Goal: Transaction & Acquisition: Purchase product/service

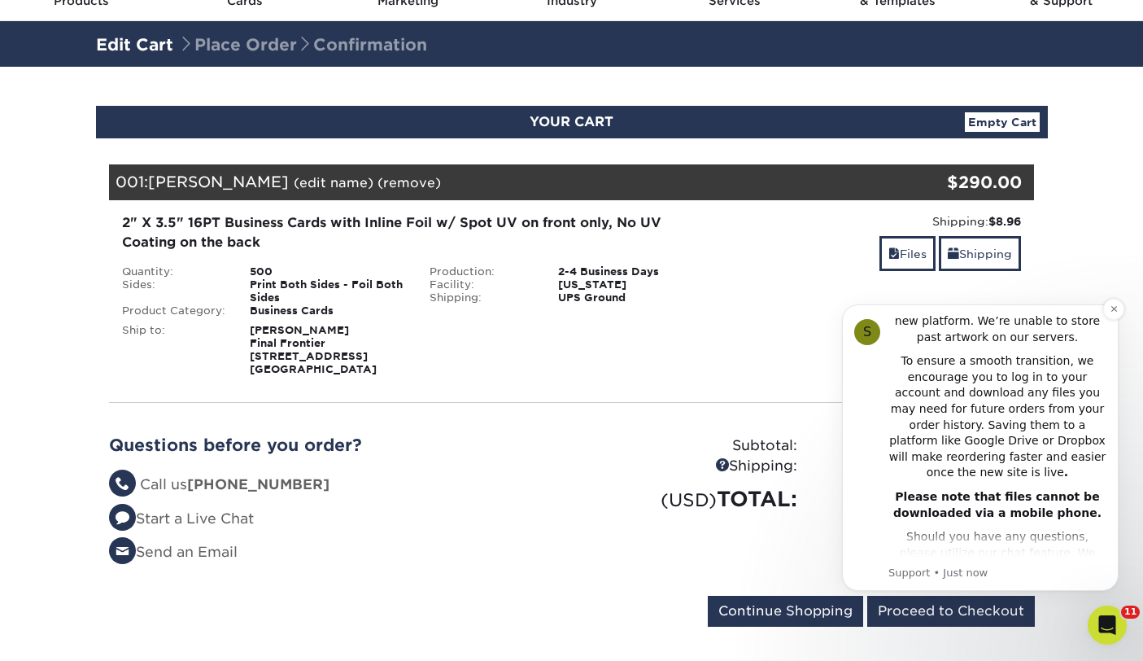
scroll to position [316, 0]
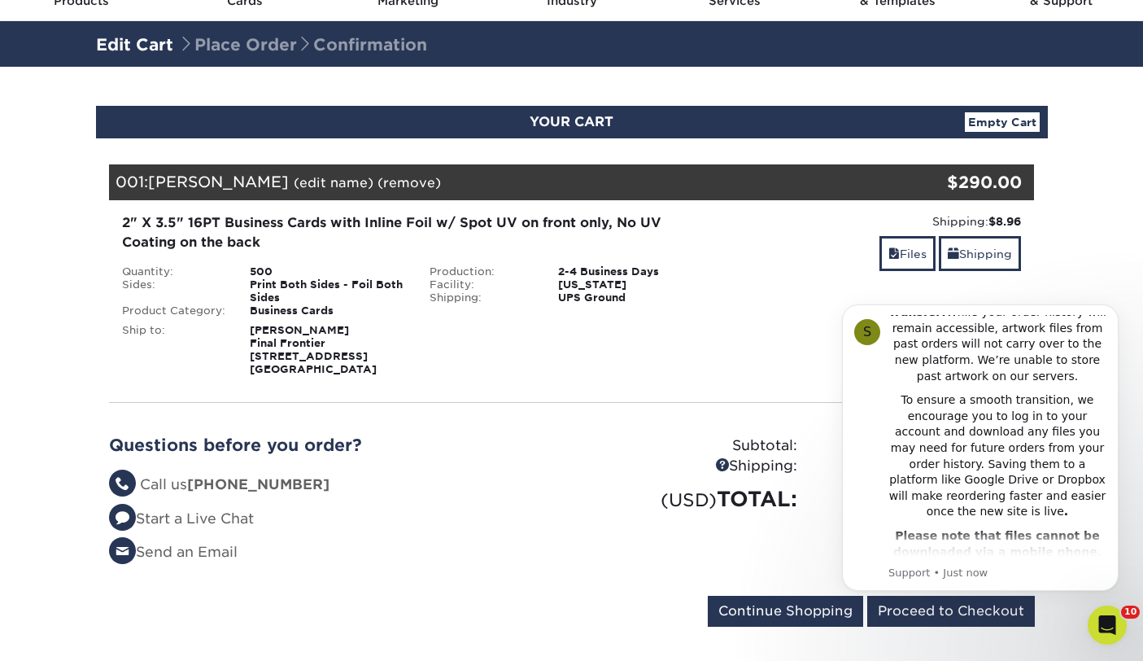
click at [606, 385] on div "2" X 3.5" 16PT Business Cards with Inline Foil w/ Spot UV on front only, No UV …" at bounding box center [572, 294] width 950 height 189
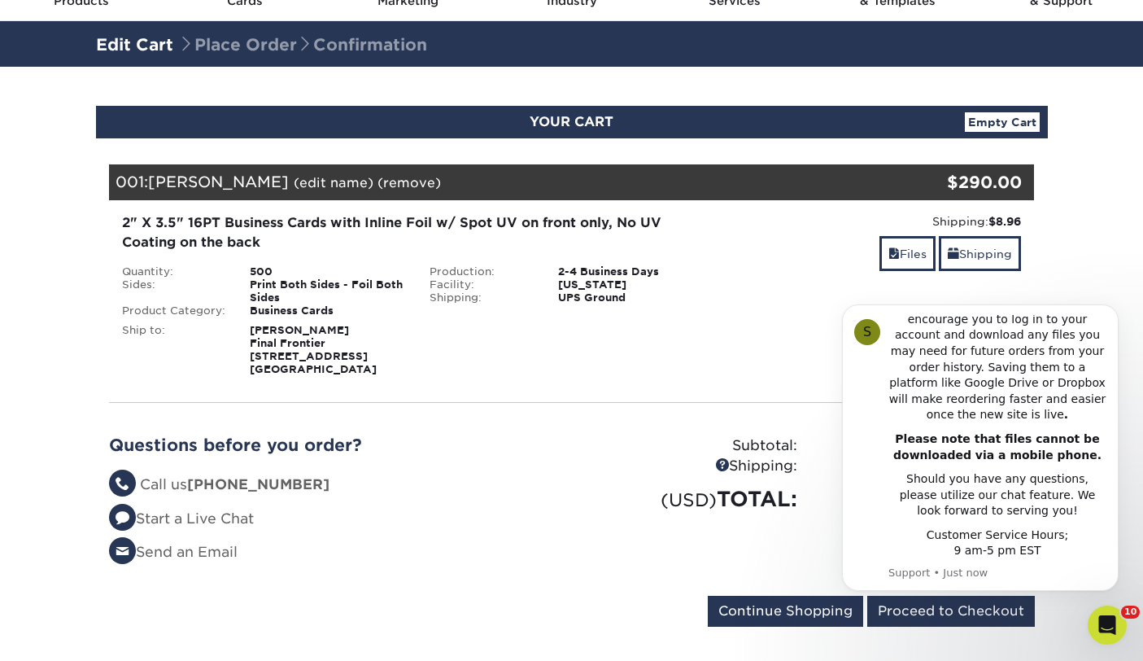
click at [628, 473] on div "Shipping:" at bounding box center [691, 466] width 238 height 21
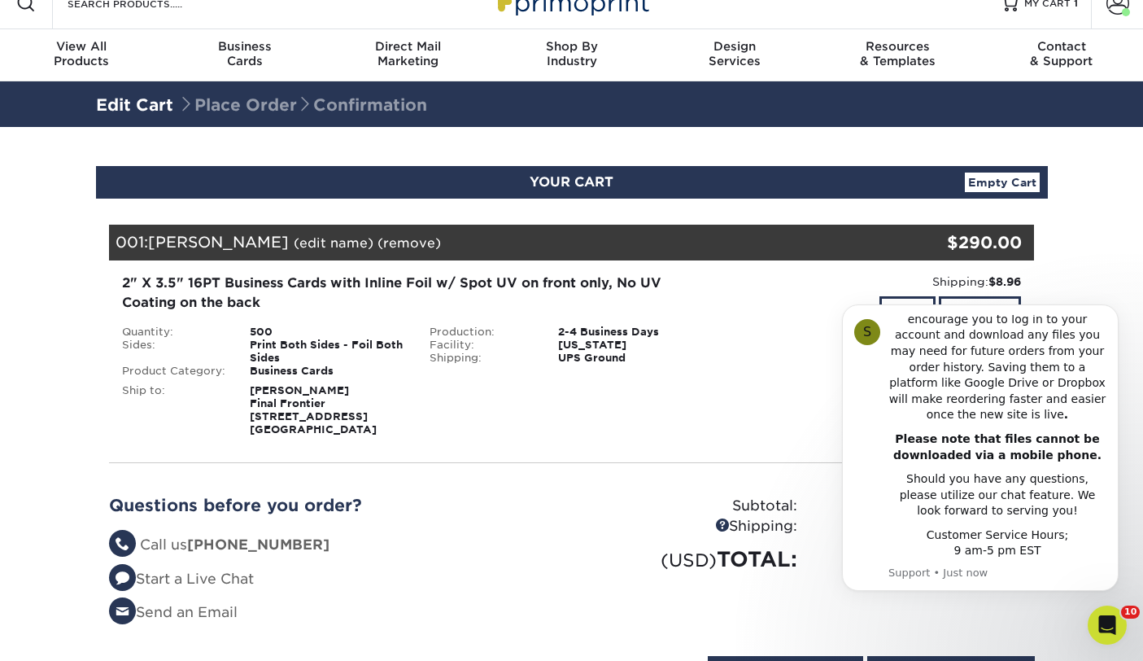
scroll to position [0, 0]
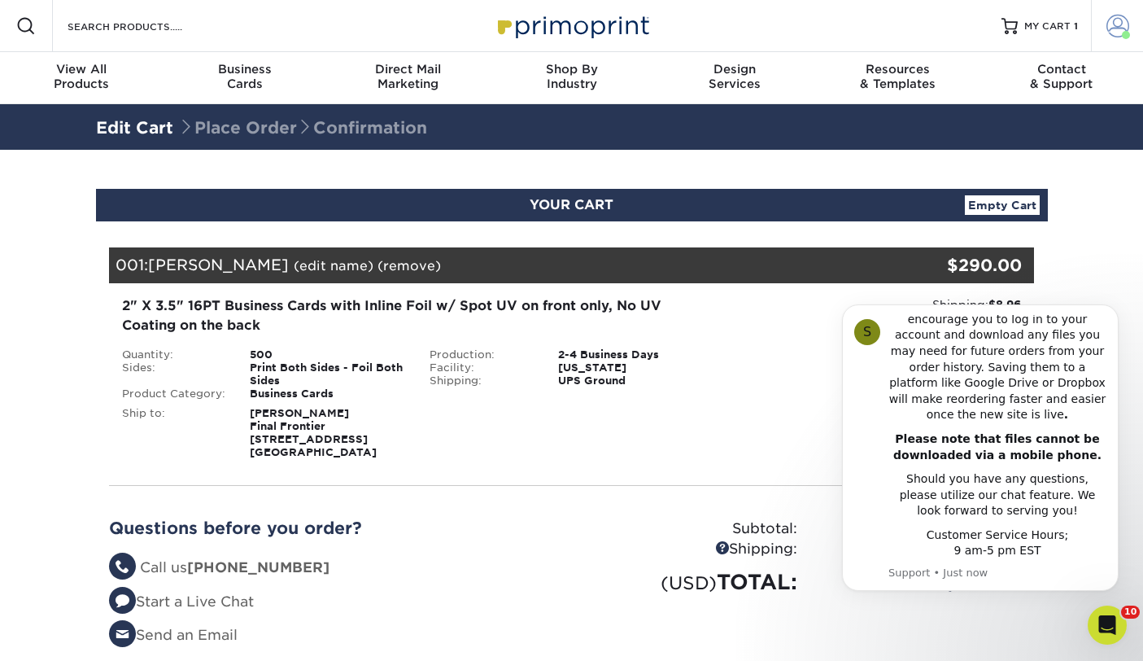
click at [1116, 33] on span at bounding box center [1117, 26] width 23 height 23
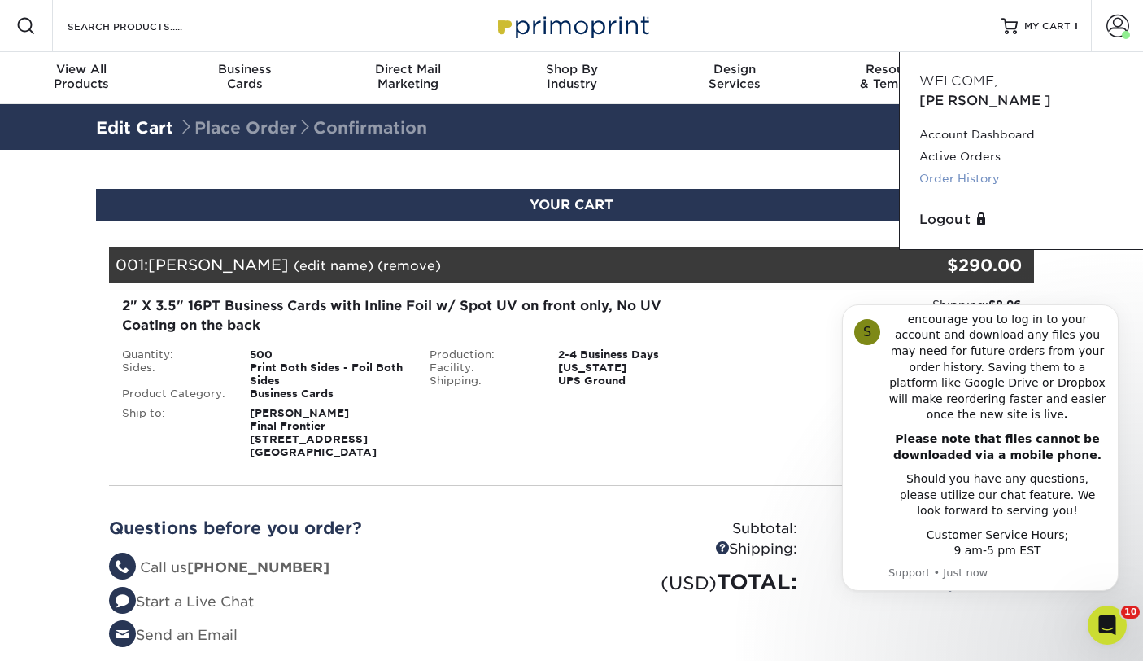
click at [961, 168] on link "Order History" at bounding box center [1021, 179] width 204 height 22
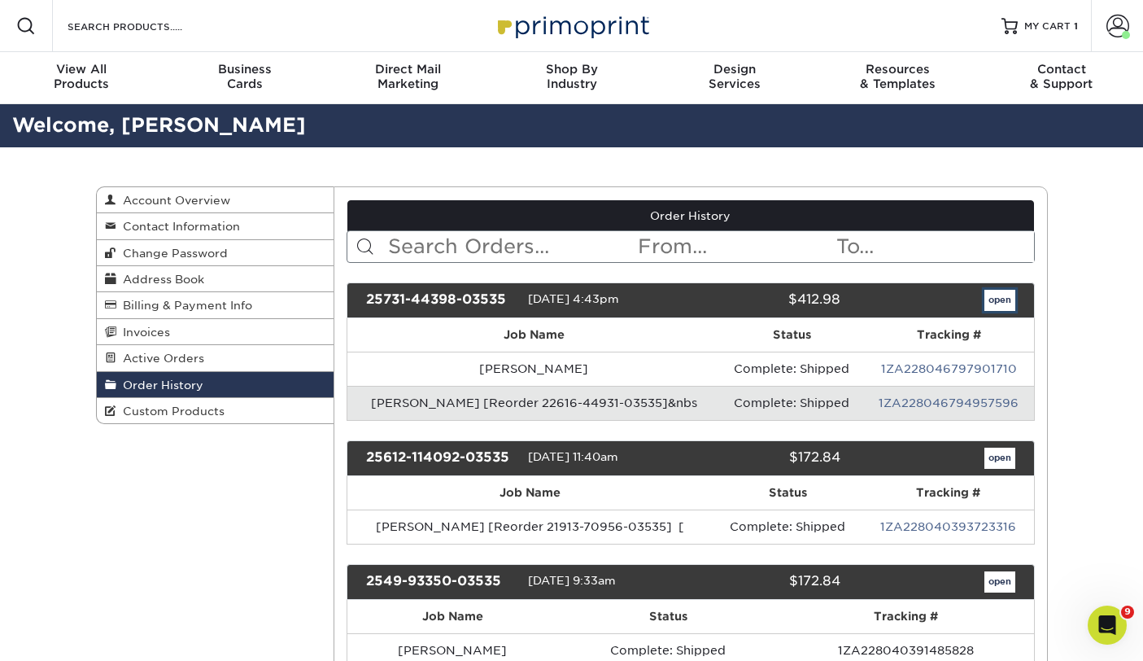
click at [994, 303] on link "open" at bounding box center [999, 300] width 31 height 21
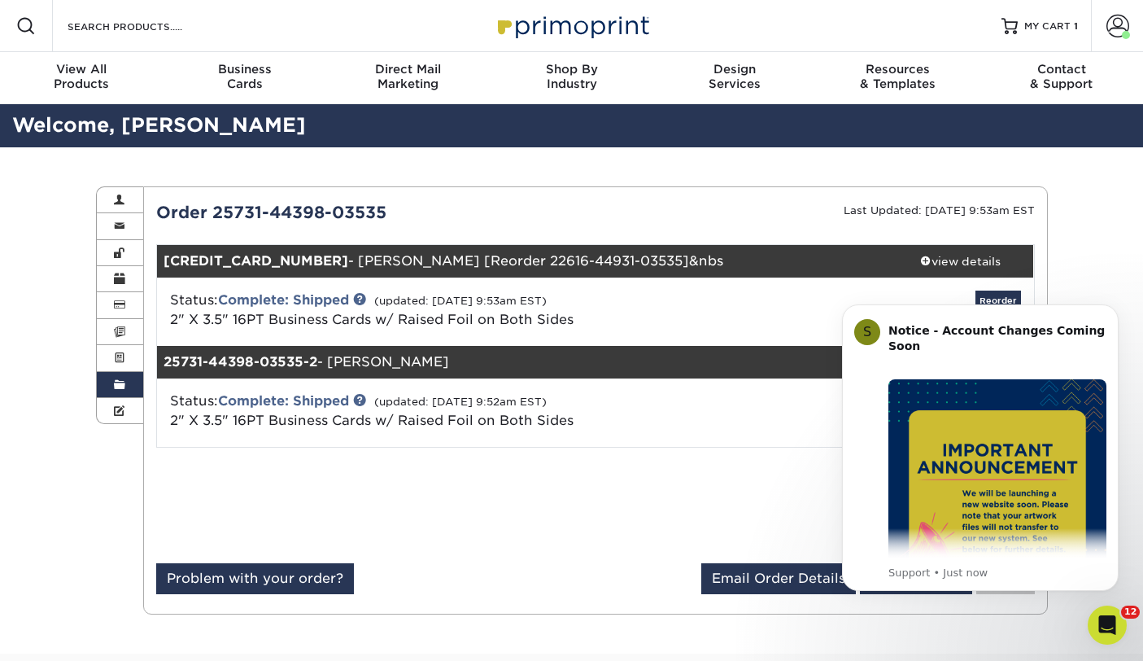
click at [1068, 263] on div "Order History Account Overview Contact Information Change Password Address Book…" at bounding box center [571, 400] width 1143 height 506
click at [974, 339] on div "Notice - Account Changes Coming Soon ​" at bounding box center [997, 347] width 218 height 48
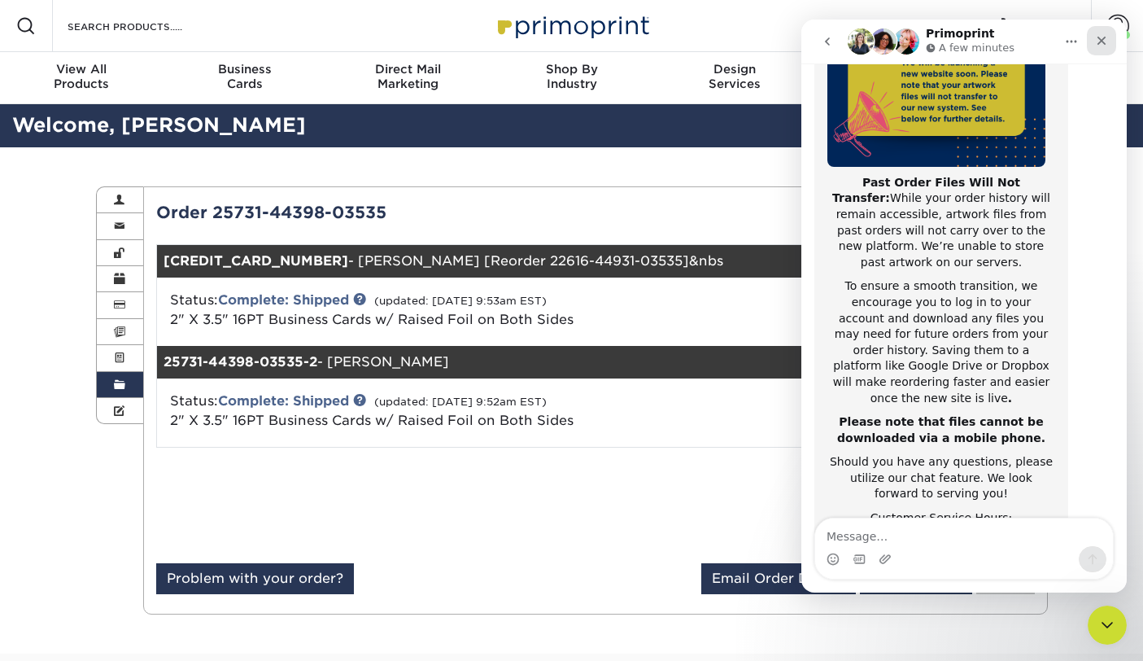
scroll to position [258, 0]
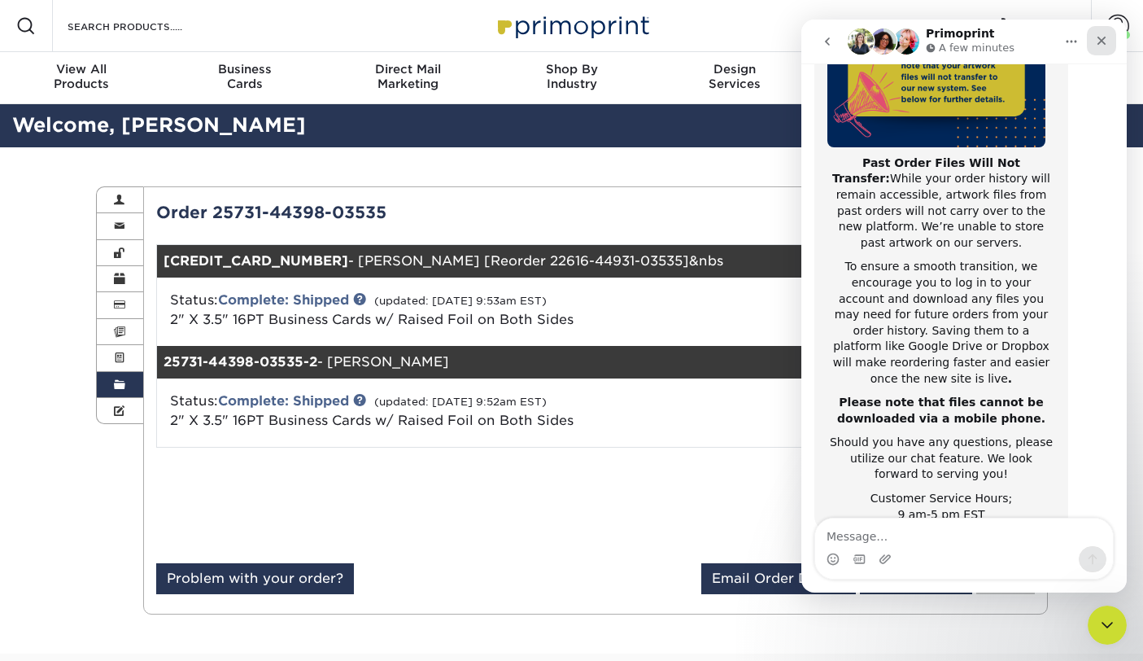
click at [1108, 41] on div "Close" at bounding box center [1101, 40] width 29 height 29
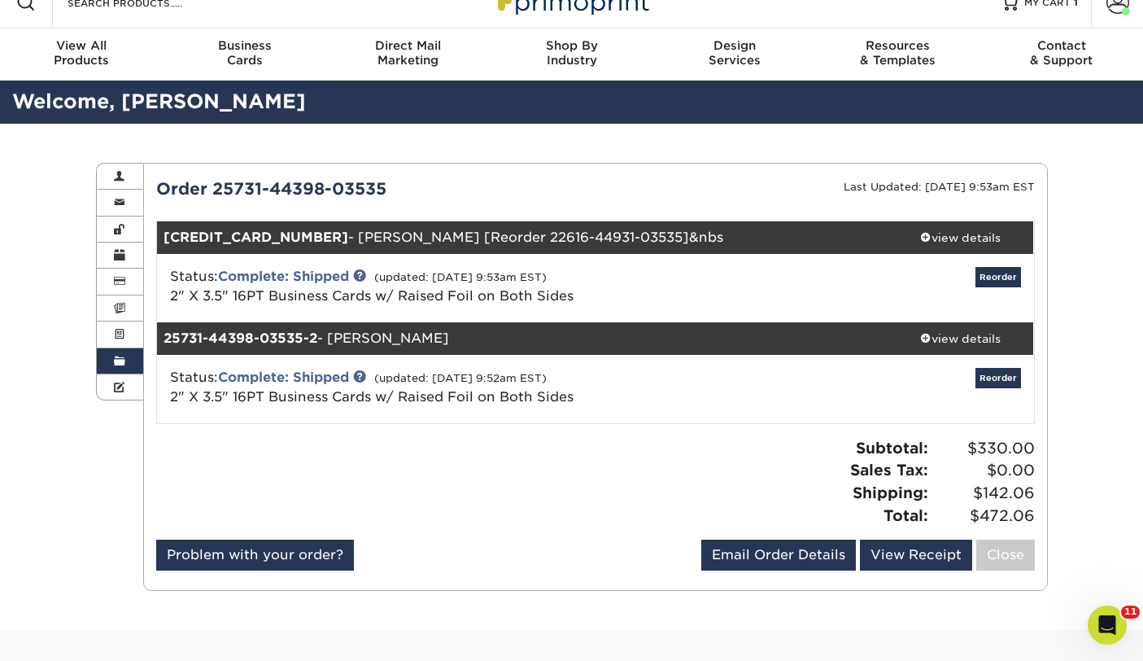
scroll to position [21, 0]
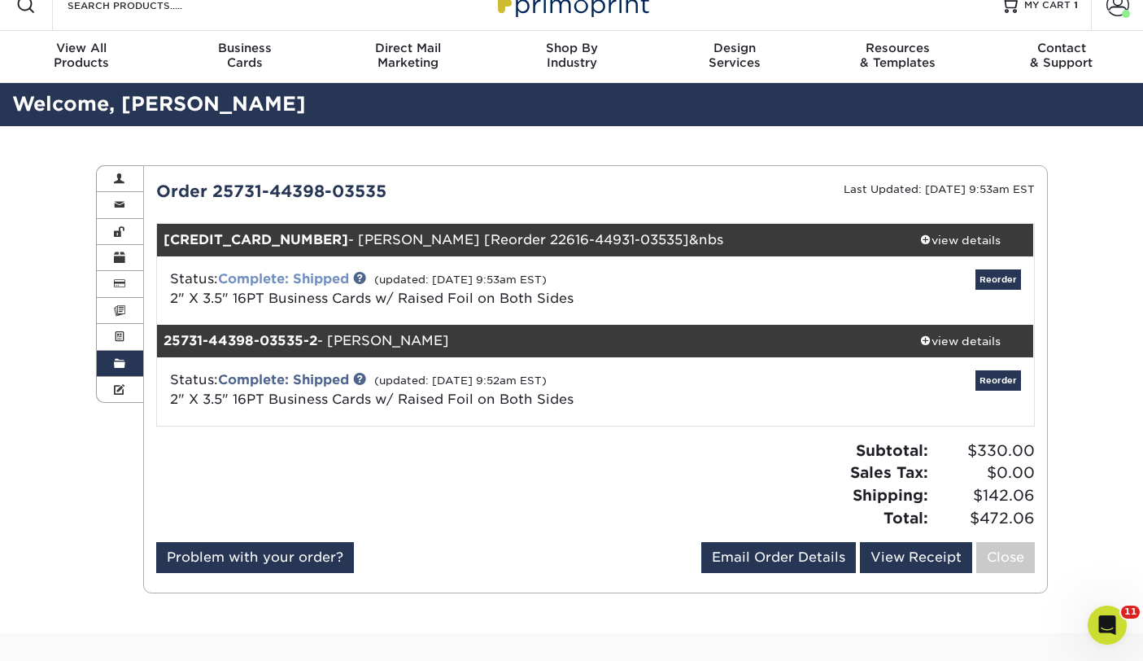
click at [288, 280] on link "Complete: Shipped" at bounding box center [283, 278] width 131 height 15
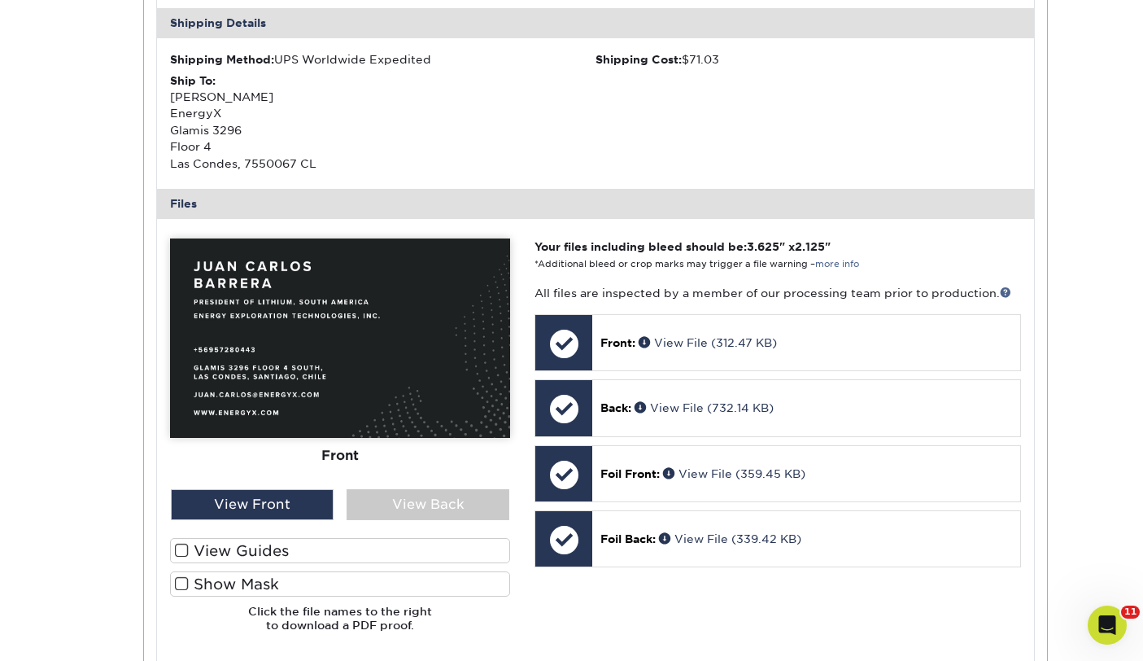
scroll to position [501, 0]
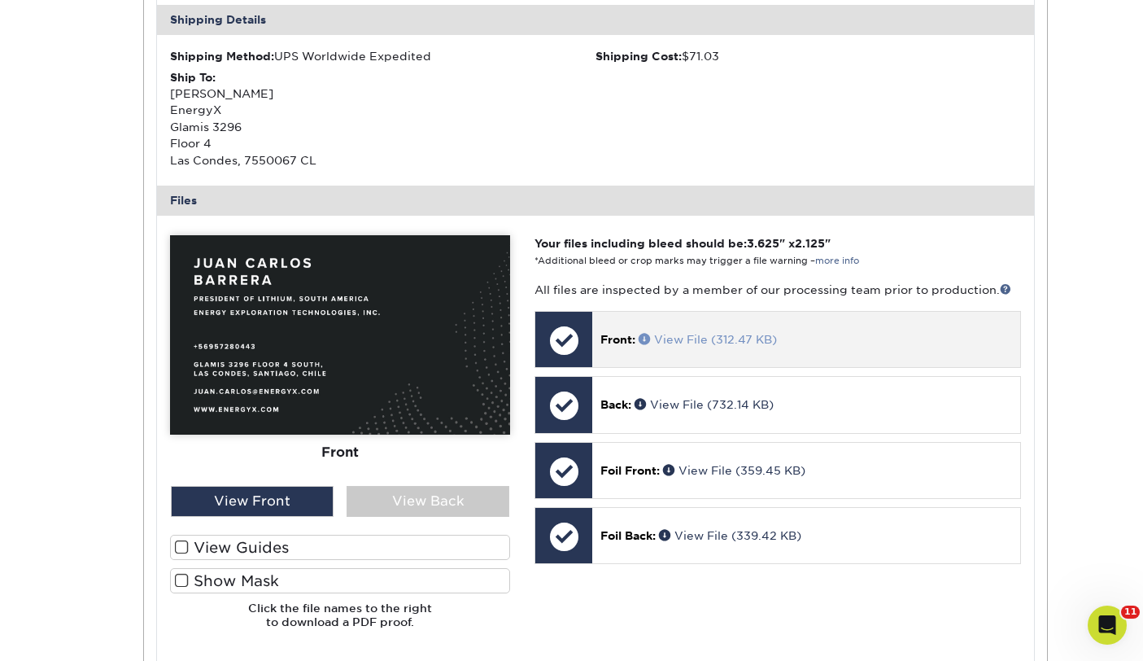
click at [651, 335] on span at bounding box center [646, 338] width 15 height 11
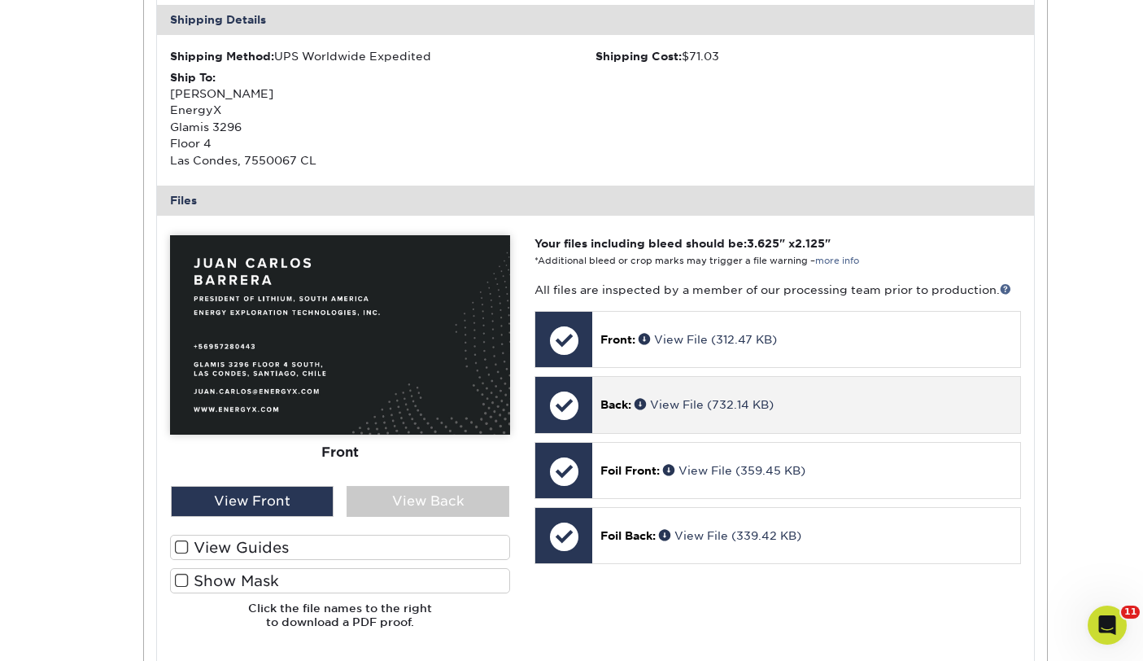
click at [665, 412] on p "Back: View File (732.14 KB)" at bounding box center [805, 404] width 411 height 16
click at [652, 404] on link "View File (732.14 KB)" at bounding box center [703, 404] width 139 height 13
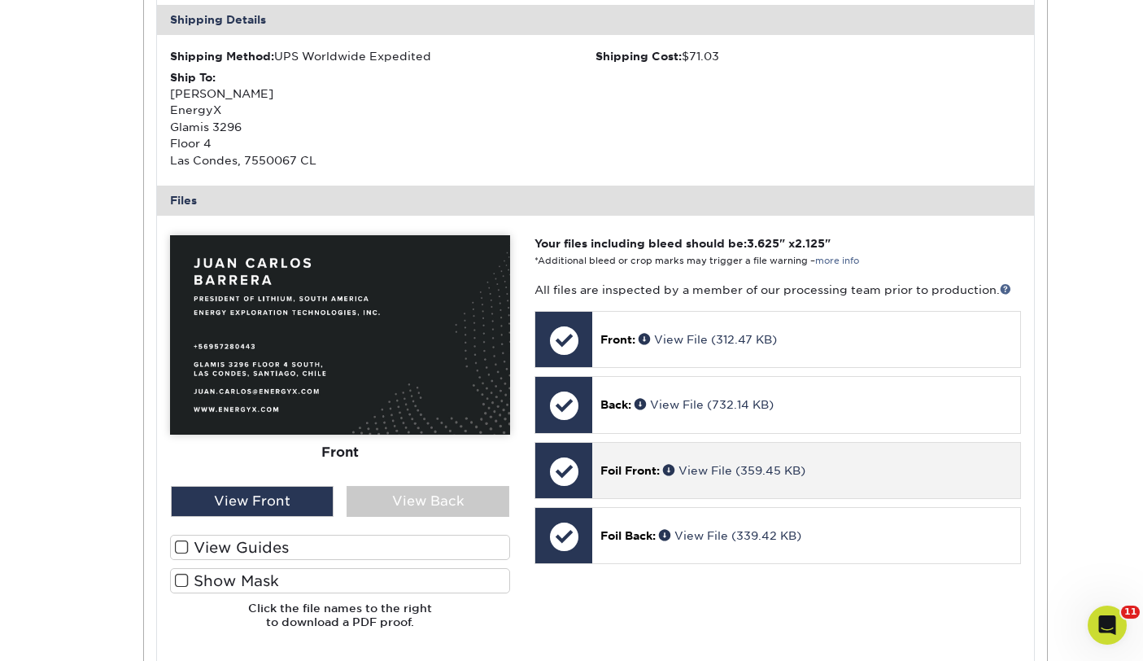
click at [634, 468] on span "Foil Front:" at bounding box center [629, 470] width 59 height 13
click at [722, 465] on link "View File (359.45 KB)" at bounding box center [734, 470] width 142 height 13
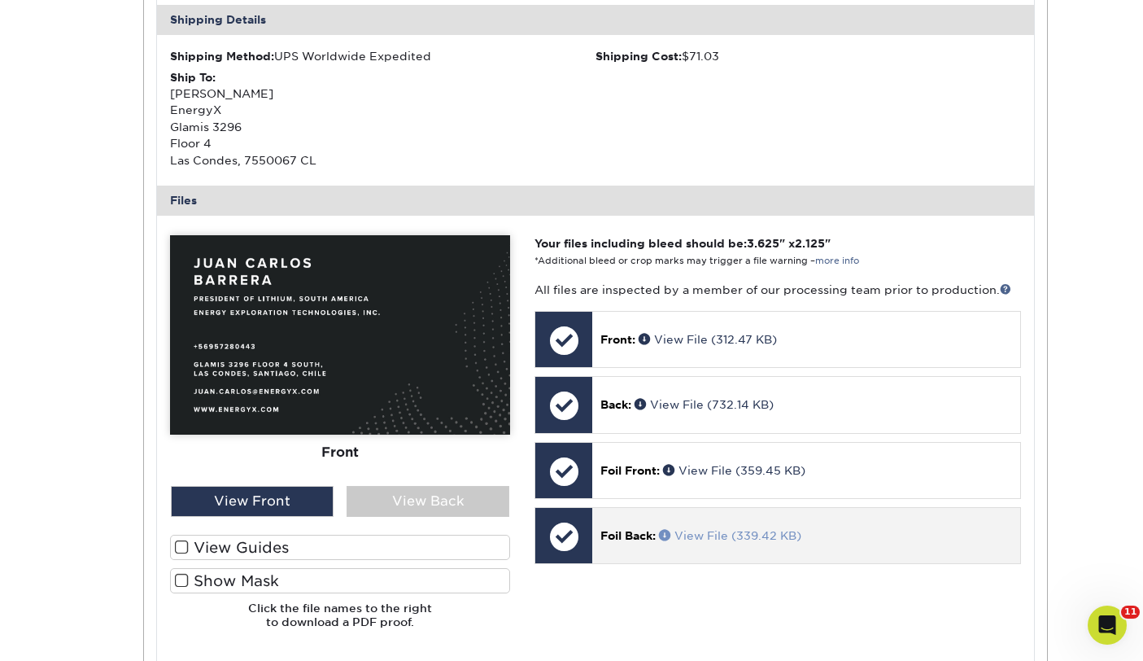
click at [713, 532] on link "View File (339.42 KB)" at bounding box center [730, 535] width 142 height 13
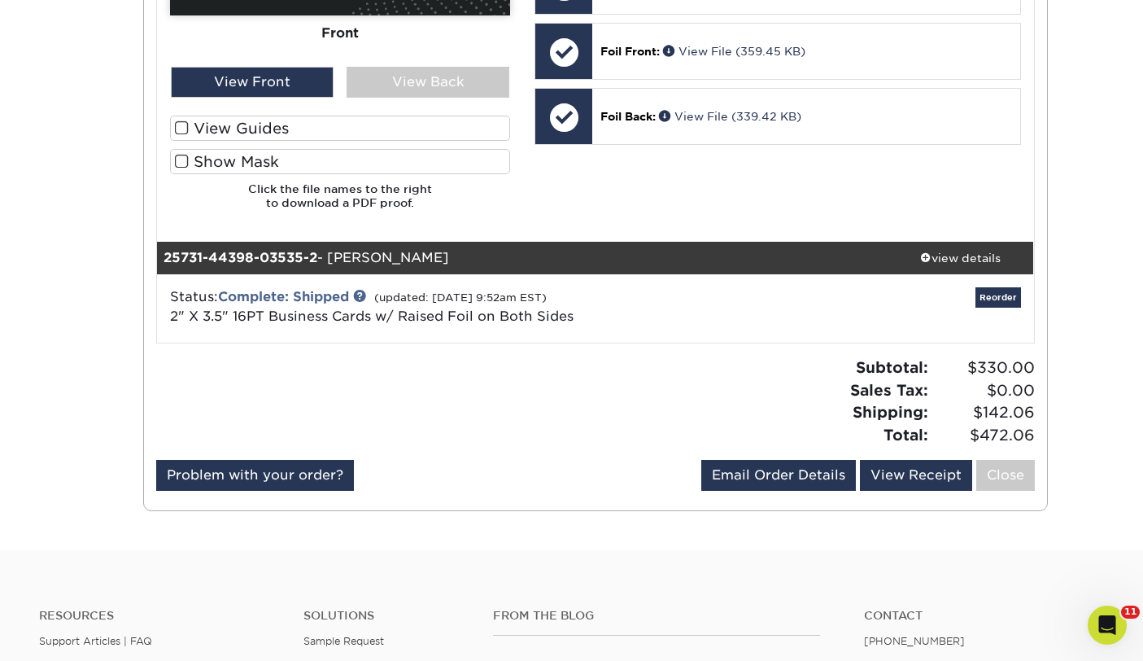
scroll to position [0, 0]
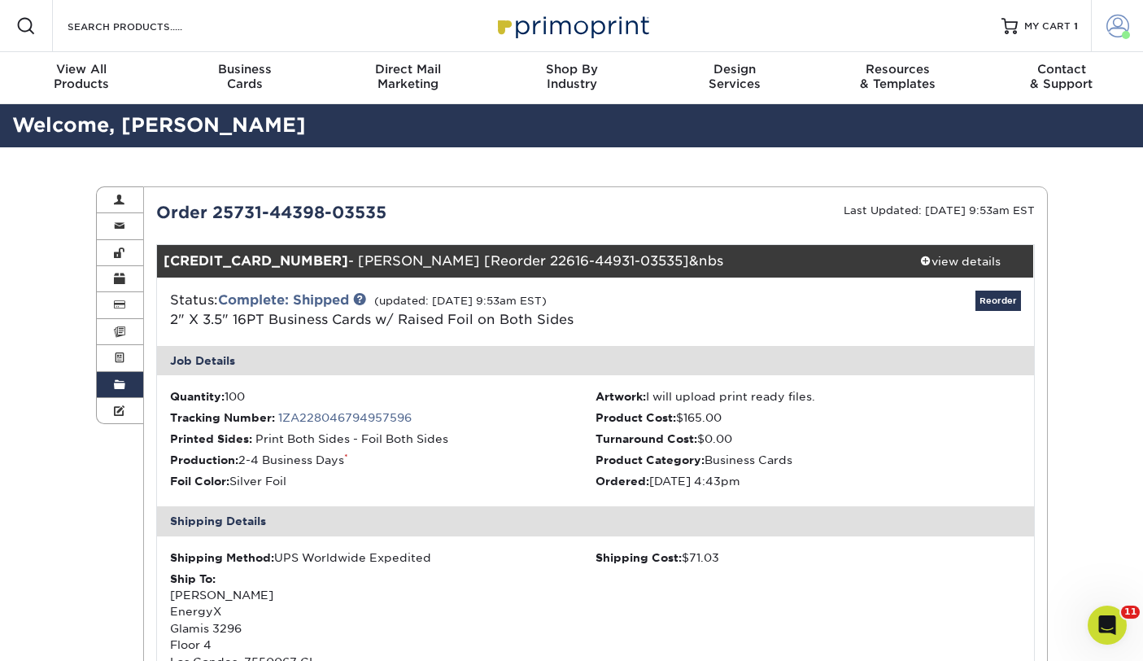
click at [1104, 33] on link "Account" at bounding box center [1117, 26] width 52 height 52
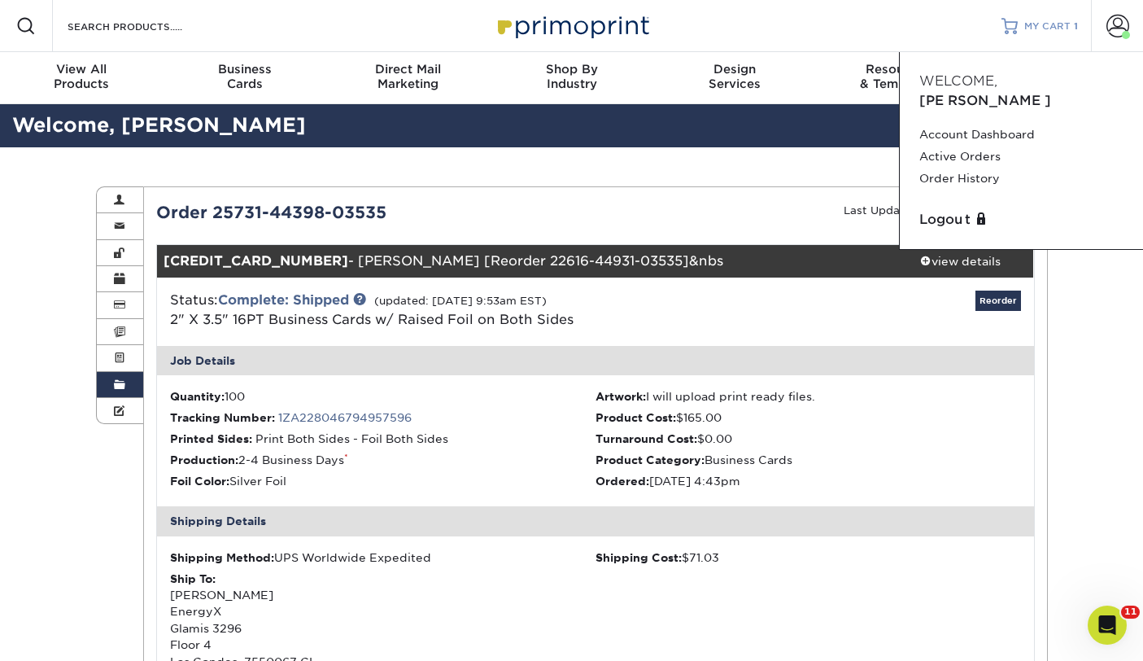
click at [1029, 24] on span "MY CART" at bounding box center [1047, 27] width 46 height 14
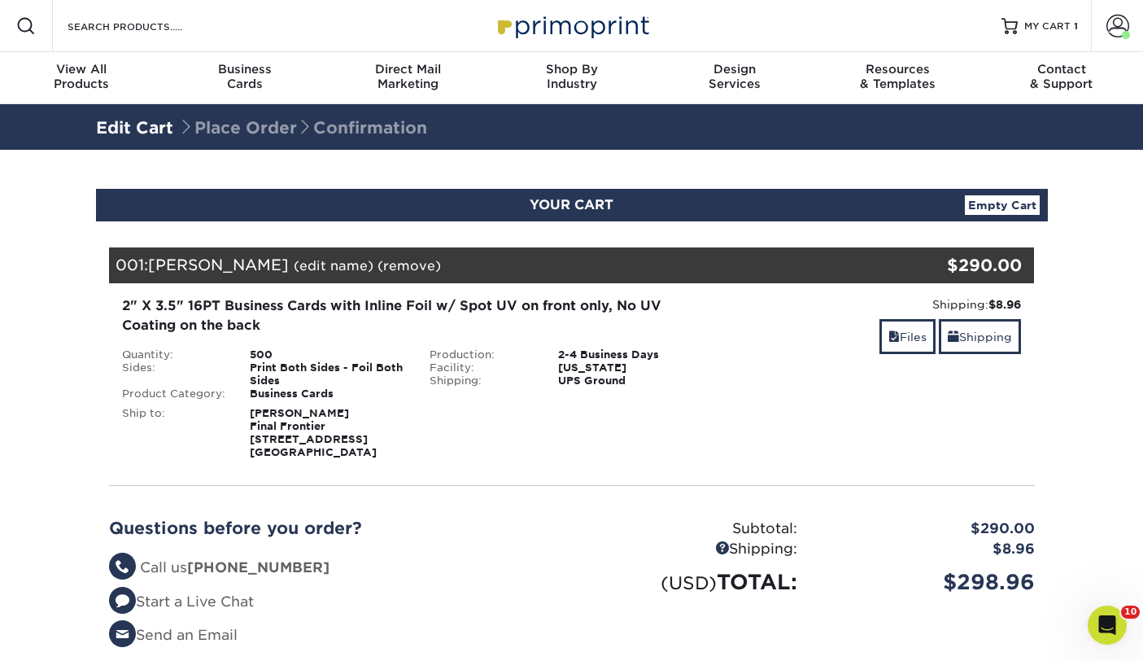
click at [469, 305] on div "2" X 3.5" 16PT Business Cards with Inline Foil w/ Spot UV on front only, No UV …" at bounding box center [417, 315] width 591 height 39
click at [1092, 634] on div "Open Intercom Messenger" at bounding box center [1105, 622] width 54 height 54
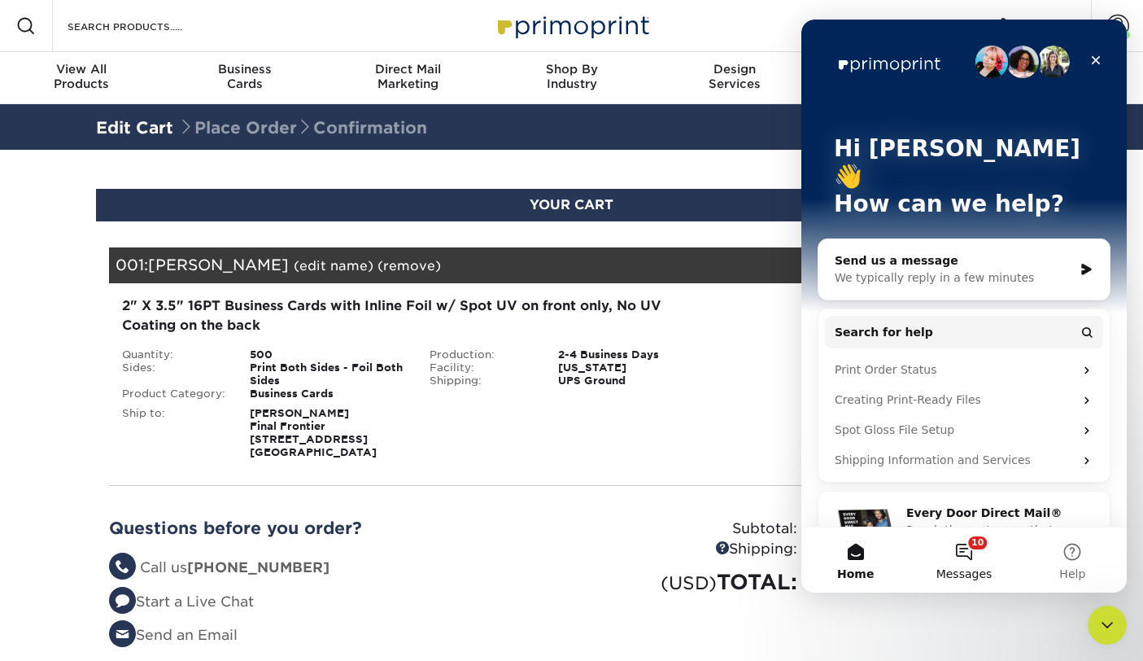
click at [996, 554] on button "10 Messages" at bounding box center [963, 559] width 108 height 65
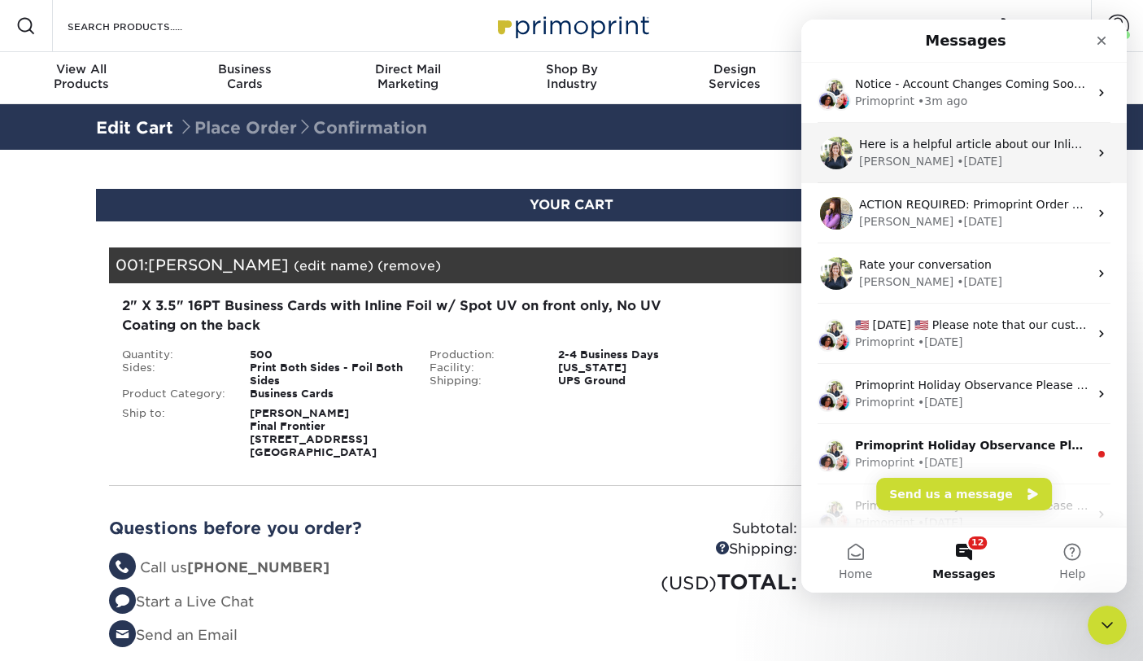
click at [1021, 158] on div "Irene • 1w ago" at bounding box center [973, 161] width 229 height 17
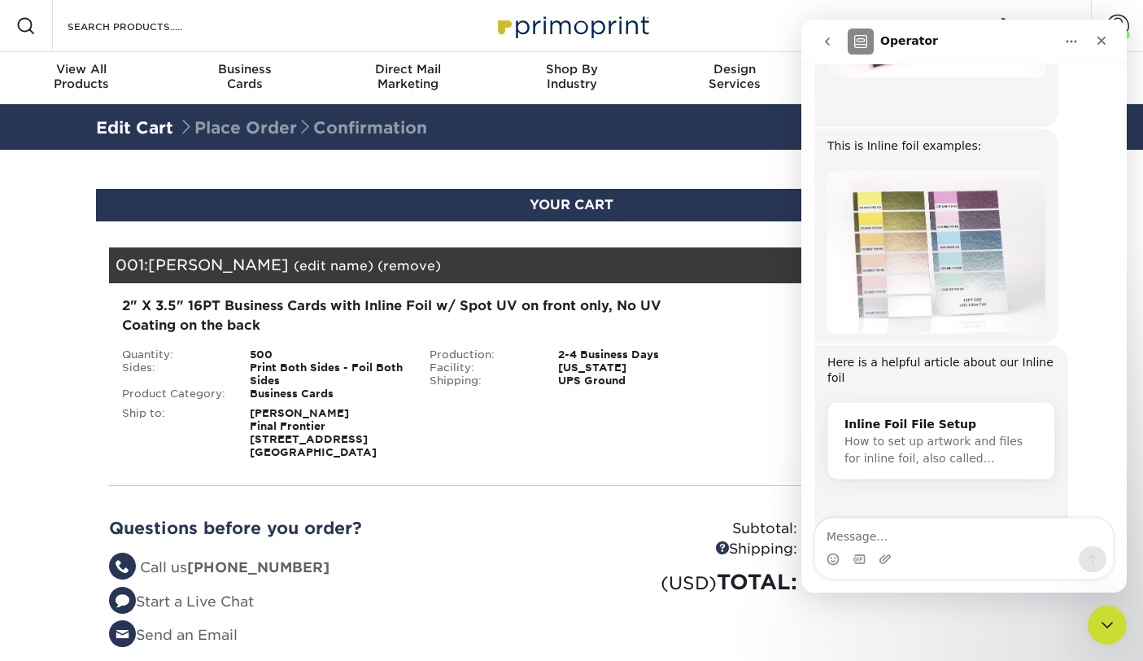
scroll to position [631, 0]
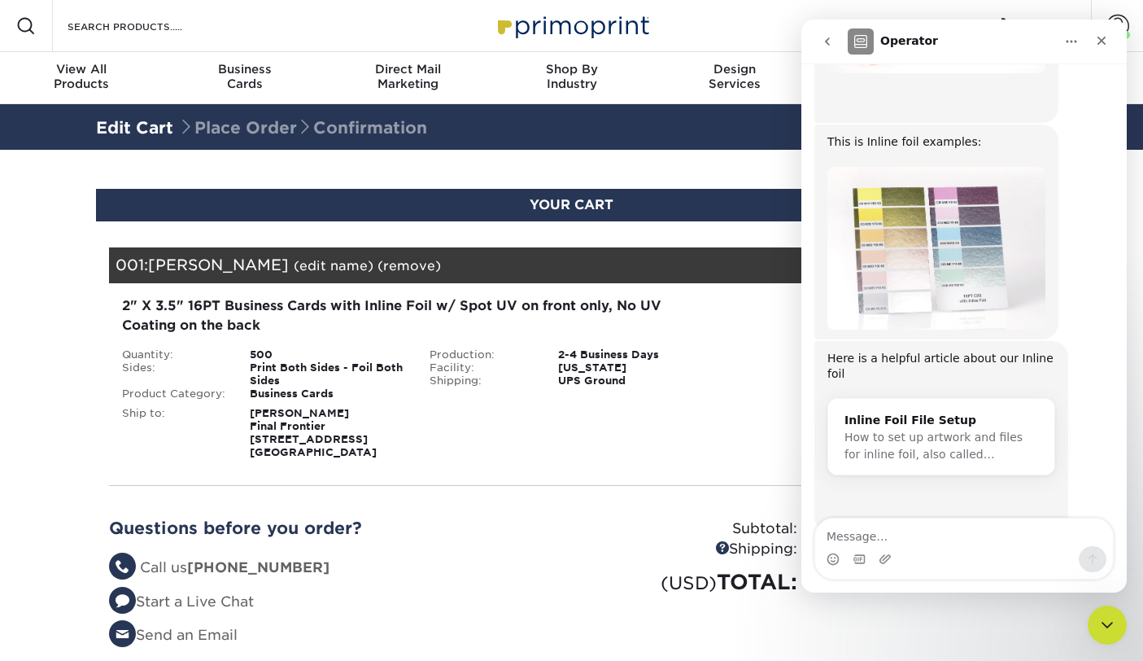
click at [926, 412] on div "Inline Foil File Setup" at bounding box center [941, 420] width 194 height 17
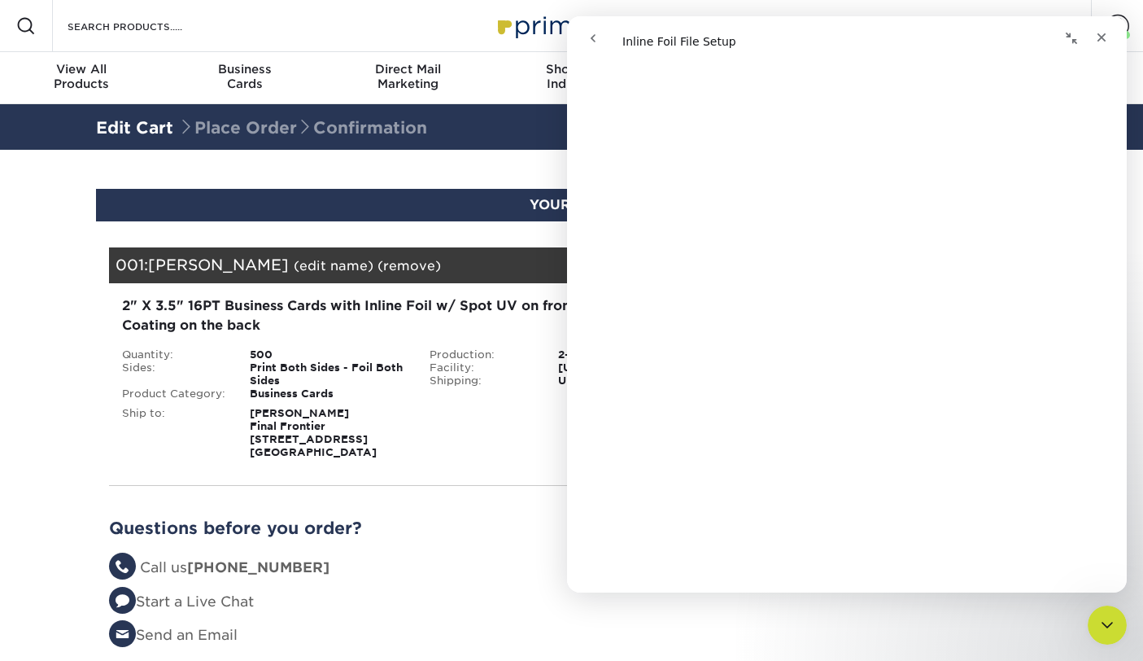
scroll to position [0, 0]
click at [1070, 43] on icon "Collapse window" at bounding box center [1071, 38] width 13 height 13
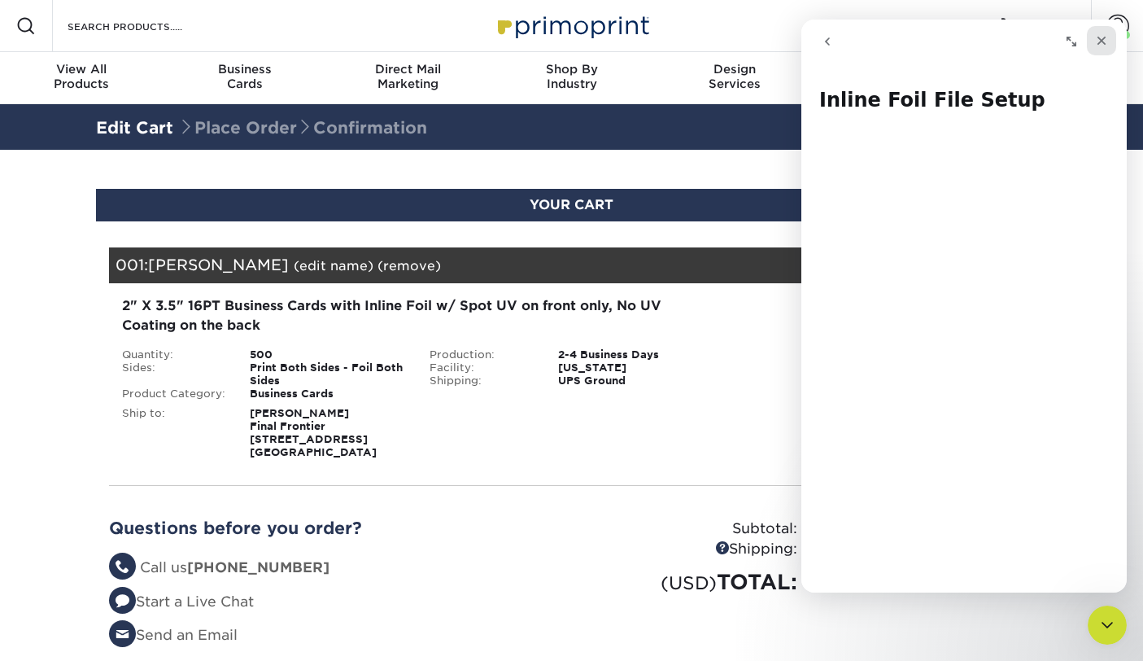
click at [1100, 42] on icon "Close" at bounding box center [1101, 40] width 13 height 13
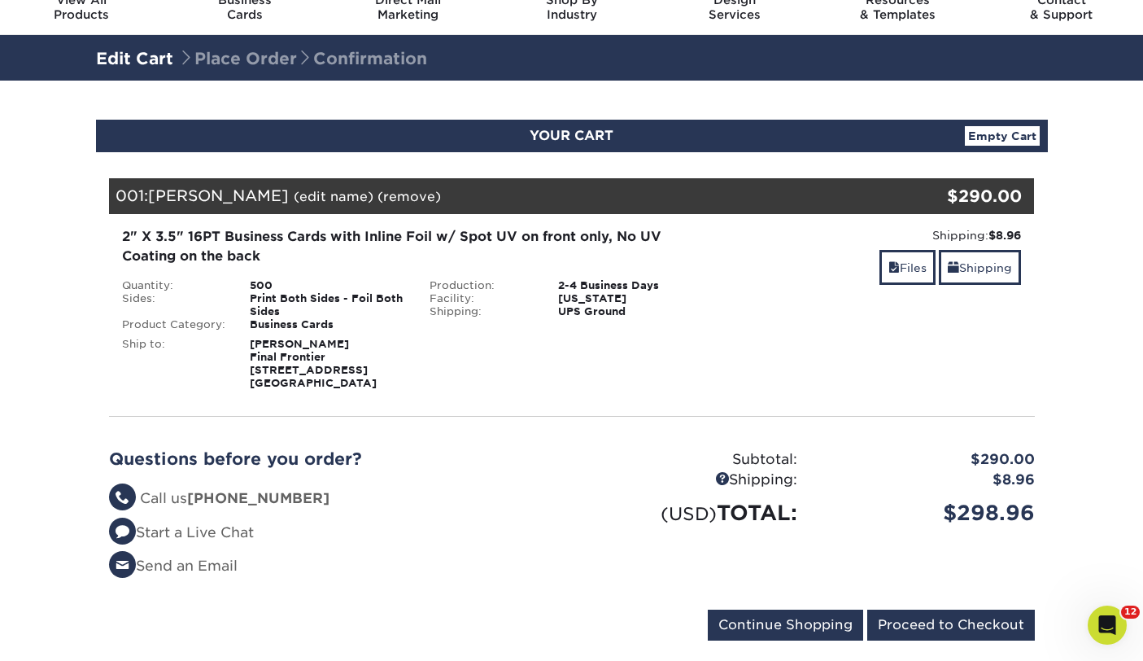
scroll to position [37, 0]
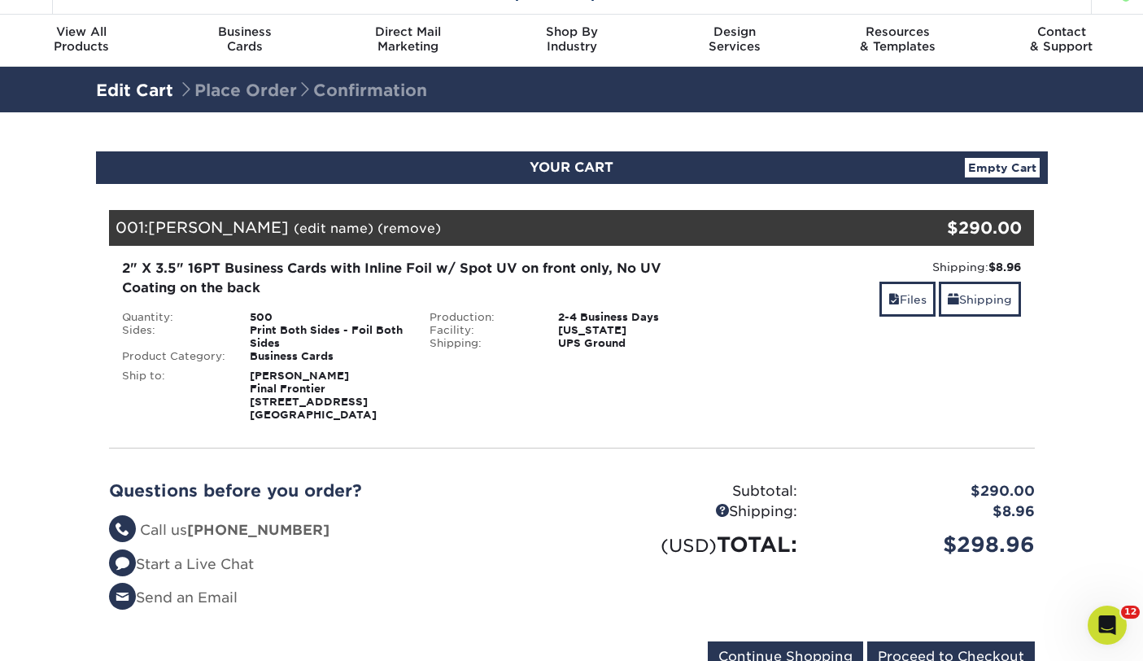
click at [412, 366] on div "Ship to: Teague Egan Final Frontier 1012 Woodland Ave Austin, TX 78704" at bounding box center [264, 392] width 308 height 59
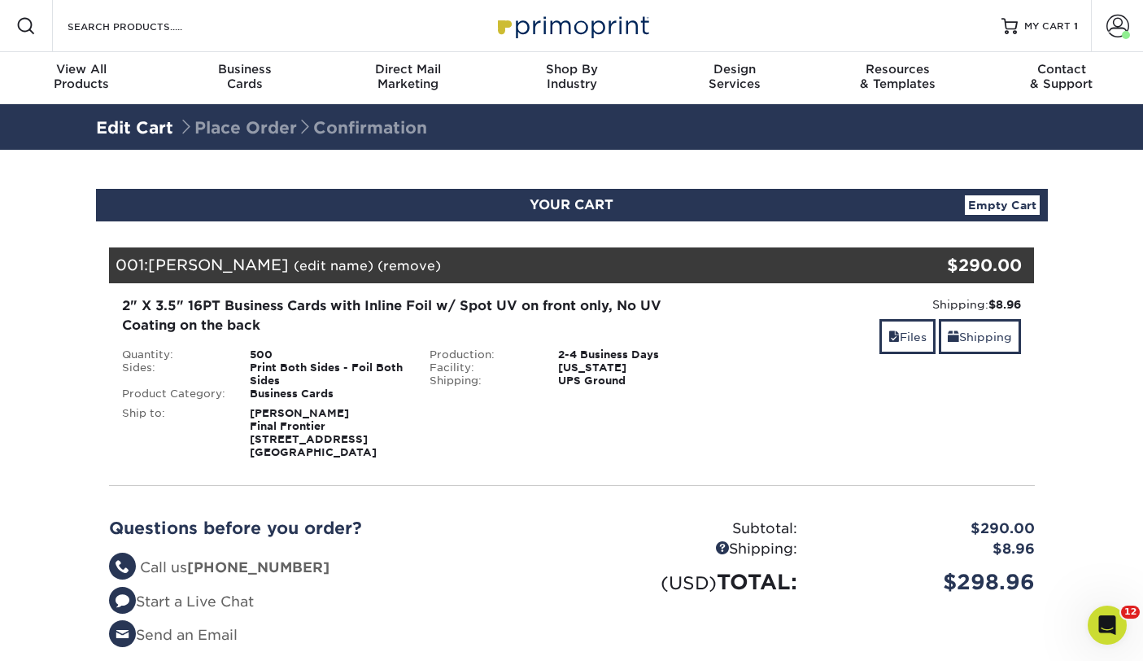
scroll to position [0, 0]
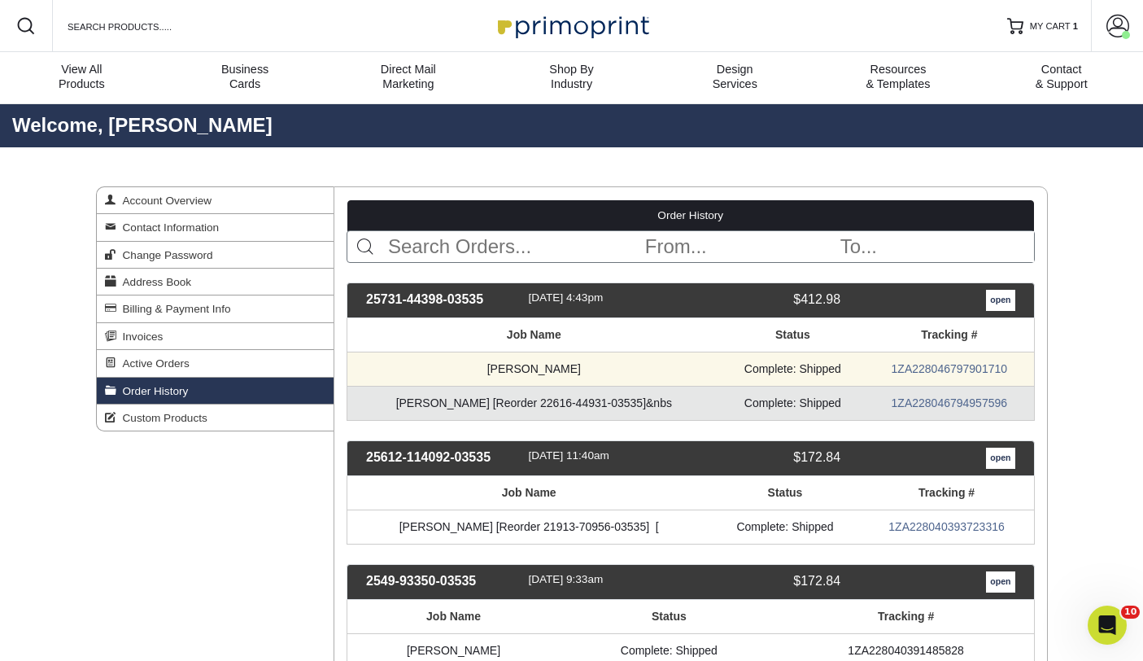
click at [575, 368] on td "Alvaro Henriquez" at bounding box center [533, 368] width 373 height 34
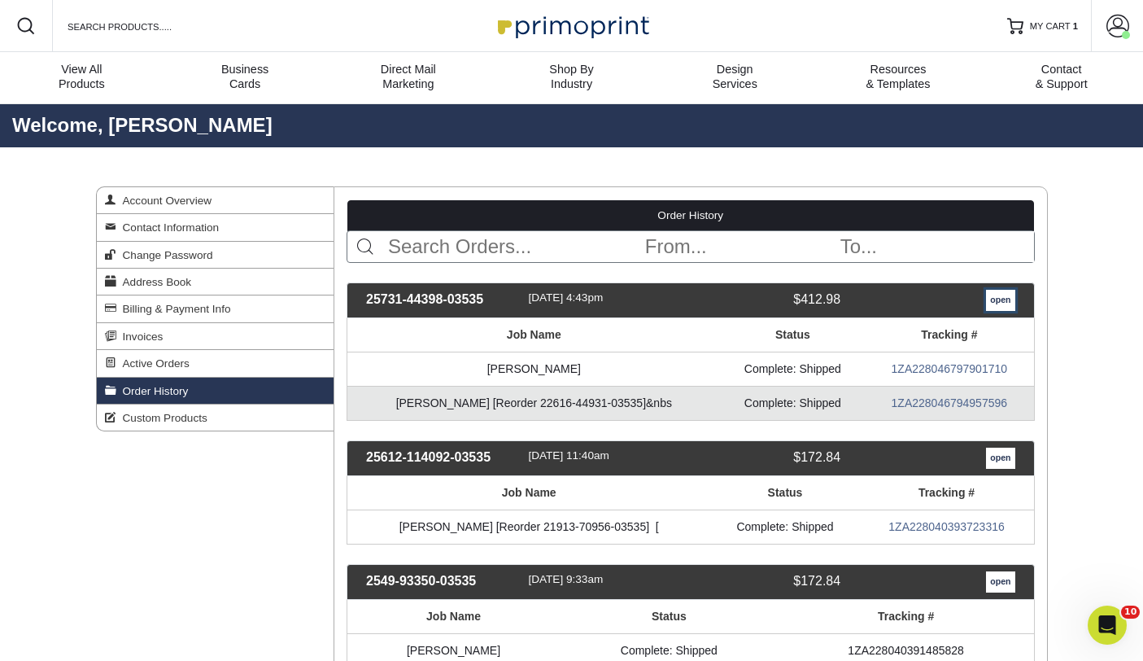
click at [1002, 303] on link "open" at bounding box center [1000, 300] width 28 height 21
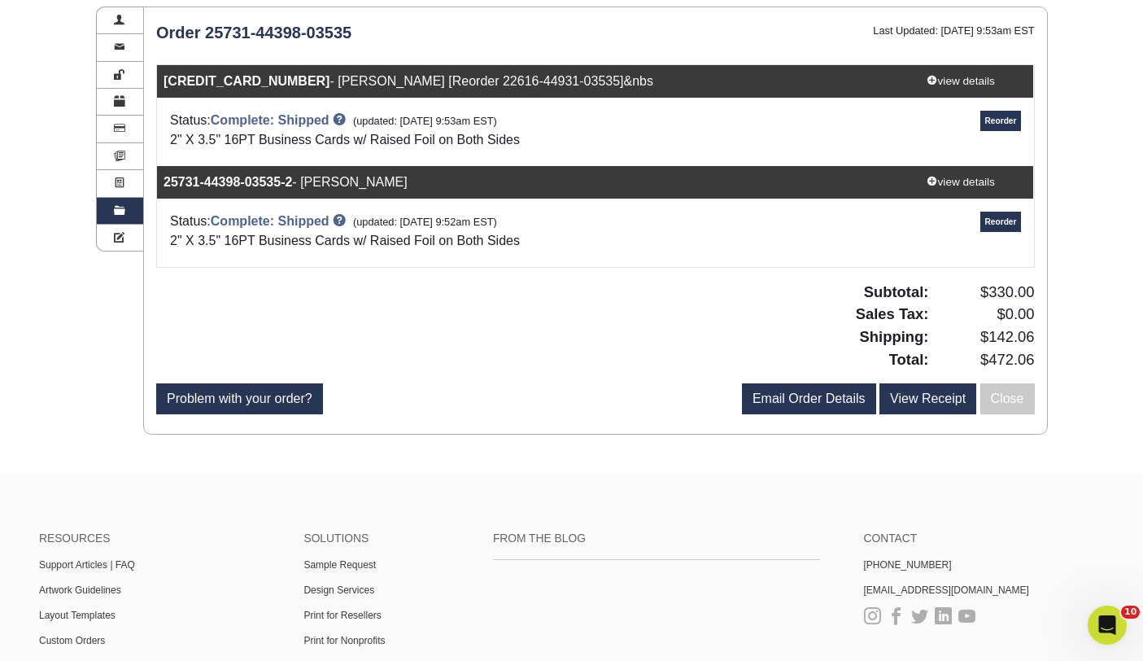
scroll to position [133, 0]
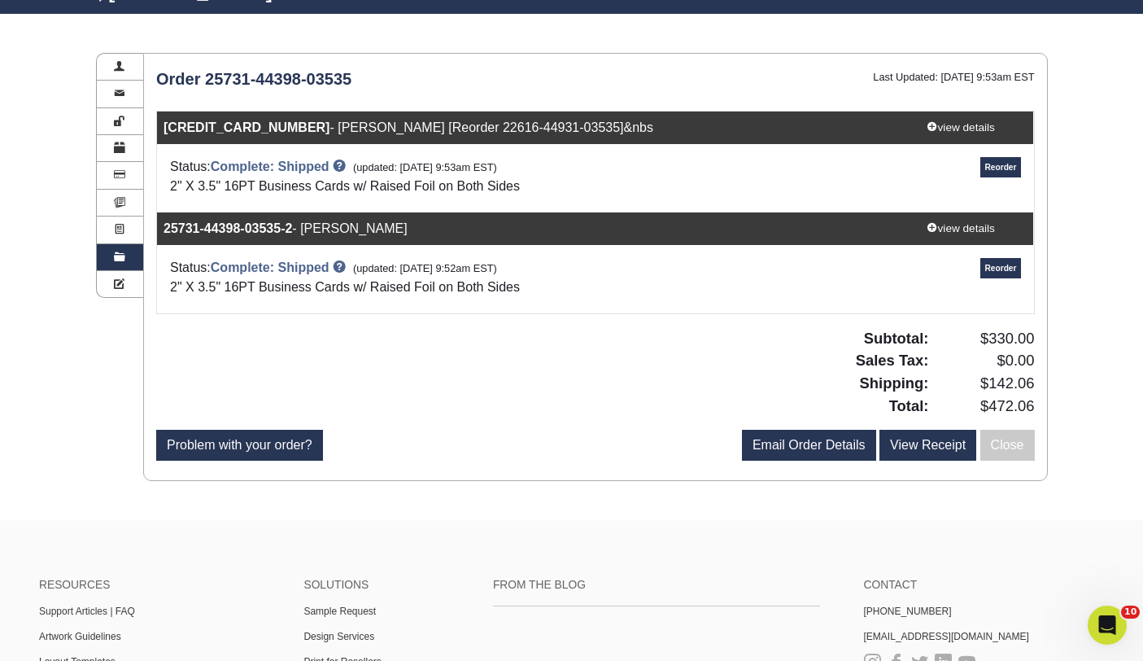
click at [773, 174] on div "Reorder" at bounding box center [887, 178] width 292 height 42
click at [310, 167] on link "Complete: Shipped" at bounding box center [270, 166] width 119 height 14
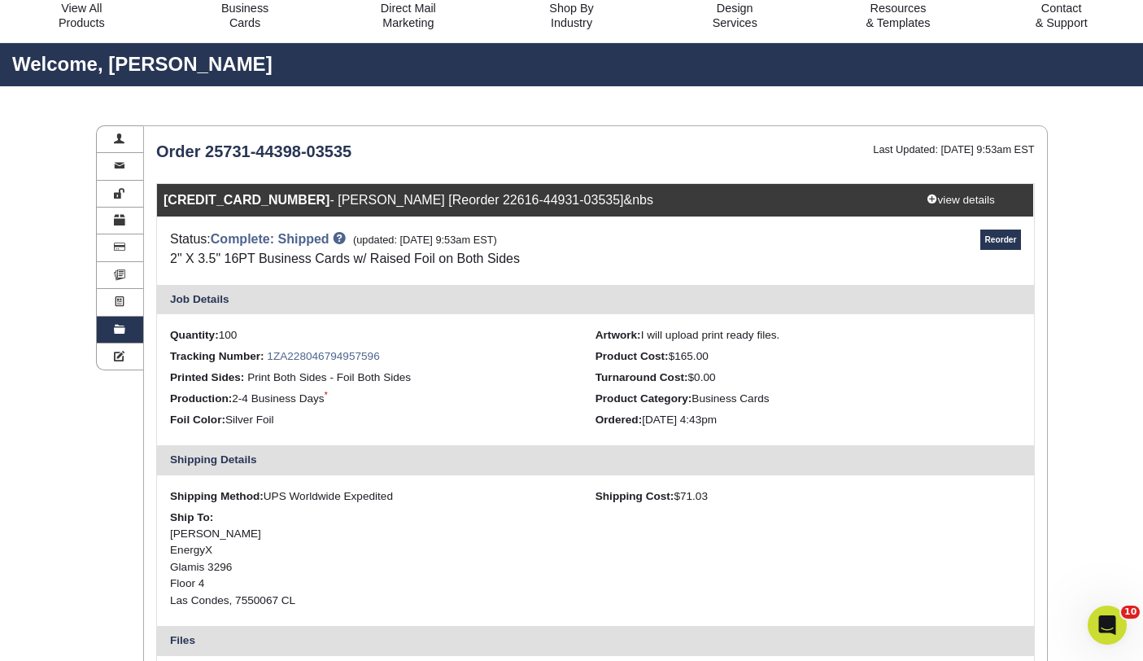
scroll to position [0, 0]
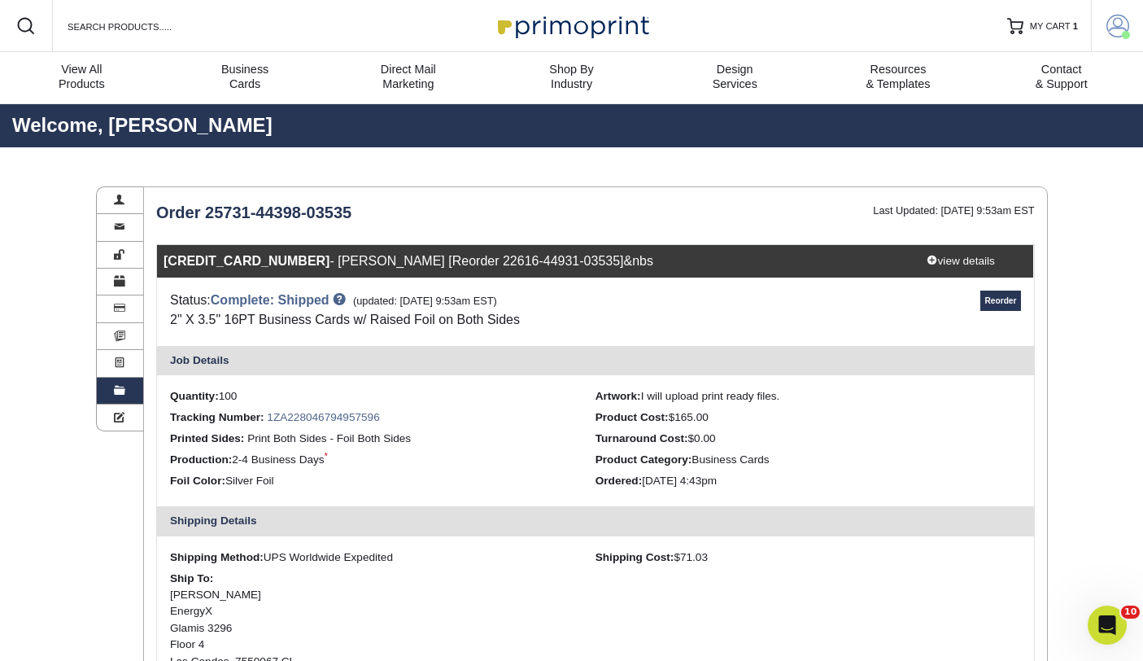
click at [1115, 33] on span at bounding box center [1117, 26] width 23 height 23
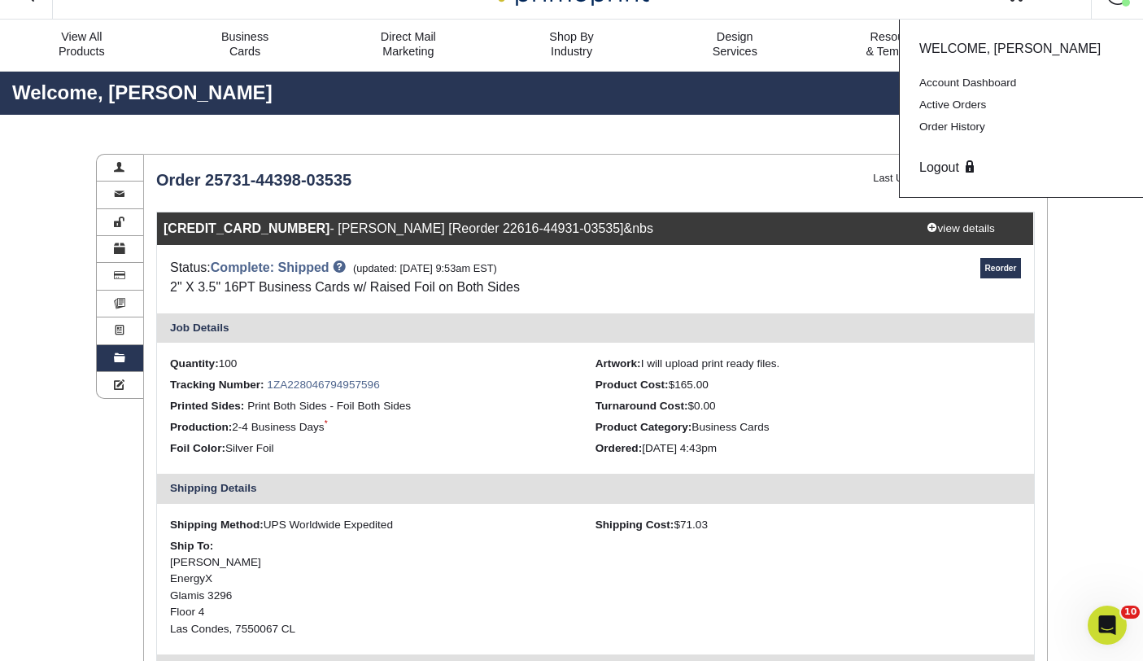
scroll to position [38, 0]
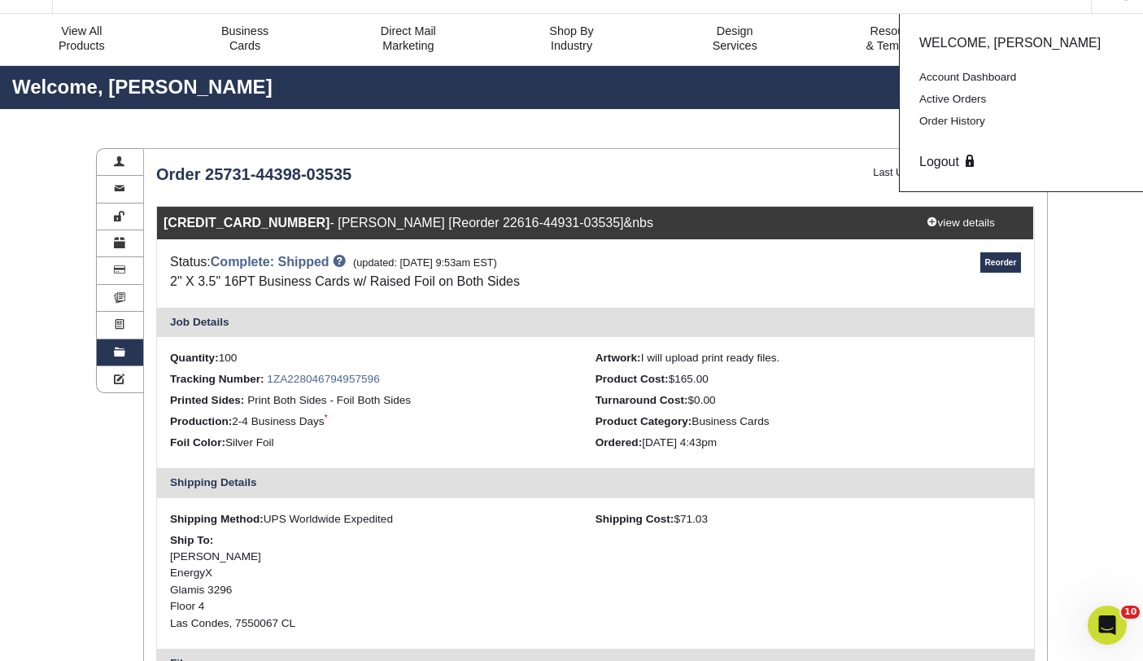
click at [466, 346] on ul "Quantity: 100 Artwork: I will upload print ready files. Tracking Number: 1ZA228…" at bounding box center [595, 402] width 877 height 131
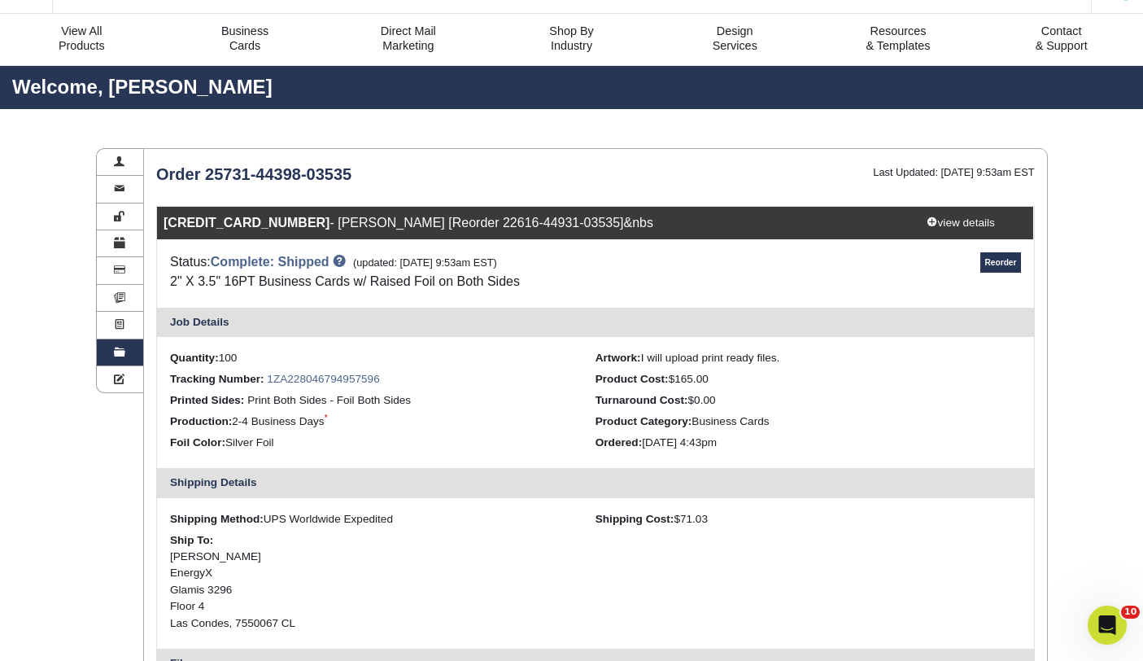
scroll to position [0, 0]
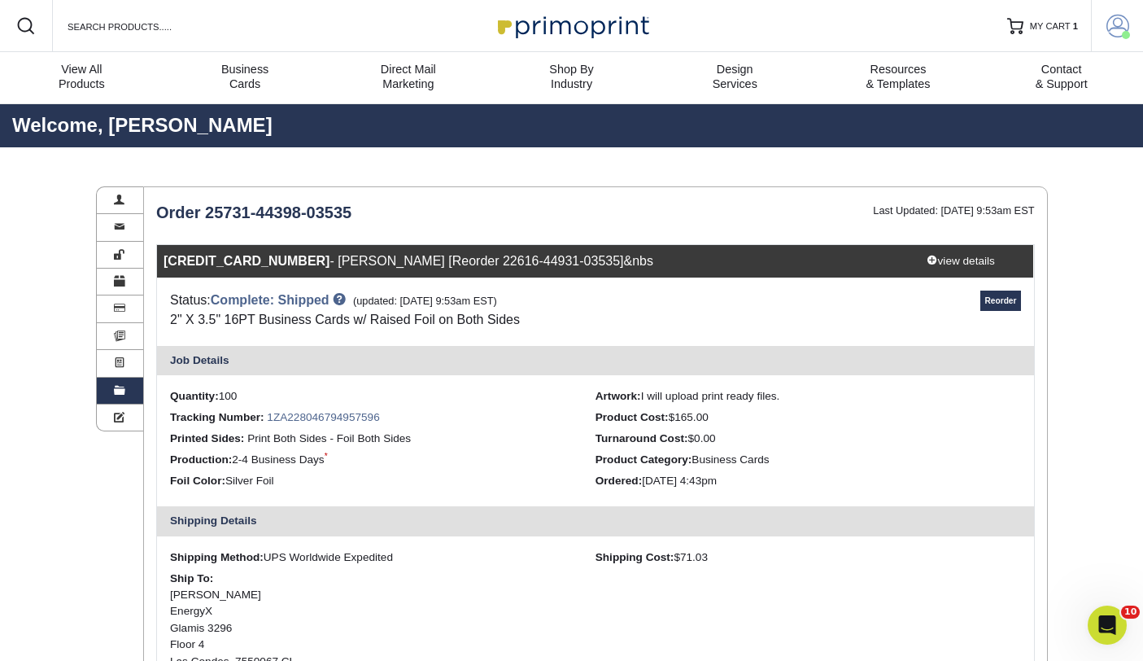
click at [1123, 33] on span at bounding box center [1126, 35] width 8 height 8
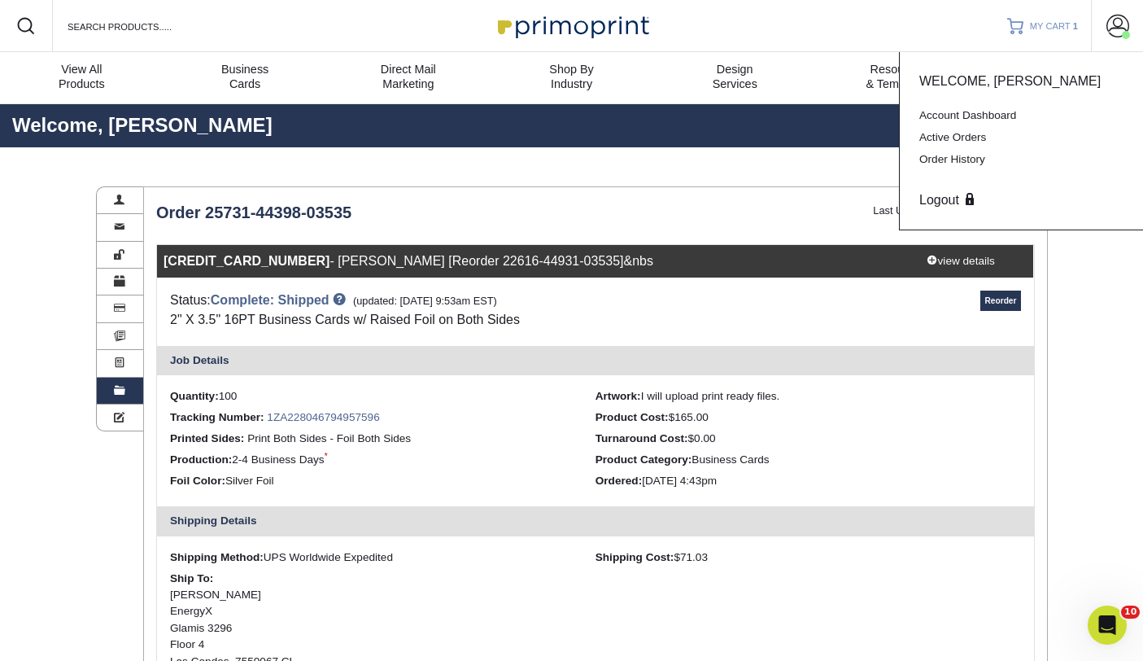
click at [1042, 24] on span "MY CART" at bounding box center [1050, 27] width 41 height 14
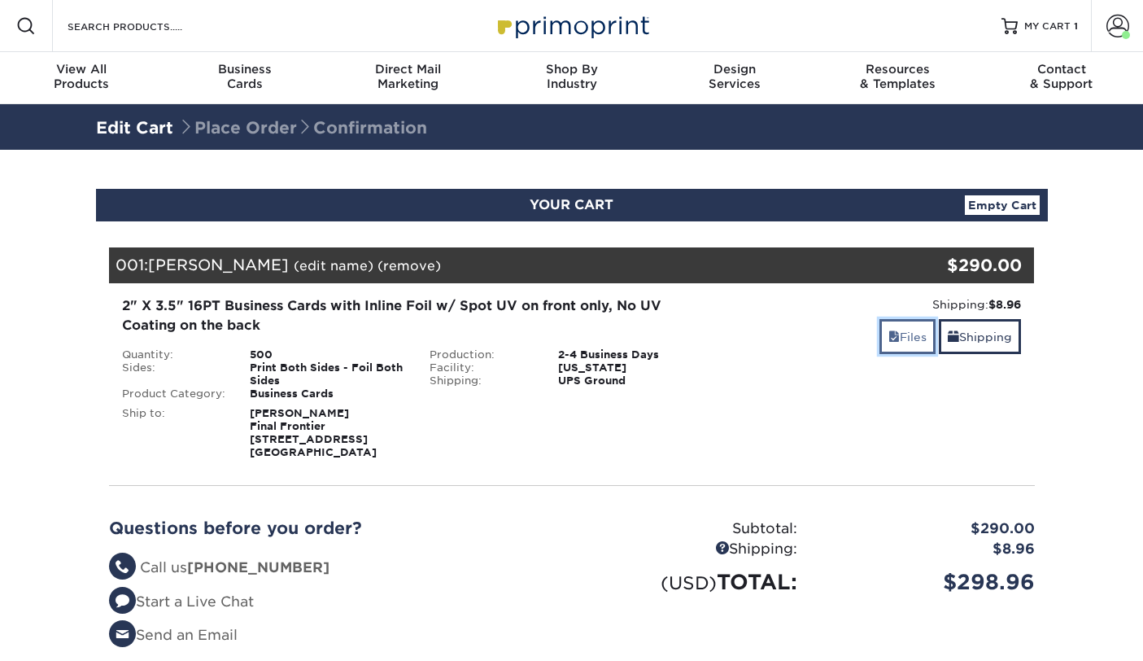
click at [909, 339] on link "Files" at bounding box center [907, 336] width 56 height 35
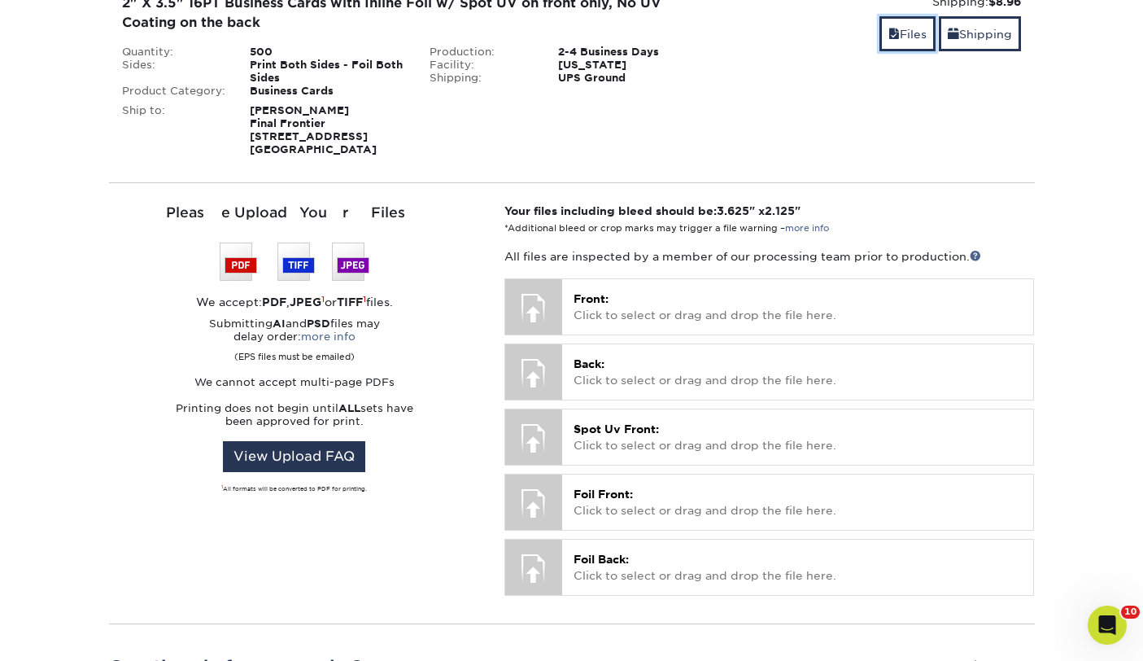
scroll to position [357, 0]
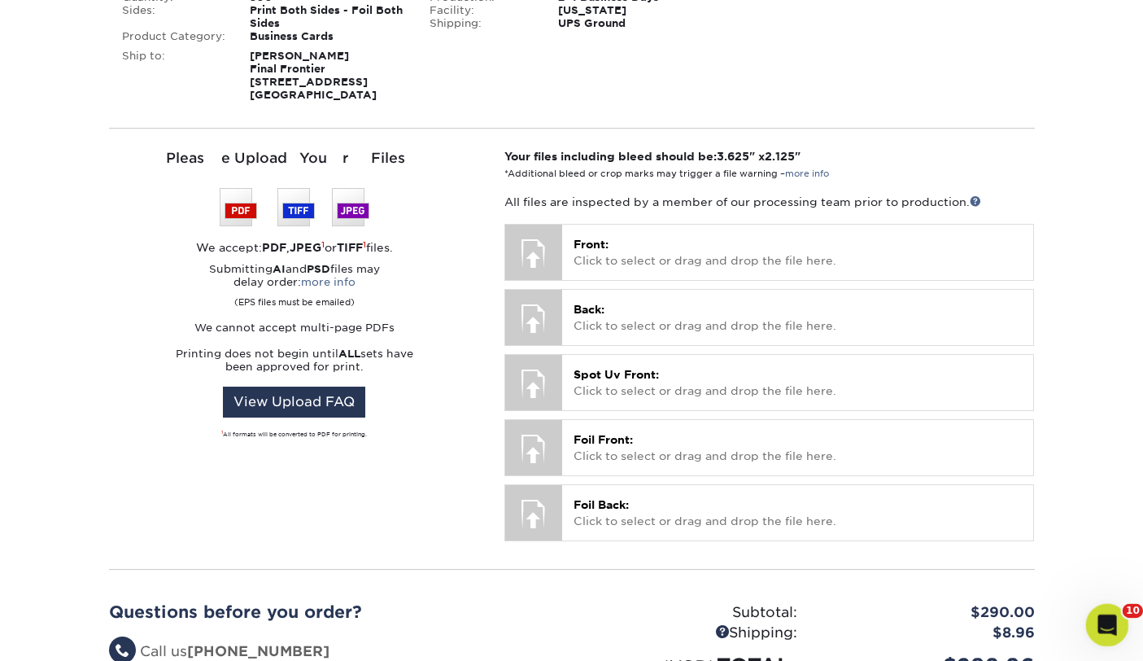
click at [1118, 621] on div "Open Intercom Messenger" at bounding box center [1105, 622] width 54 height 54
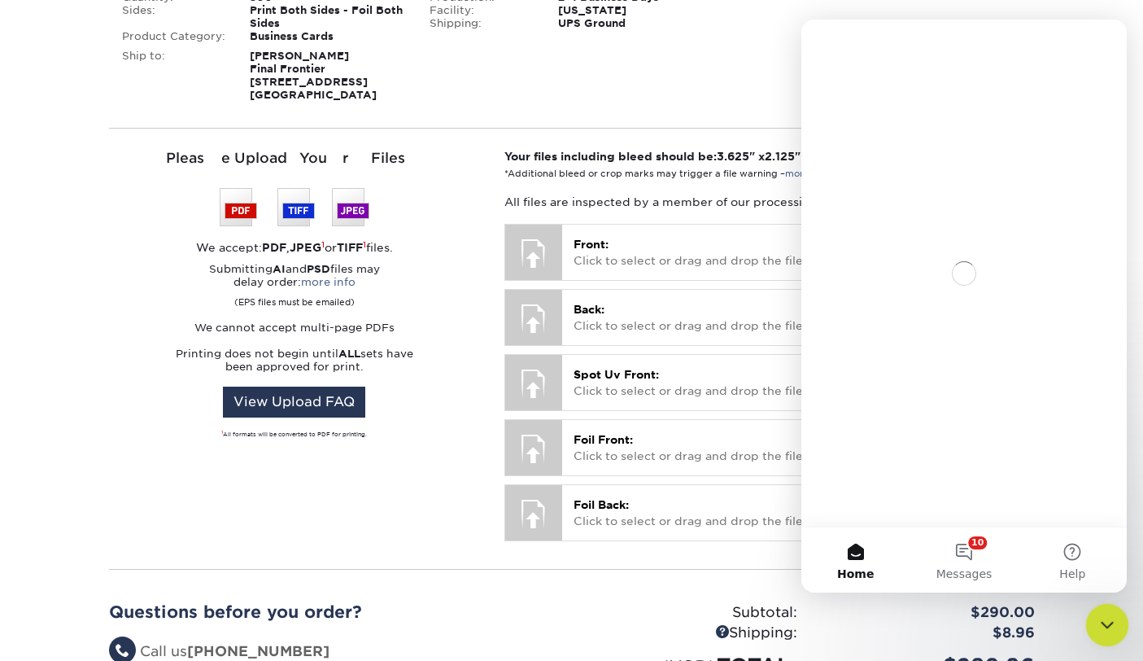
scroll to position [0, 0]
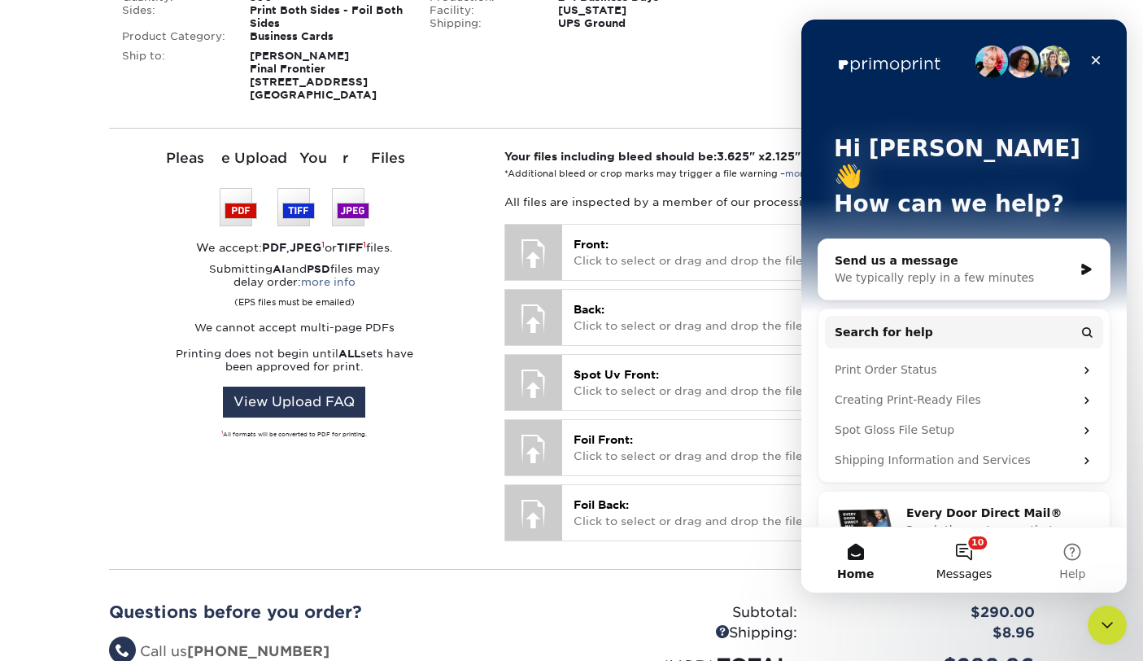
click at [961, 560] on button "10 Messages" at bounding box center [963, 559] width 108 height 65
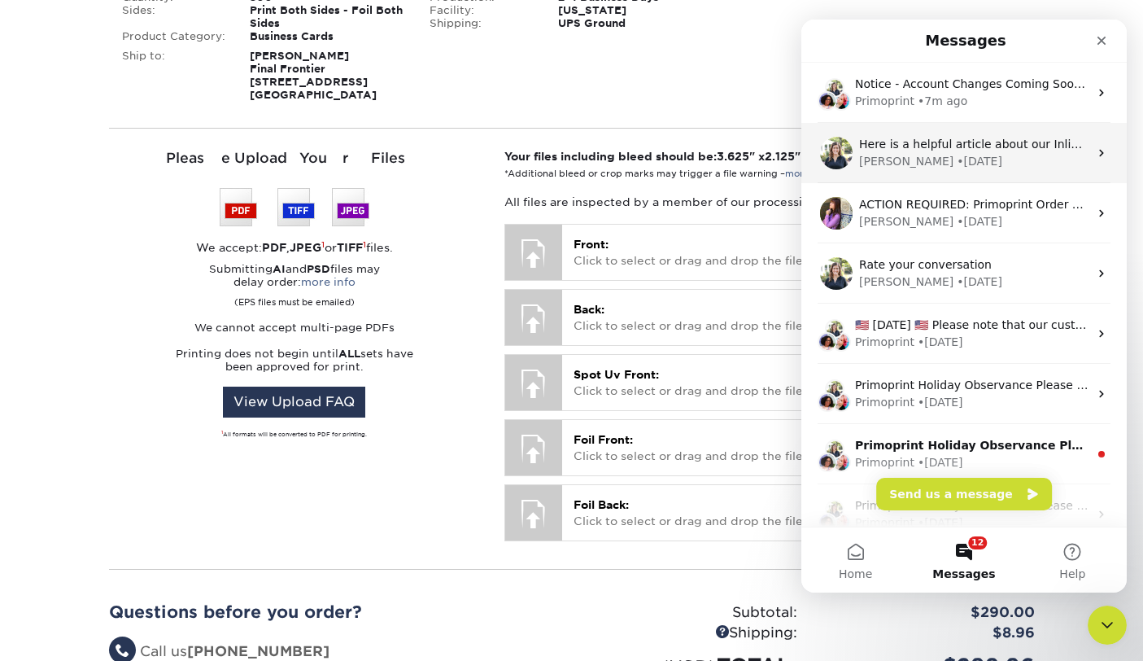
click at [978, 160] on div "Irene • 1w ago" at bounding box center [973, 161] width 229 height 17
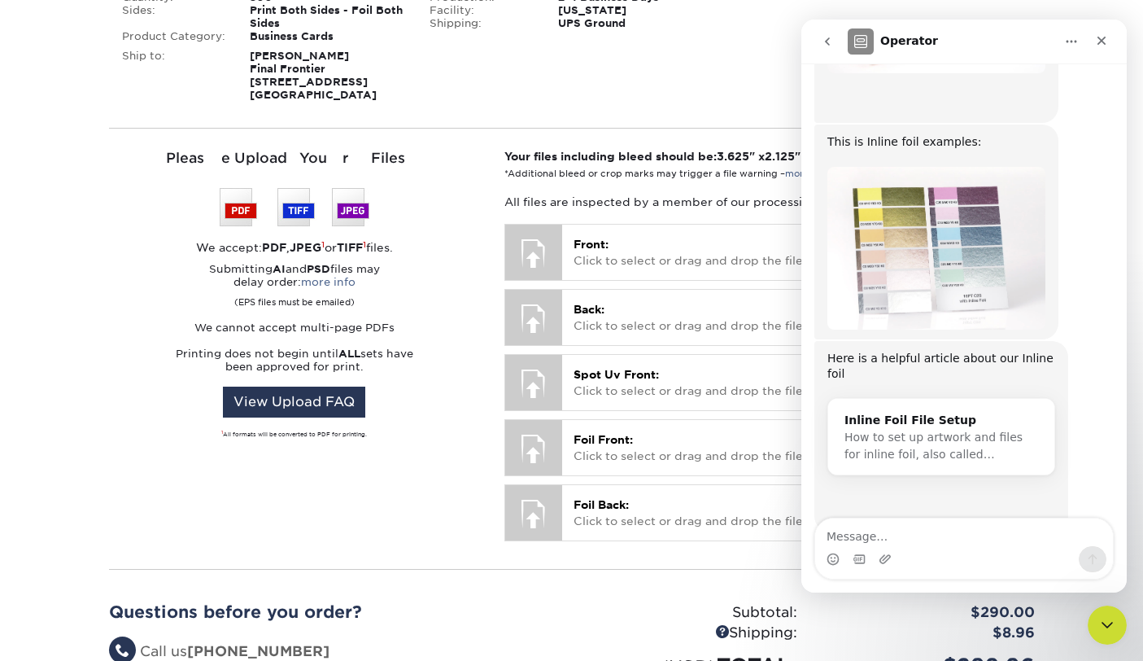
scroll to position [608, 0]
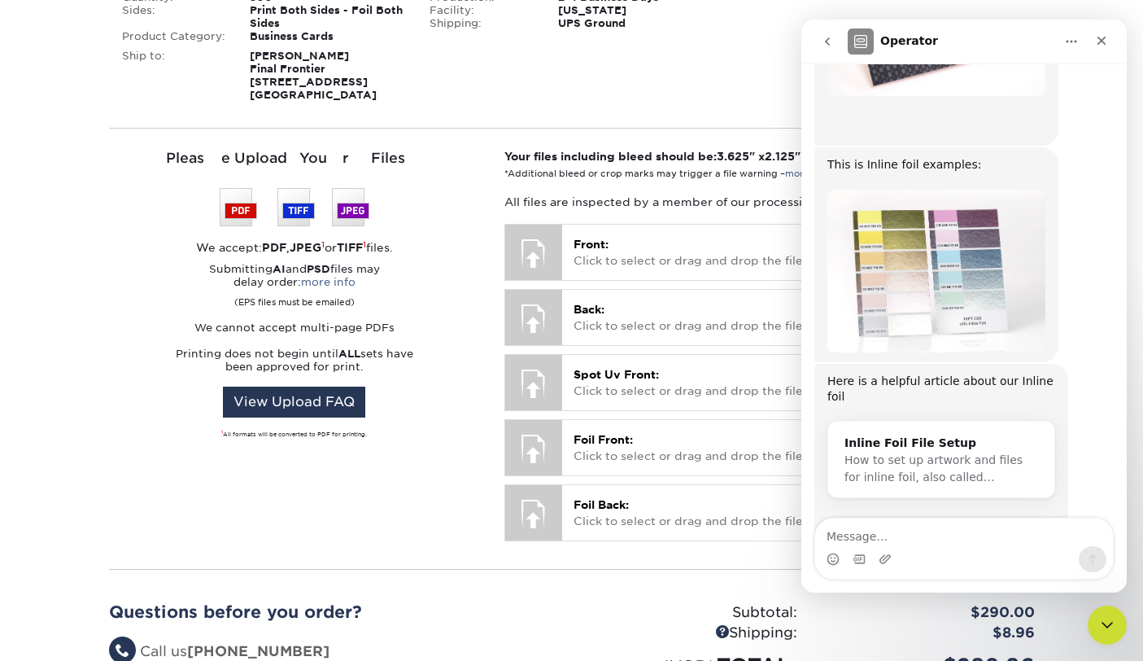
click at [930, 373] on div "Here is a helpful article about our Inline foil ​" at bounding box center [941, 397] width 228 height 48
click at [920, 434] on div "Inline Foil File Setup" at bounding box center [941, 442] width 194 height 17
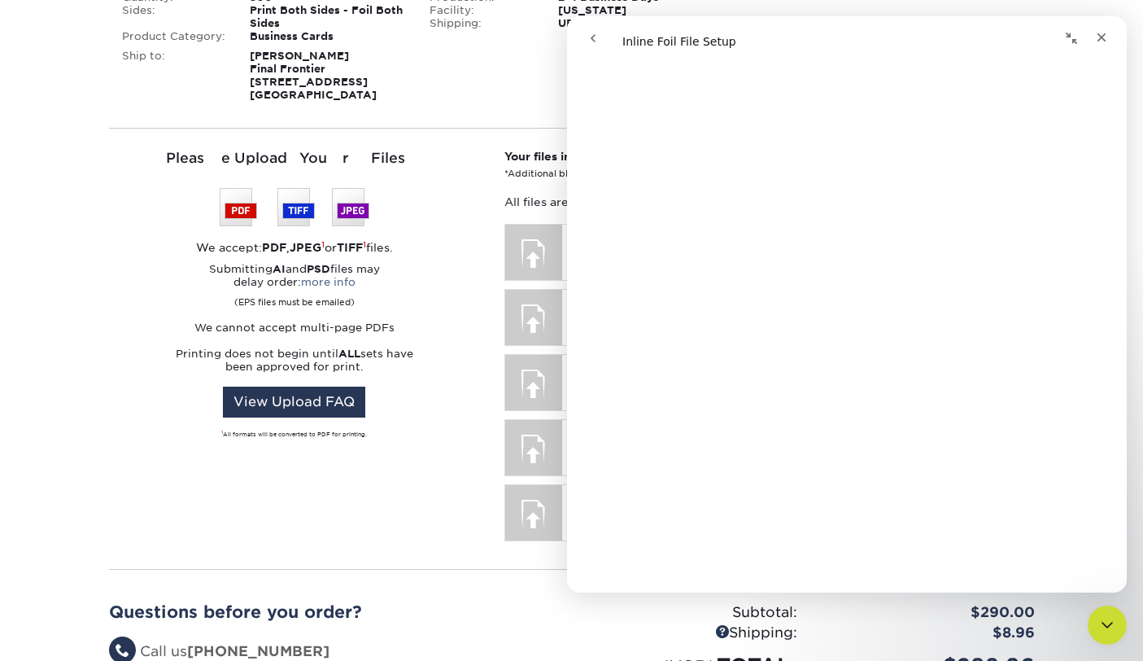
scroll to position [427, 0]
click at [375, 534] on div "Please Upload Your Files We accept: PDF , JPEG 1 or TIFF 1 files. Submitting AI…" at bounding box center [295, 348] width 396 height 401
click at [1101, 37] on icon "Close" at bounding box center [1101, 37] width 9 height 9
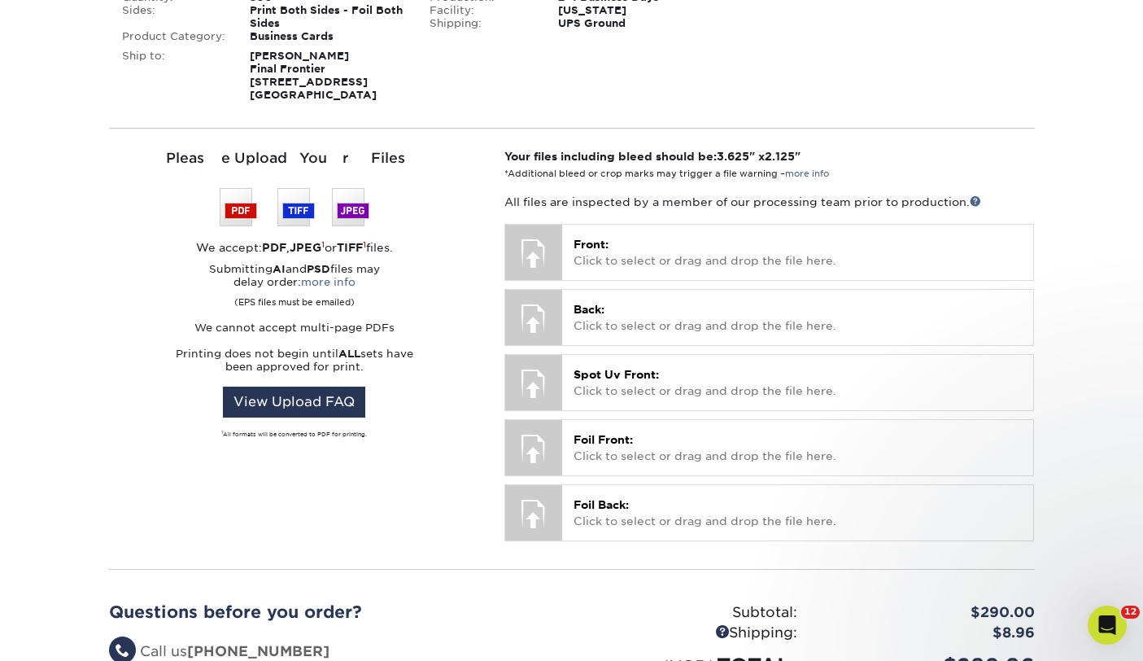
scroll to position [0, 0]
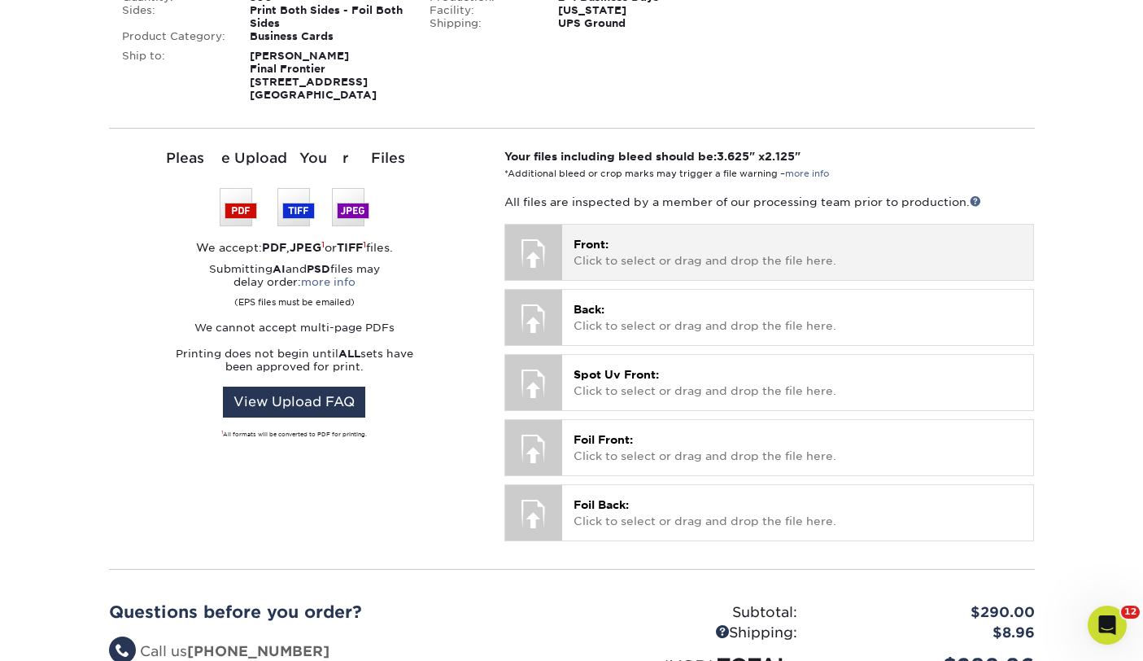
click at [627, 252] on p "Front: Click to select or drag and drop the file here." at bounding box center [797, 252] width 448 height 33
click at [722, 251] on p "Front: Click to select or drag and drop the file here." at bounding box center [797, 252] width 448 height 33
click at [607, 249] on span "Front:" at bounding box center [590, 244] width 35 height 13
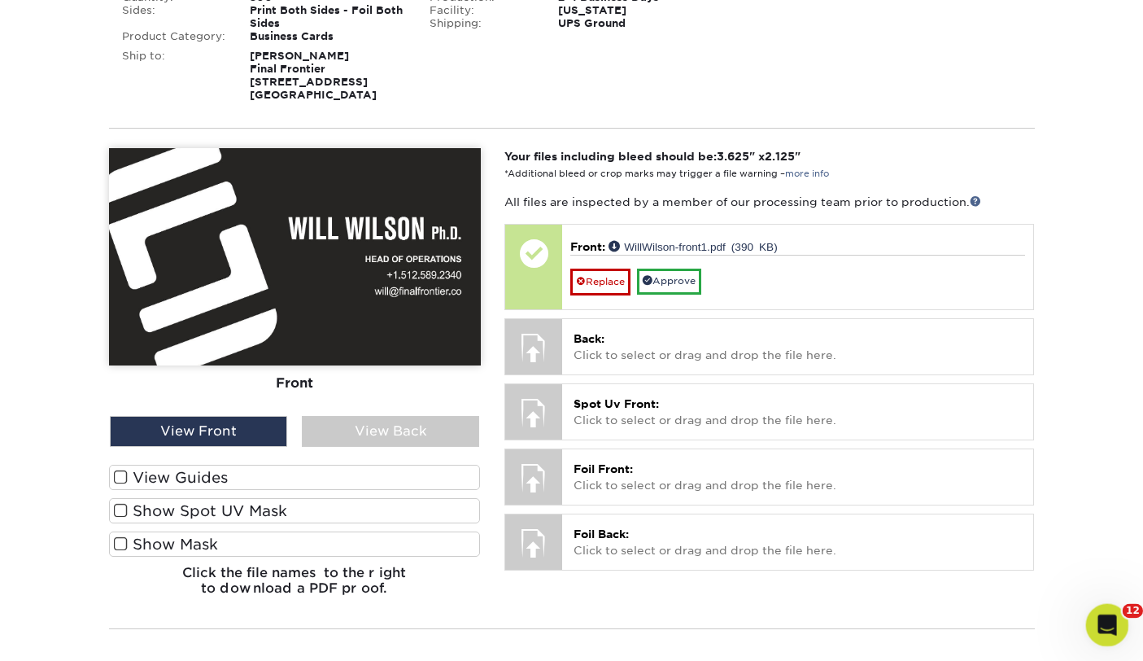
click at [1090, 623] on div "Open Intercom Messenger" at bounding box center [1105, 622] width 54 height 54
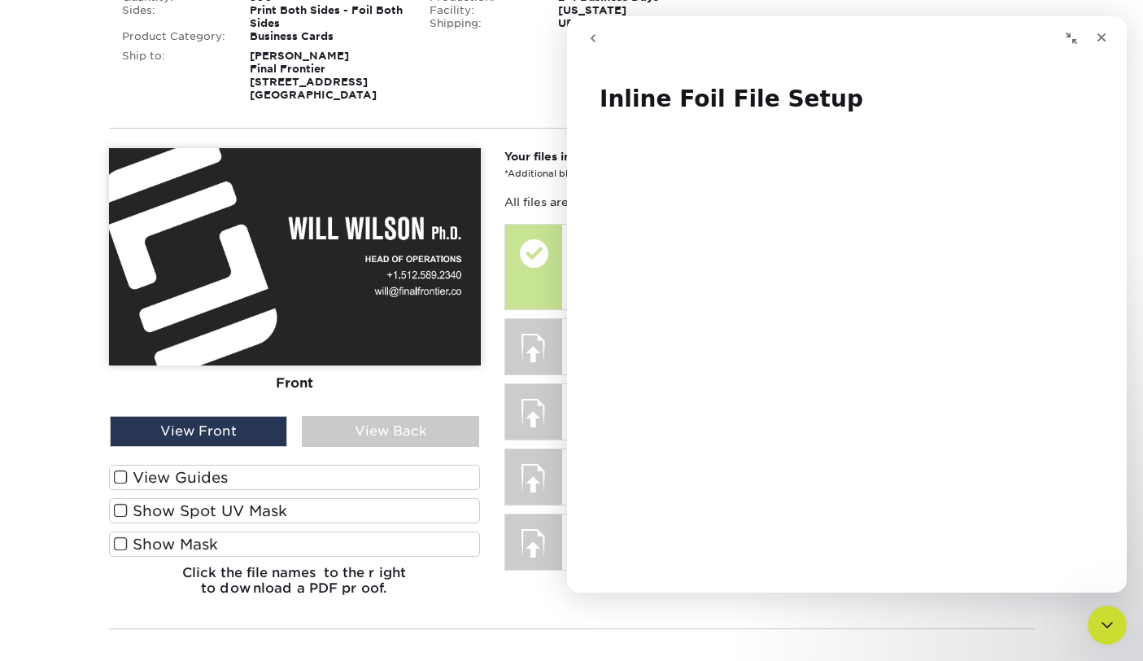
click at [593, 34] on icon "go back" at bounding box center [592, 38] width 13 height 13
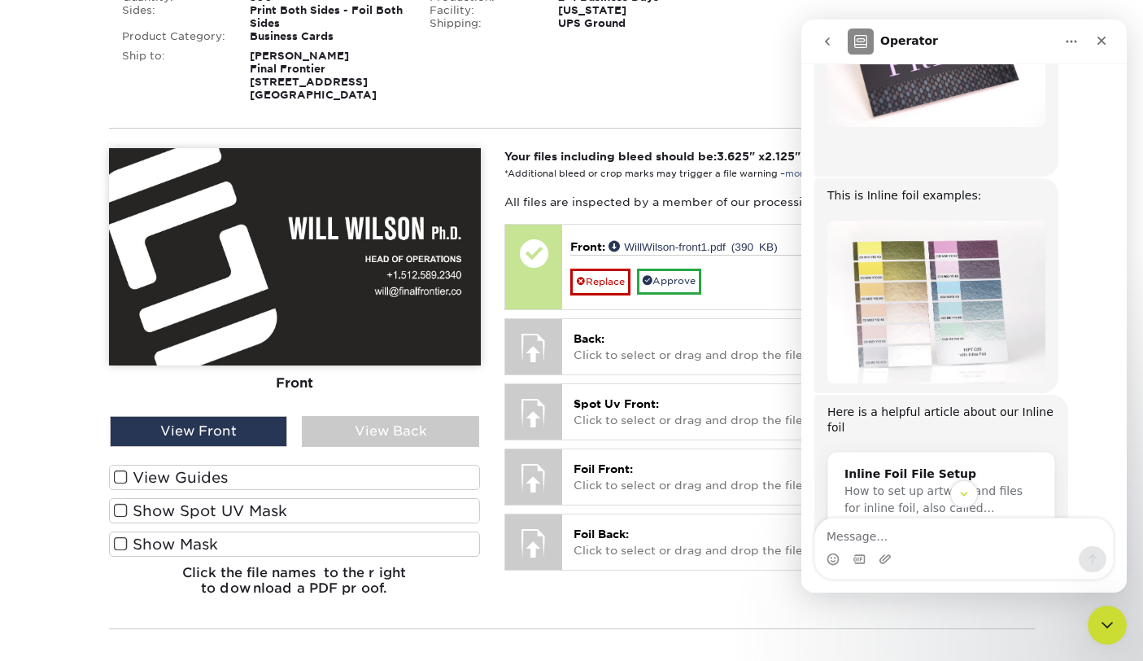
scroll to position [631, 0]
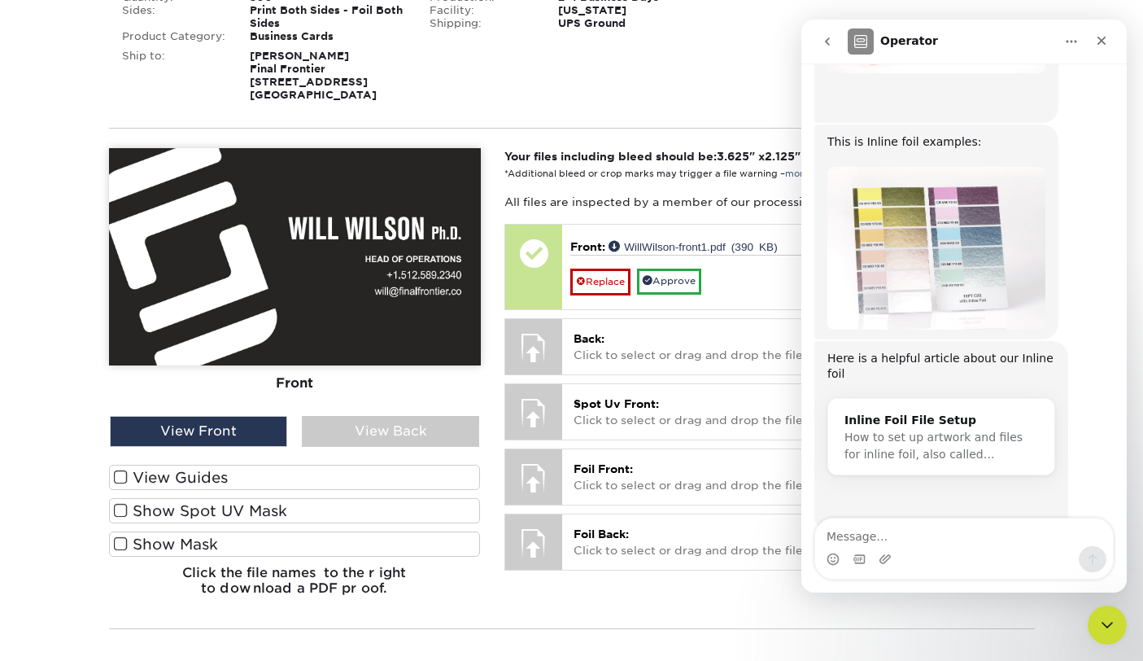
click at [670, 117] on li "001: Will Wilson (edit name) (remove) Are you sure you want to remove this prod…" at bounding box center [572, 252] width 926 height 725
click at [826, 37] on icon "go back" at bounding box center [827, 41] width 13 height 13
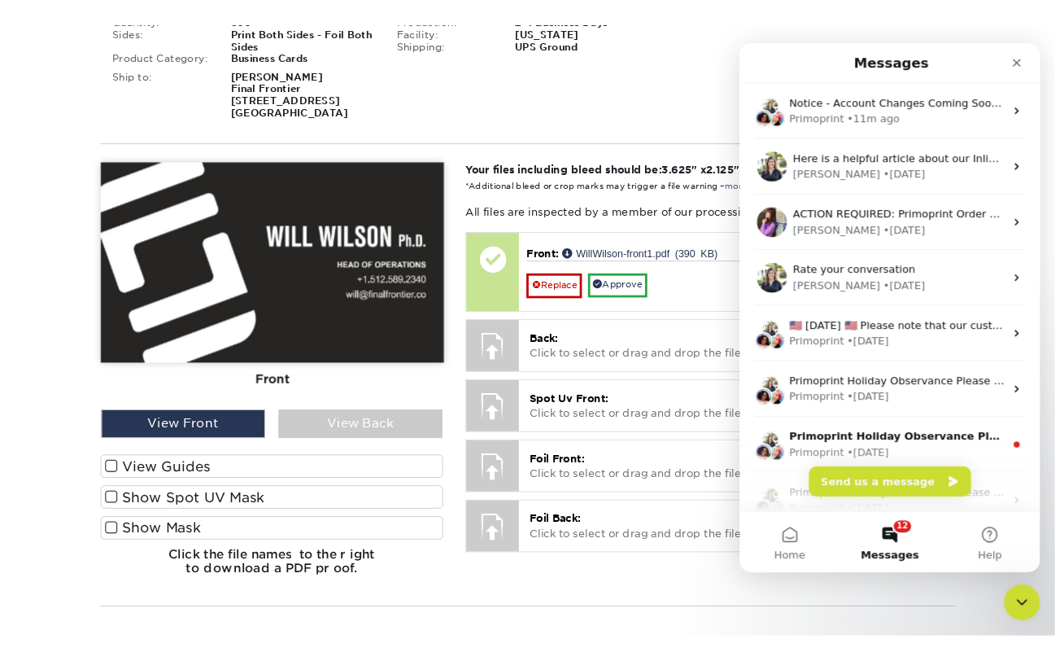
scroll to position [0, 0]
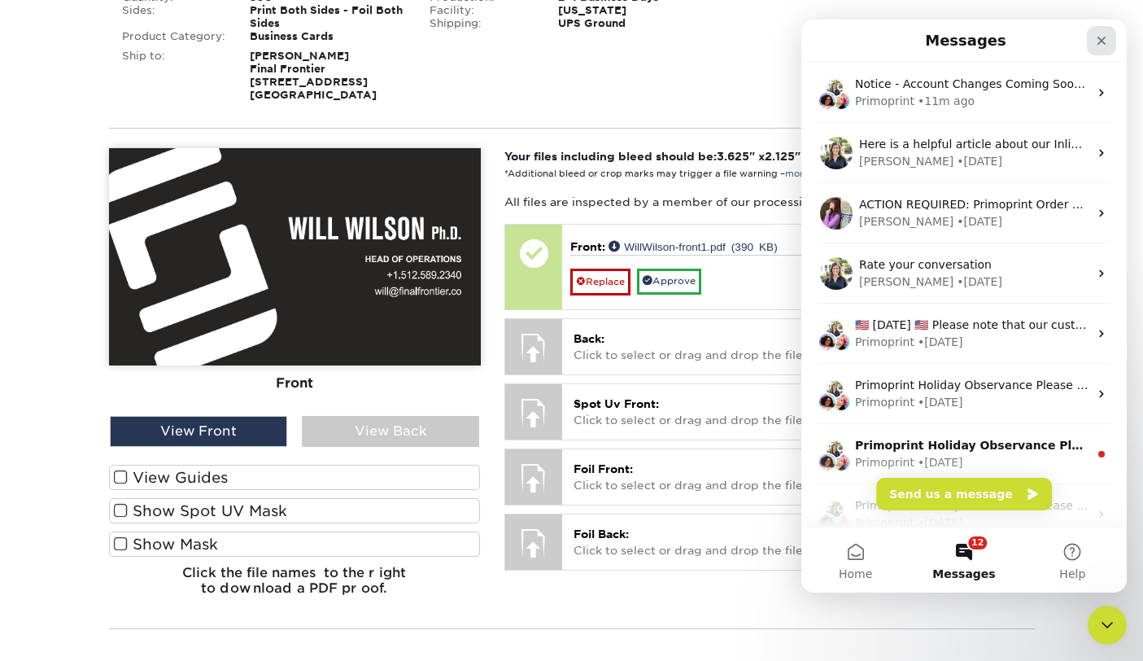
click at [1105, 40] on icon "Close" at bounding box center [1101, 40] width 13 height 13
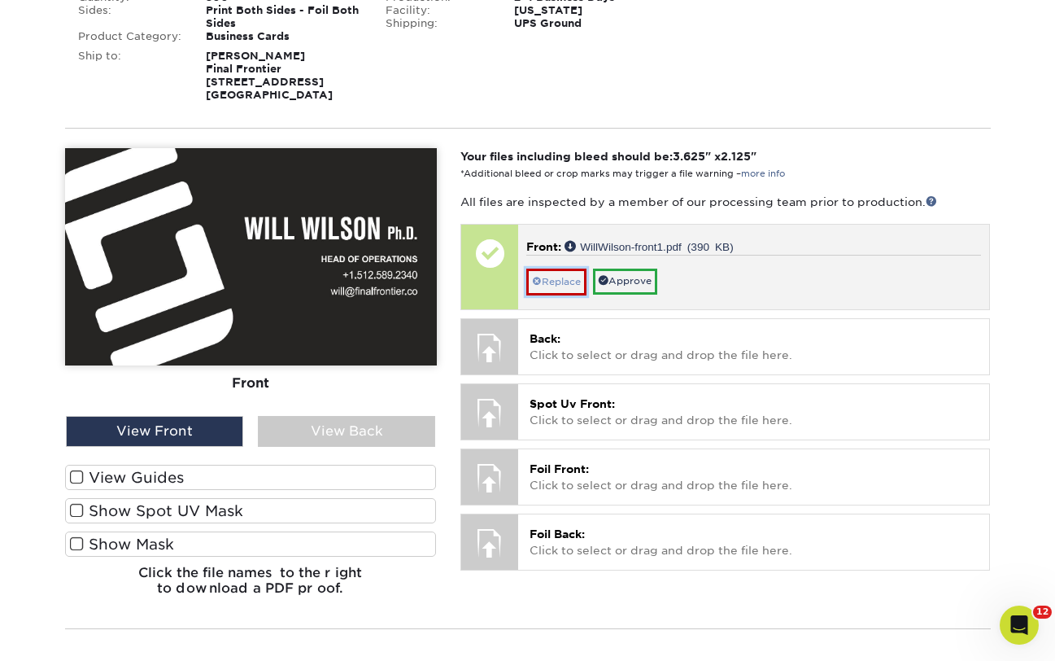
click at [573, 281] on link "Replace" at bounding box center [556, 281] width 60 height 26
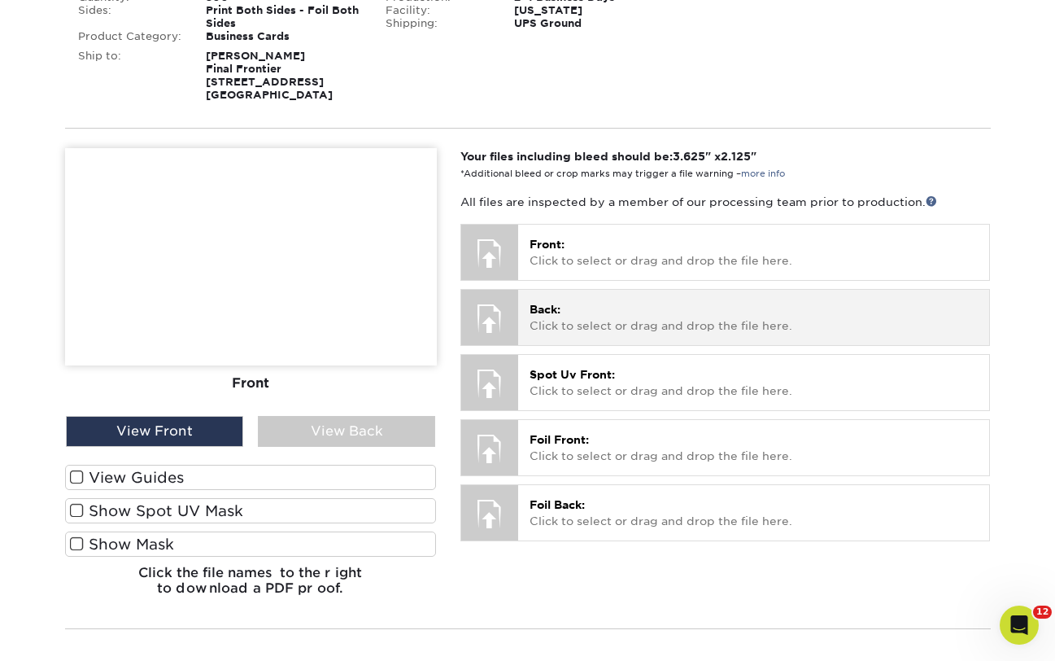
click at [569, 305] on p "Back: Click to select or drag and drop the file here." at bounding box center [754, 317] width 448 height 33
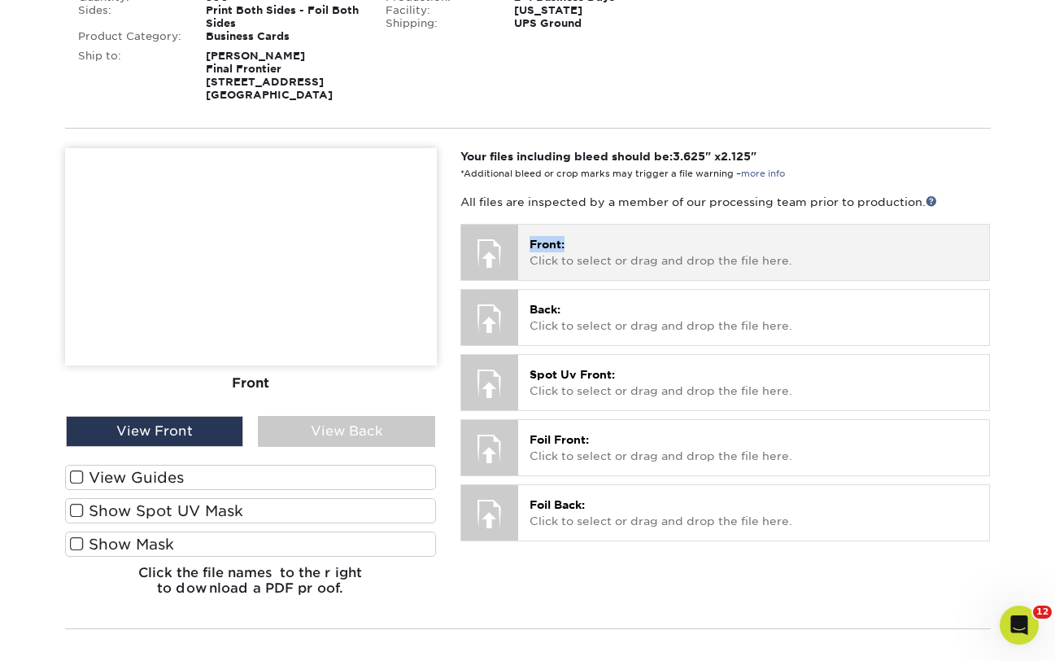
click at [575, 236] on p "Front: Click to select or drag and drop the file here." at bounding box center [754, 252] width 448 height 33
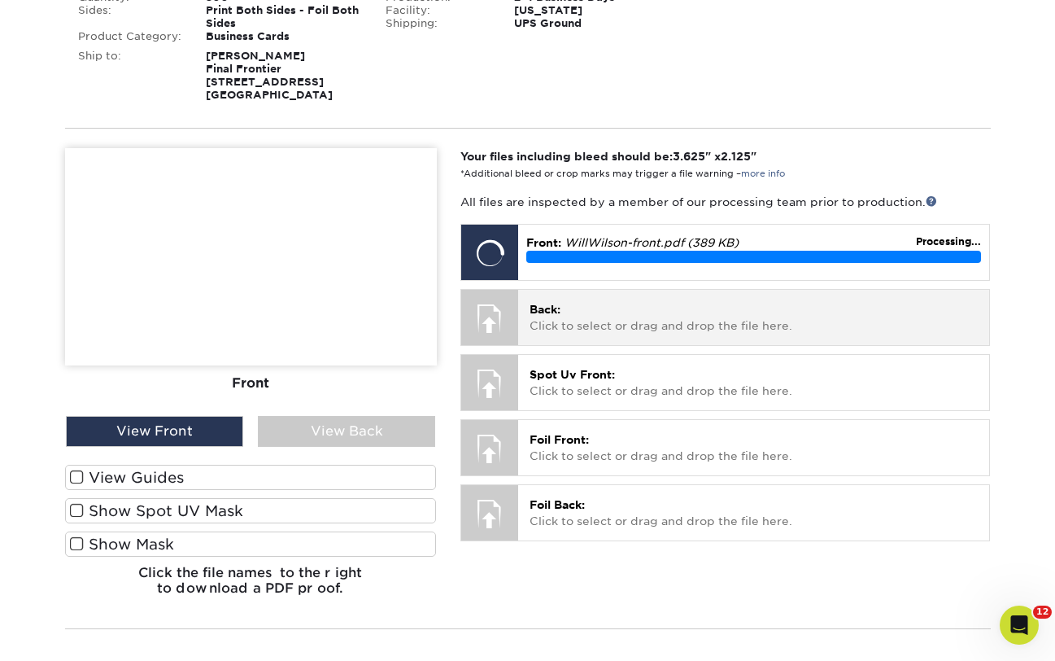
click at [656, 314] on p "Back: Click to select or drag and drop the file here." at bounding box center [754, 317] width 448 height 33
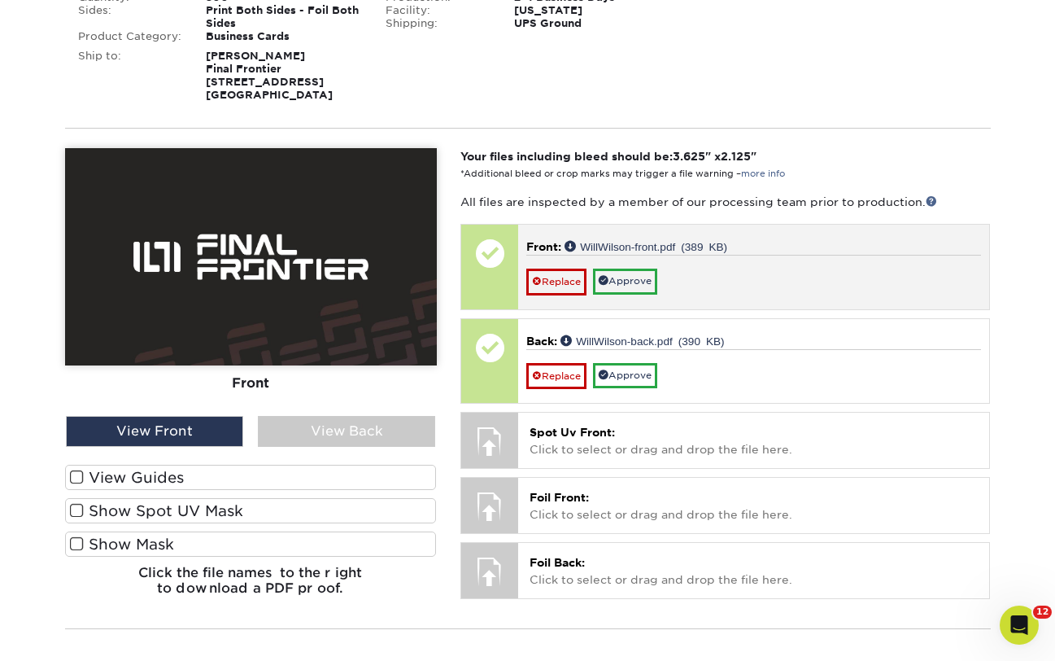
click at [700, 267] on div "Replace Approve" at bounding box center [753, 275] width 455 height 40
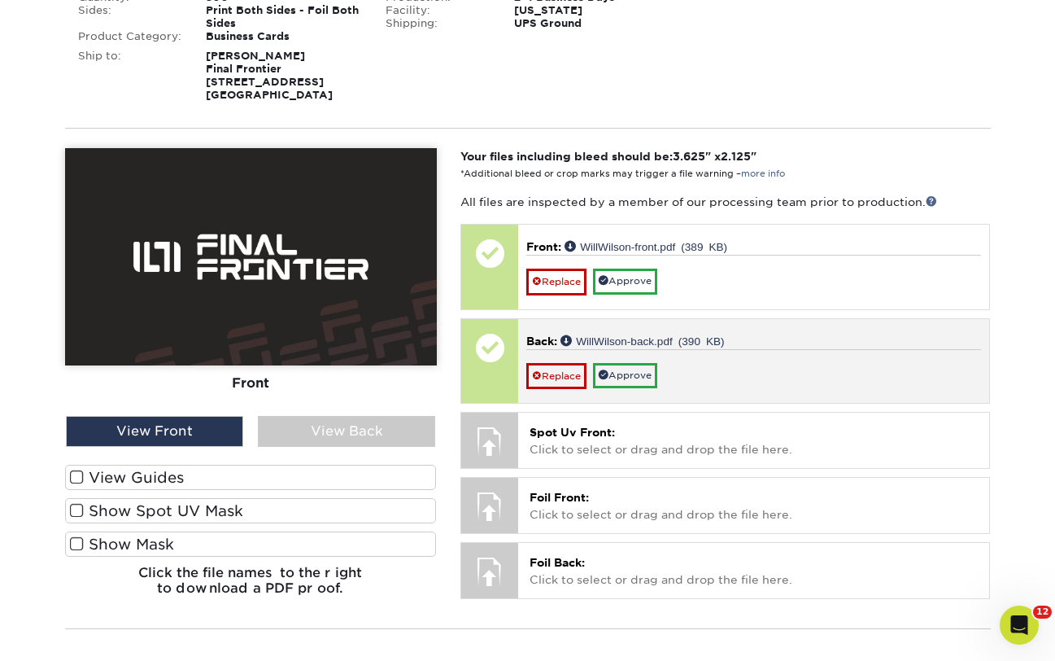
click at [714, 366] on div "Replace Approve" at bounding box center [753, 369] width 455 height 40
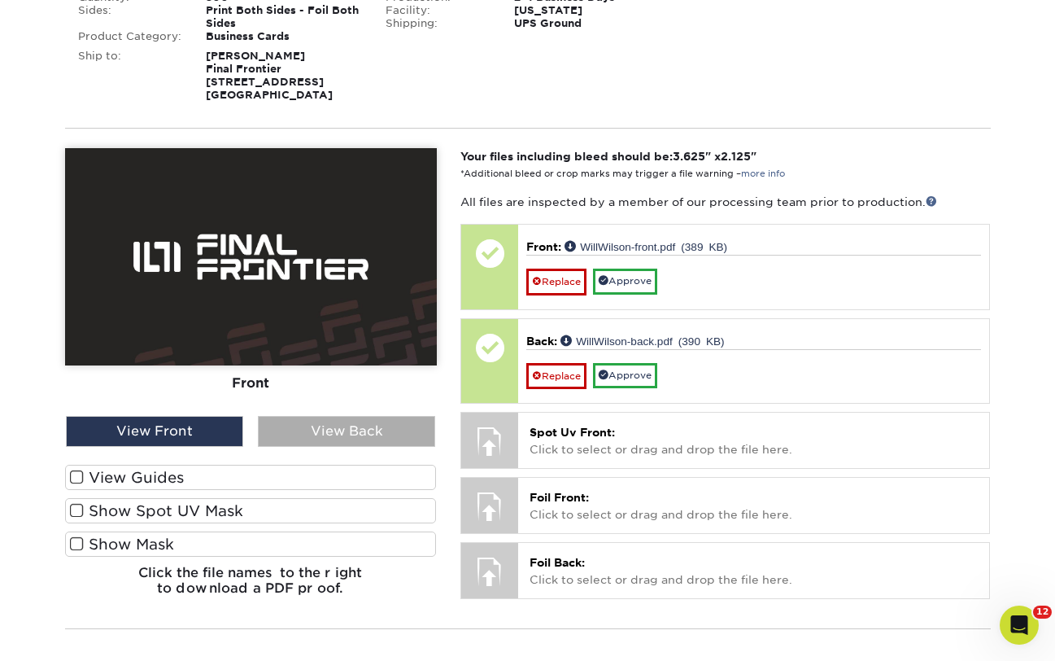
click at [379, 432] on div "View Back" at bounding box center [346, 431] width 177 height 31
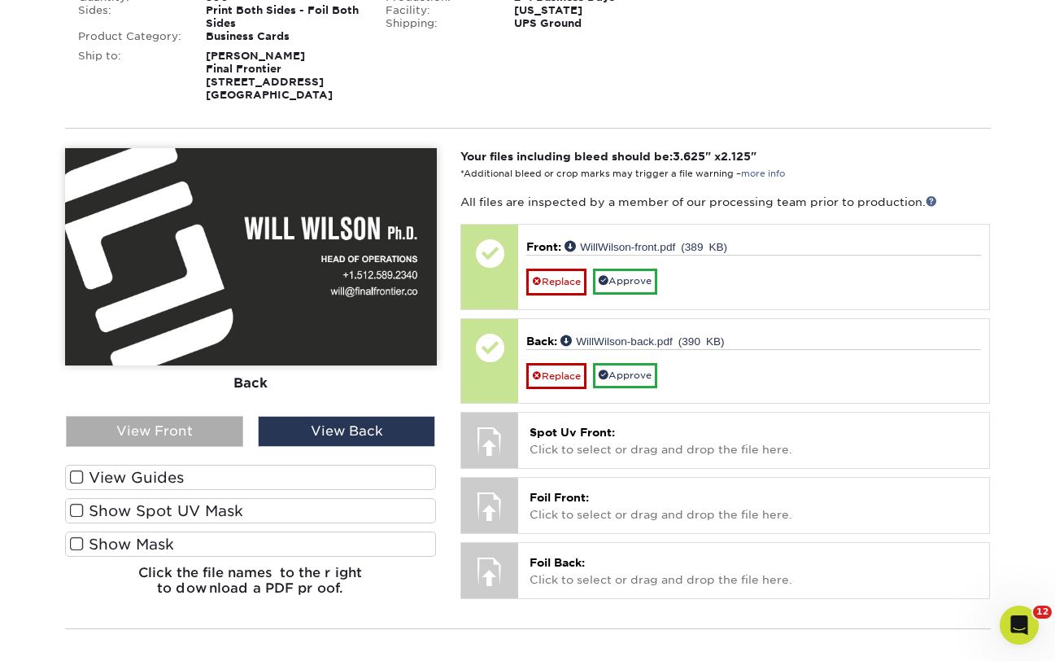
click at [143, 426] on div "View Front" at bounding box center [154, 431] width 177 height 31
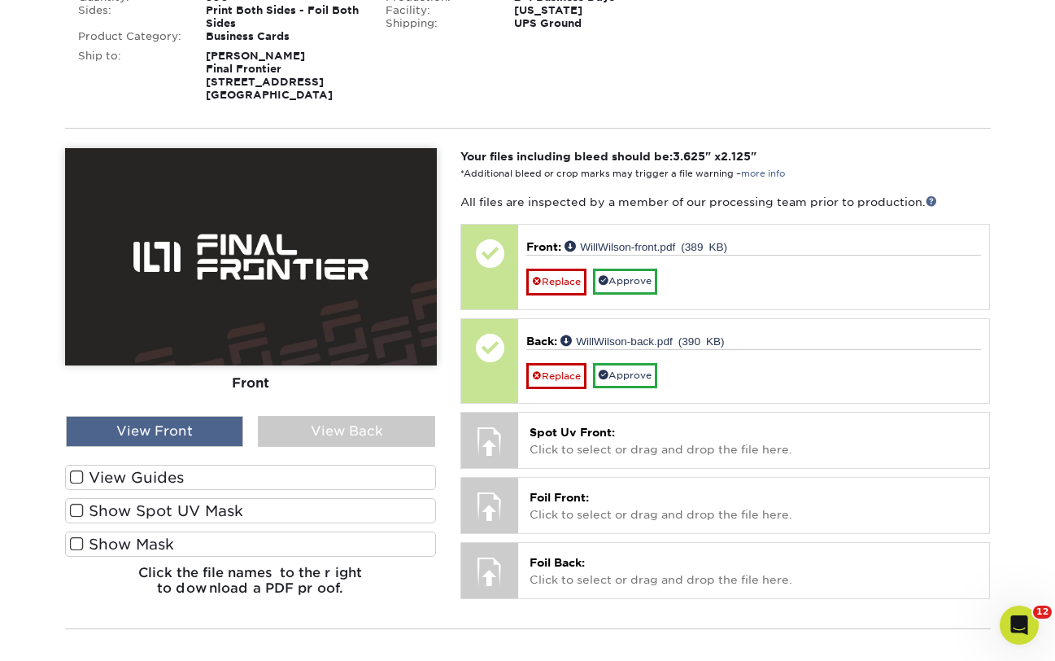
click at [183, 436] on div "View Front" at bounding box center [154, 431] width 177 height 31
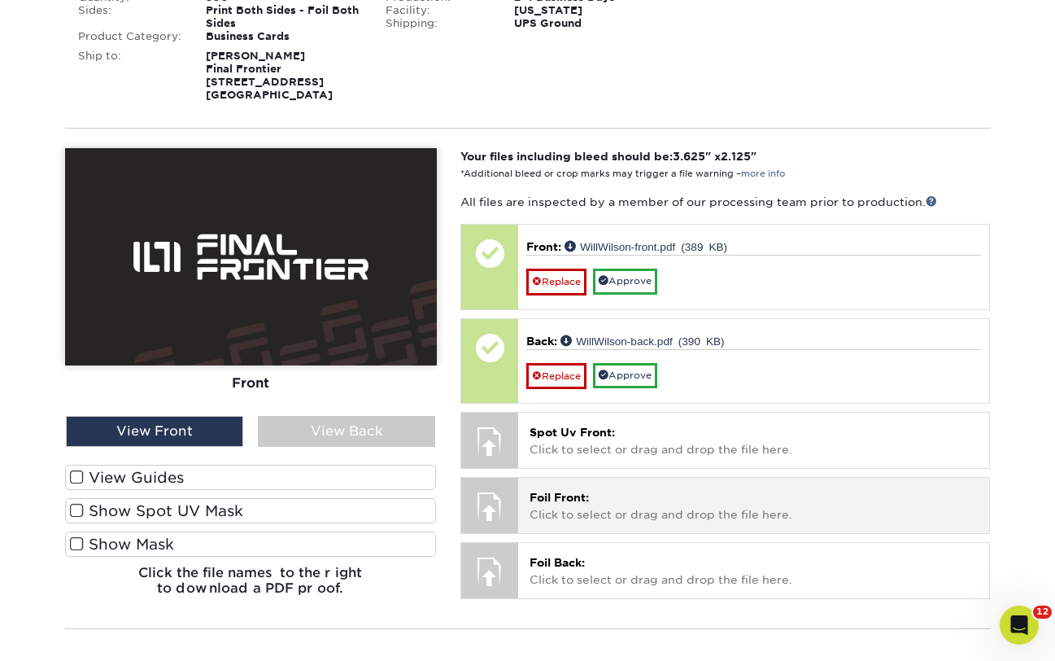
click at [596, 515] on p "Foil Front: Click to select or drag and drop the file here." at bounding box center [754, 505] width 448 height 33
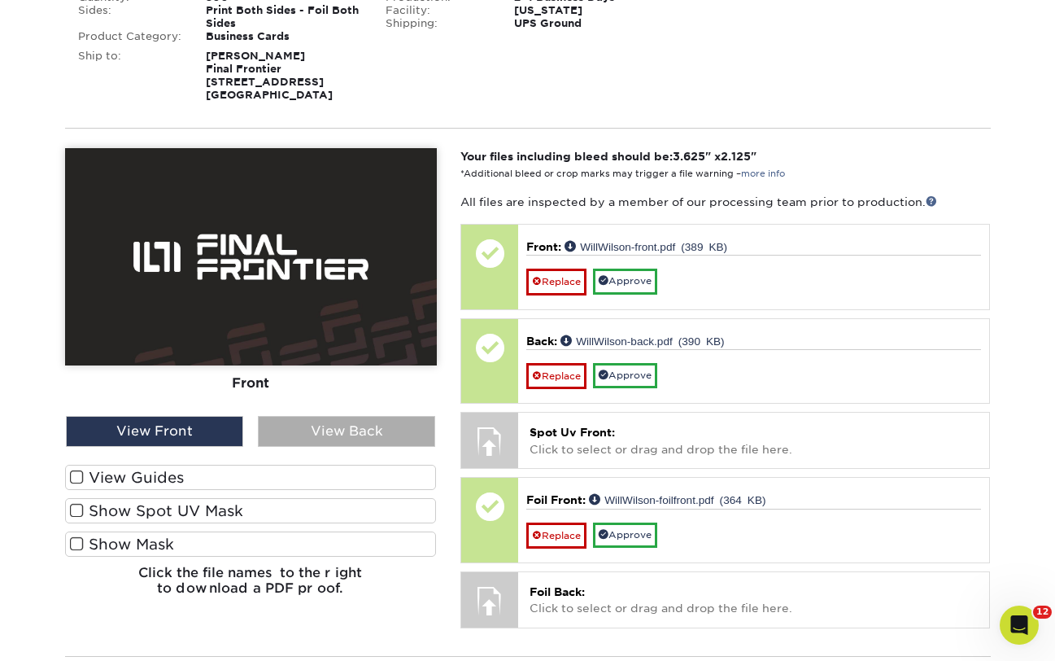
click at [312, 427] on div "View Back" at bounding box center [346, 431] width 177 height 31
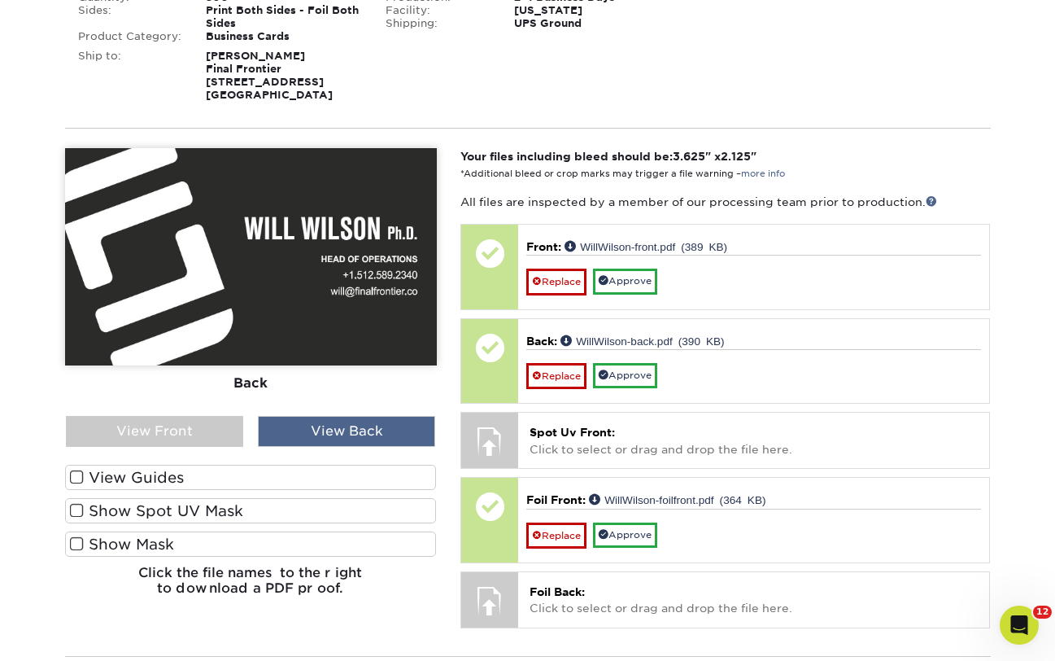
click at [367, 432] on div "View Back" at bounding box center [346, 431] width 177 height 31
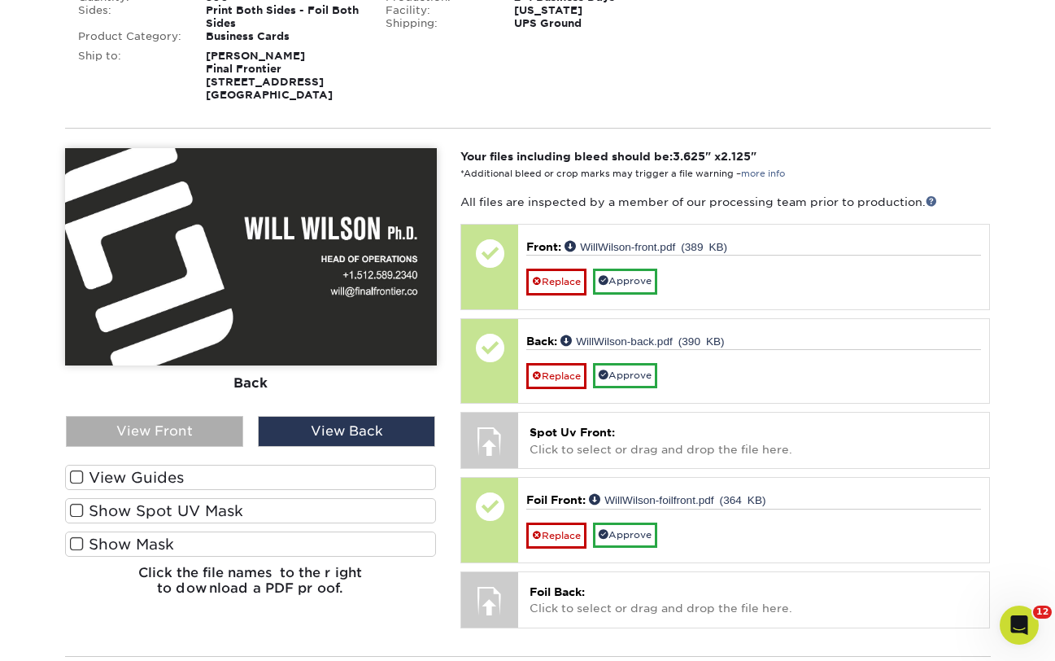
click at [199, 421] on div "View Front" at bounding box center [154, 431] width 177 height 31
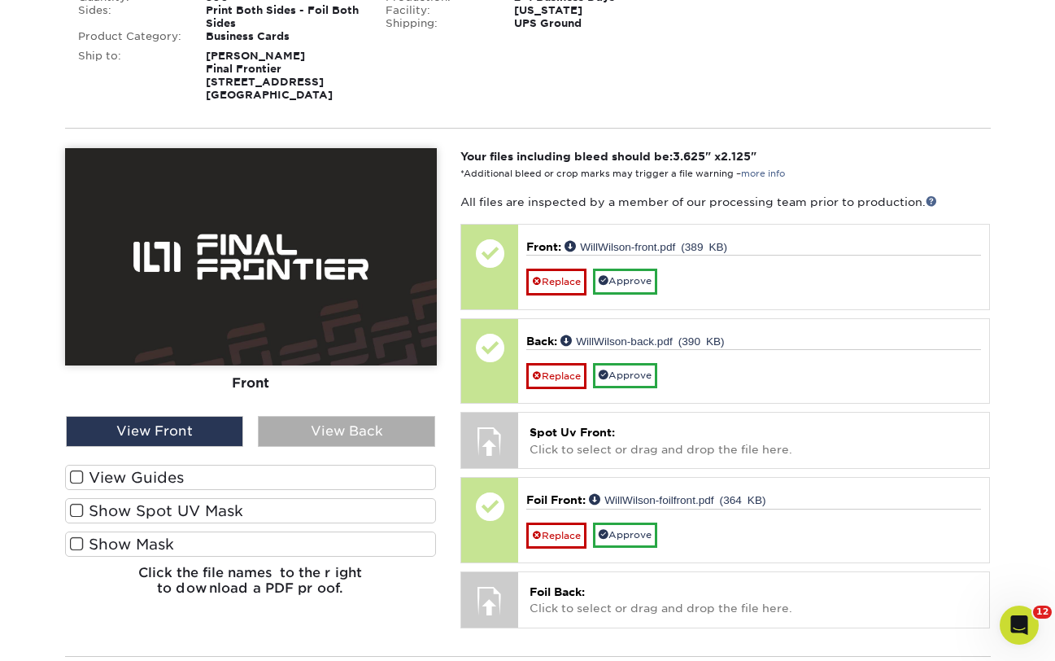
click at [408, 426] on div "View Back" at bounding box center [346, 431] width 177 height 31
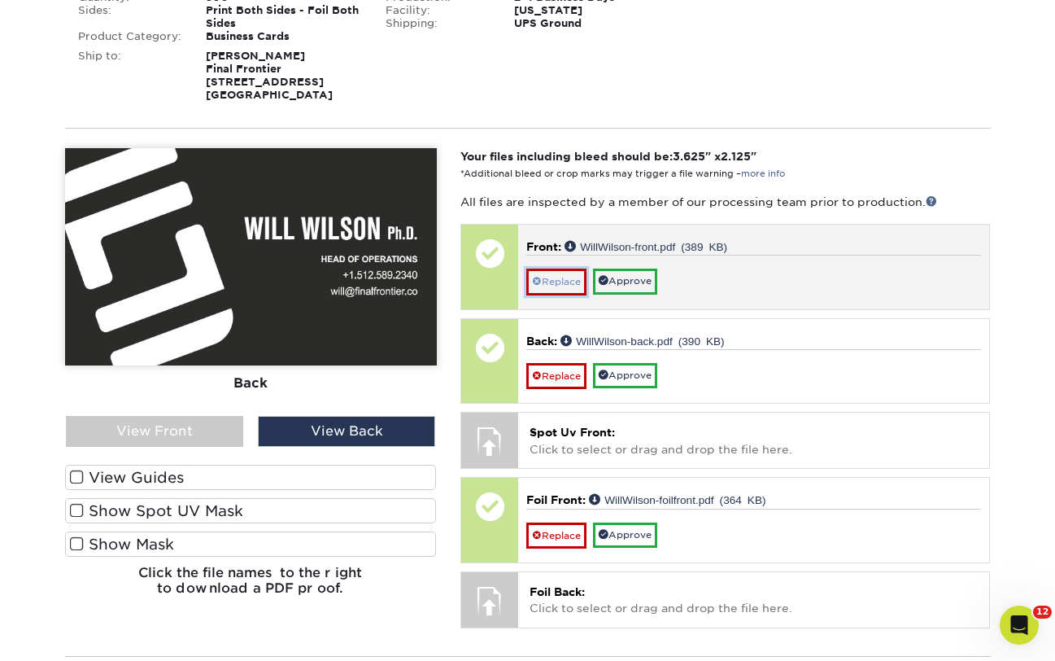
click at [572, 284] on link "Replace" at bounding box center [556, 281] width 60 height 26
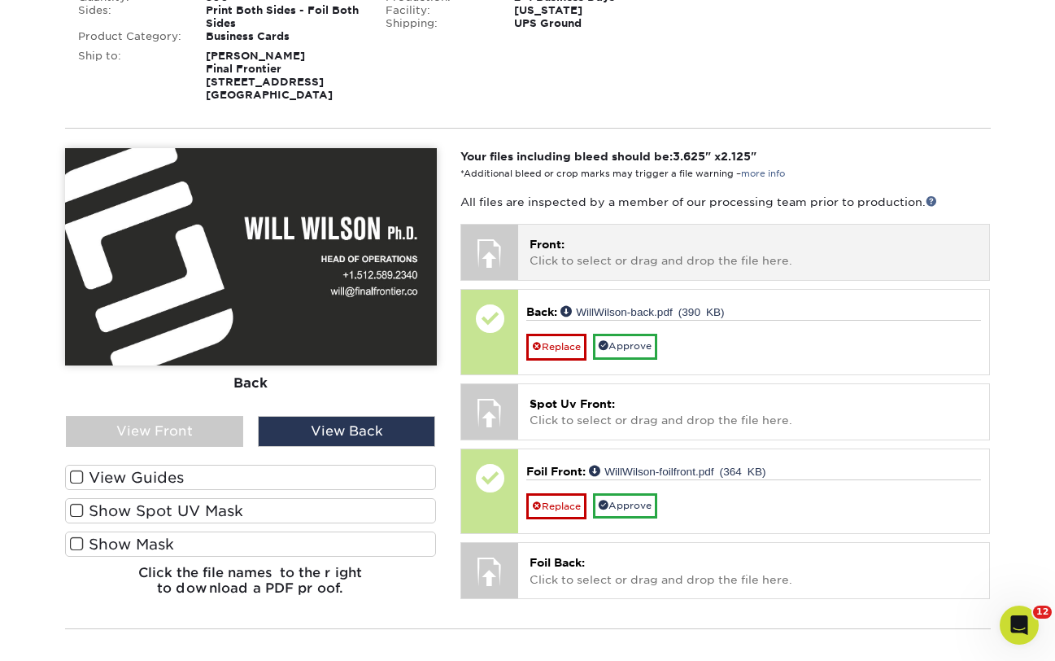
click at [576, 256] on p "Front: Click to select or drag and drop the file here." at bounding box center [754, 252] width 448 height 33
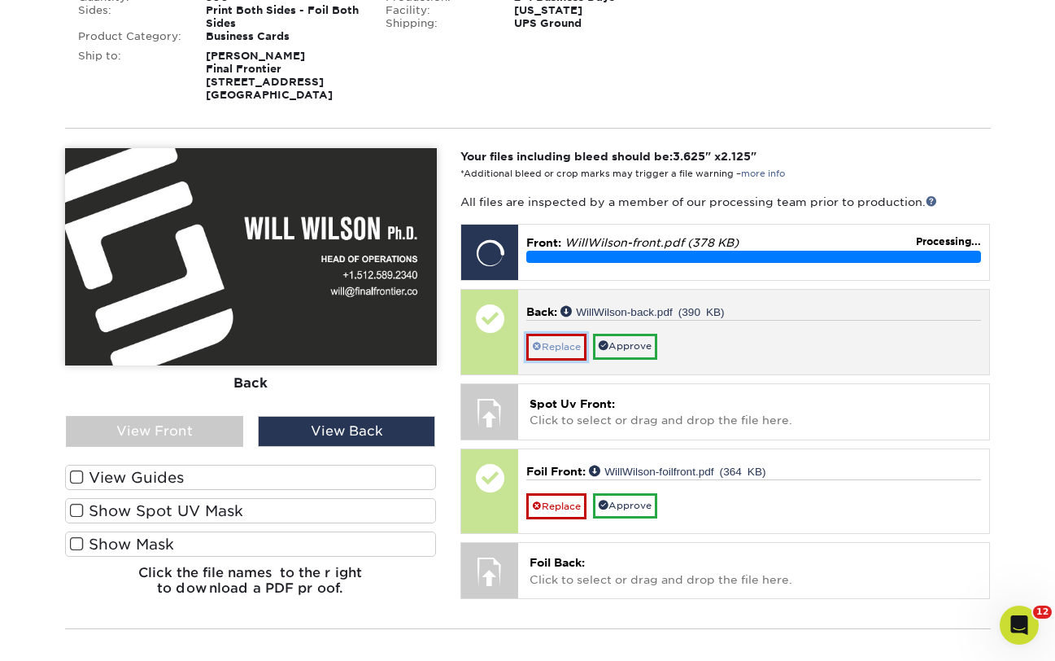
click at [560, 344] on link "Replace" at bounding box center [556, 347] width 60 height 26
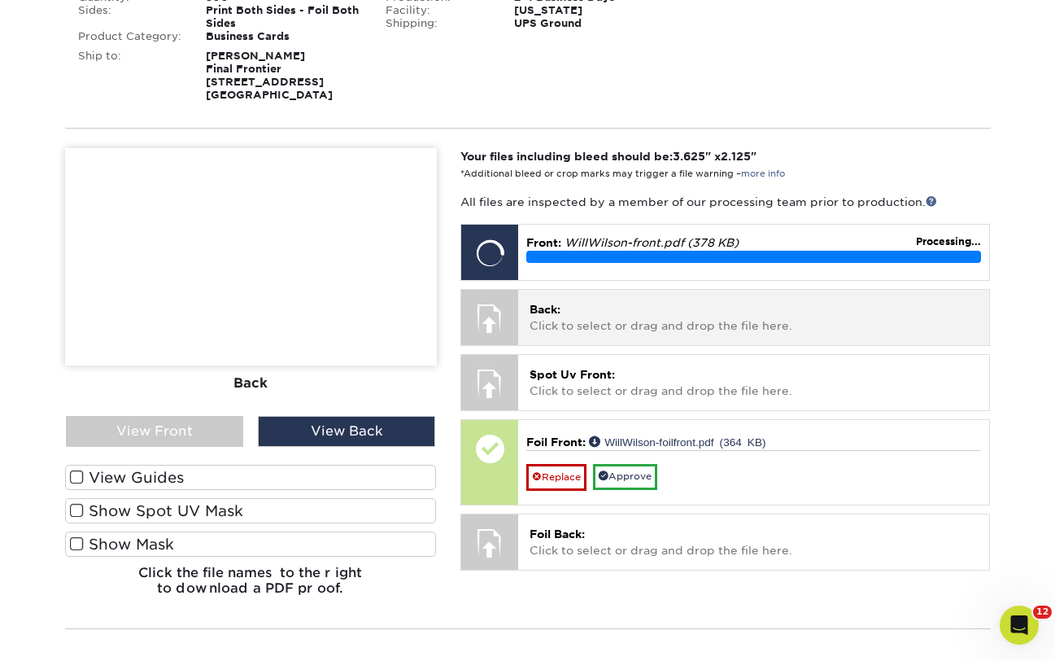
click at [578, 328] on p "Back: Click to select or drag and drop the file here." at bounding box center [754, 317] width 448 height 33
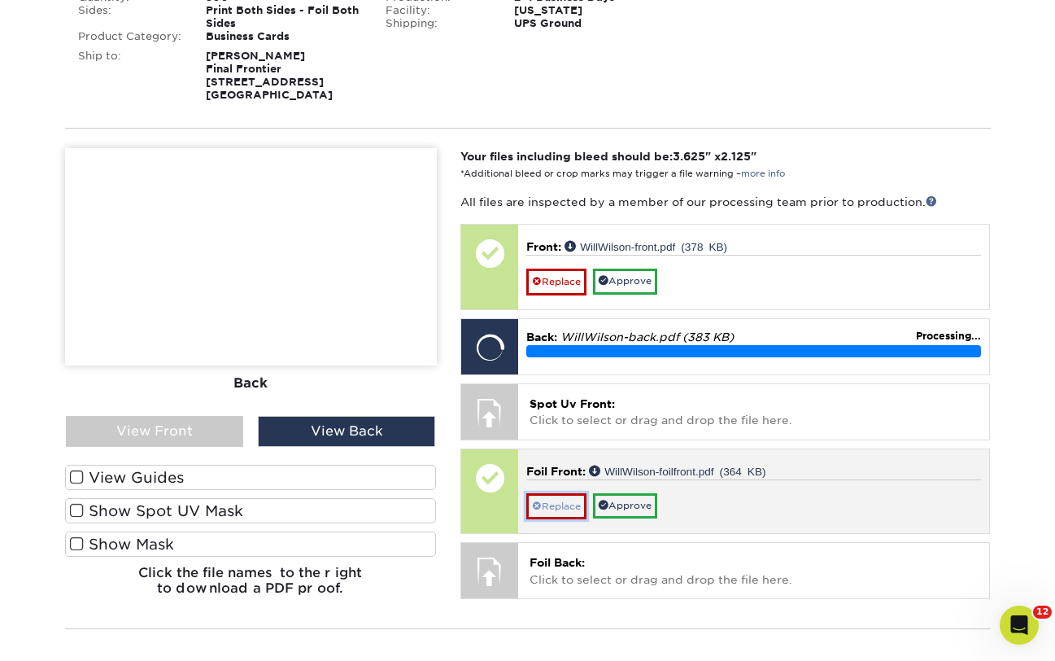
click at [565, 506] on link "Replace" at bounding box center [556, 506] width 60 height 26
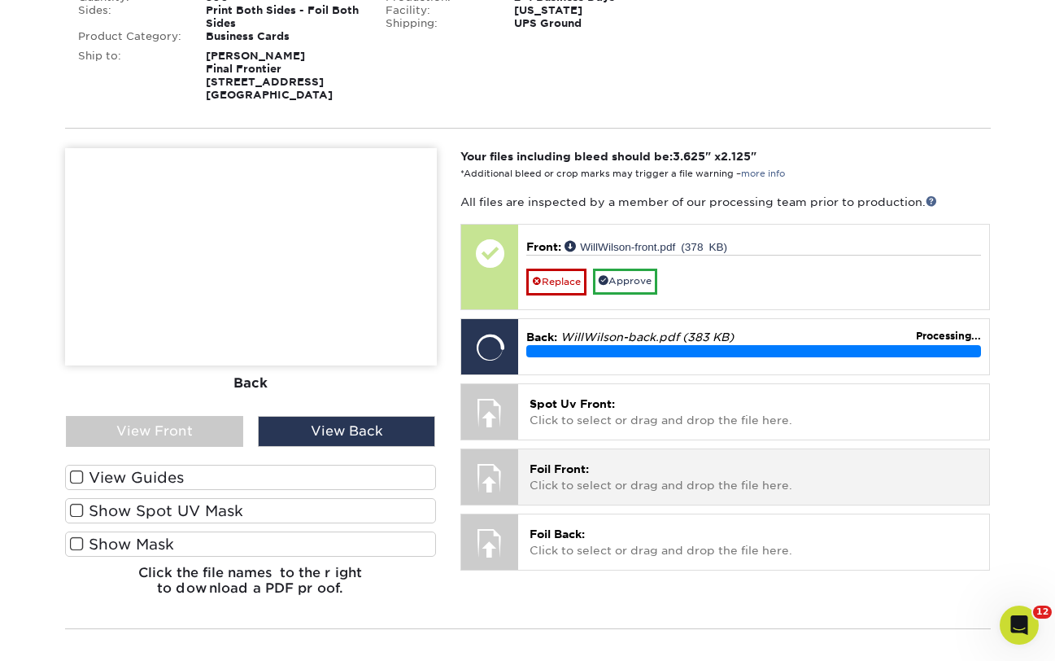
click at [565, 483] on p "Foil Front: Click to select or drag and drop the file here." at bounding box center [754, 476] width 448 height 33
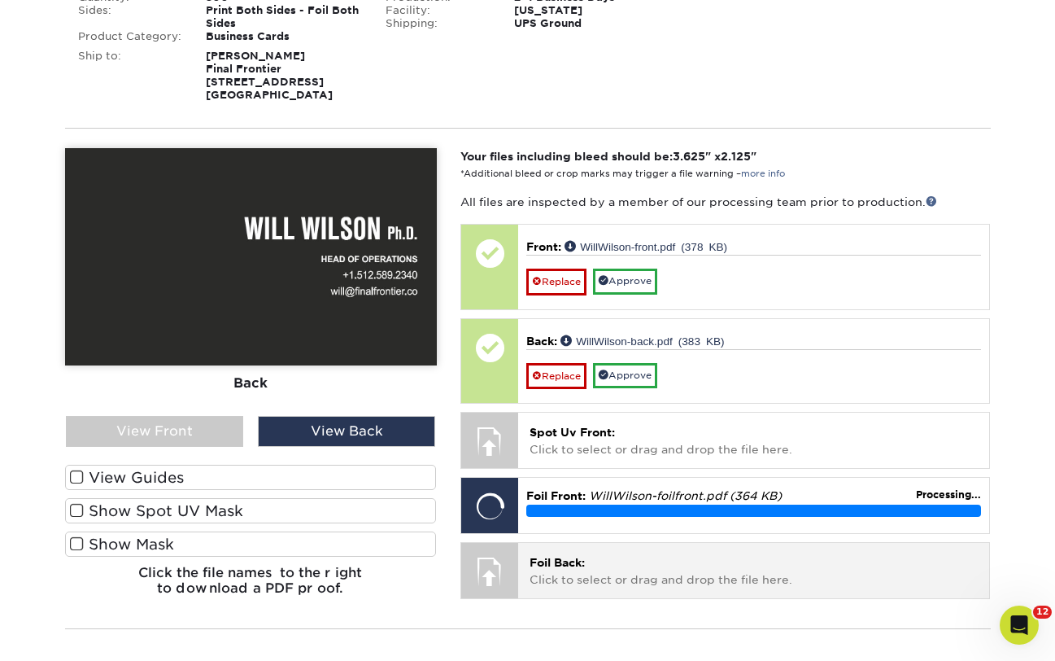
click at [599, 569] on p "Foil Back: Click to select or drag and drop the file here." at bounding box center [754, 570] width 448 height 33
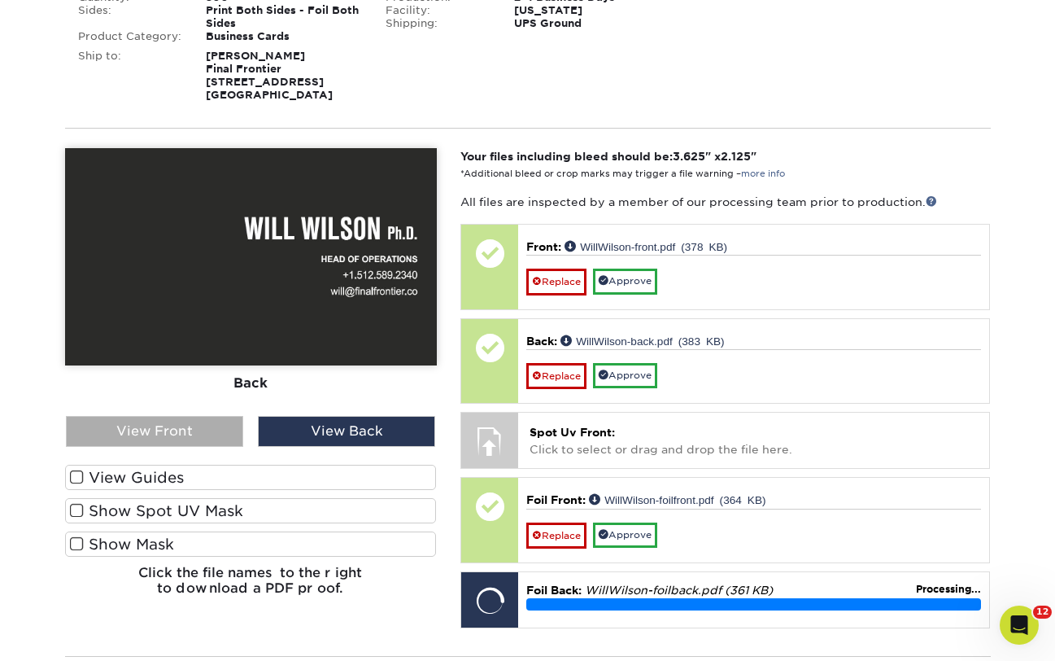
click at [225, 421] on div "View Front" at bounding box center [154, 431] width 177 height 31
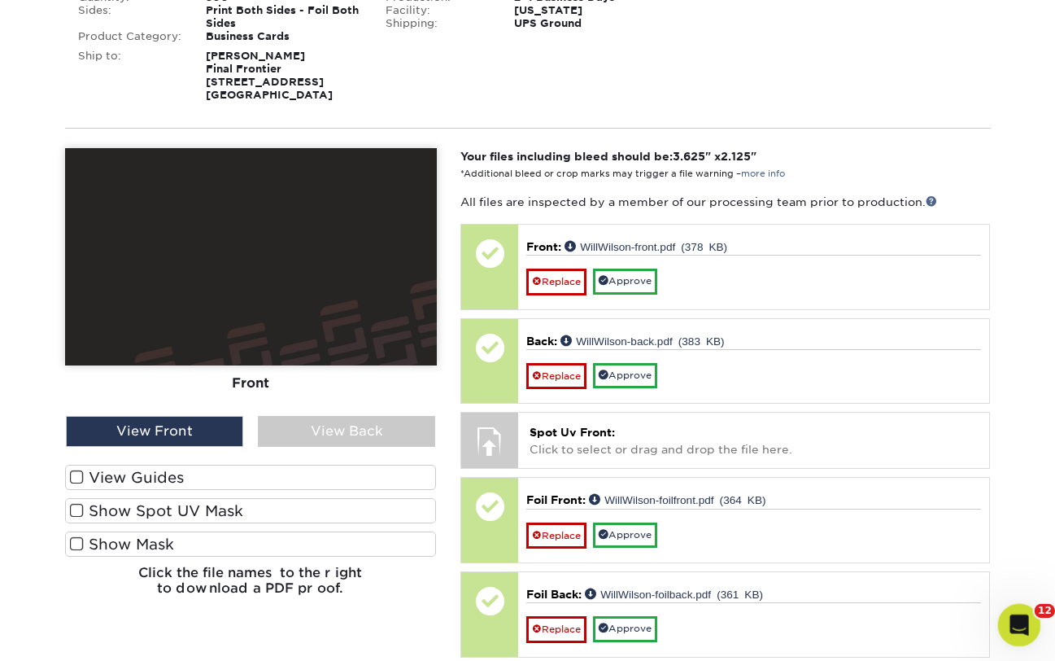
click at [1014, 621] on icon "Open Intercom Messenger" at bounding box center [1017, 622] width 27 height 27
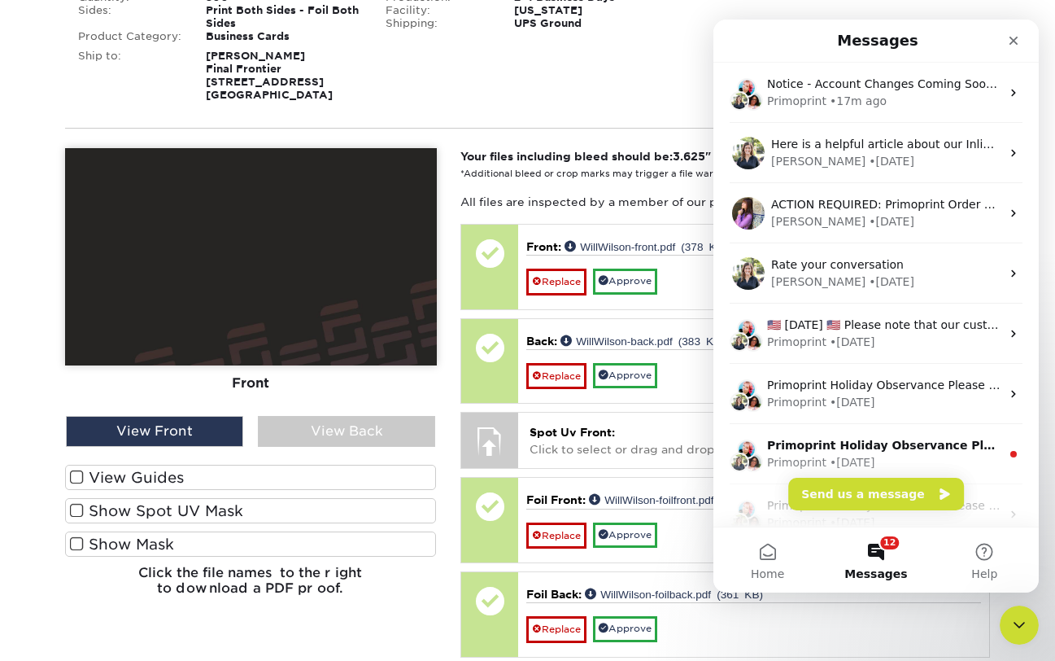
click at [634, 74] on div "Blind Ship:" at bounding box center [527, 72] width 308 height 59
click at [429, 116] on li "001: Will Wilson (edit name) (remove) Are you sure you want to remove this prod…" at bounding box center [528, 281] width 926 height 782
click at [195, 511] on label "Show Spot UV Mask" at bounding box center [251, 510] width 372 height 25
click at [0, 0] on input "Show Spot UV Mask" at bounding box center [0, 0] width 0 height 0
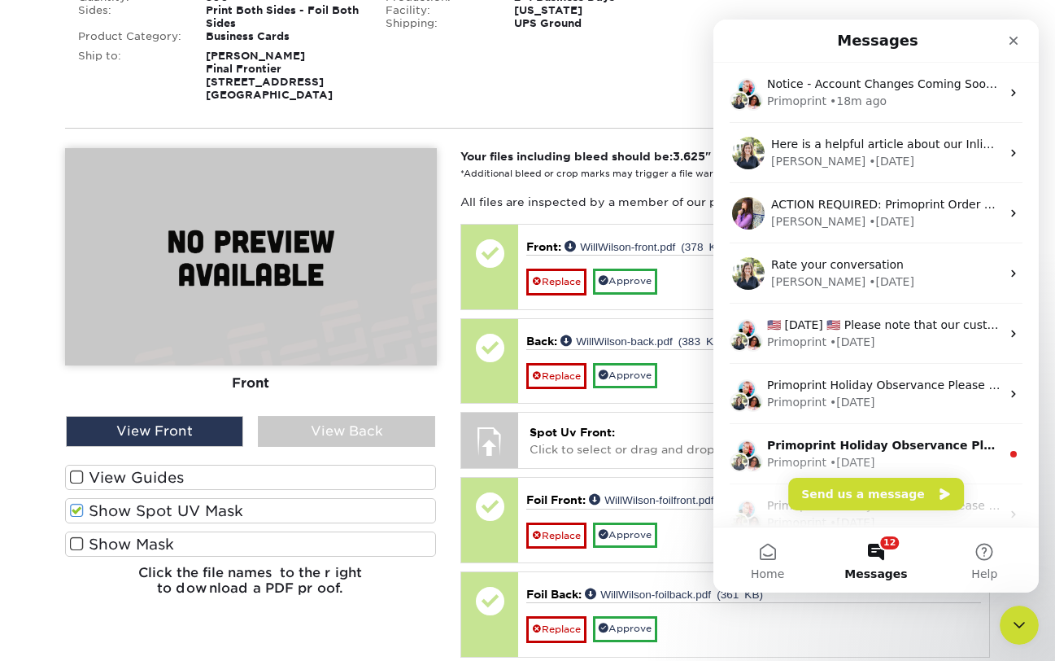
click at [195, 511] on label "Show Spot UV Mask" at bounding box center [251, 510] width 372 height 25
click at [0, 0] on input "Show Spot UV Mask" at bounding box center [0, 0] width 0 height 0
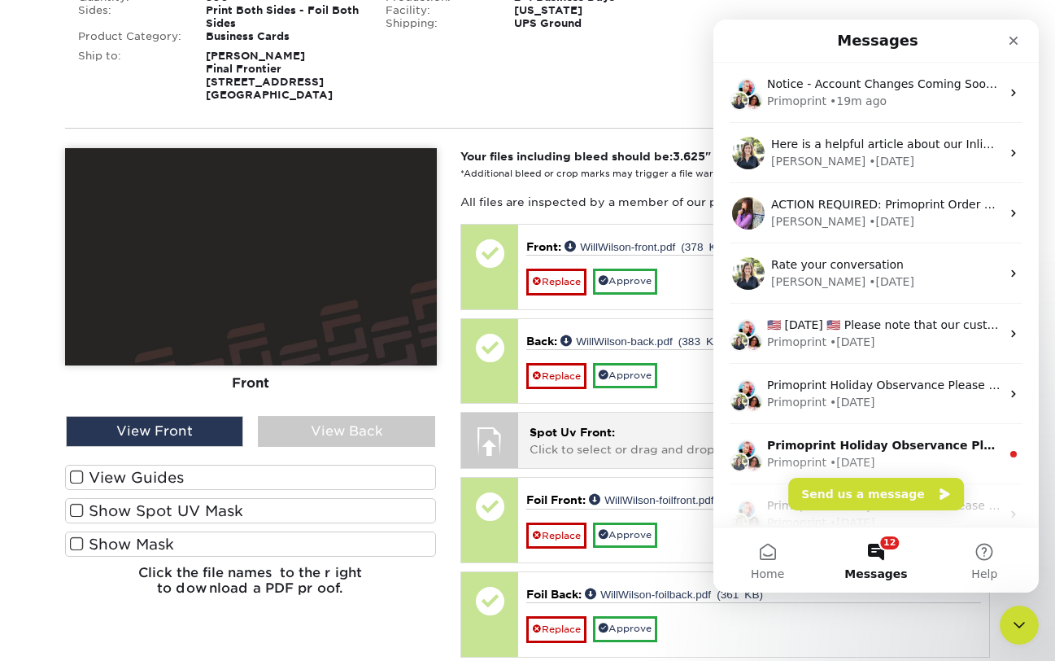
click at [601, 437] on span "Spot Uv Front:" at bounding box center [572, 431] width 85 height 13
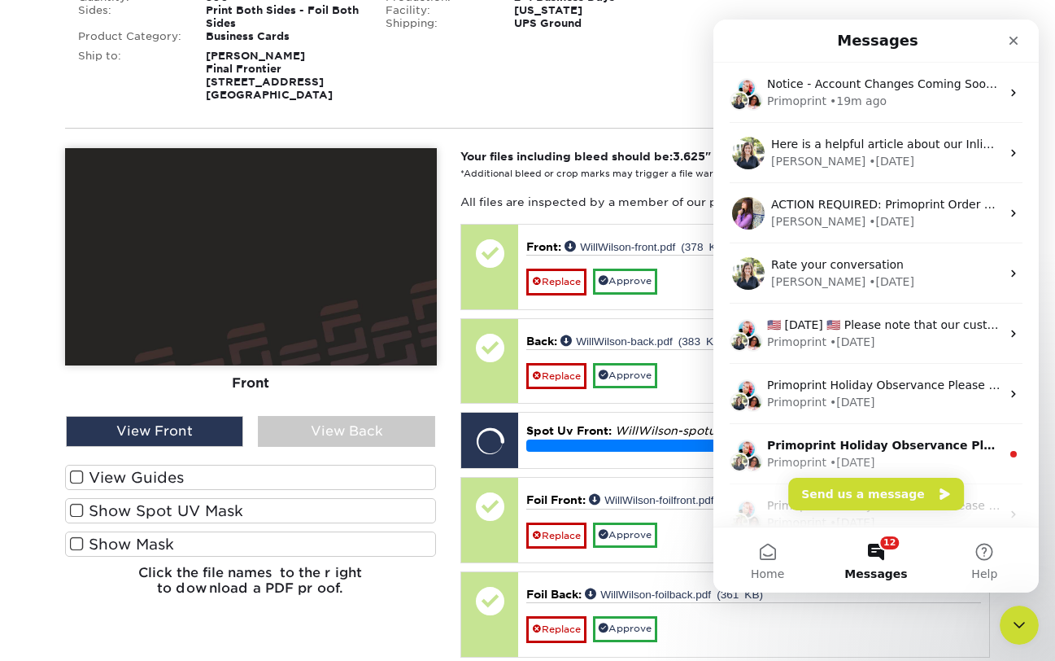
click at [77, 508] on span at bounding box center [77, 510] width 14 height 15
click at [0, 0] on input "Show Spot UV Mask" at bounding box center [0, 0] width 0 height 0
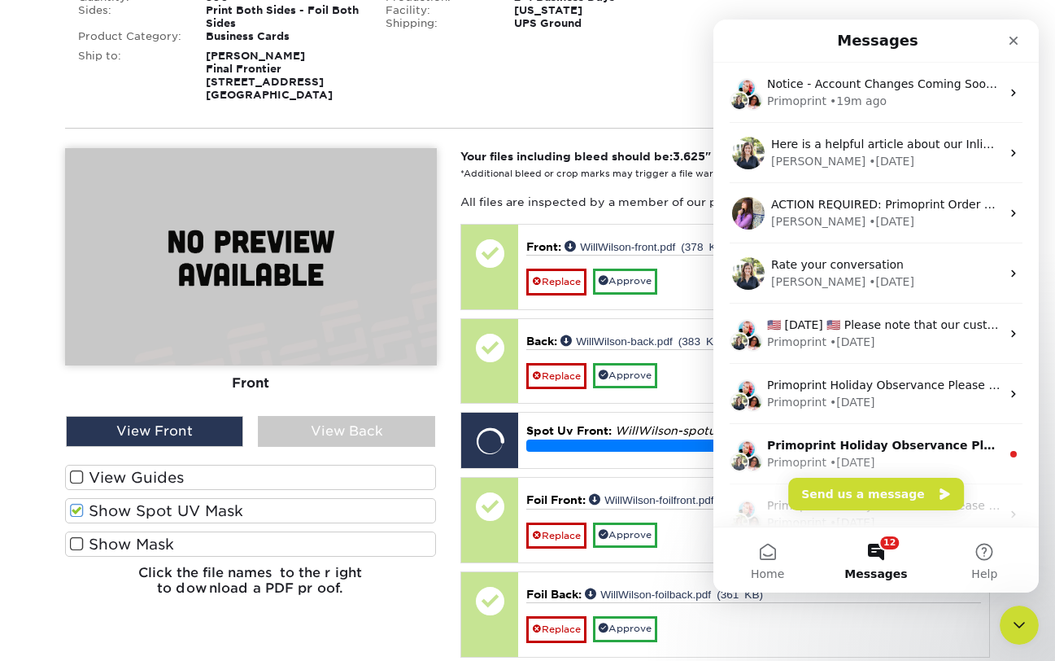
click at [77, 508] on span at bounding box center [77, 510] width 14 height 15
click at [0, 0] on input "Show Spot UV Mask" at bounding box center [0, 0] width 0 height 0
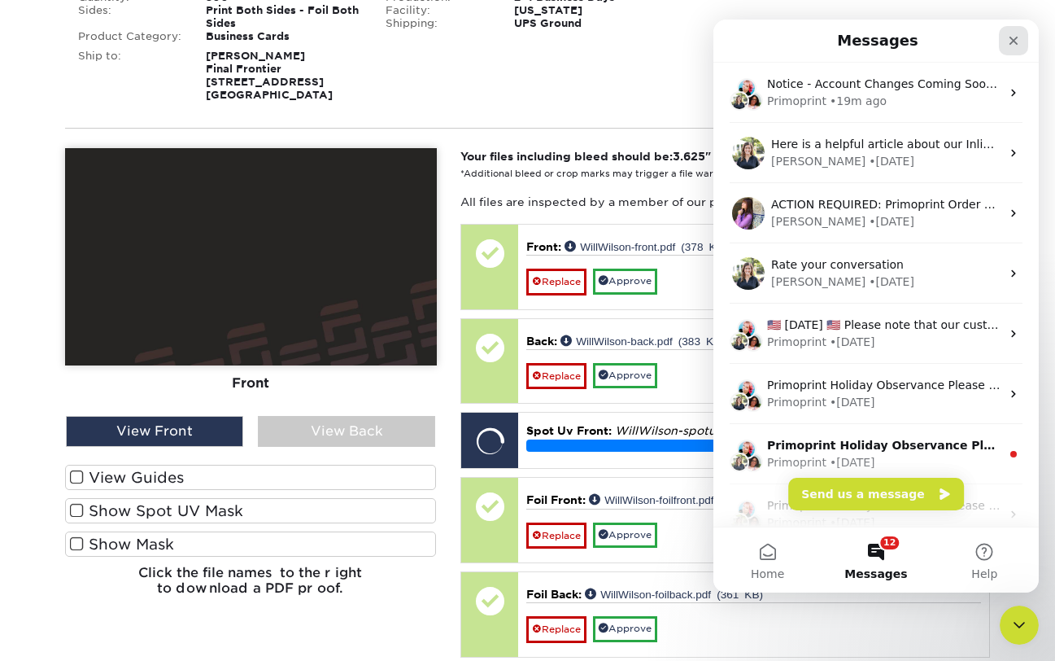
drag, startPoint x: 1013, startPoint y: 43, endPoint x: 1726, endPoint y: 59, distance: 713.6
click at [1013, 43] on icon "Close" at bounding box center [1013, 40] width 13 height 13
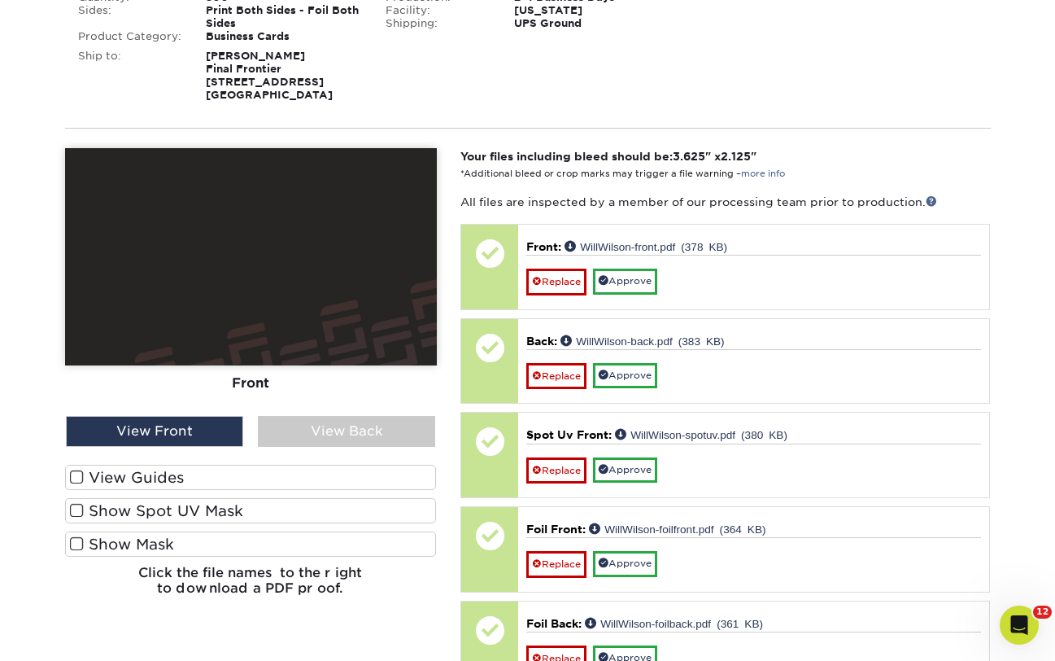
click at [77, 506] on span at bounding box center [77, 510] width 14 height 15
click at [0, 0] on input "Show Spot UV Mask" at bounding box center [0, 0] width 0 height 0
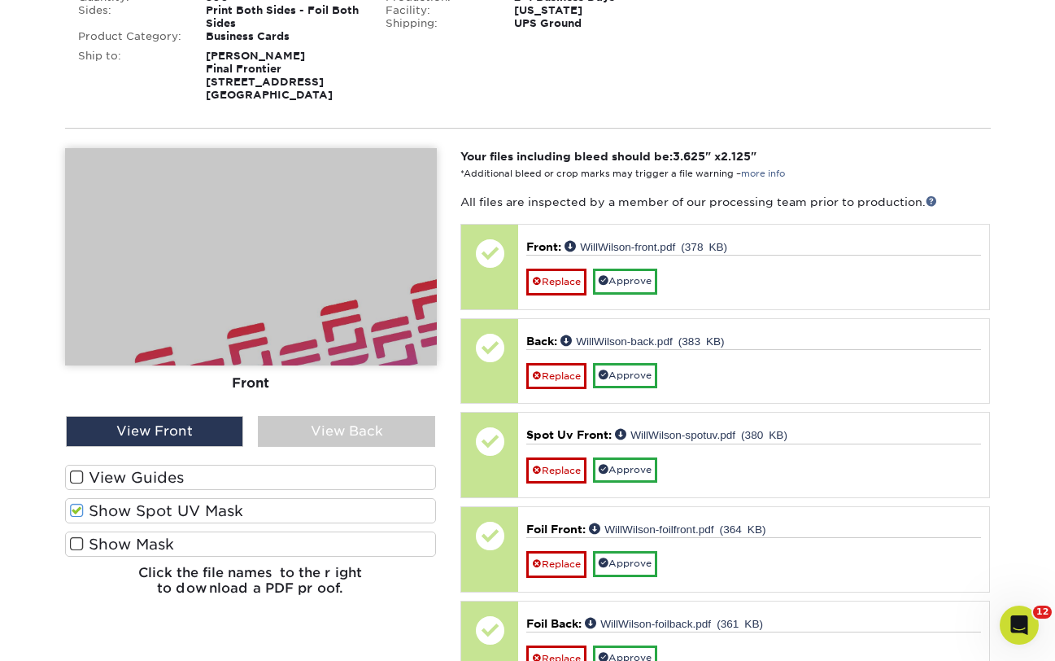
click at [76, 507] on span at bounding box center [77, 510] width 14 height 15
click at [0, 0] on input "Show Spot UV Mask" at bounding box center [0, 0] width 0 height 0
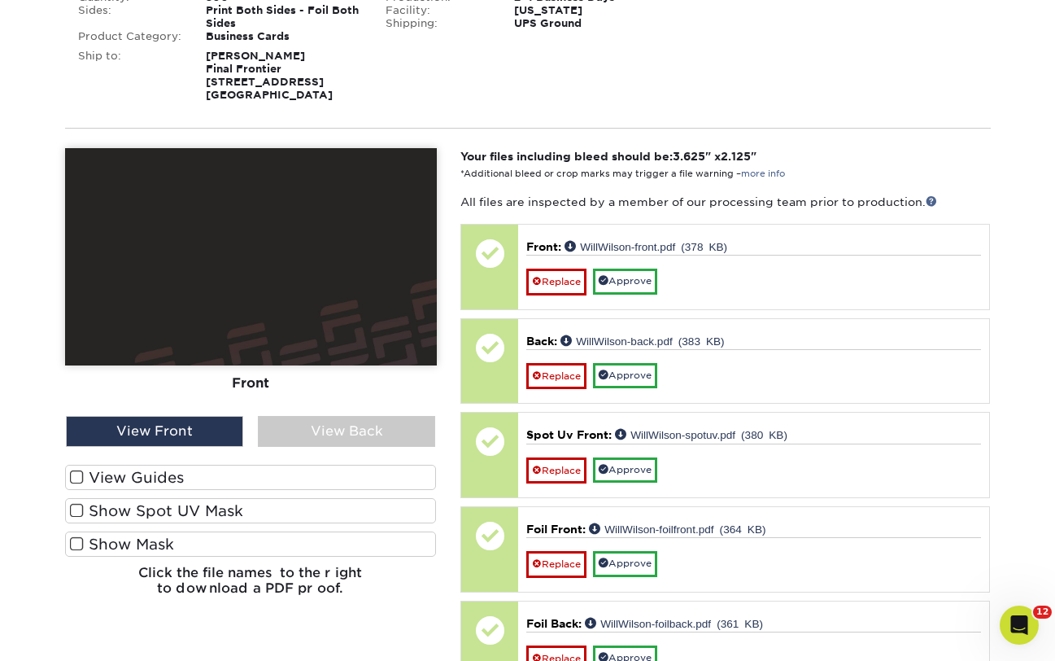
click at [76, 552] on label "Show Mask" at bounding box center [251, 543] width 372 height 25
click at [0, 0] on input "Show Mask" at bounding box center [0, 0] width 0 height 0
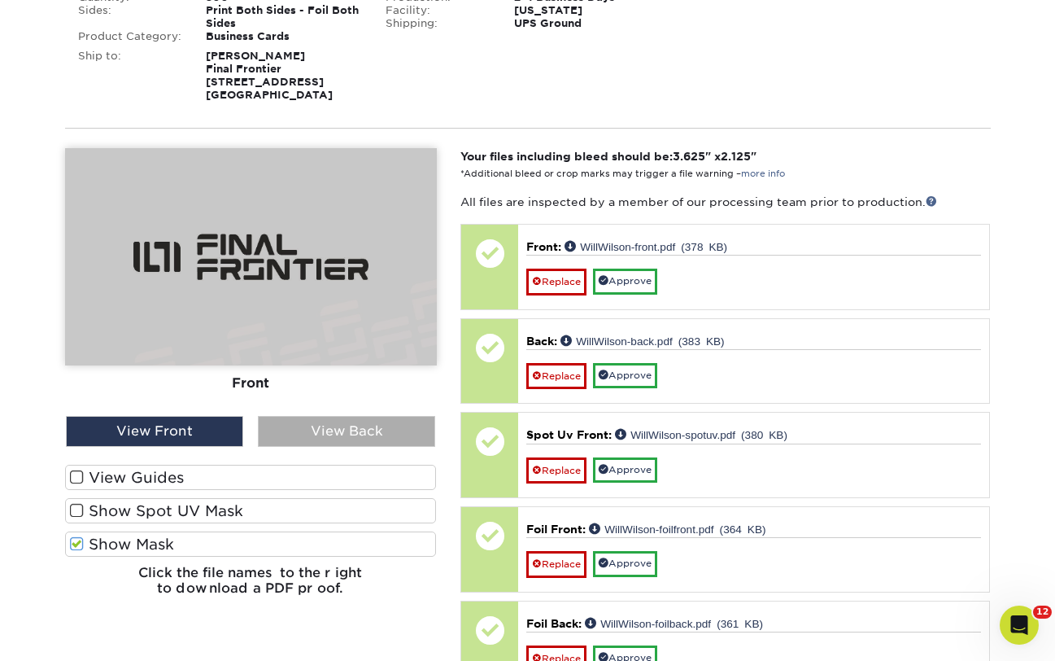
click at [342, 429] on div "View Back" at bounding box center [346, 431] width 177 height 31
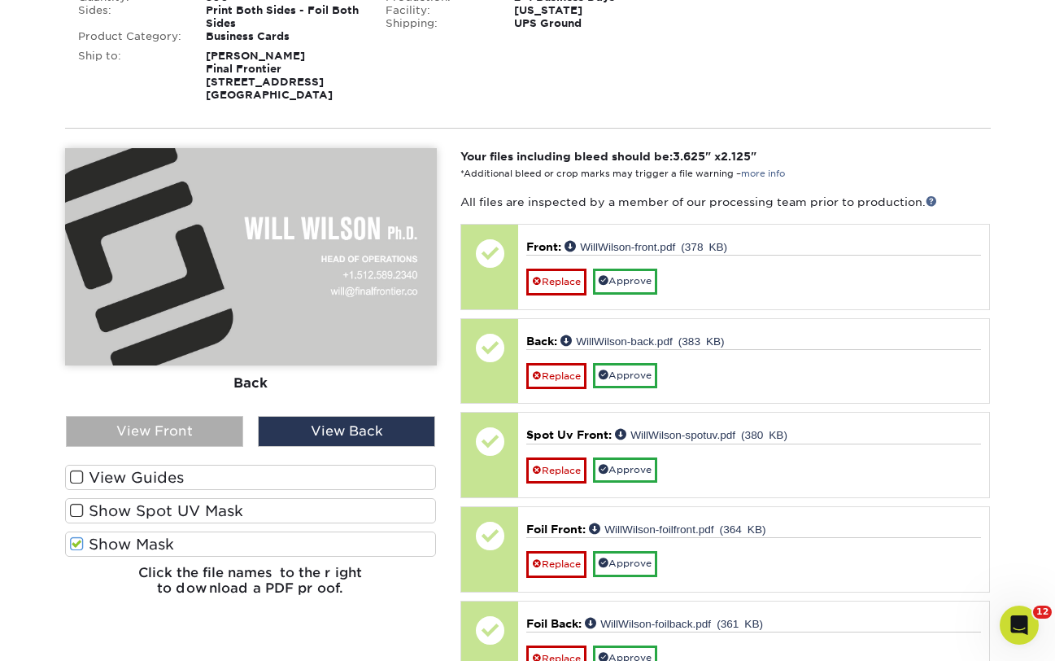
click at [186, 428] on div "View Front" at bounding box center [154, 431] width 177 height 31
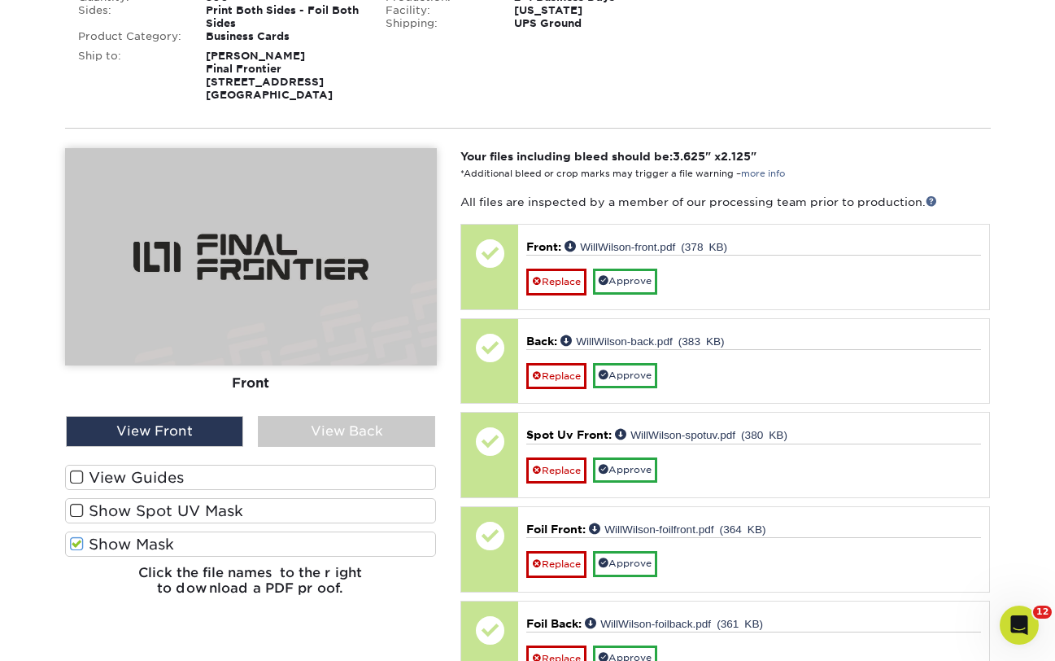
click at [75, 509] on span at bounding box center [77, 510] width 14 height 15
click at [0, 0] on input "Show Spot UV Mask" at bounding box center [0, 0] width 0 height 0
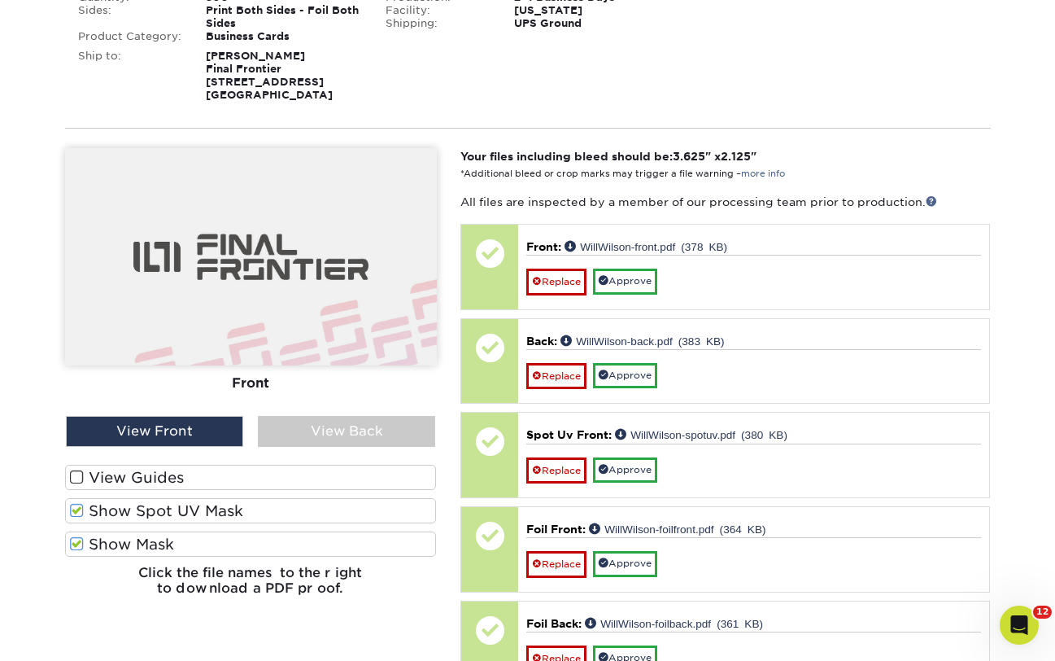
click at [75, 509] on span at bounding box center [77, 510] width 14 height 15
click at [0, 0] on input "Show Spot UV Mask" at bounding box center [0, 0] width 0 height 0
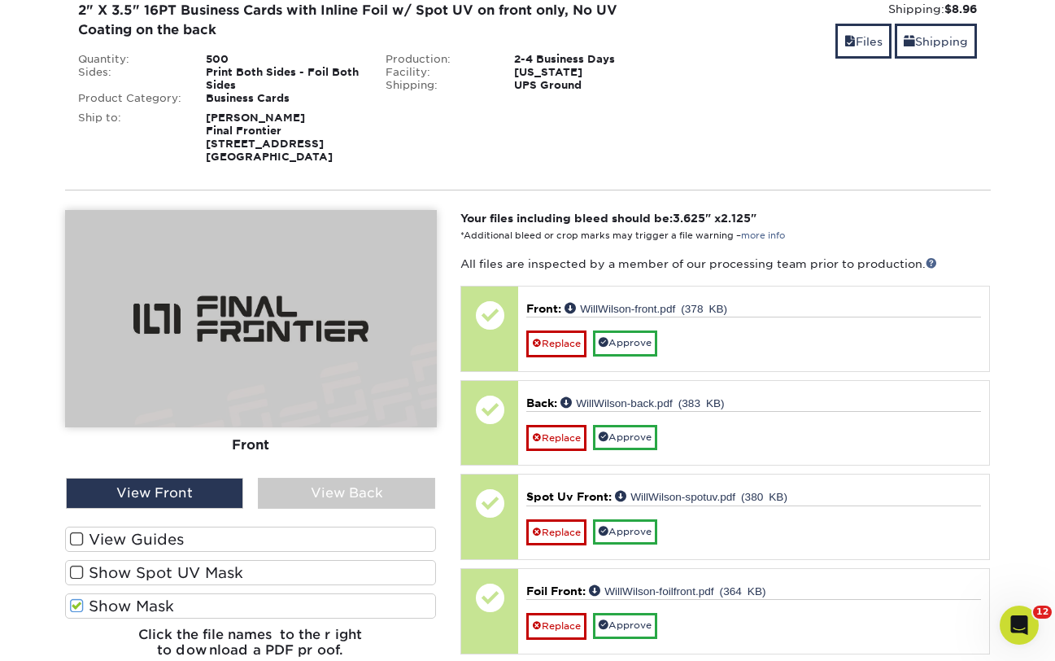
scroll to position [225, 0]
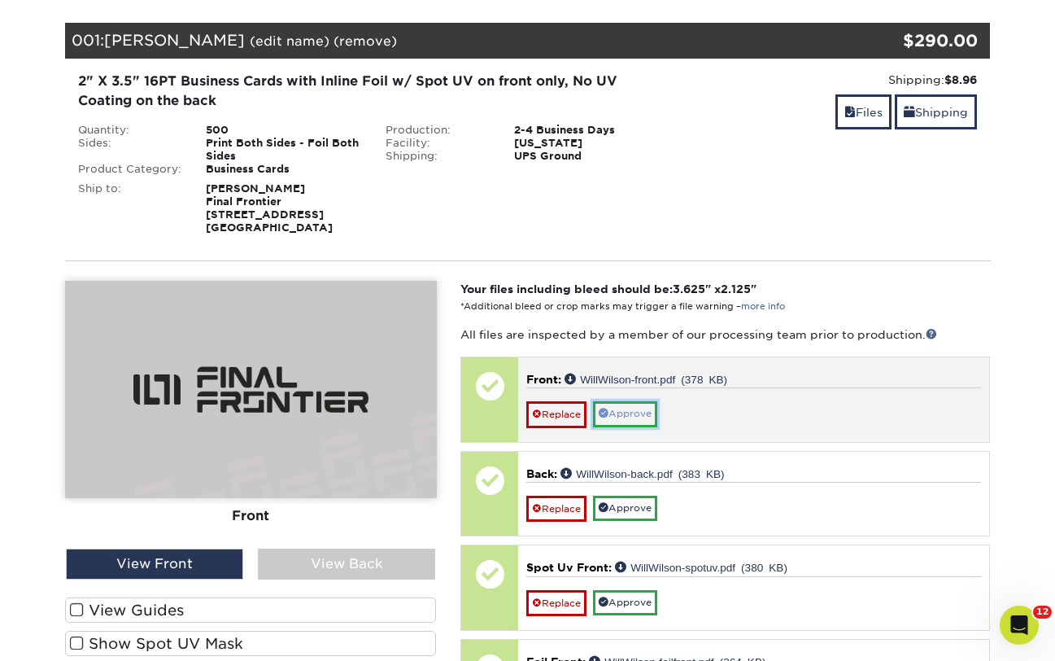
click at [629, 411] on link "Approve" at bounding box center [625, 413] width 64 height 25
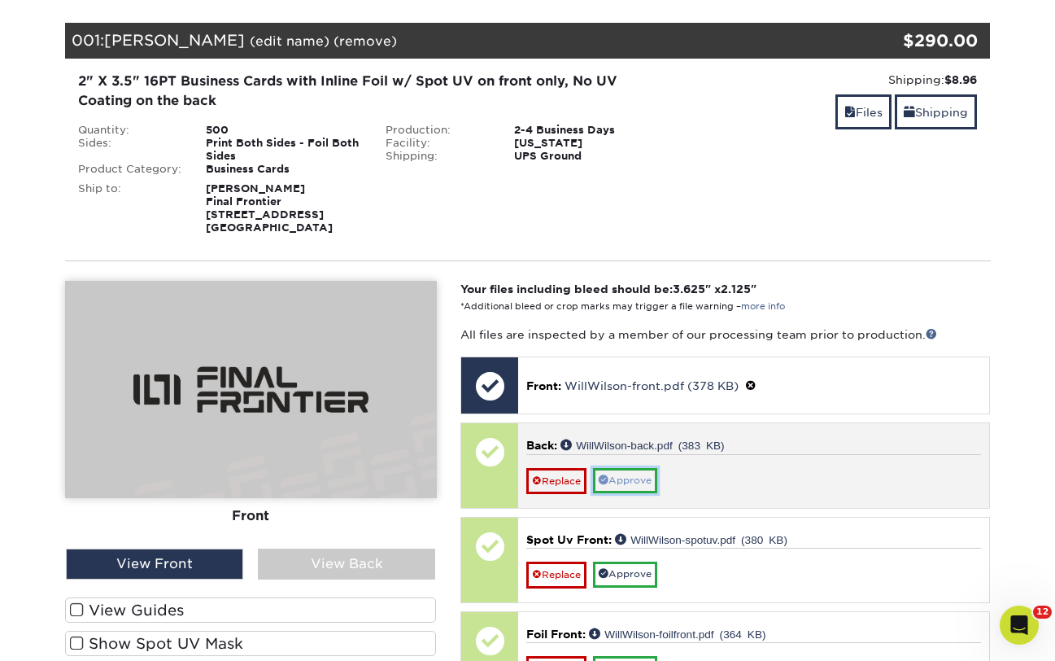
click at [634, 485] on link "Approve" at bounding box center [625, 480] width 64 height 25
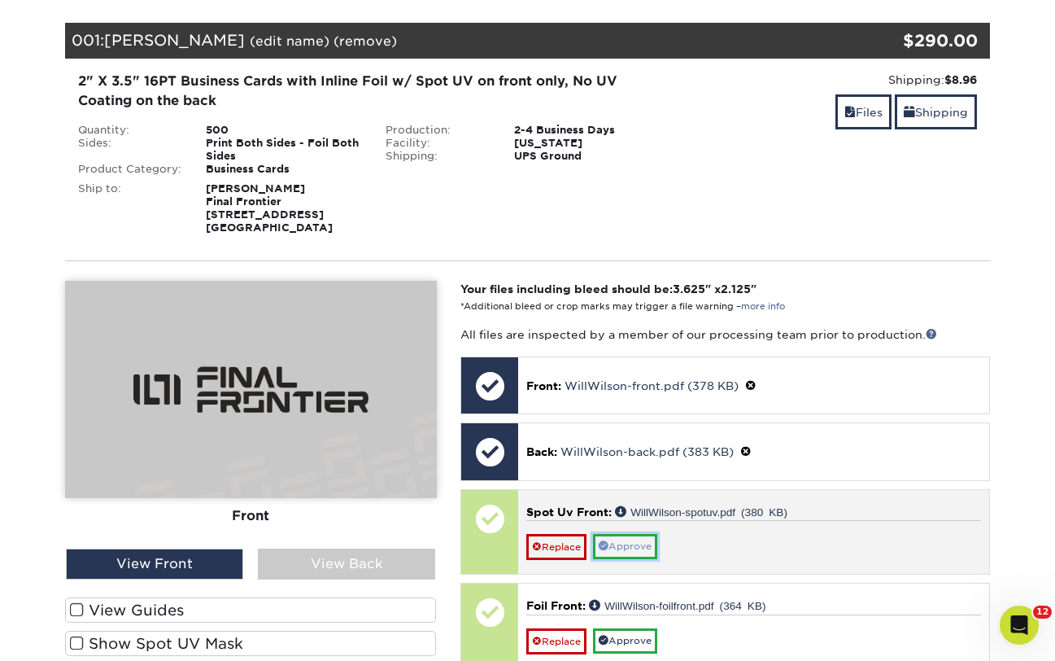
click at [630, 546] on link "Approve" at bounding box center [625, 546] width 64 height 25
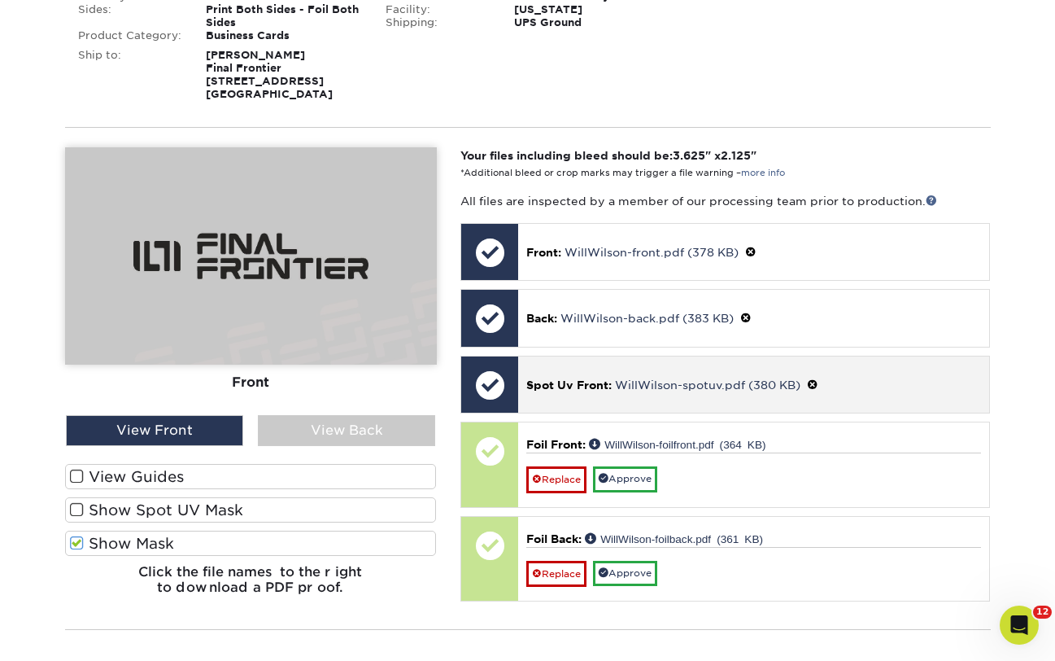
scroll to position [377, 0]
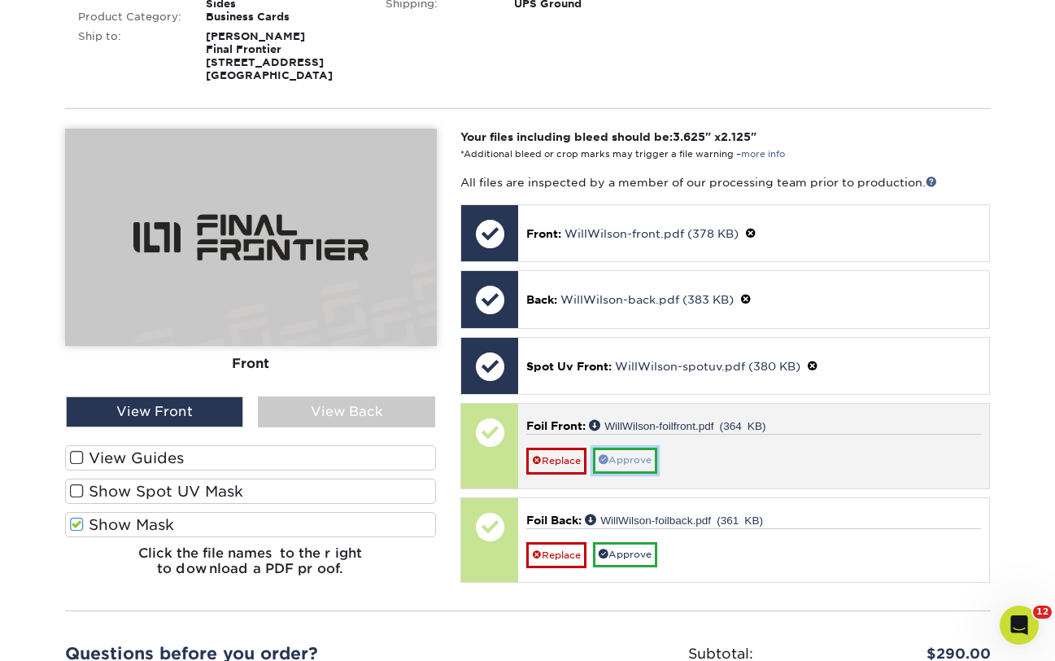
click at [638, 462] on link "Approve" at bounding box center [625, 459] width 64 height 25
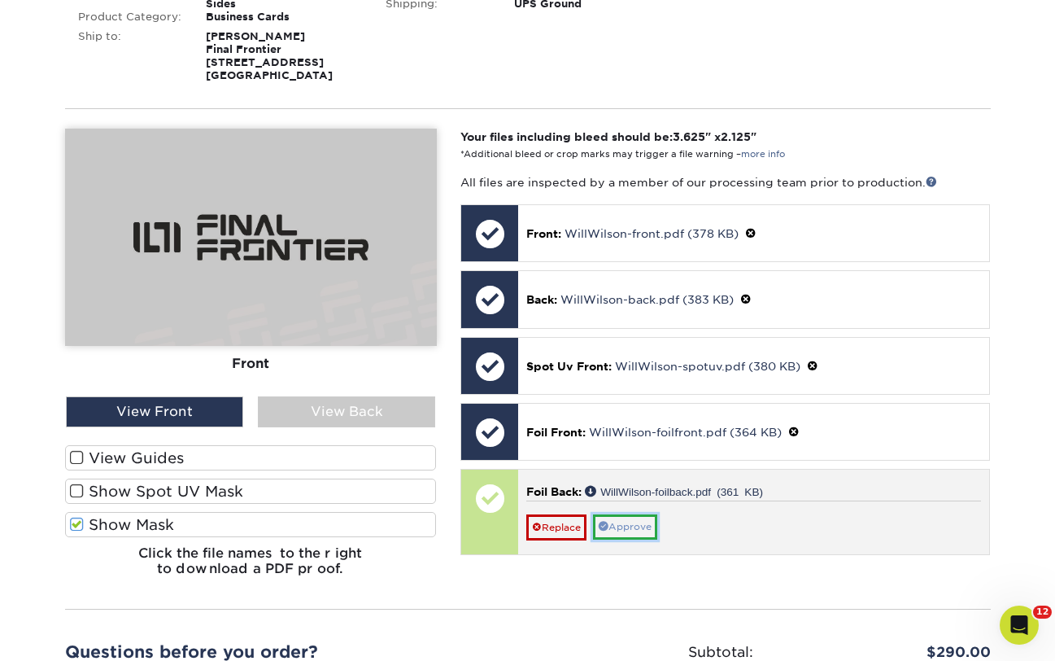
click at [637, 538] on link "Approve" at bounding box center [625, 526] width 64 height 25
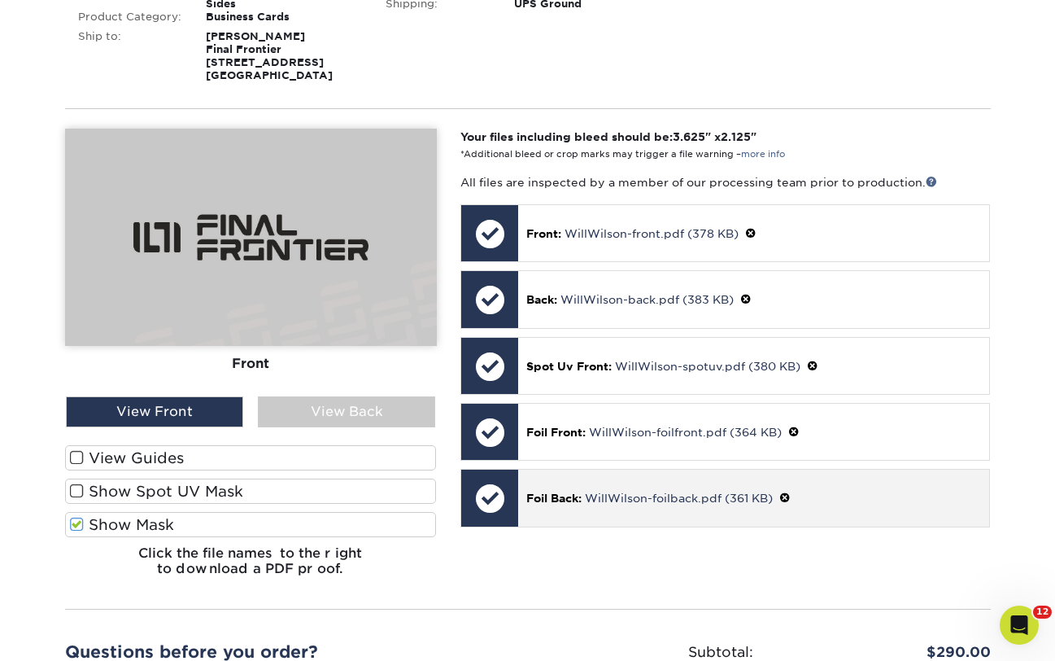
scroll to position [578, 0]
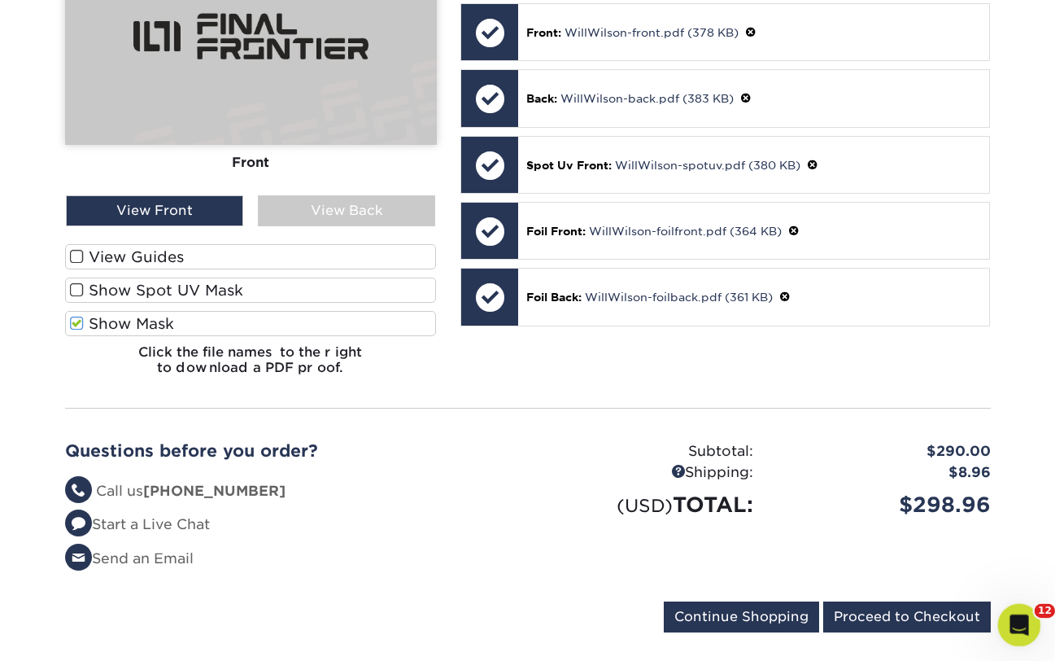
click at [1033, 624] on div "Open Intercom Messenger" at bounding box center [1017, 622] width 54 height 54
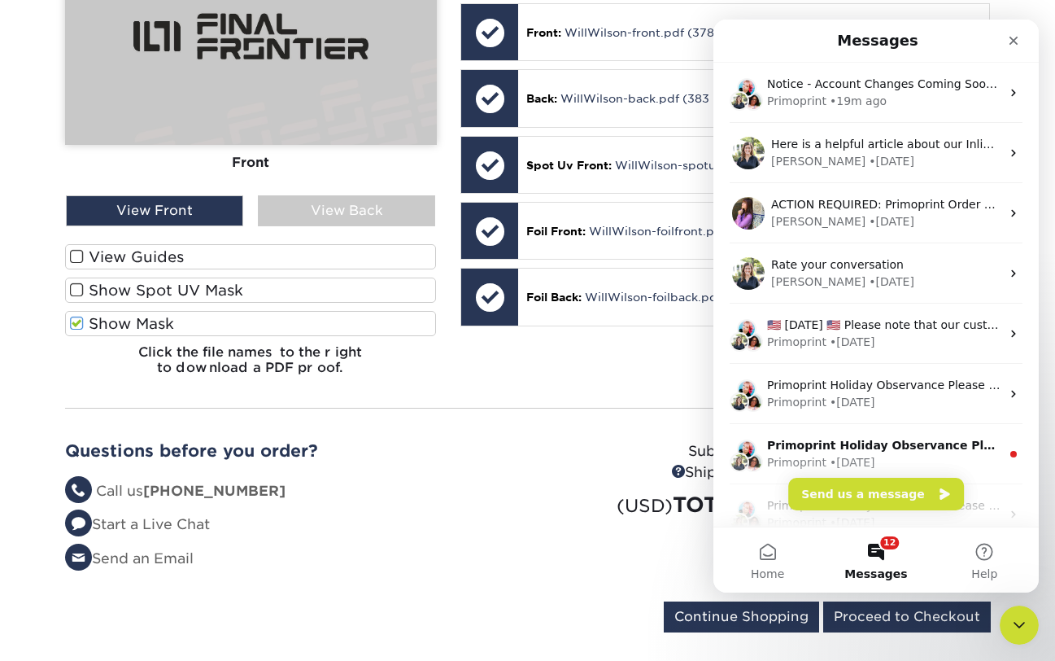
click at [877, 562] on button "12 Messages" at bounding box center [876, 559] width 108 height 65
click at [874, 491] on button "Send us a message" at bounding box center [876, 493] width 176 height 33
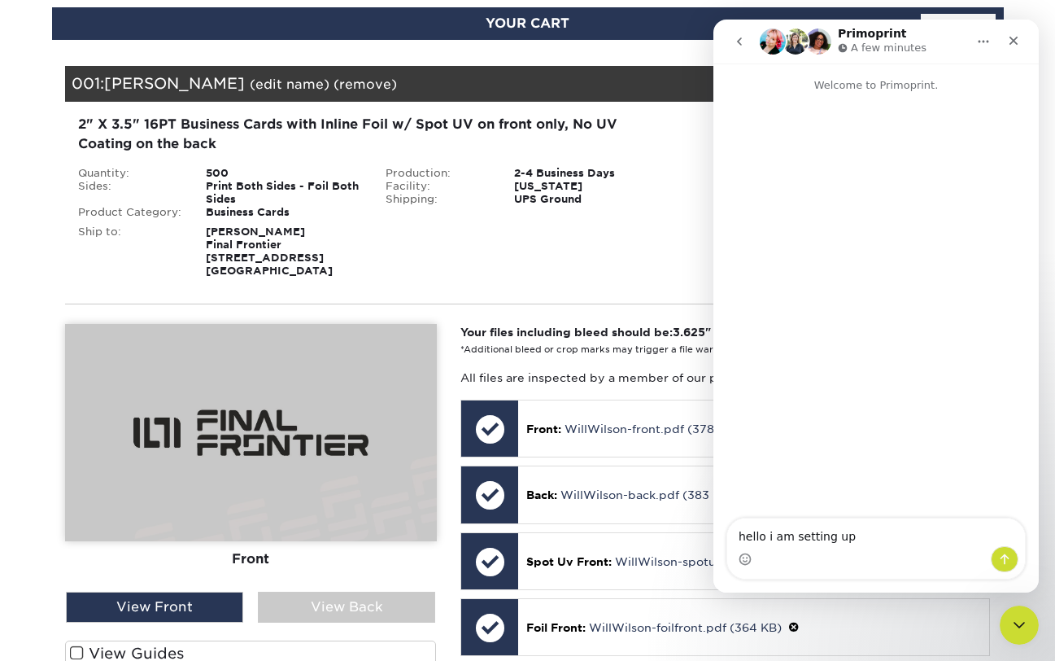
scroll to position [172, 0]
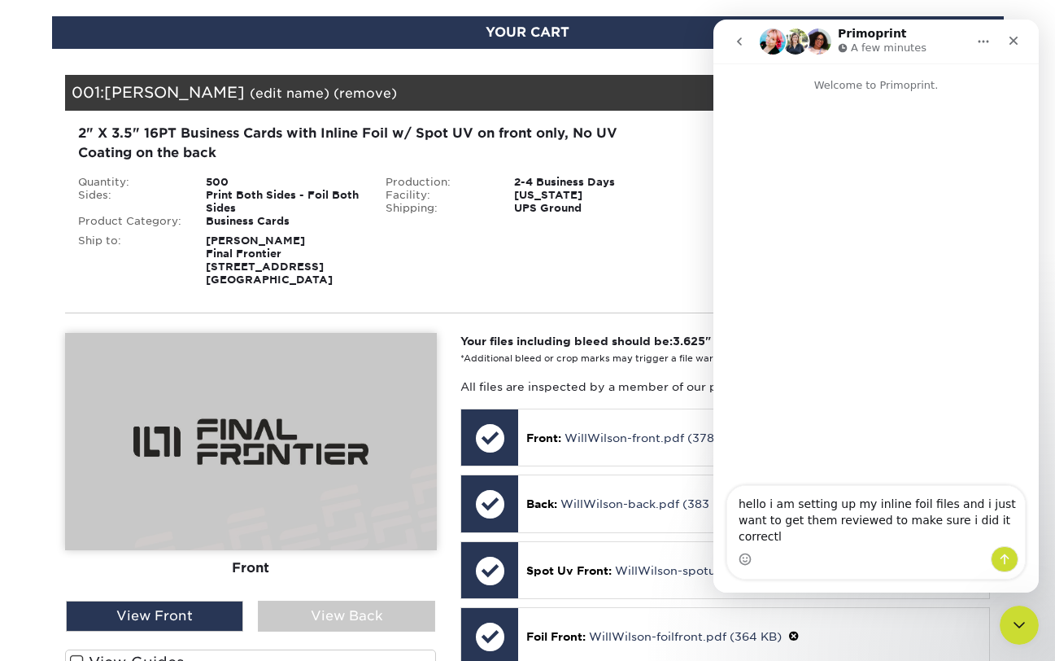
type textarea "hello i am setting up my inline foil files and i just want to get them reviewed…"
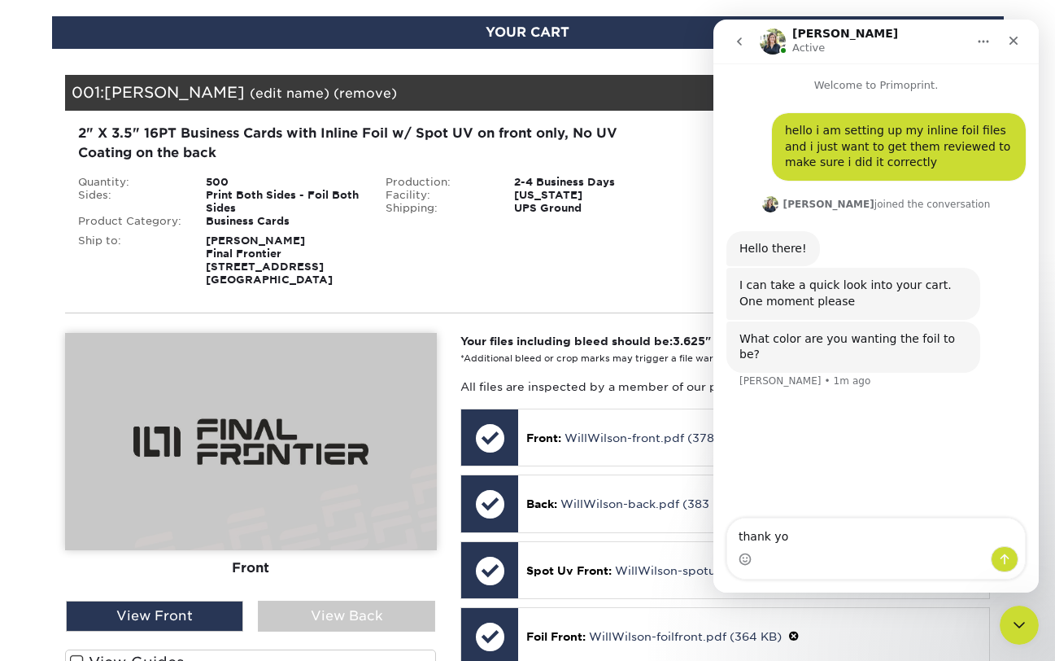
type textarea "thank you"
type textarea "the light pink"
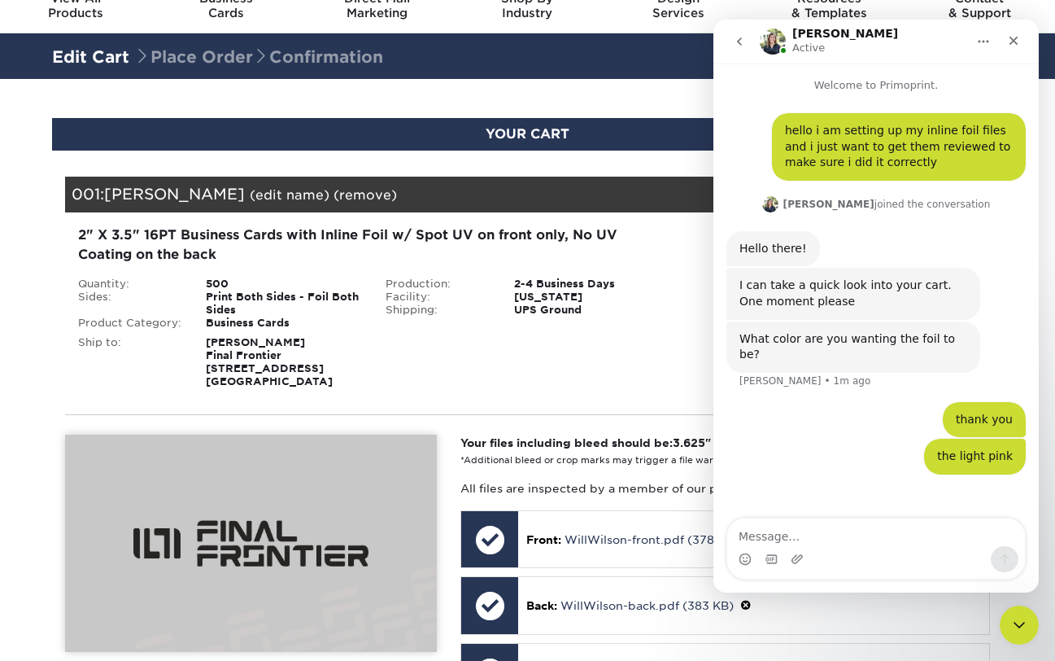
scroll to position [0, 0]
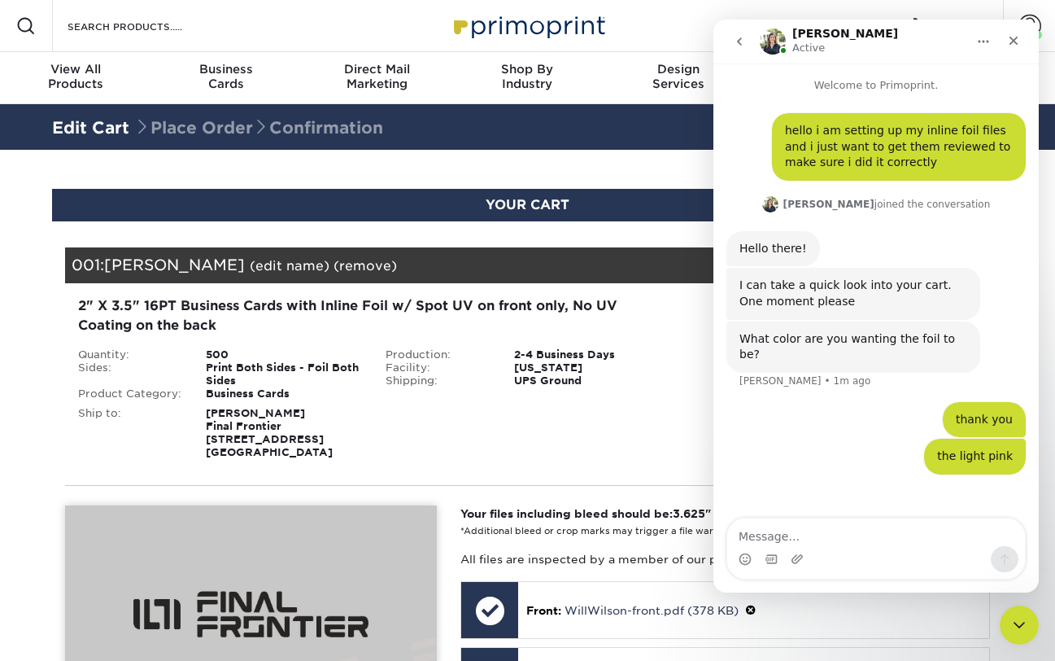
click at [743, 46] on icon "go back" at bounding box center [739, 41] width 13 height 13
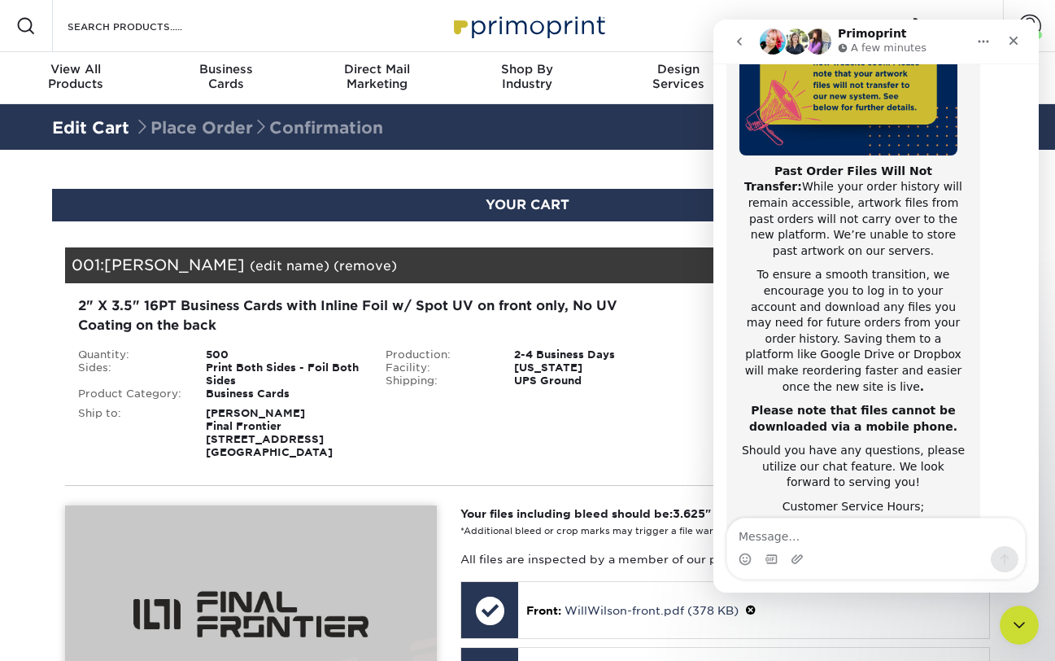
scroll to position [258, 0]
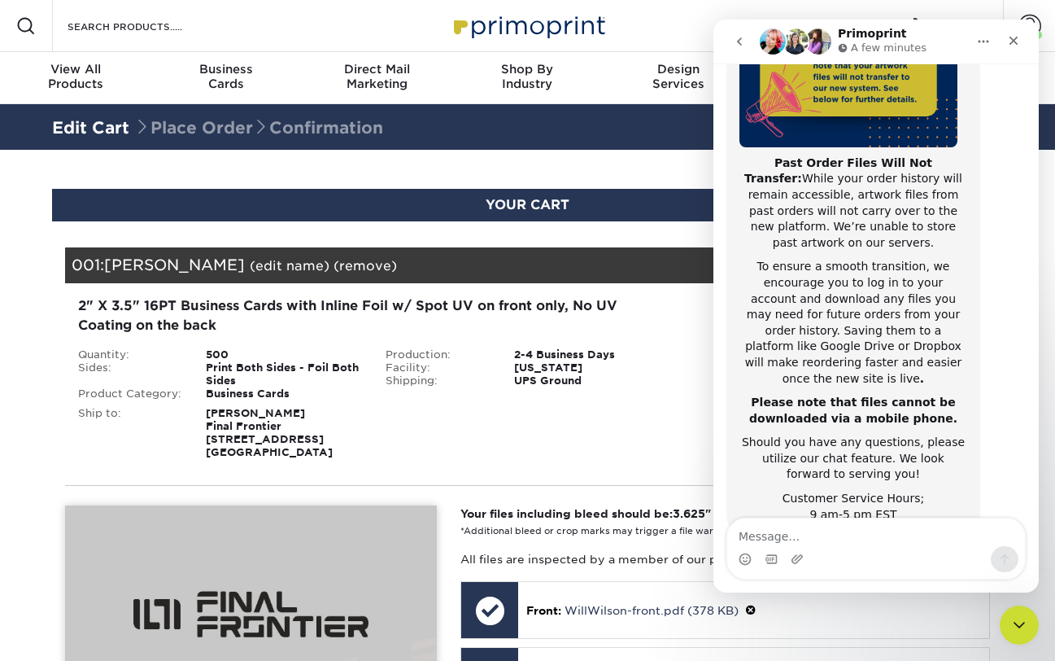
click at [738, 47] on icon "go back" at bounding box center [739, 41] width 13 height 13
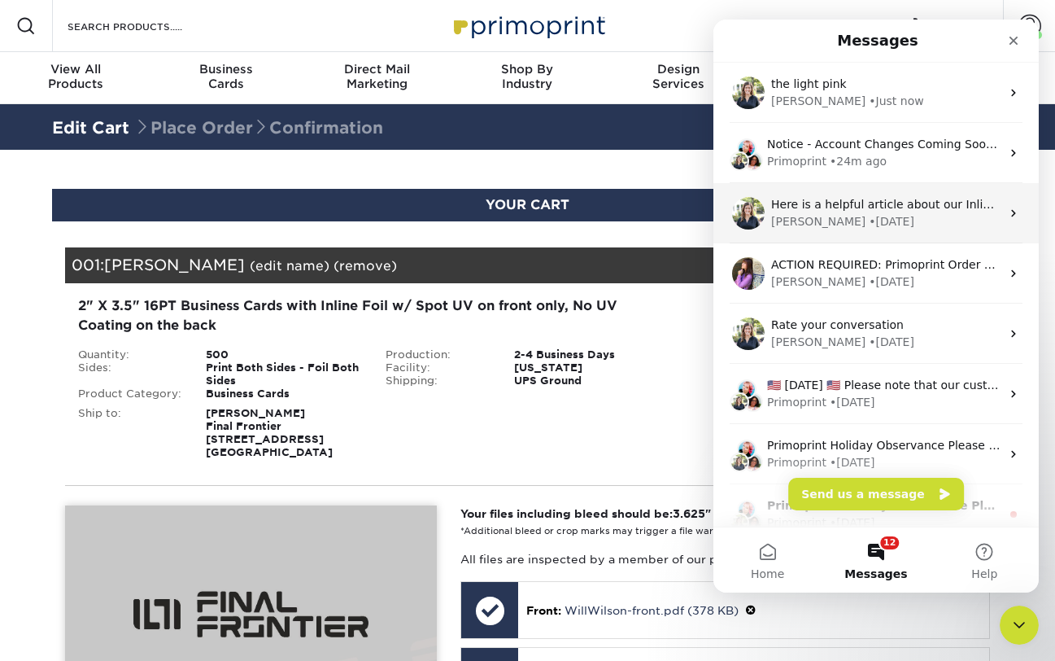
click at [855, 221] on div "Irene • 1w ago" at bounding box center [885, 221] width 229 height 17
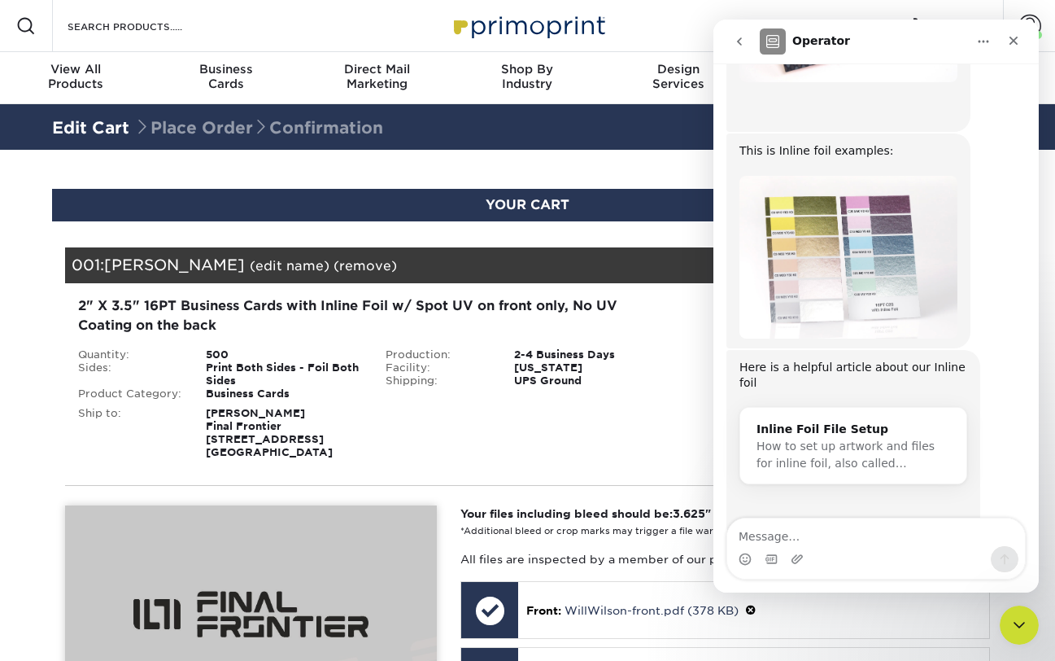
scroll to position [631, 0]
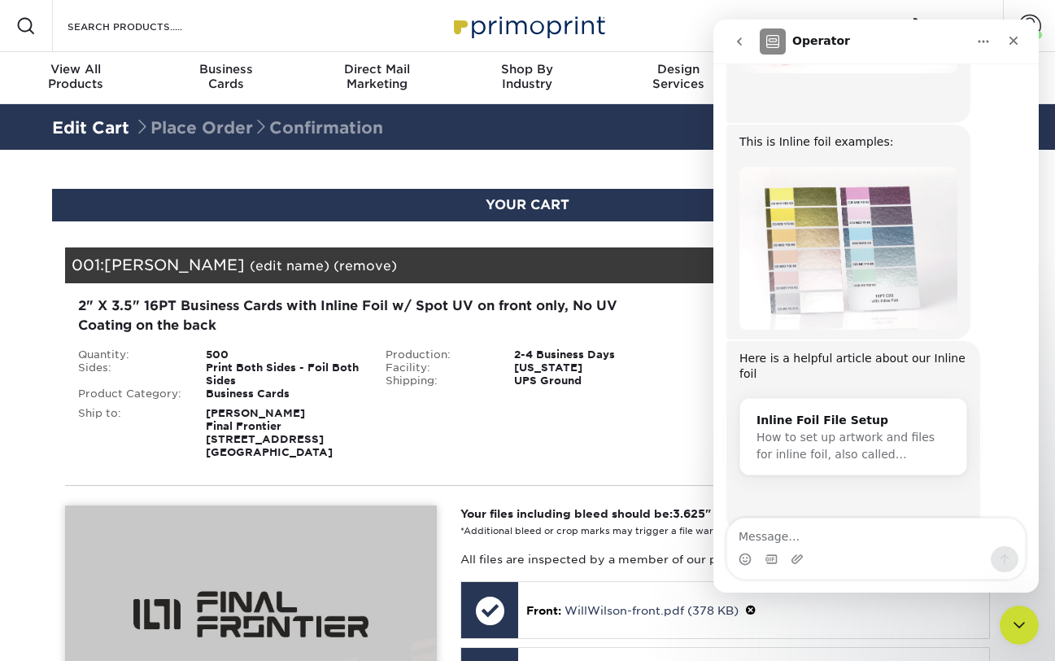
click at [817, 248] on img "Irene says…" at bounding box center [848, 248] width 218 height 163
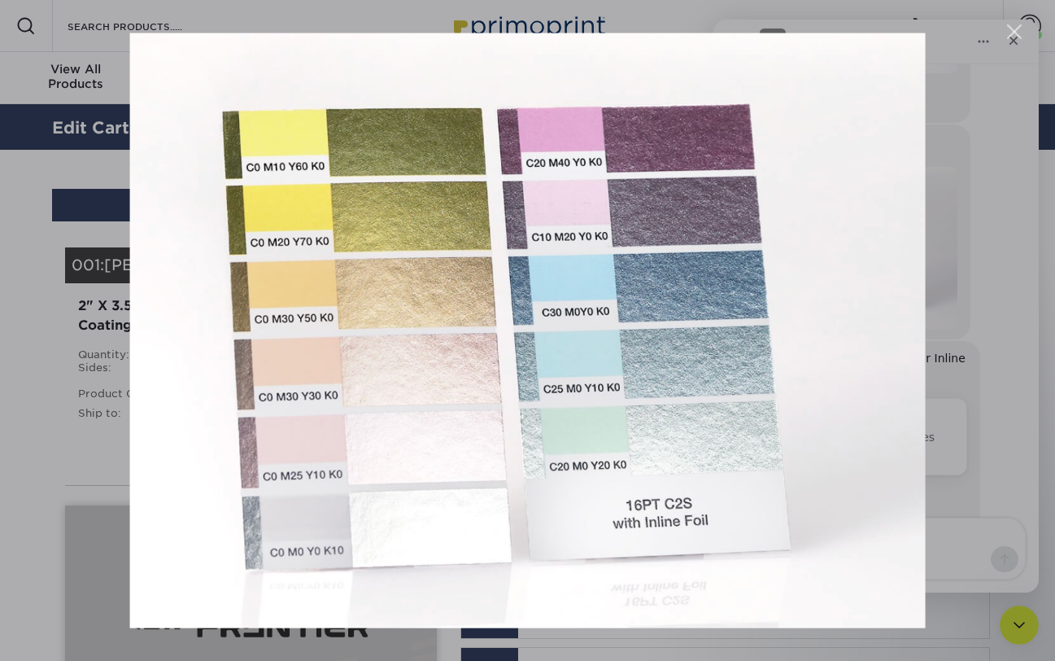
click at [1018, 30] on div "Close" at bounding box center [1014, 31] width 15 height 15
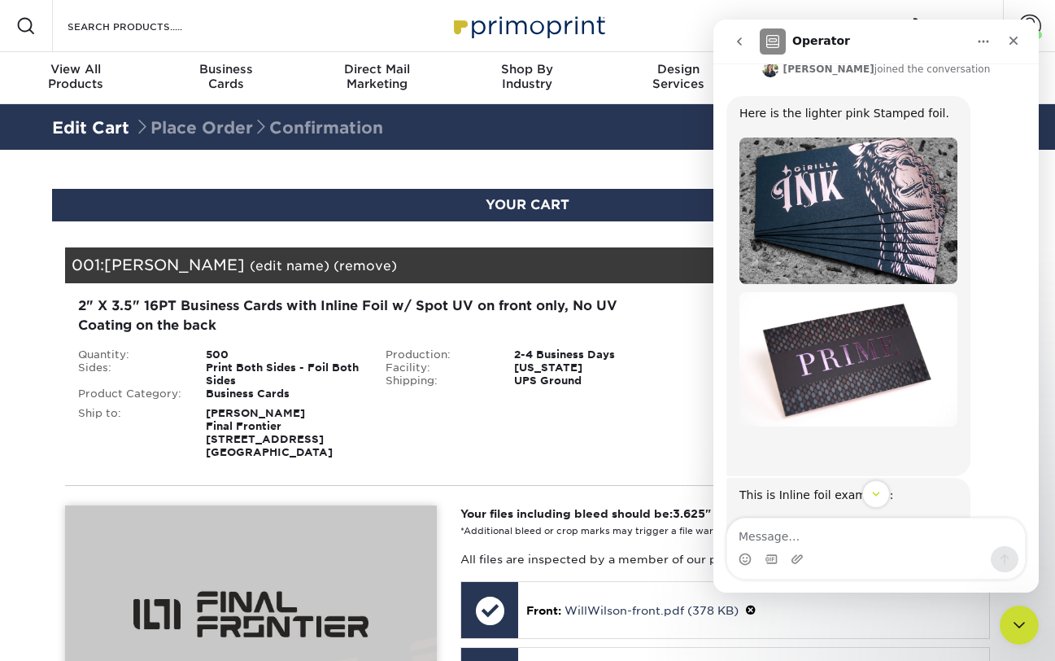
scroll to position [631, 0]
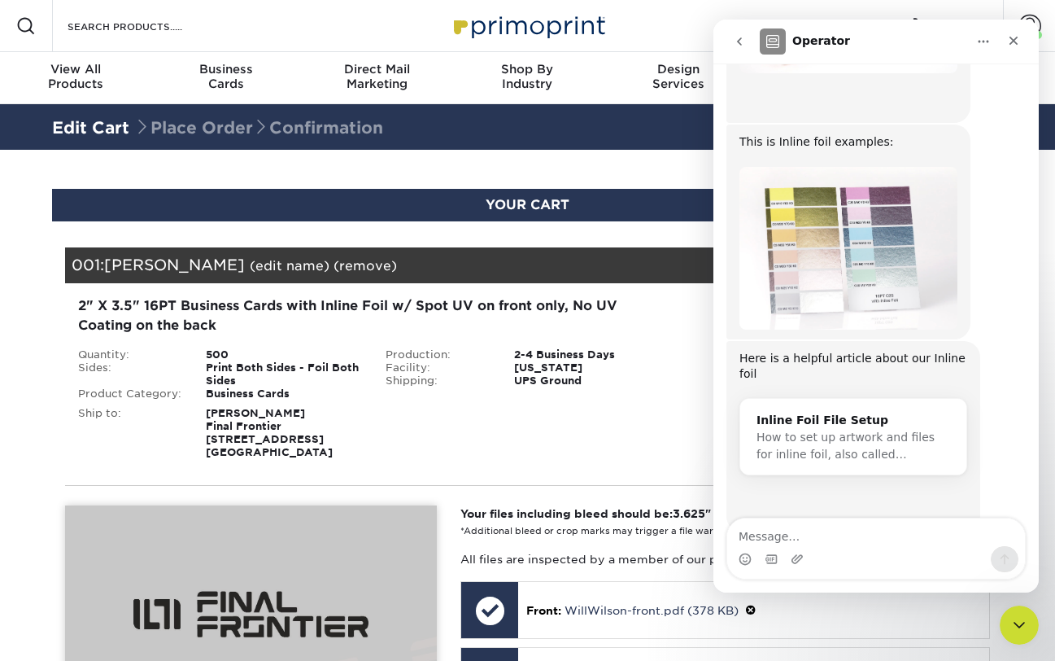
click at [735, 38] on icon "go back" at bounding box center [739, 41] width 13 height 13
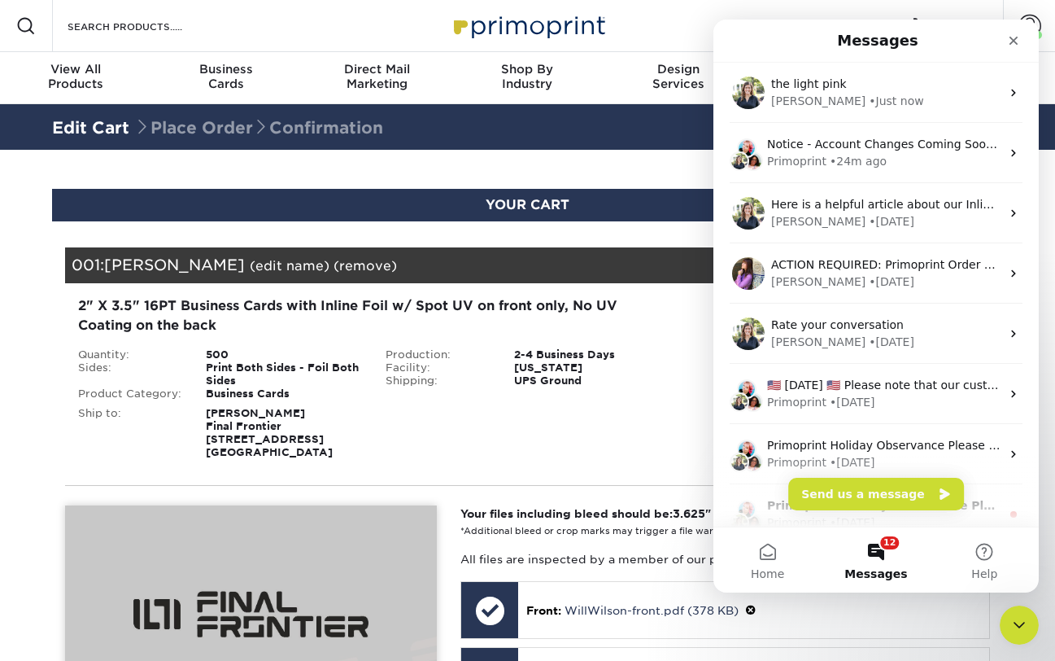
scroll to position [0, 0]
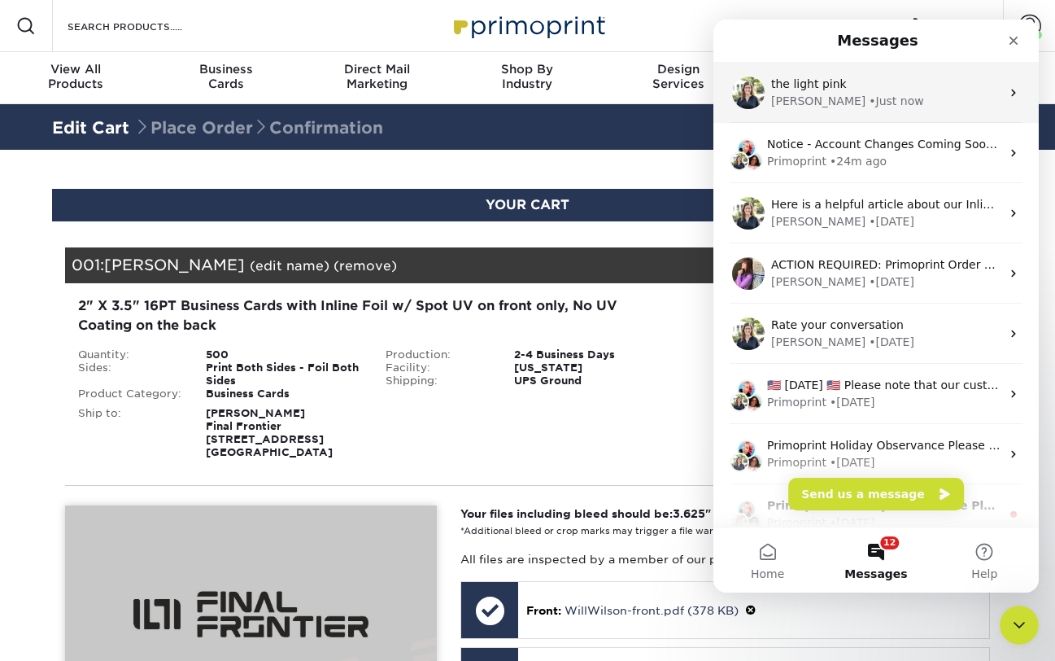
click at [857, 109] on div "[PERSON_NAME] • Just now" at bounding box center [885, 101] width 229 height 17
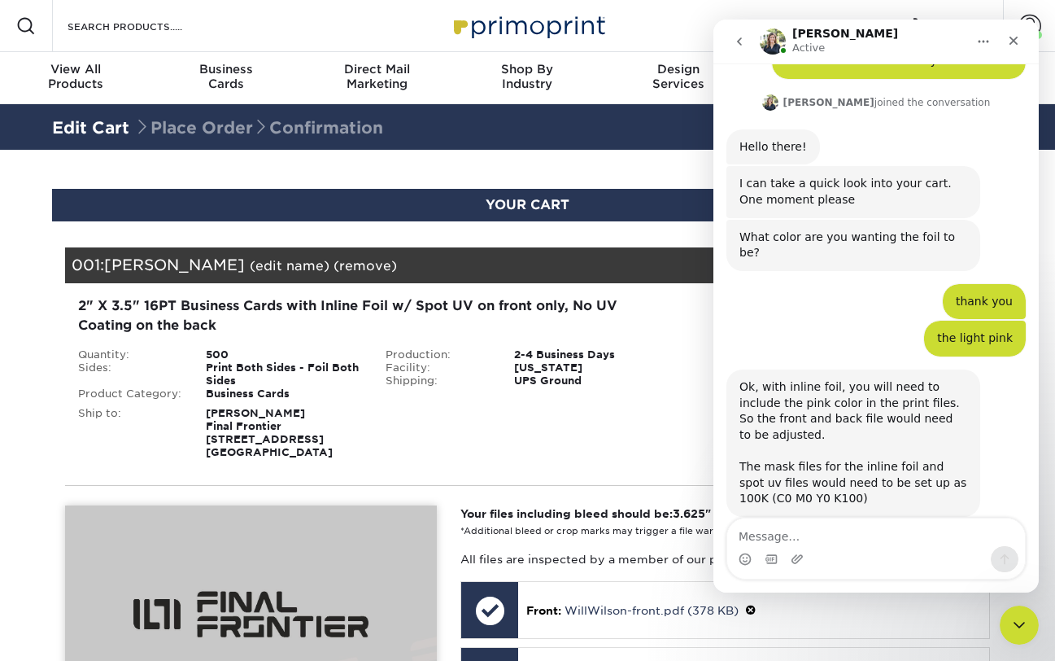
scroll to position [164, 0]
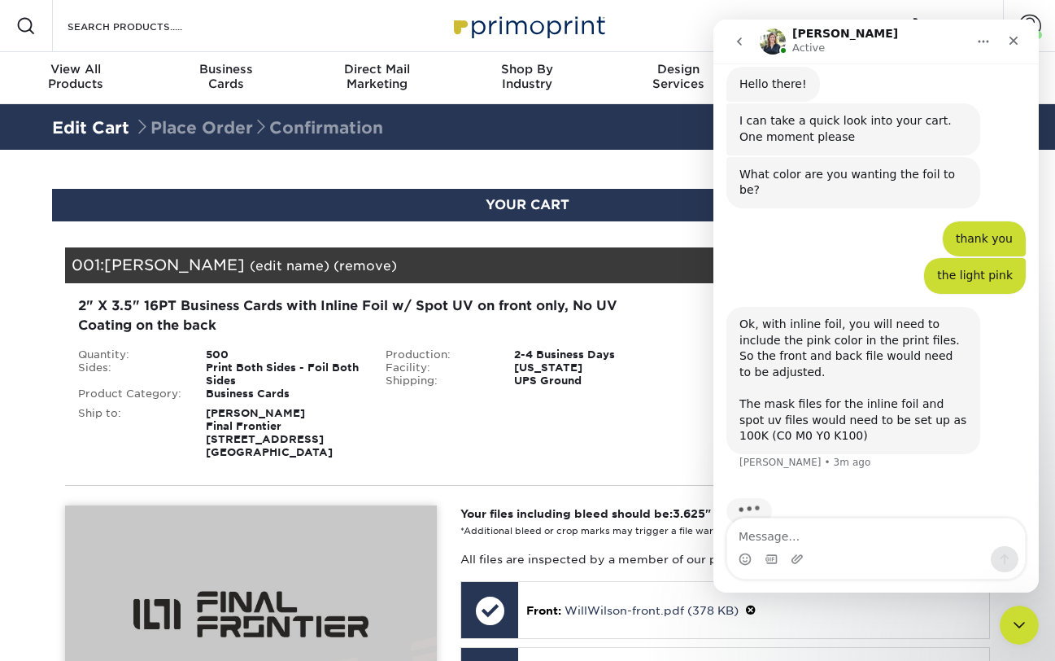
click at [866, 325] on div "Ok, with inline foil, you will need to include the pink color in the print file…" at bounding box center [853, 380] width 228 height 128
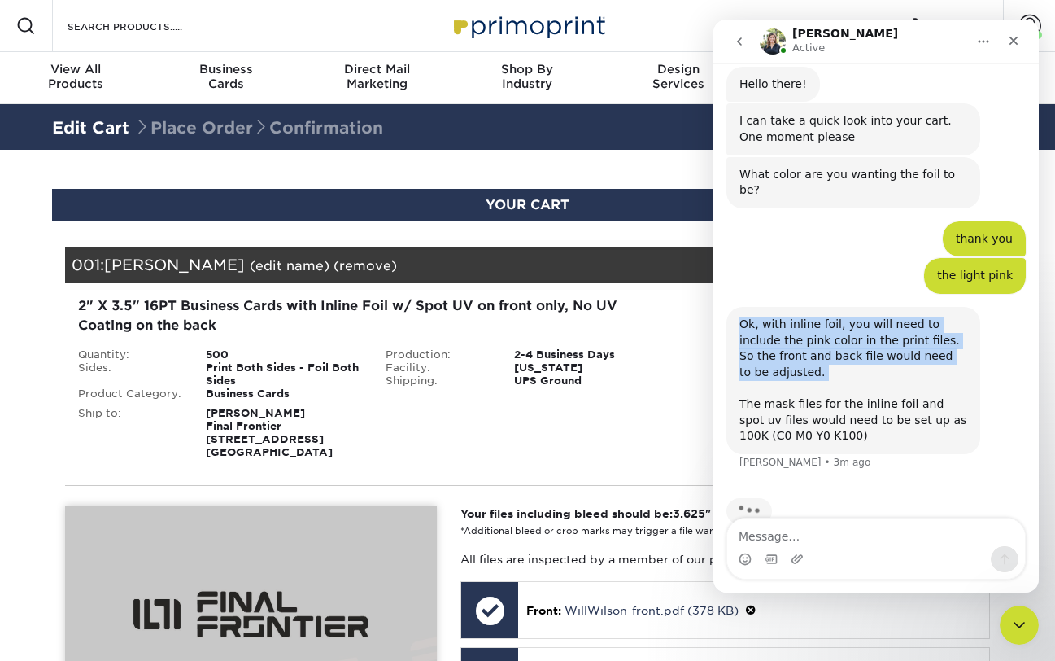
click at [866, 325] on div "Ok, with inline foil, you will need to include the pink color in the print file…" at bounding box center [853, 380] width 228 height 128
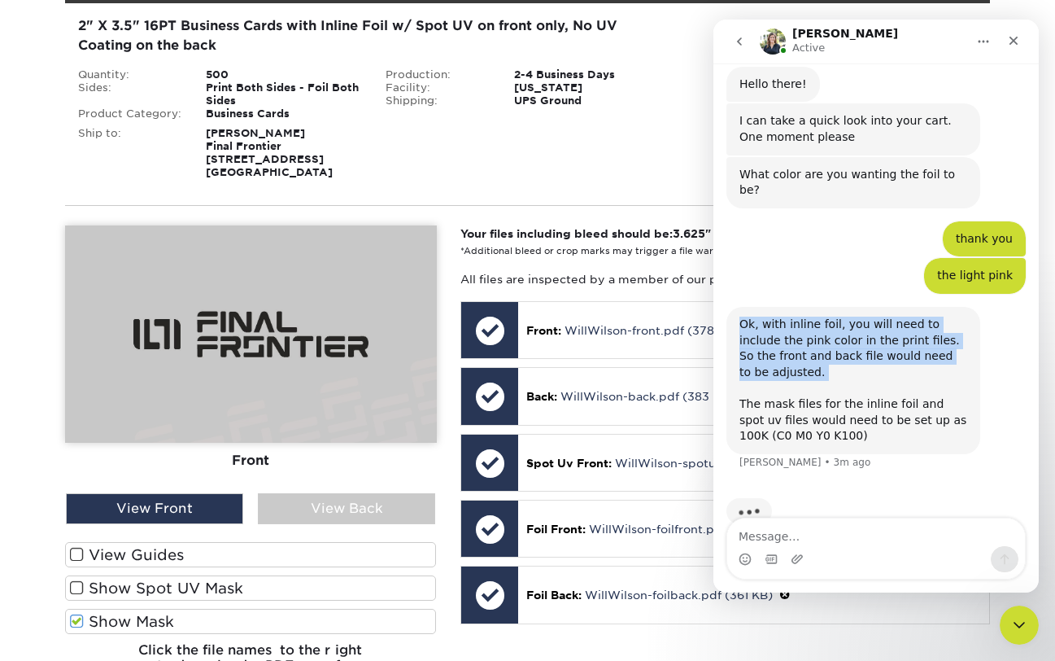
scroll to position [284, 0]
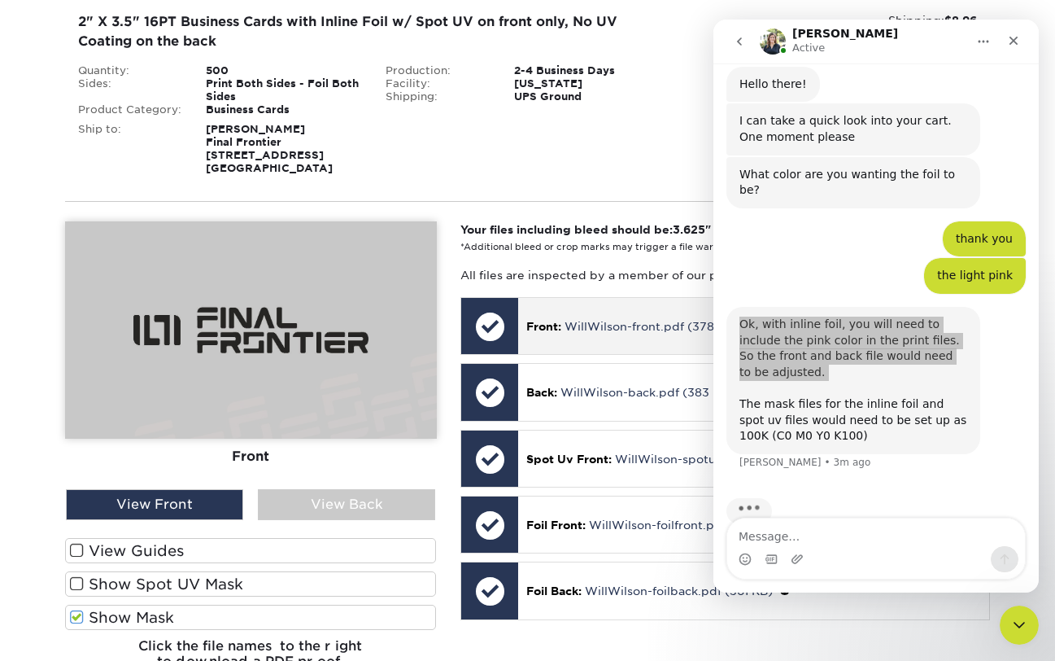
click at [596, 338] on div "Front: WillWilson-front.pdf (378 KB)" at bounding box center [753, 326] width 471 height 56
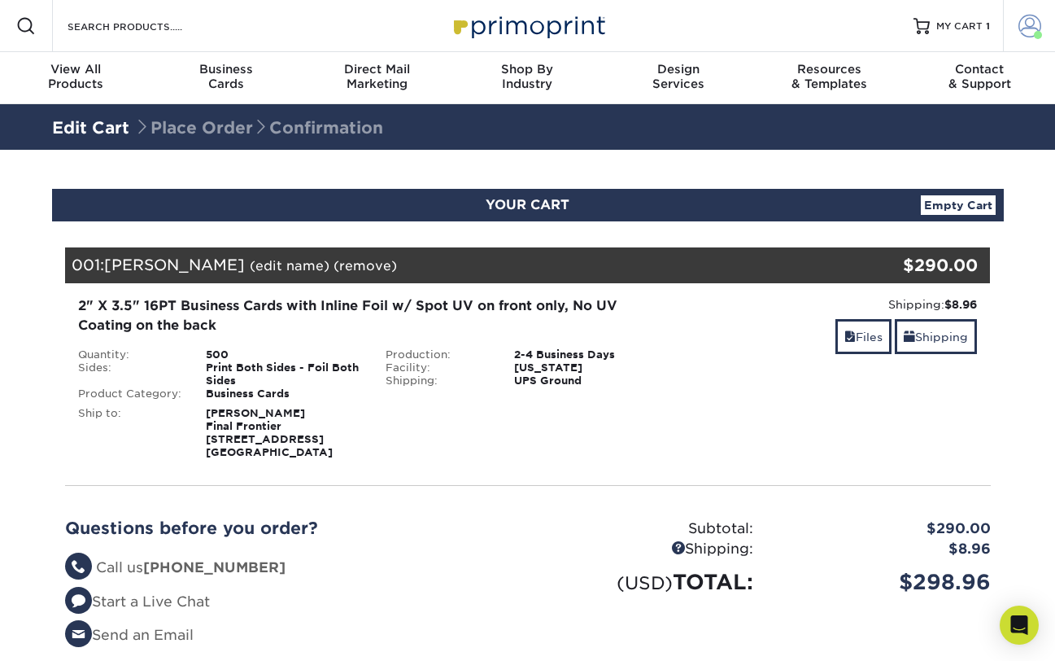
click at [1017, 27] on link "Account" at bounding box center [1029, 26] width 52 height 52
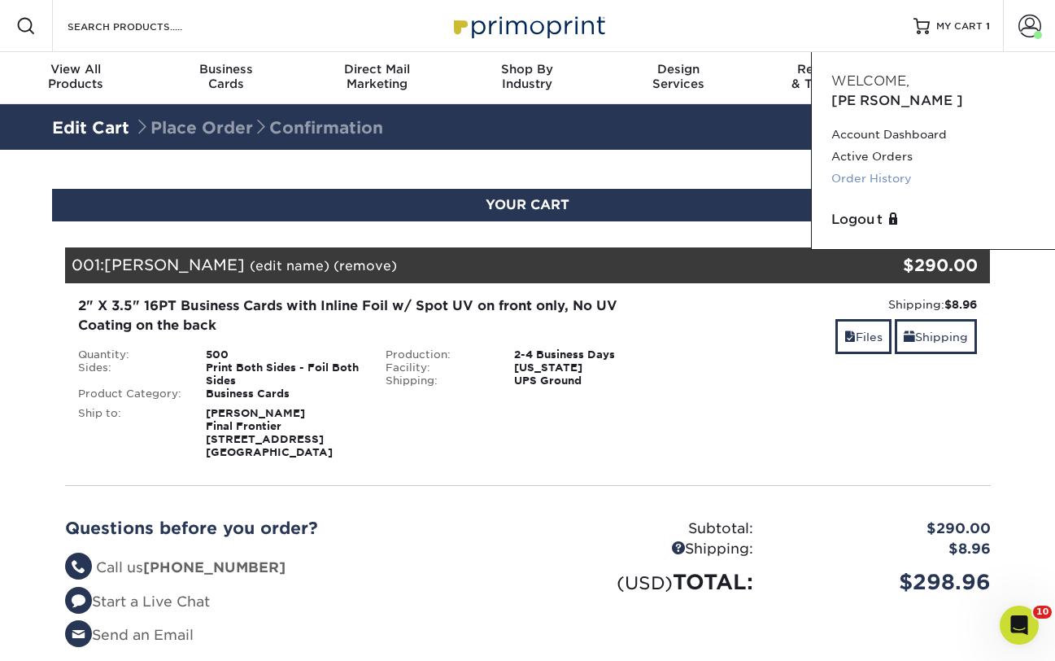
click at [887, 168] on link "Order History" at bounding box center [933, 179] width 204 height 22
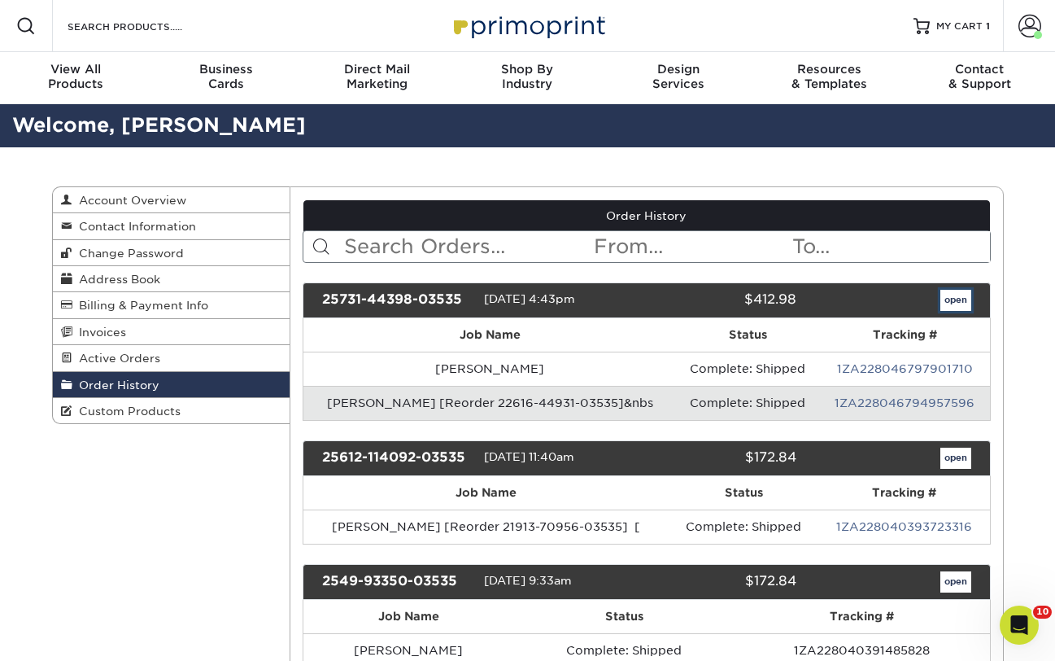
click at [956, 305] on link "open" at bounding box center [955, 300] width 31 height 21
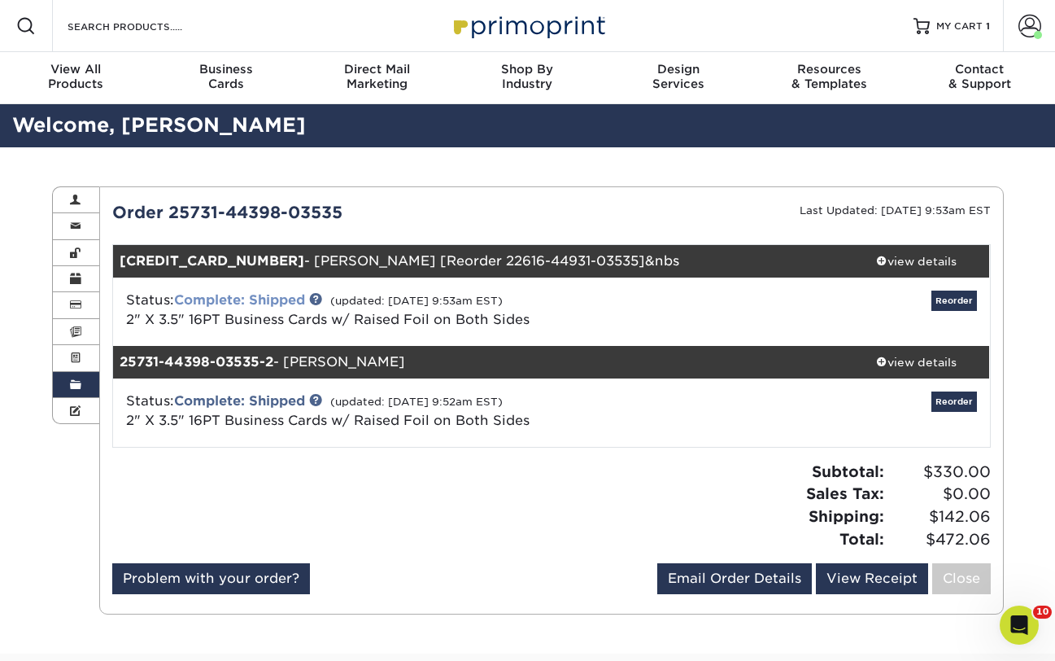
click at [290, 294] on link "Complete: Shipped" at bounding box center [239, 299] width 131 height 15
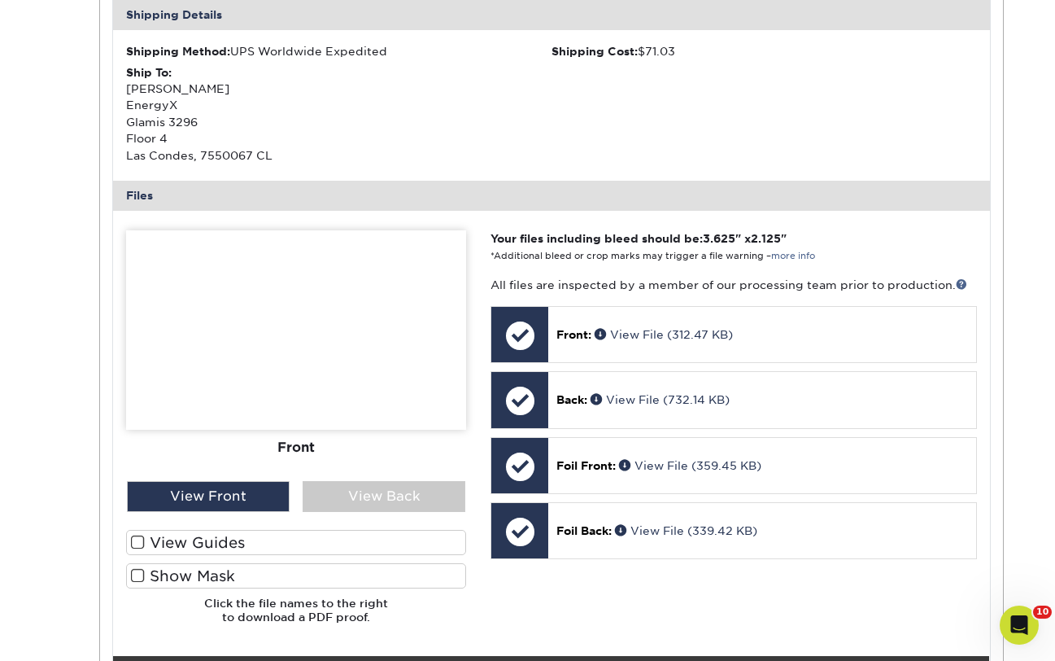
scroll to position [512, 0]
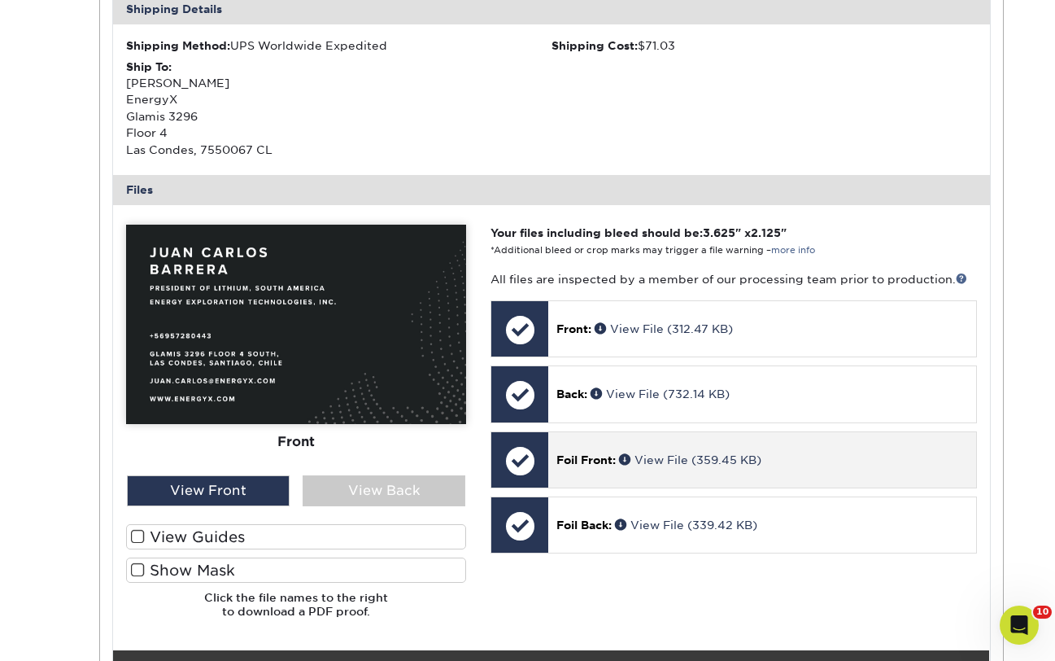
click at [678, 475] on div "Foil Front: View File (359.45 KB)" at bounding box center [761, 459] width 427 height 55
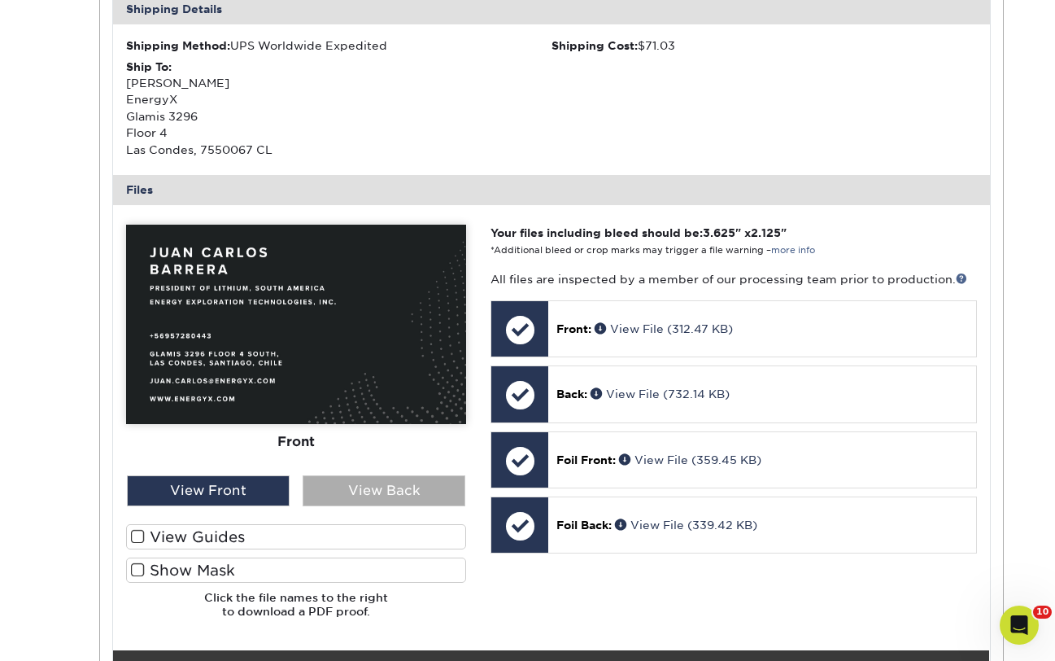
click at [412, 486] on div "View Back" at bounding box center [384, 490] width 163 height 31
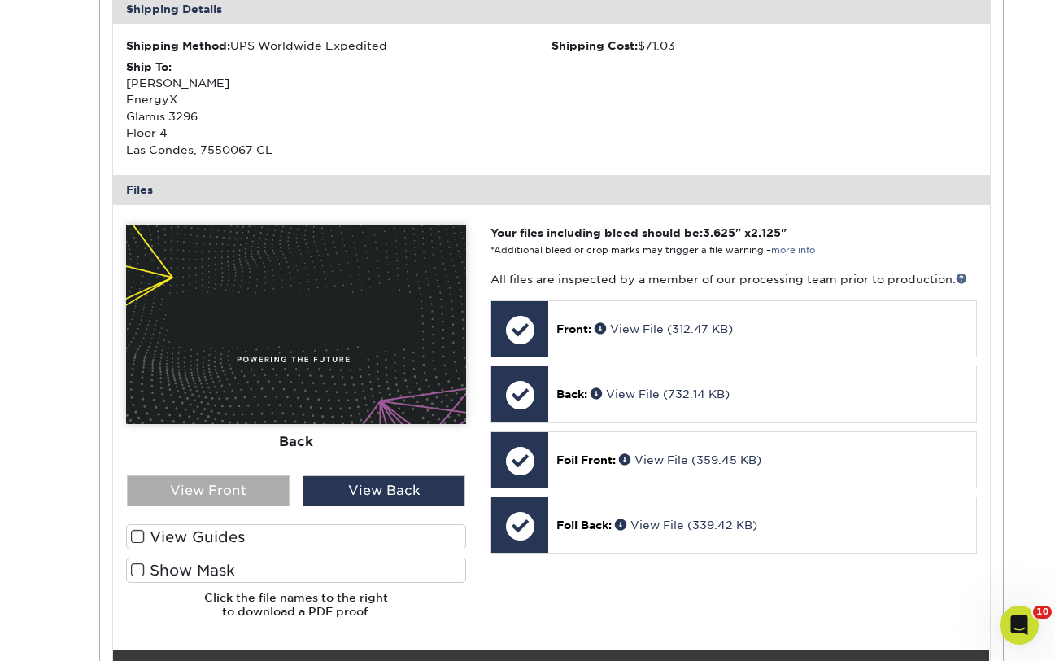
click at [229, 487] on div "View Front" at bounding box center [208, 490] width 163 height 31
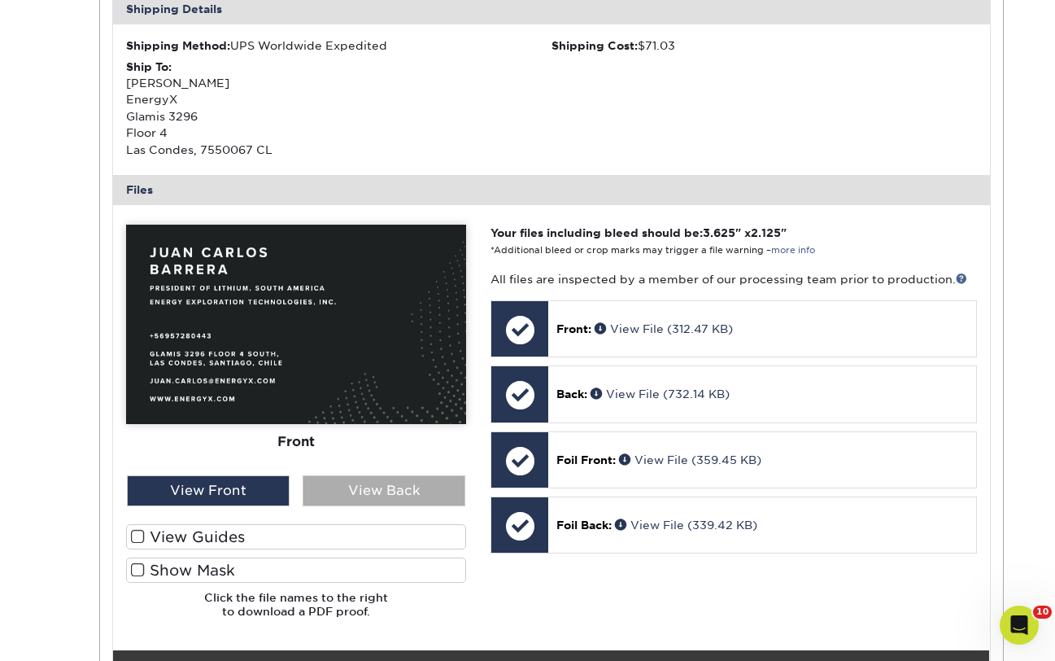
click at [373, 495] on div "View Back" at bounding box center [384, 490] width 163 height 31
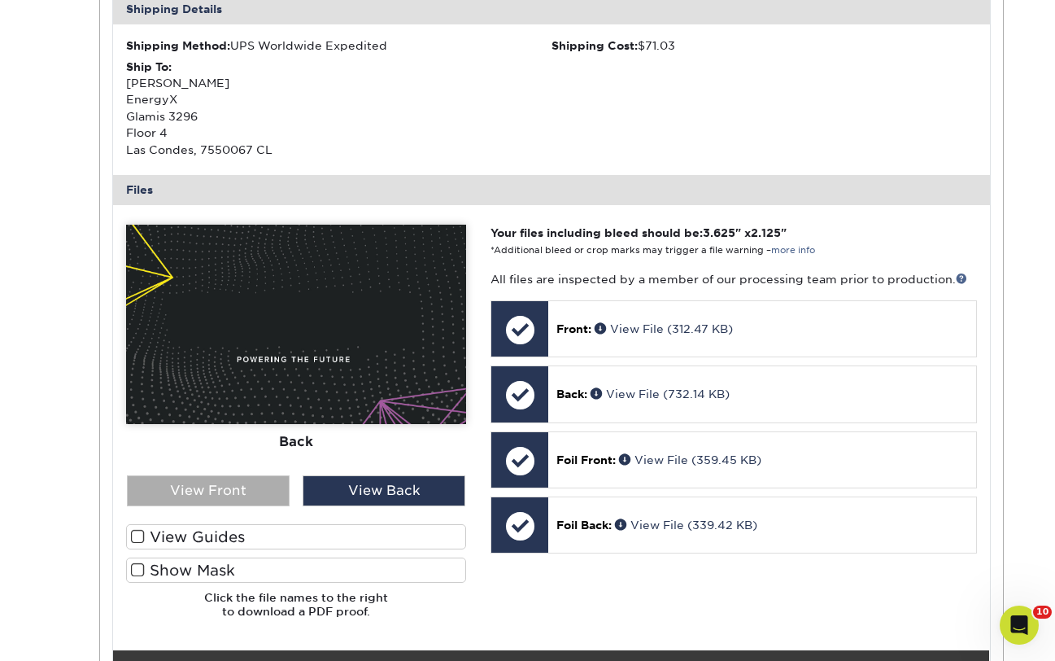
click at [198, 490] on div "View Front" at bounding box center [208, 490] width 163 height 31
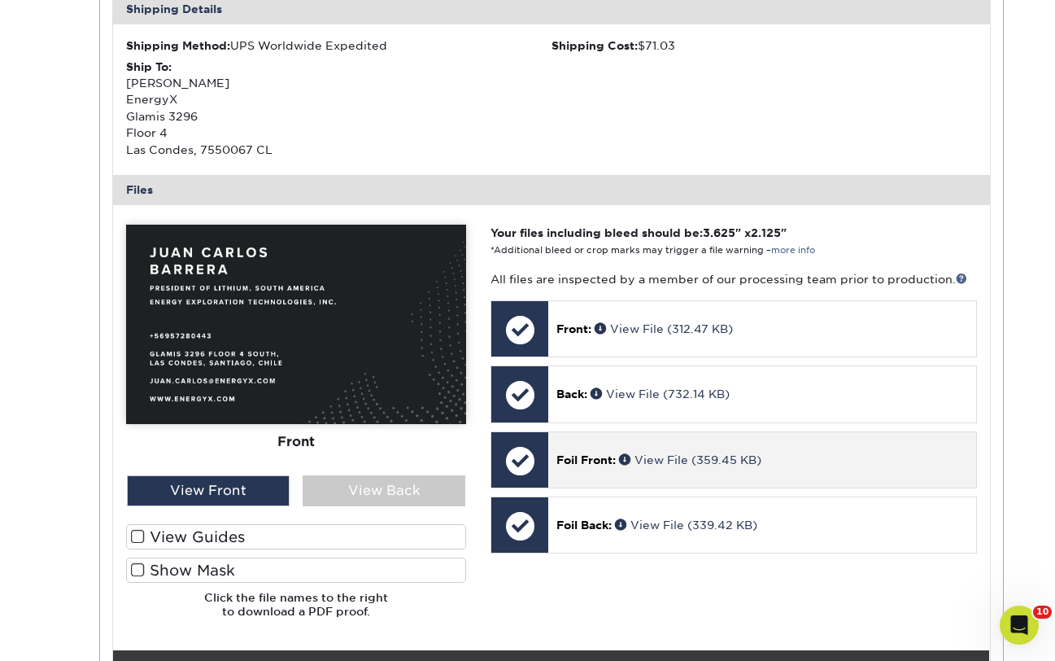
click at [593, 467] on p "Foil Front: View File (359.45 KB)" at bounding box center [761, 459] width 411 height 16
click at [592, 457] on span "Foil Front:" at bounding box center [585, 459] width 59 height 13
click at [687, 459] on link "View File (359.45 KB)" at bounding box center [690, 459] width 142 height 13
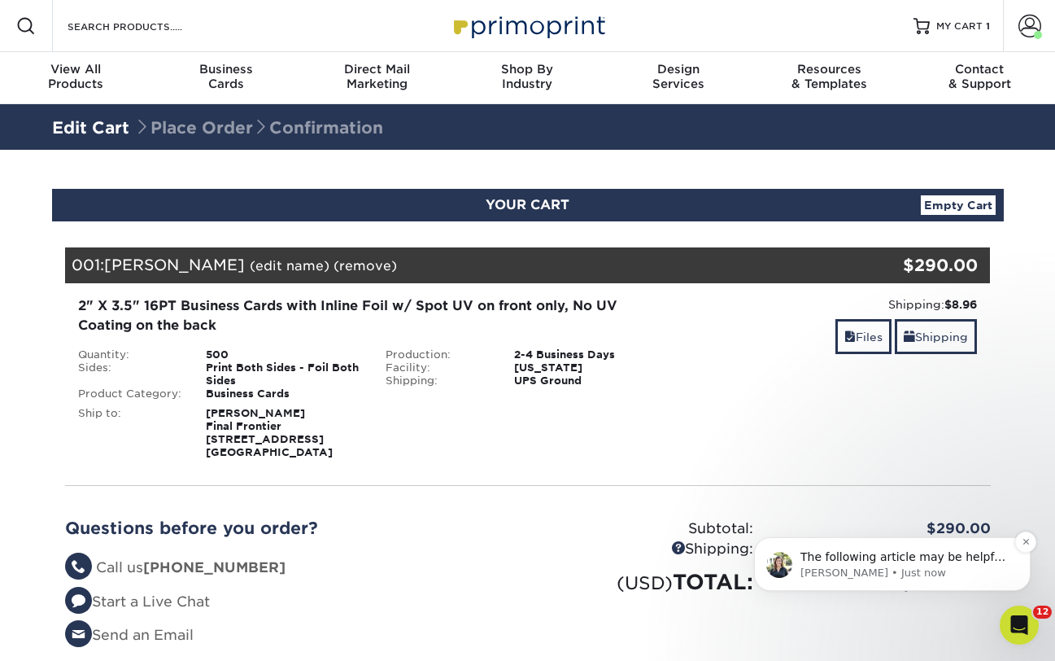
click at [893, 567] on p "[PERSON_NAME] • Just now" at bounding box center [905, 572] width 210 height 15
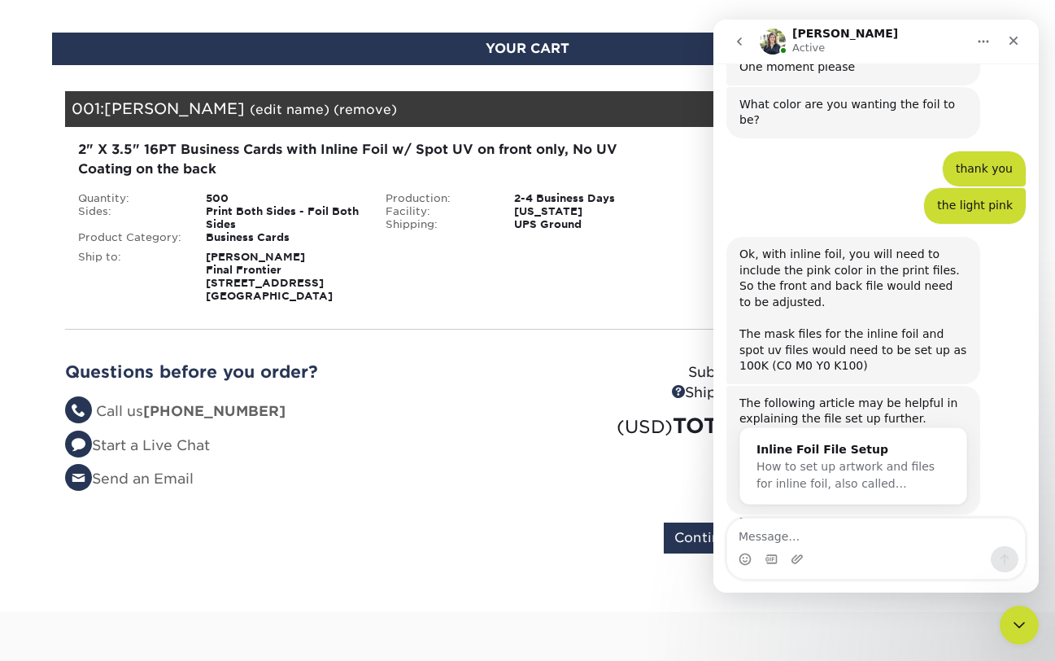
scroll to position [158, 0]
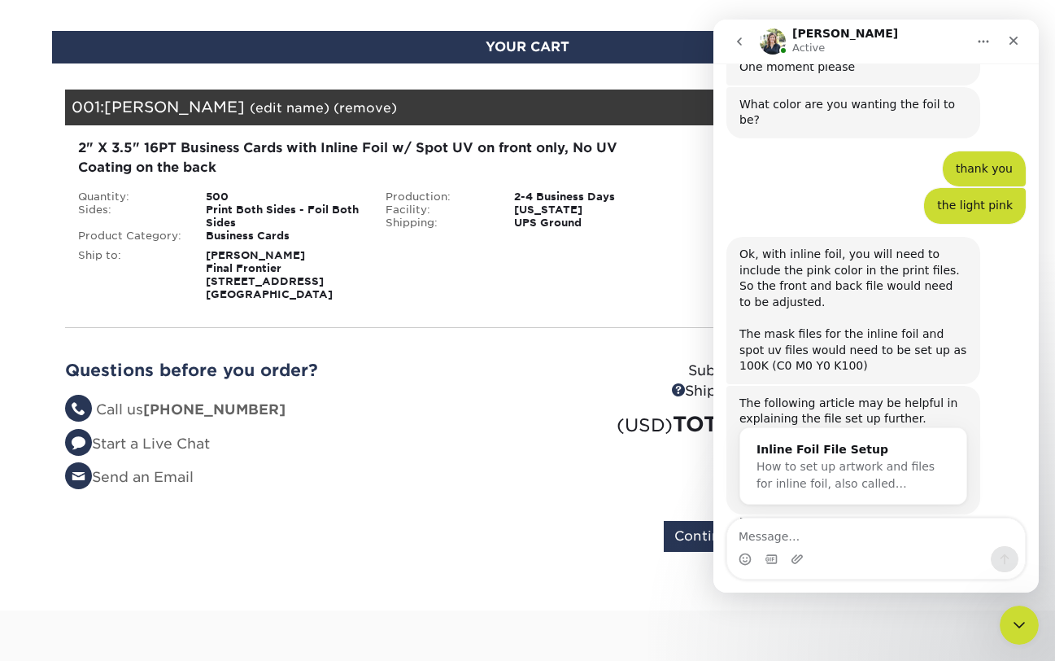
click at [569, 264] on div "Blind Ship:" at bounding box center [527, 271] width 308 height 59
click at [1019, 43] on icon "Close" at bounding box center [1013, 40] width 13 height 13
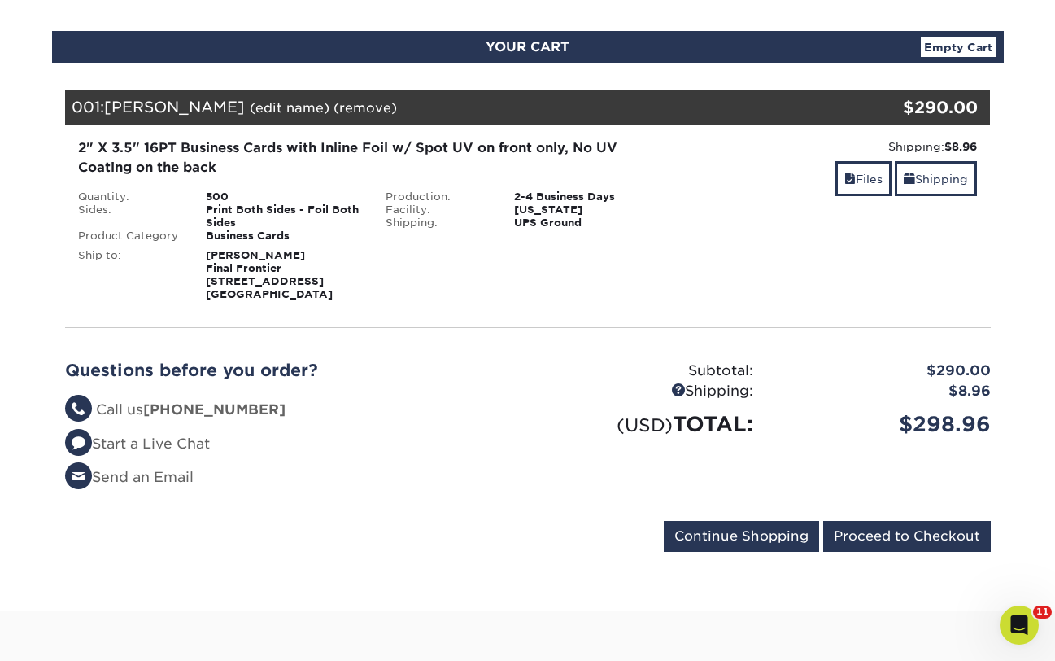
scroll to position [232, 0]
click at [556, 187] on div "2" X 3.5" 16PT Business Cards with Inline Foil w/ Spot UV on front only, No UV …" at bounding box center [374, 219] width 616 height 163
click at [854, 172] on link "Files" at bounding box center [863, 178] width 56 height 35
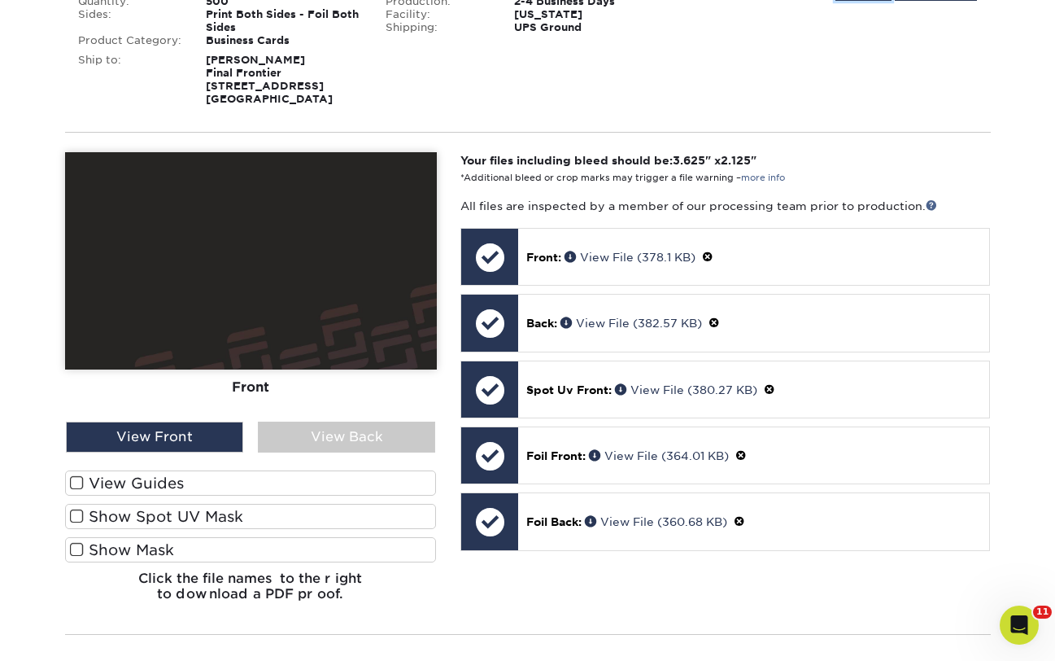
scroll to position [360, 0]
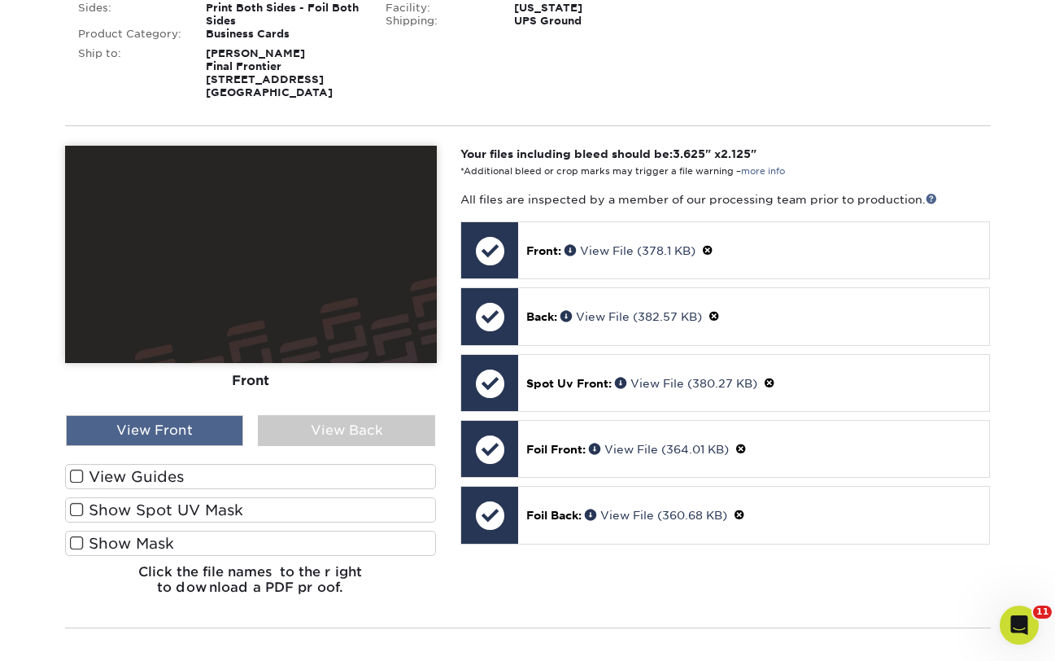
click at [206, 423] on div "View Front" at bounding box center [154, 430] width 177 height 31
click at [129, 532] on label "Show Mask" at bounding box center [251, 542] width 372 height 25
click at [0, 0] on input "Show Mask" at bounding box center [0, 0] width 0 height 0
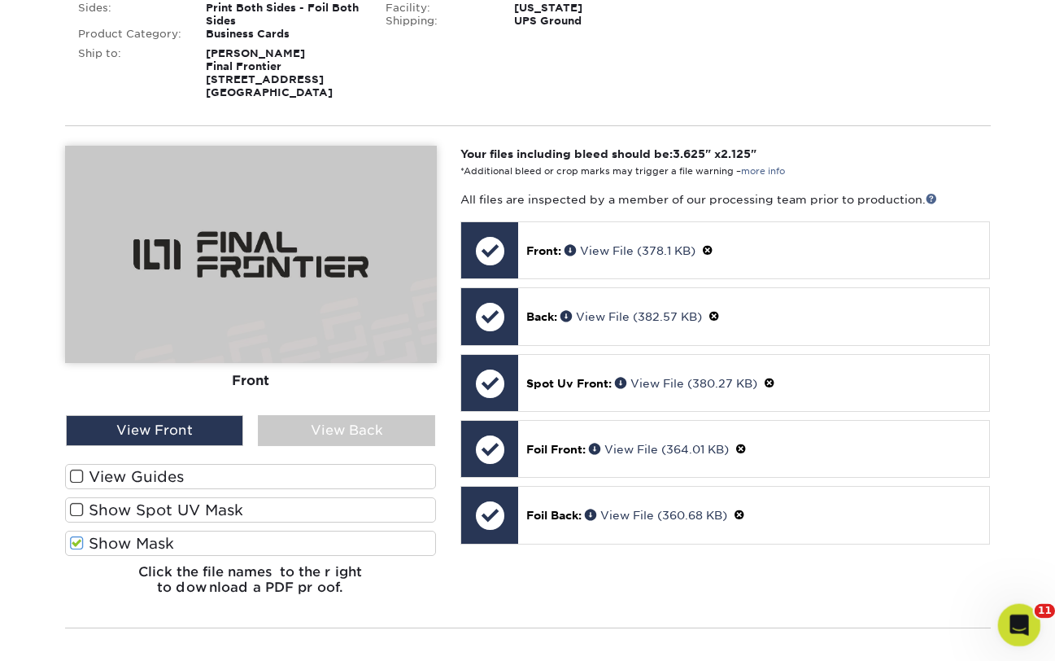
click at [1021, 612] on div "Open Intercom Messenger" at bounding box center [1017, 622] width 54 height 54
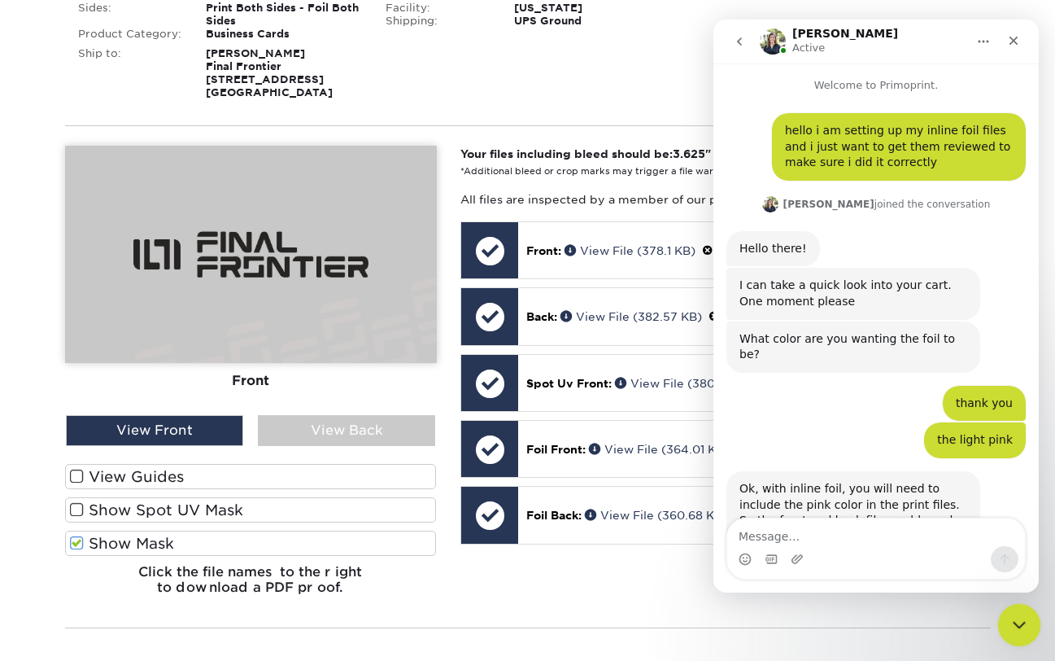
scroll to position [232, 0]
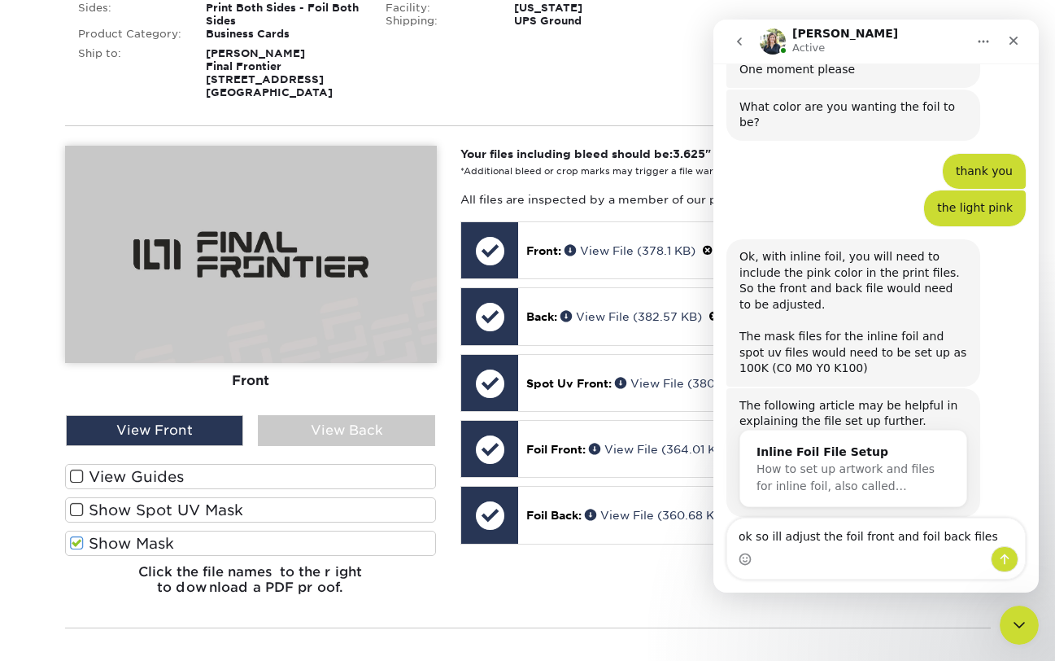
type textarea "ok so ill adjust the foil front and foil back files right"
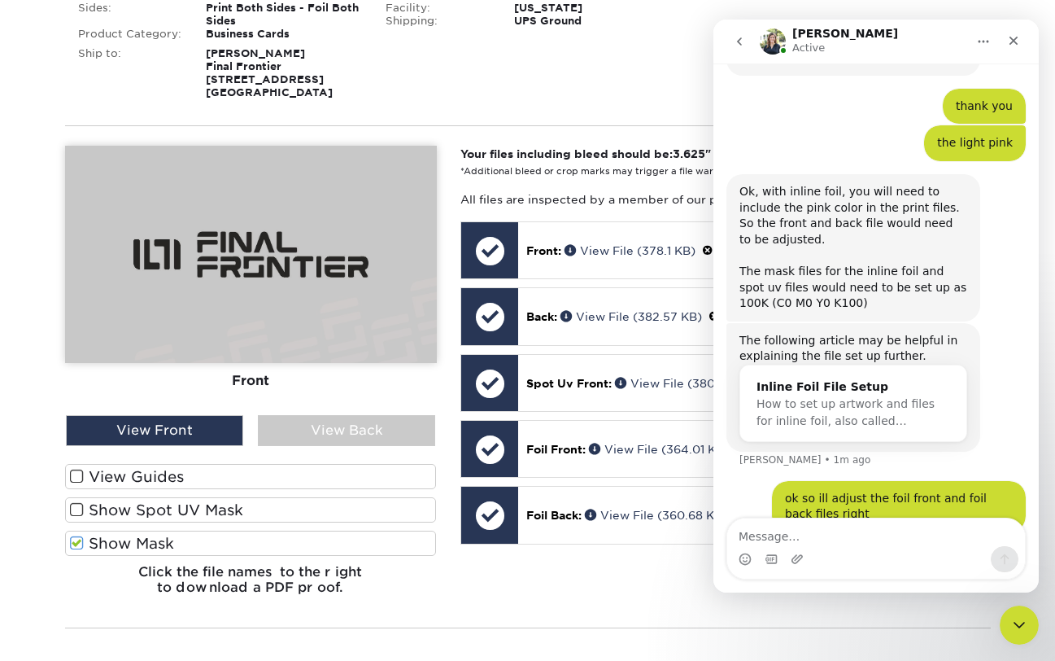
click at [815, 378] on div "Inline Foil File Setup" at bounding box center [853, 386] width 194 height 17
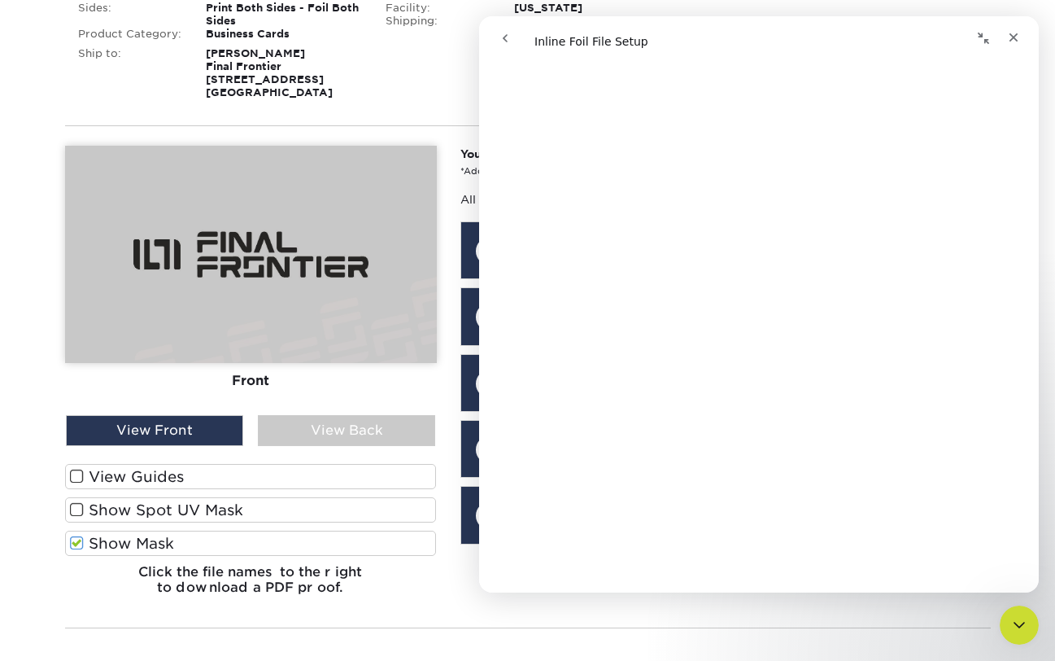
scroll to position [756, 0]
click at [503, 33] on icon "go back" at bounding box center [505, 38] width 13 height 13
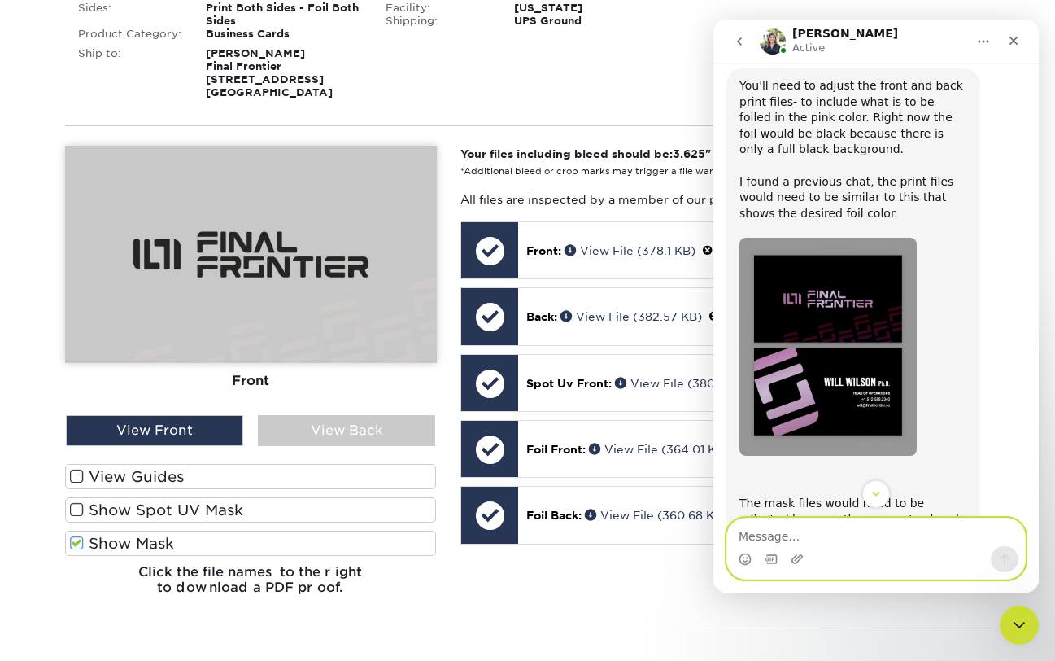
scroll to position [810, 0]
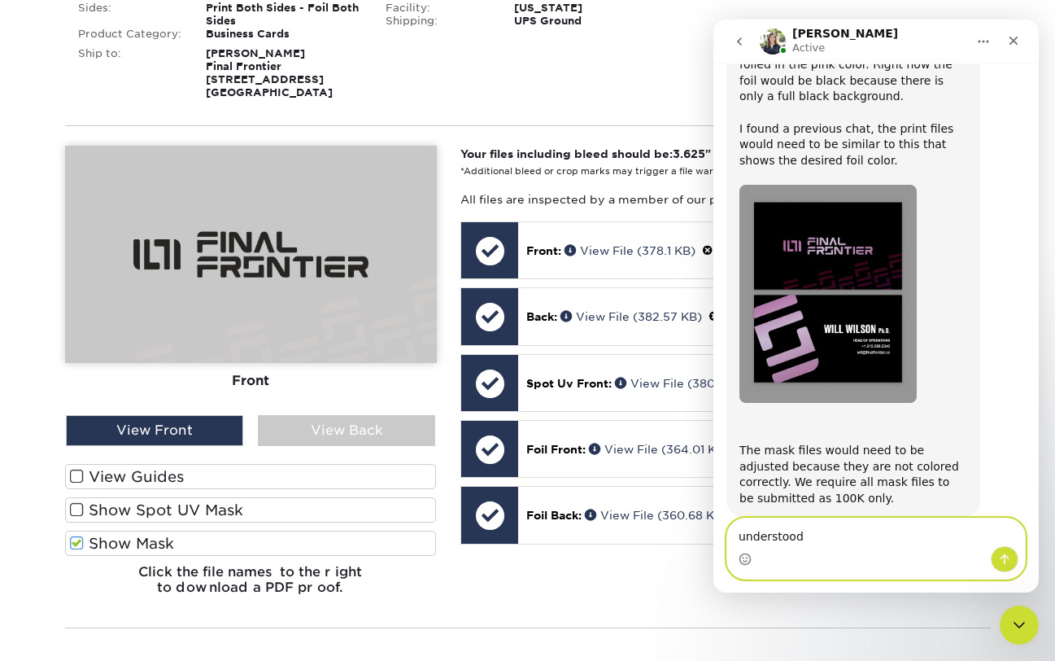
type textarea "understood!"
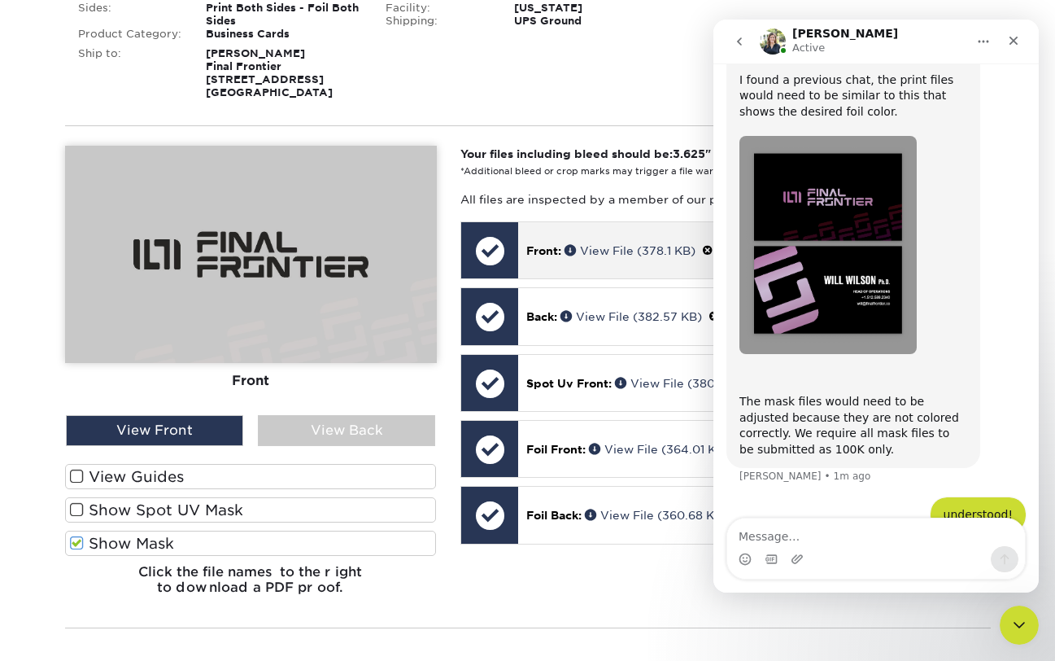
click at [638, 225] on div "Front: View File (378.1 KB)" at bounding box center [753, 250] width 471 height 56
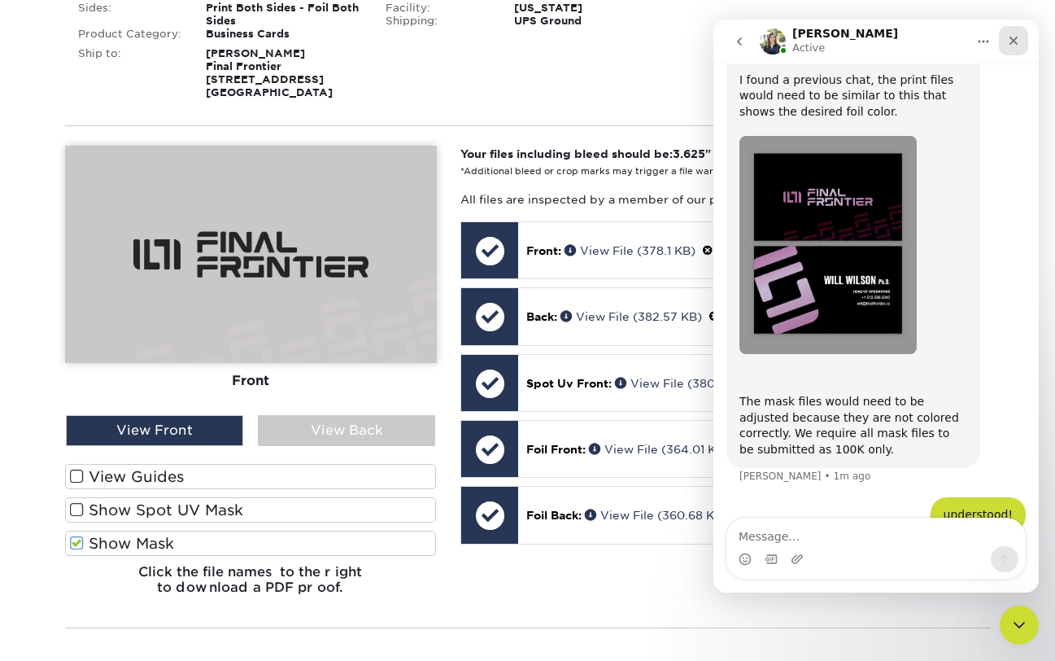
click at [1014, 50] on div "Close" at bounding box center [1013, 40] width 29 height 29
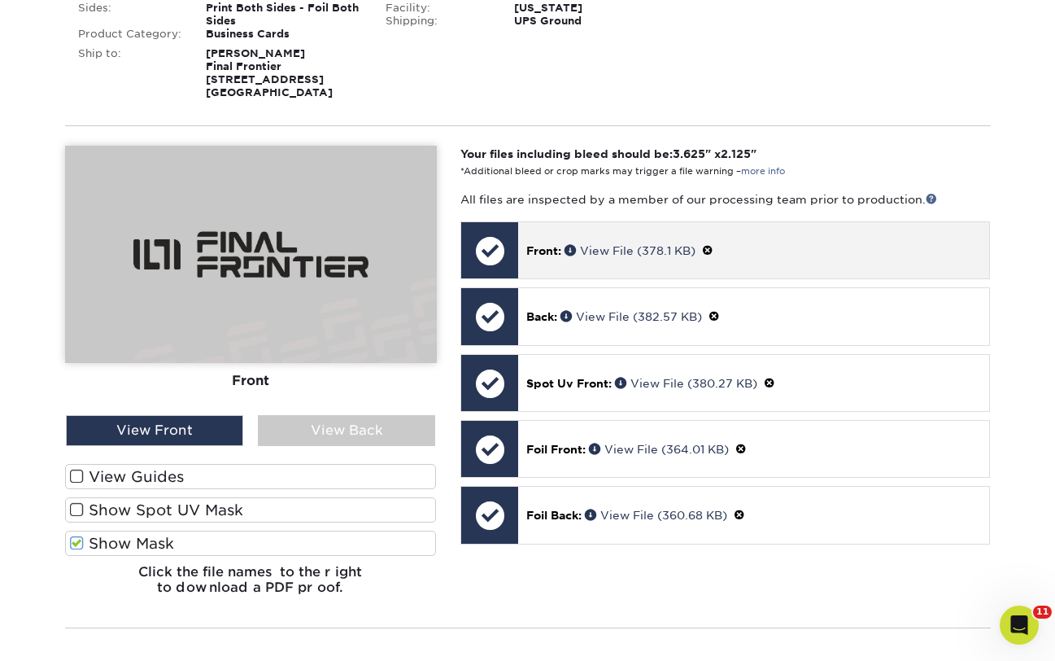
click at [713, 251] on span at bounding box center [707, 250] width 11 height 13
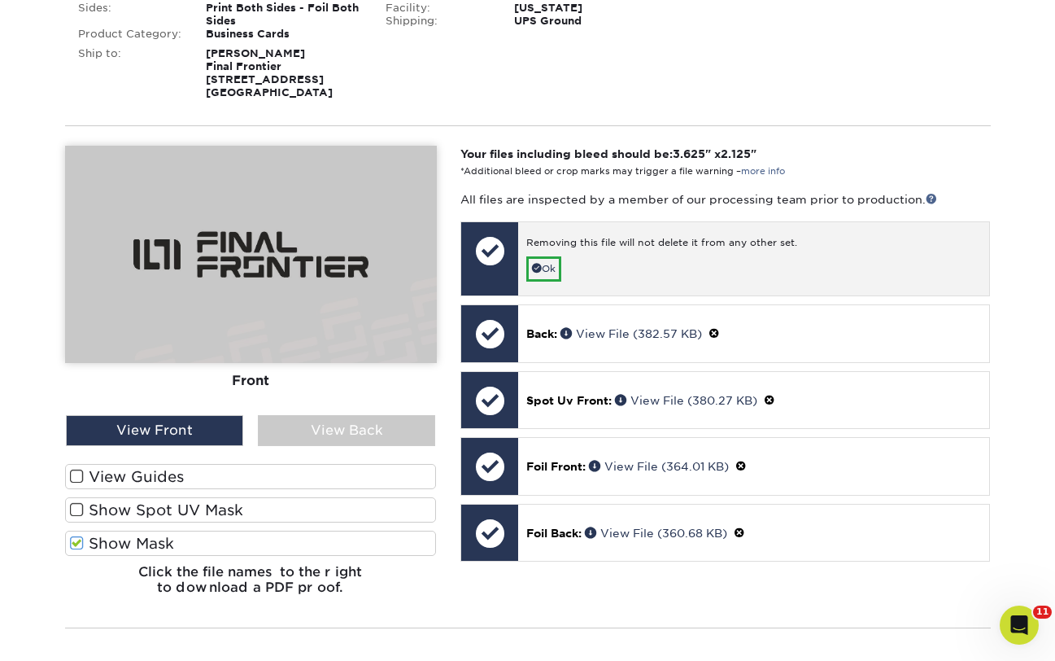
scroll to position [922, 0]
click at [543, 265] on link "Ok" at bounding box center [543, 268] width 35 height 25
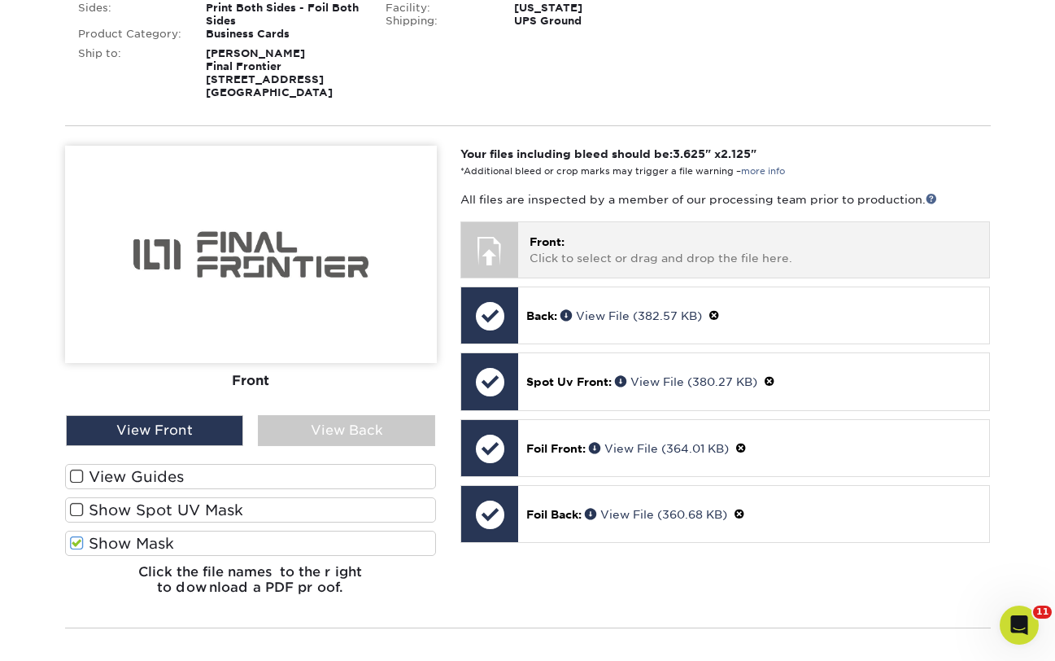
click at [551, 250] on p "Front: Click to select or drag and drop the file here." at bounding box center [754, 249] width 448 height 33
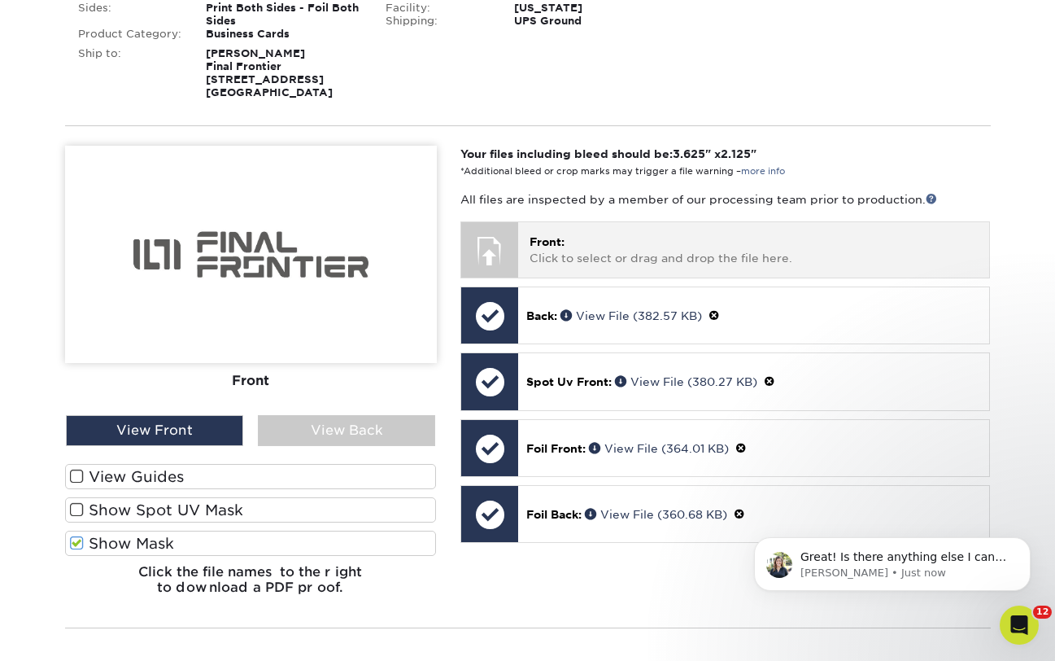
scroll to position [955, 0]
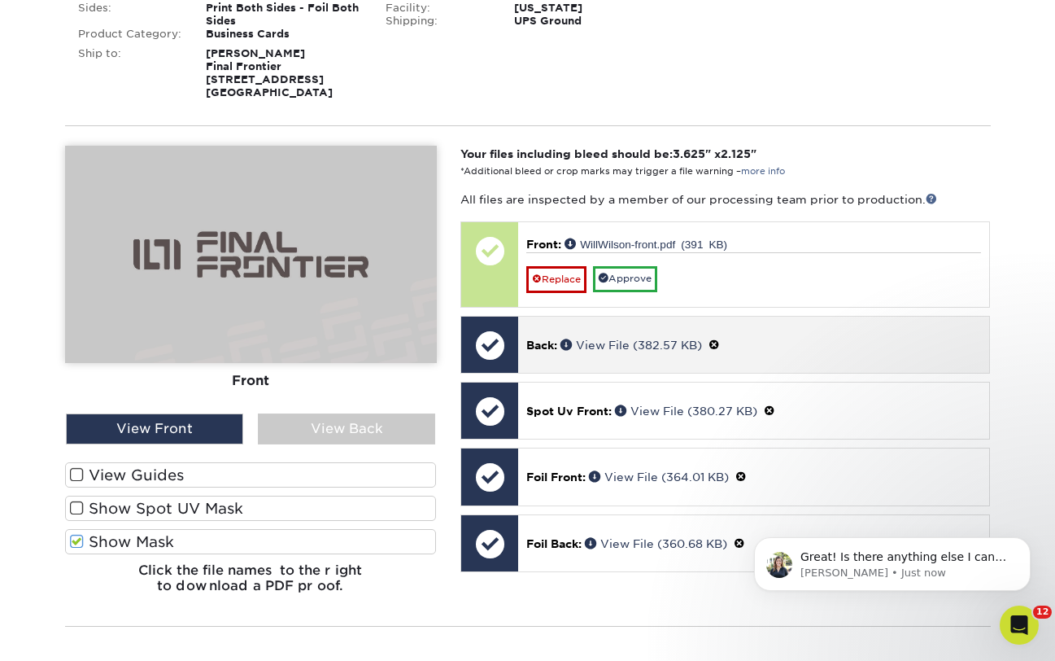
click at [717, 342] on span at bounding box center [713, 344] width 11 height 13
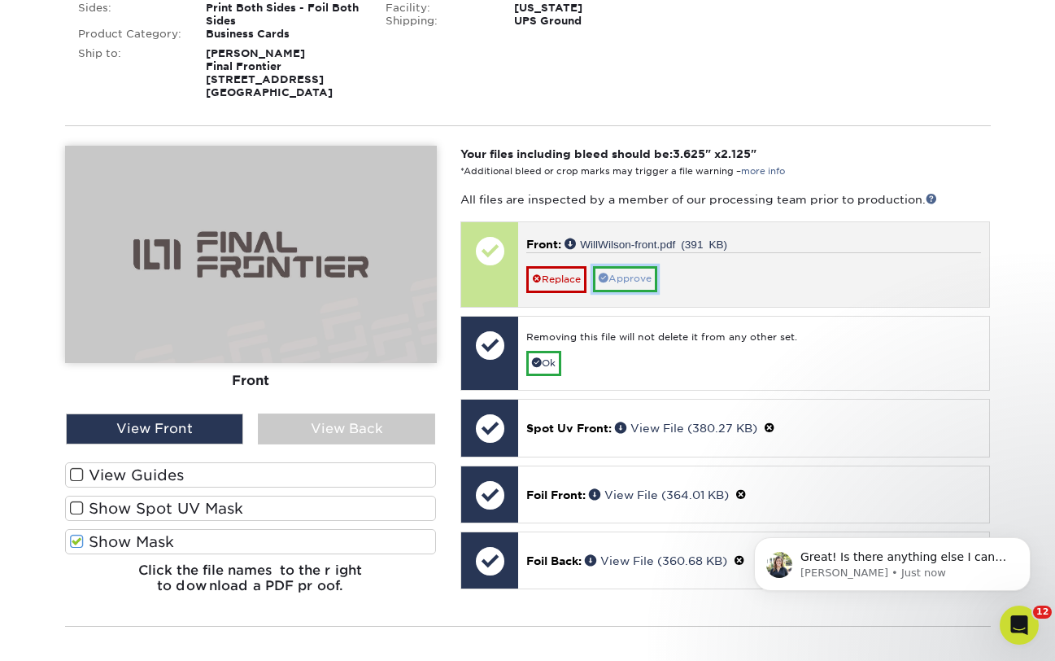
click at [646, 277] on link "Approve" at bounding box center [625, 278] width 64 height 25
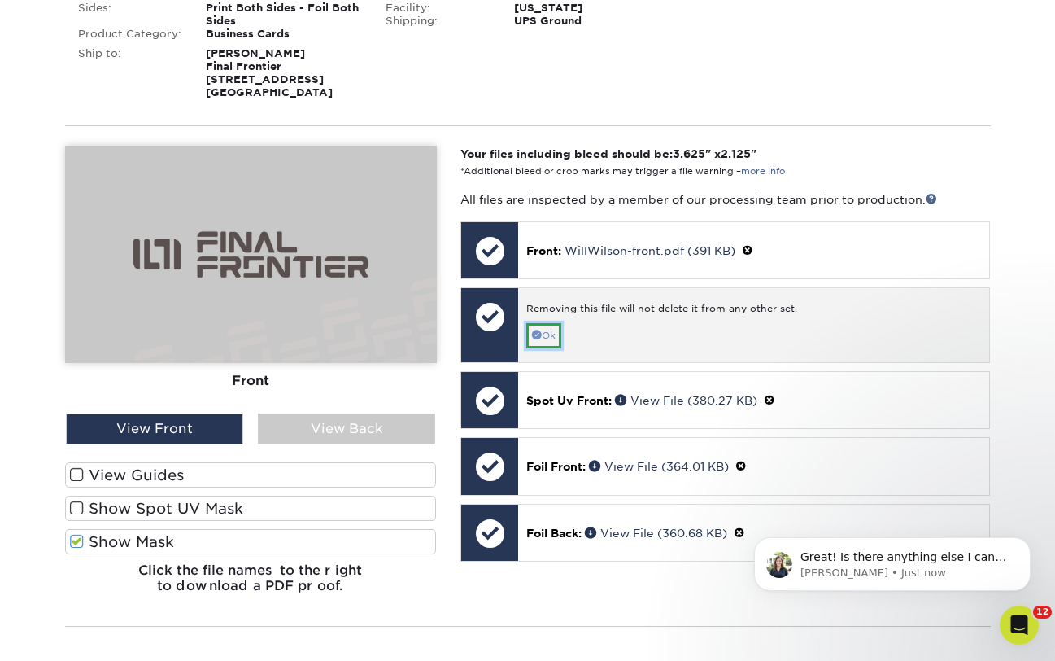
click at [553, 335] on link "Ok" at bounding box center [543, 335] width 35 height 25
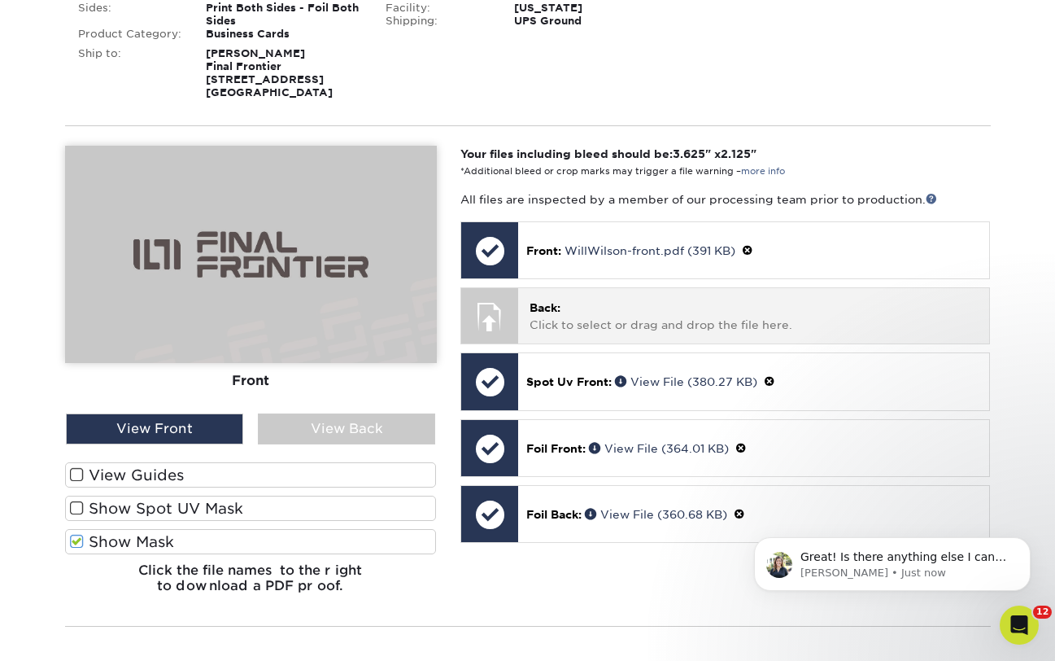
click at [555, 313] on span "Back:" at bounding box center [545, 307] width 31 height 13
click at [571, 317] on p "Back: Click to select or drag and drop the file here." at bounding box center [754, 315] width 448 height 33
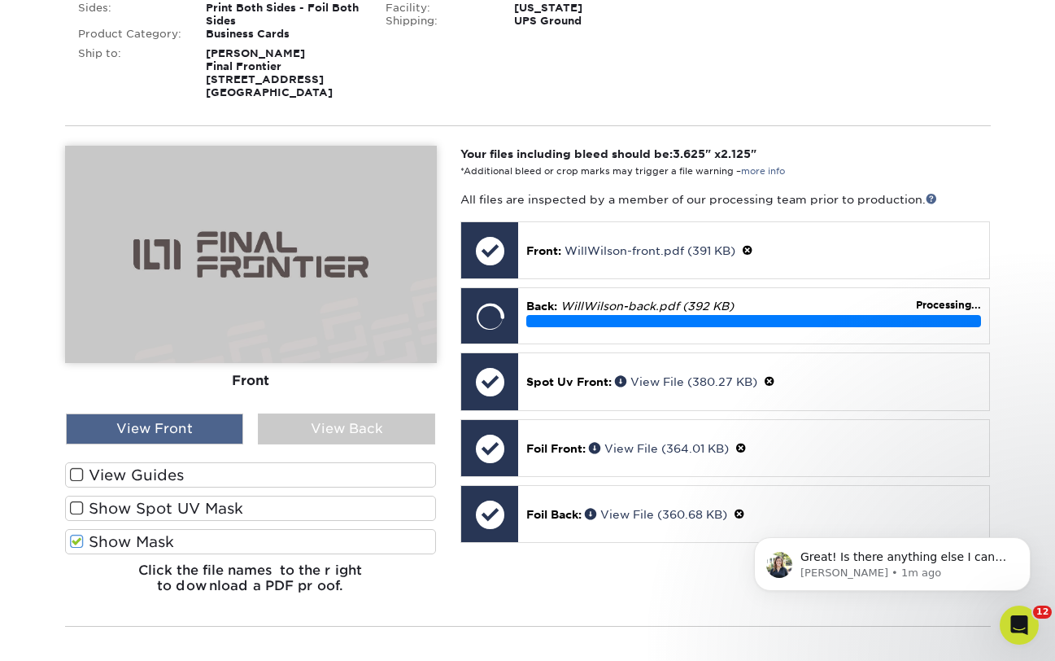
click at [201, 429] on div "View Front" at bounding box center [154, 428] width 177 height 31
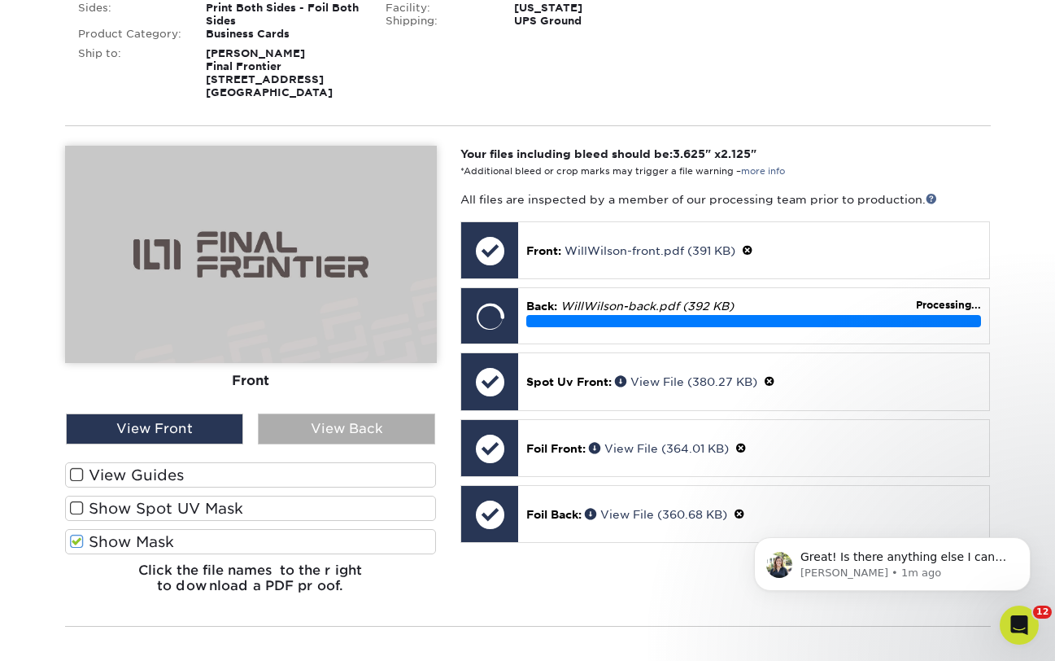
click at [320, 434] on div "View Back" at bounding box center [346, 428] width 177 height 31
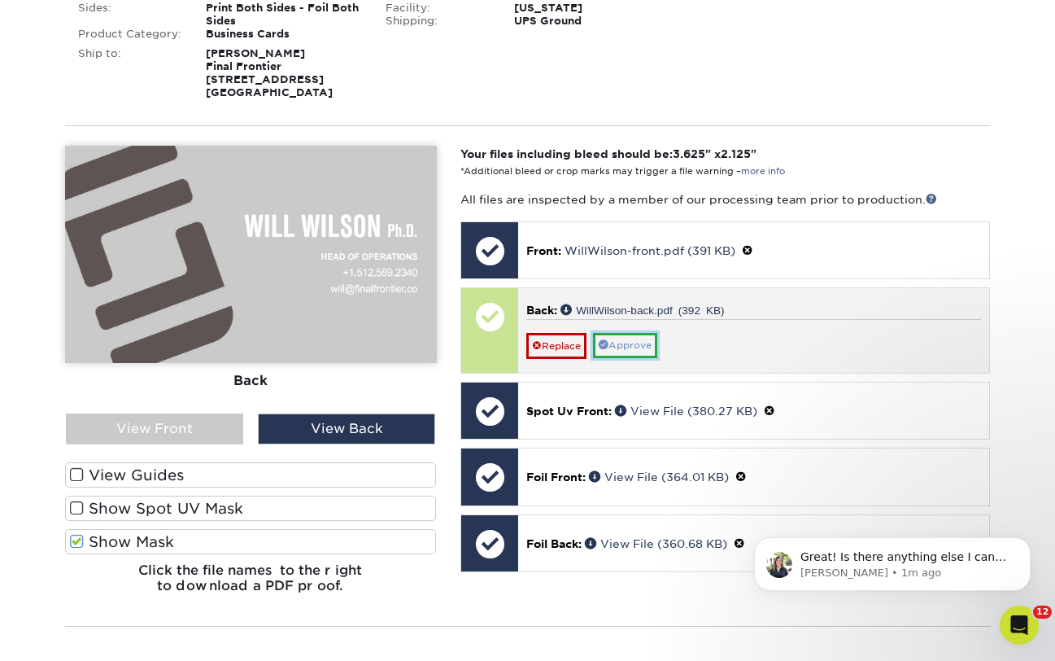
click at [641, 342] on link "Approve" at bounding box center [625, 345] width 64 height 25
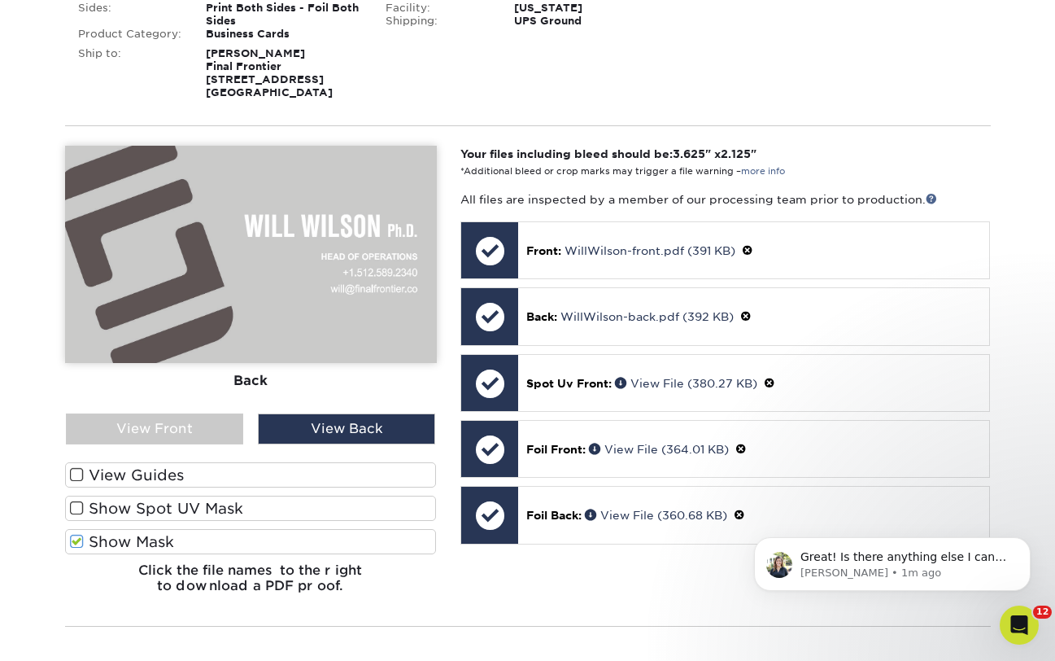
click at [78, 534] on span at bounding box center [77, 541] width 14 height 15
click at [0, 0] on input "Show Mask" at bounding box center [0, 0] width 0 height 0
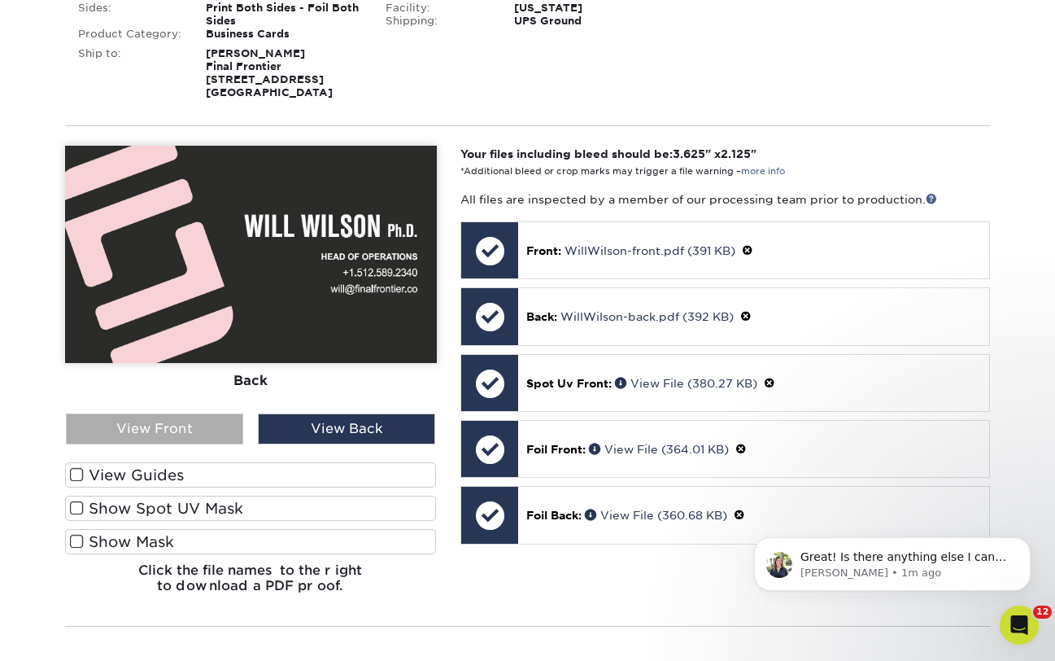
click at [204, 435] on div "View Front" at bounding box center [154, 428] width 177 height 31
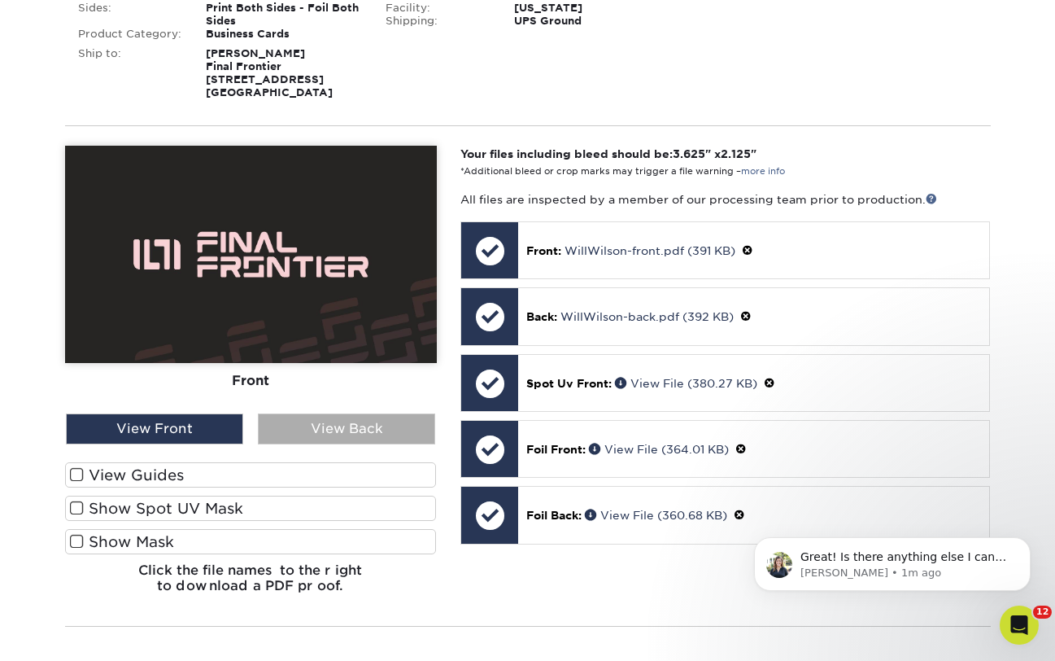
click at [312, 427] on div "View Back" at bounding box center [346, 428] width 177 height 31
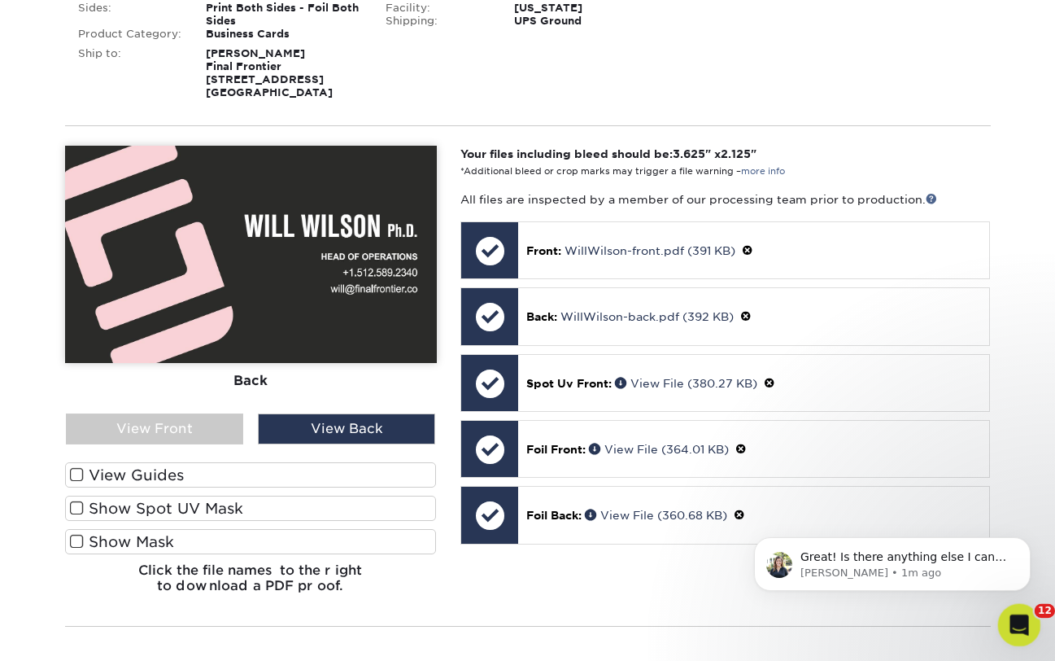
click at [1009, 607] on div "Open Intercom Messenger" at bounding box center [1017, 622] width 54 height 54
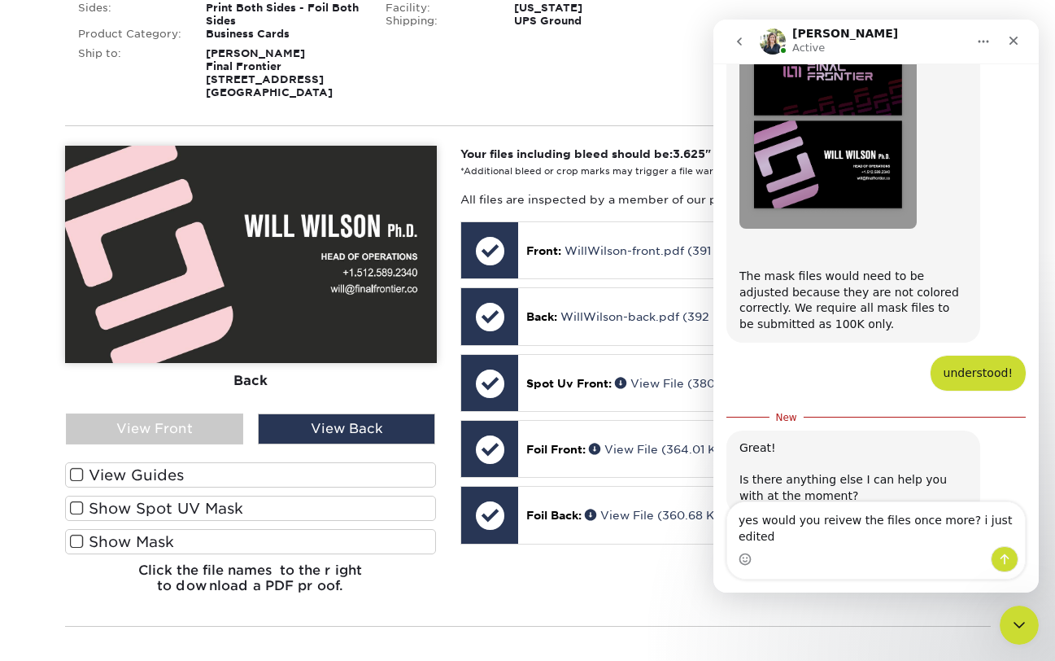
scroll to position [998, 0]
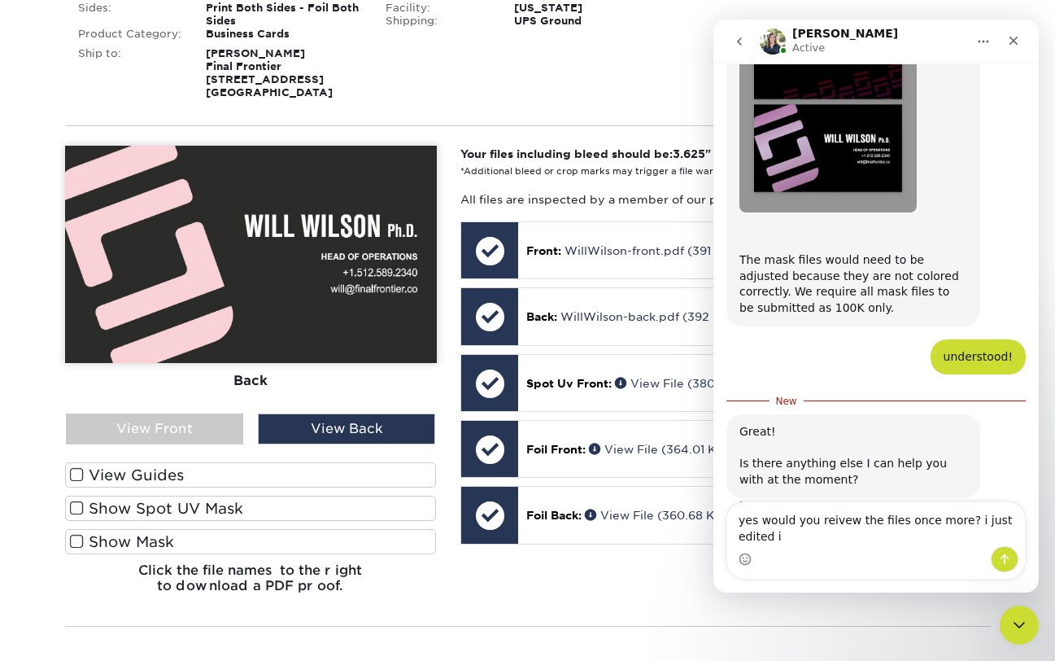
type textarea "yes would you reivew the files once more? i just edited it"
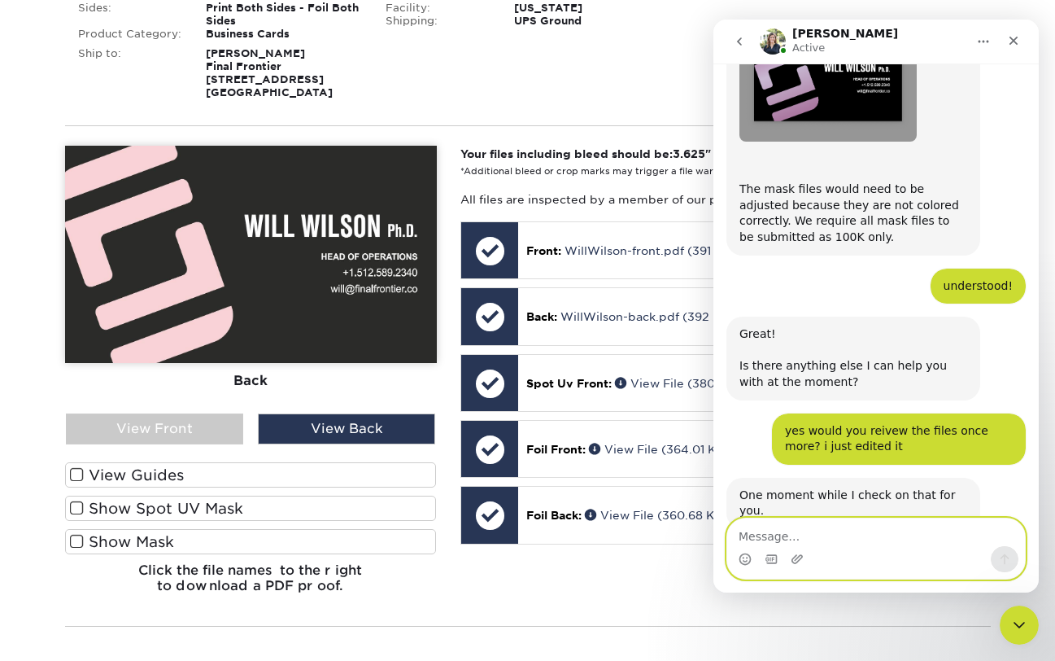
scroll to position [1068, 0]
click at [746, 528] on textarea "Message…" at bounding box center [876, 532] width 298 height 28
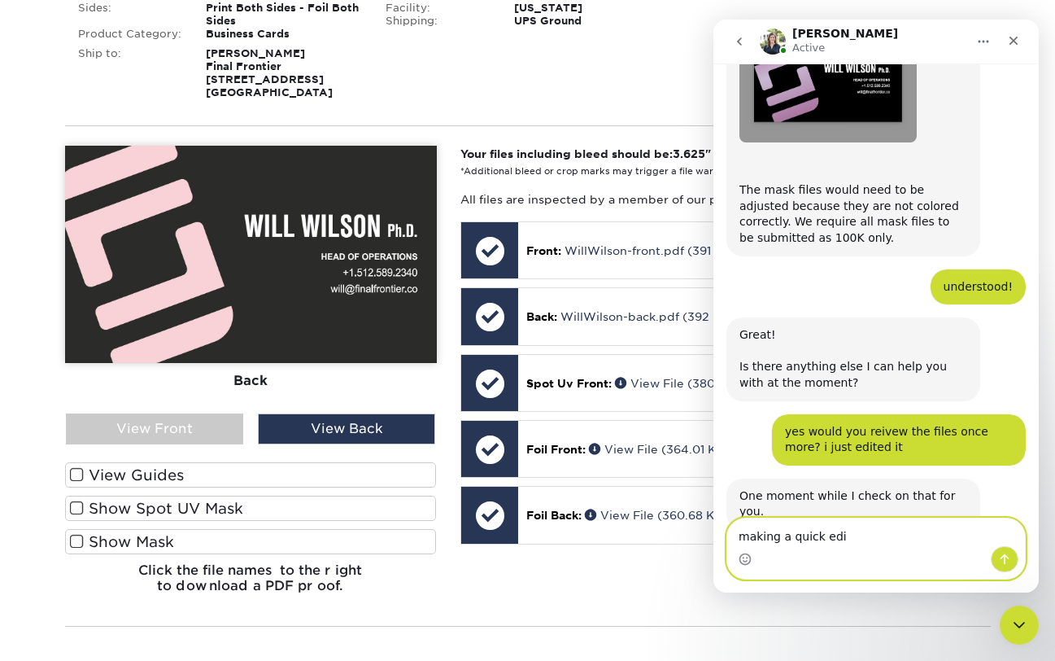
type textarea "making a quick edit"
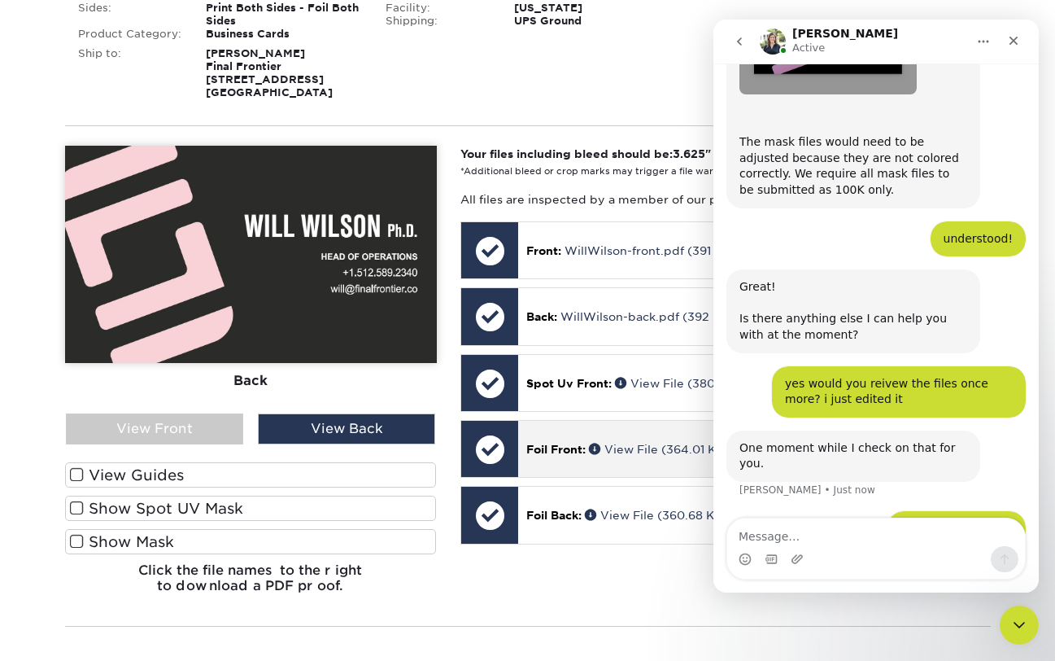
click at [566, 455] on span "Foil Front:" at bounding box center [555, 449] width 59 height 13
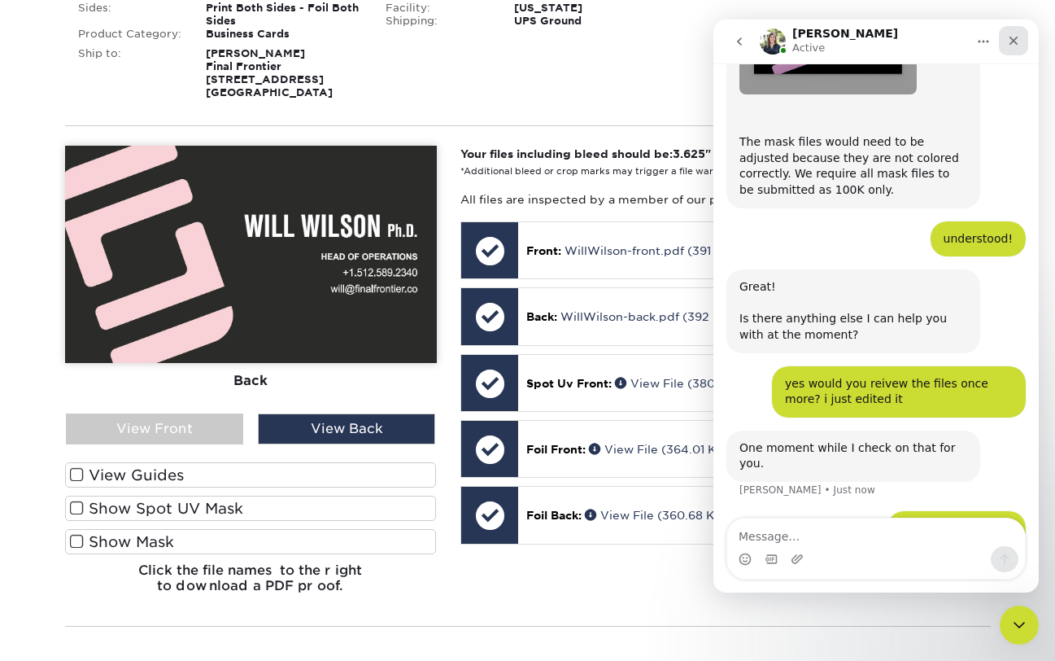
drag, startPoint x: 1012, startPoint y: 46, endPoint x: 1427, endPoint y: 271, distance: 471.7
click at [1012, 46] on icon "Close" at bounding box center [1013, 40] width 13 height 13
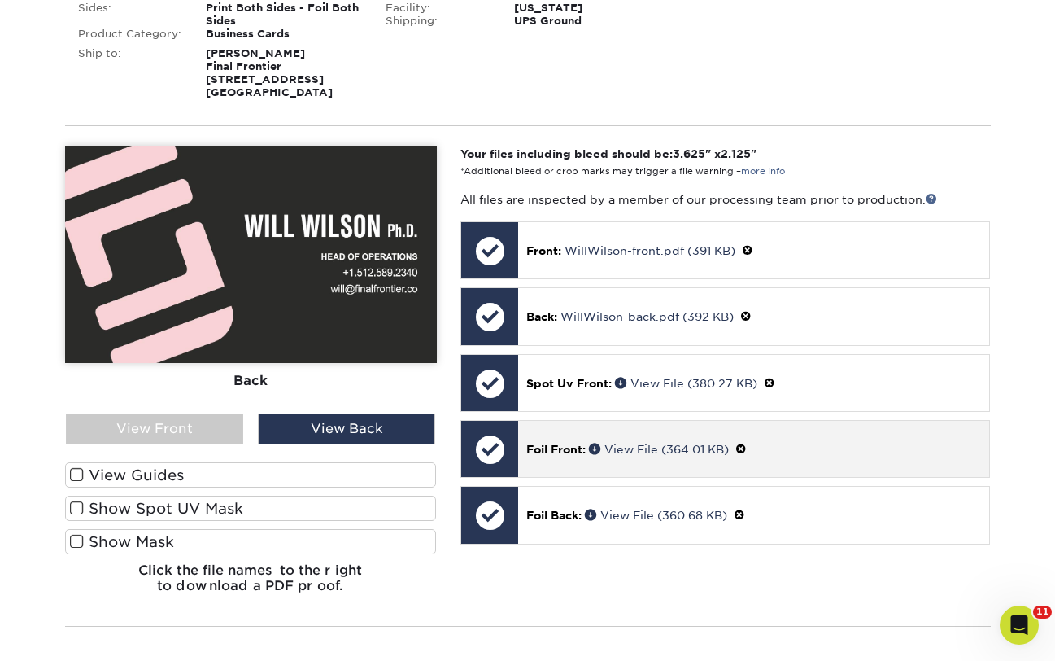
click at [747, 450] on span at bounding box center [740, 449] width 11 height 13
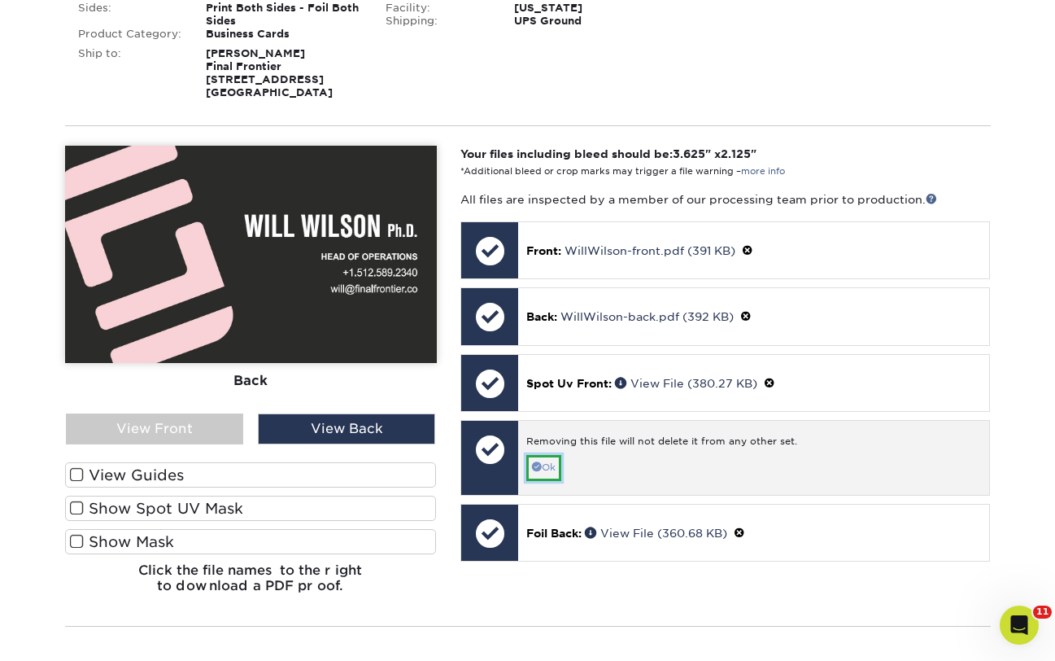
click at [538, 473] on link "Ok" at bounding box center [543, 467] width 35 height 25
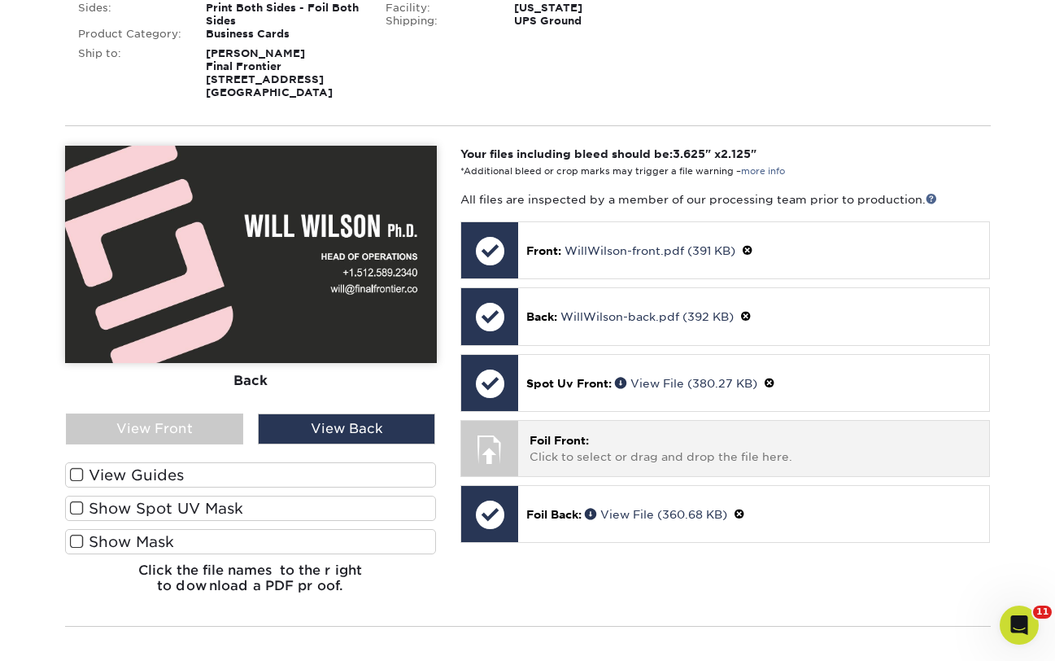
click at [549, 446] on span "Foil Front:" at bounding box center [559, 440] width 59 height 13
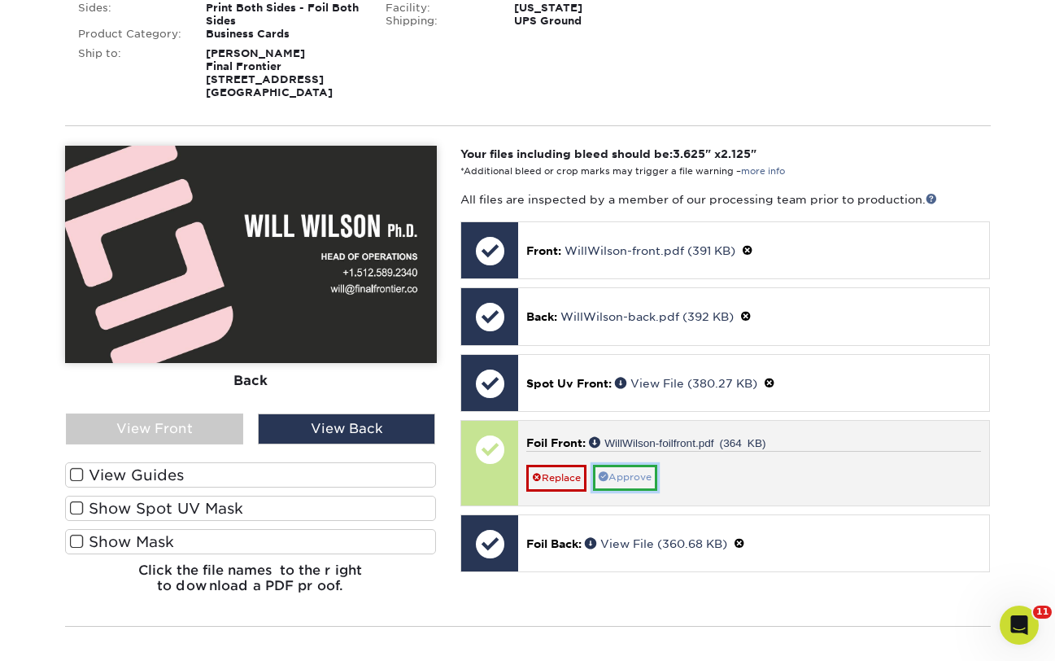
click at [642, 482] on link "Approve" at bounding box center [625, 476] width 64 height 25
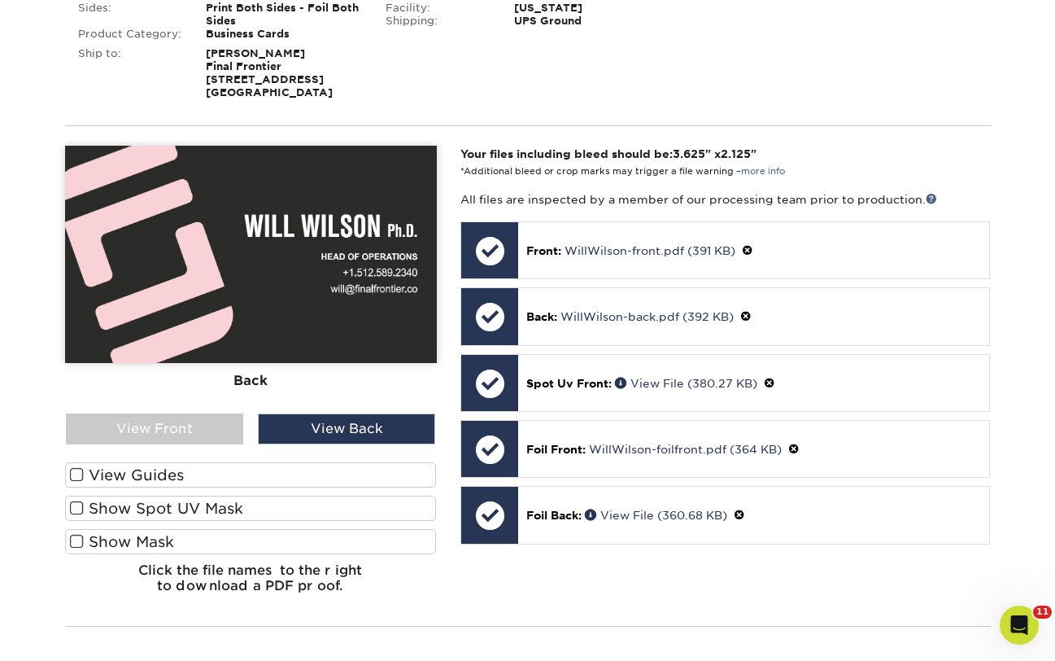
click at [1041, 618] on section "YOUR CART Empty Cart Your Cart is Empty View Account Active Orders Order Histor…" at bounding box center [527, 349] width 1055 height 1118
click at [1023, 620] on icon "Open Intercom Messenger" at bounding box center [1017, 622] width 27 height 27
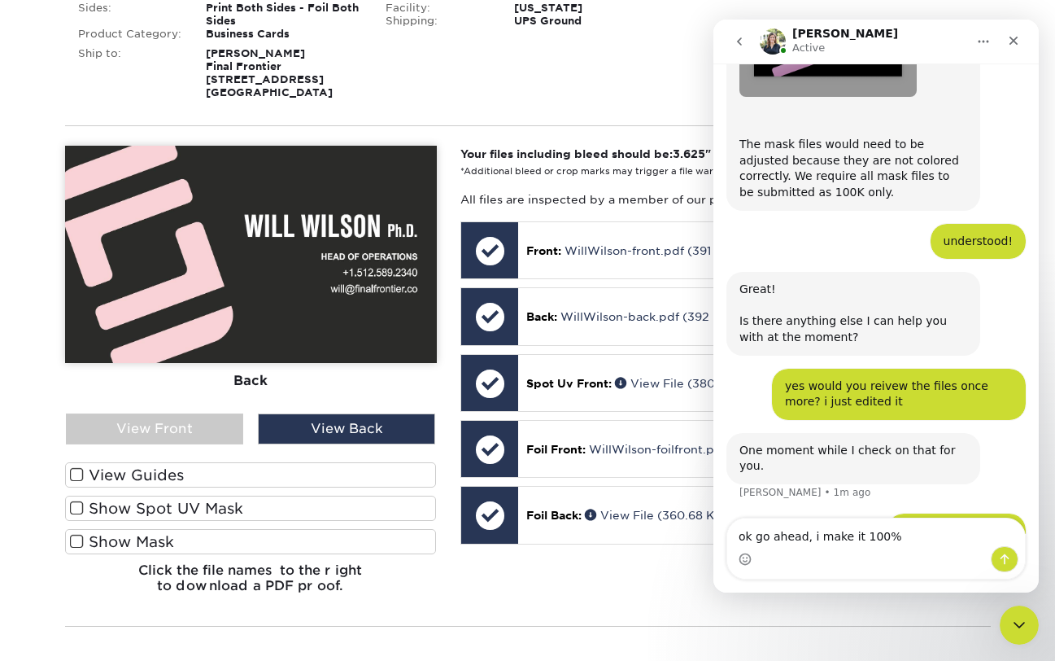
type textarea "ok go ahead, i make it 100% k"
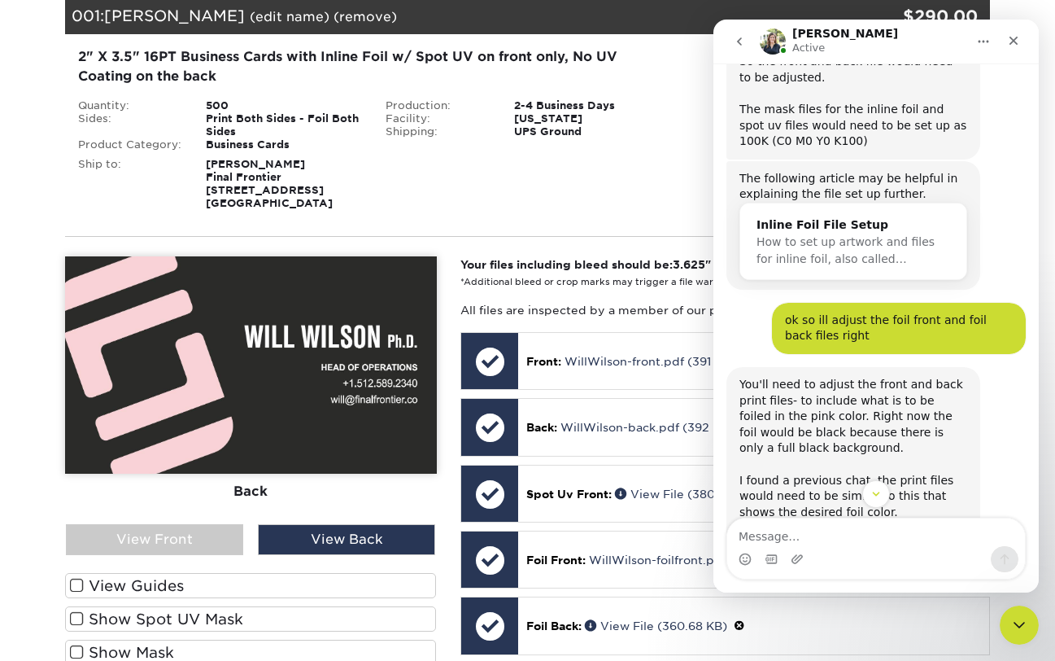
scroll to position [453, 0]
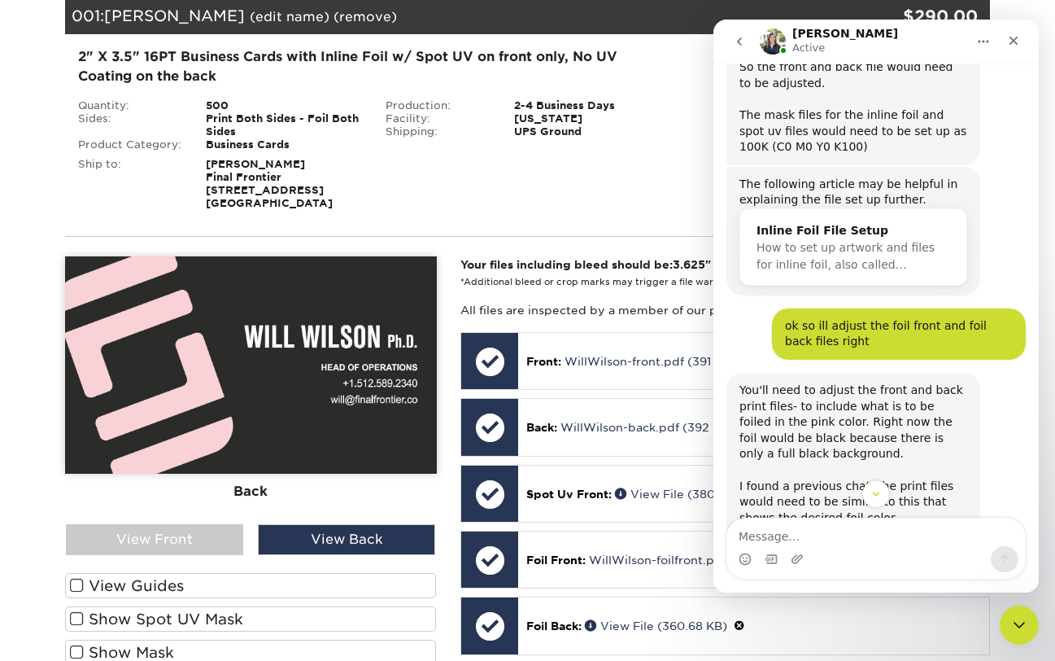
click at [822, 222] on div "Inline Foil File Setup" at bounding box center [853, 230] width 194 height 17
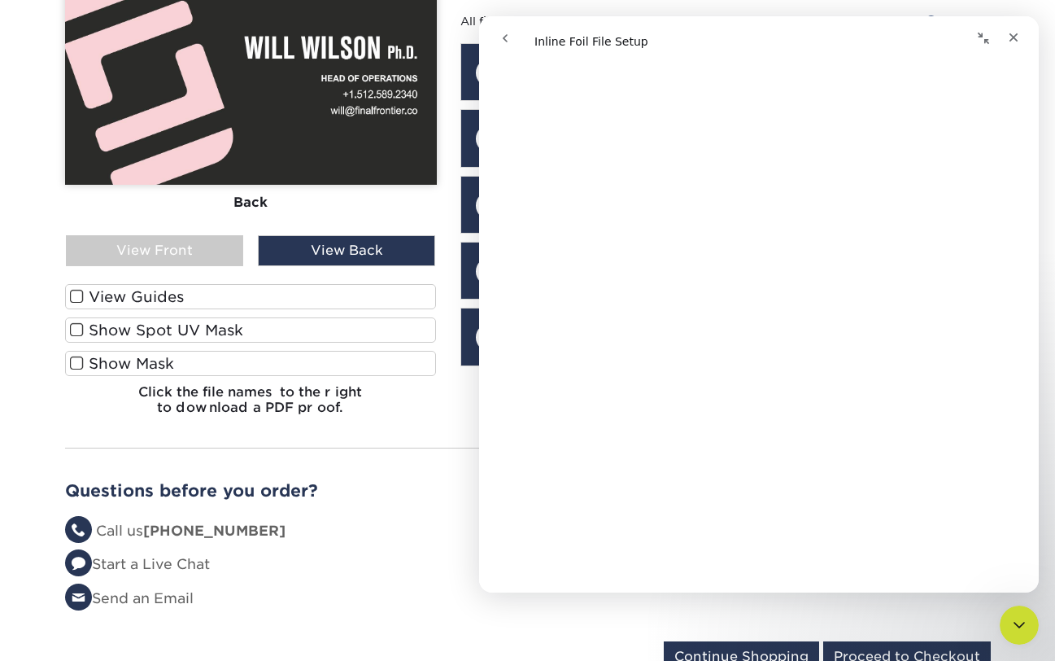
scroll to position [1398, 0]
click at [503, 39] on icon "go back" at bounding box center [505, 38] width 13 height 13
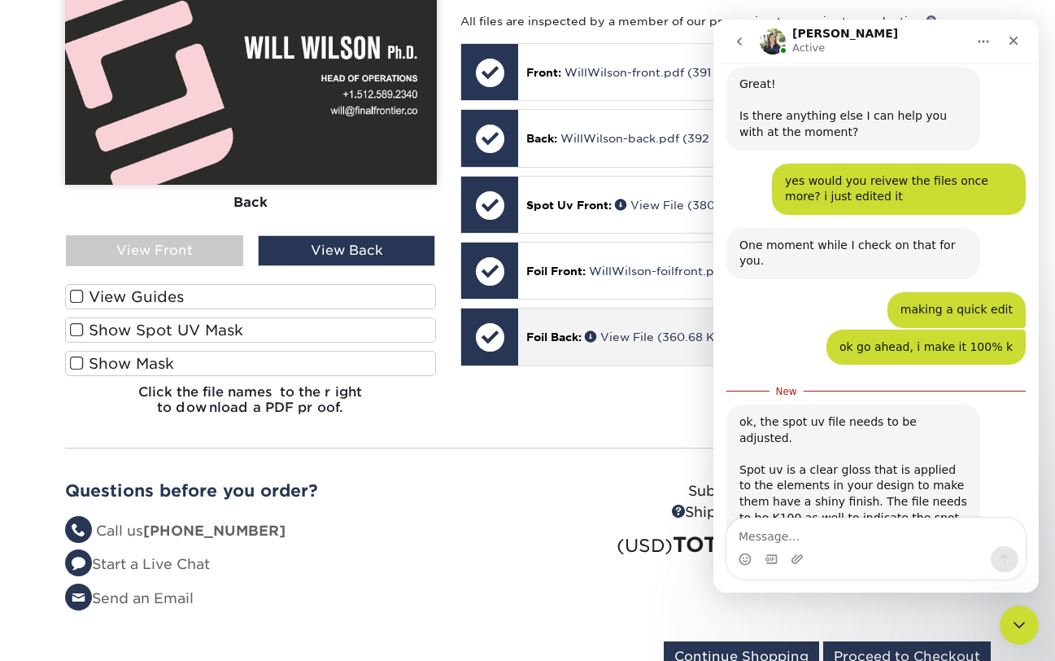
scroll to position [1324, 0]
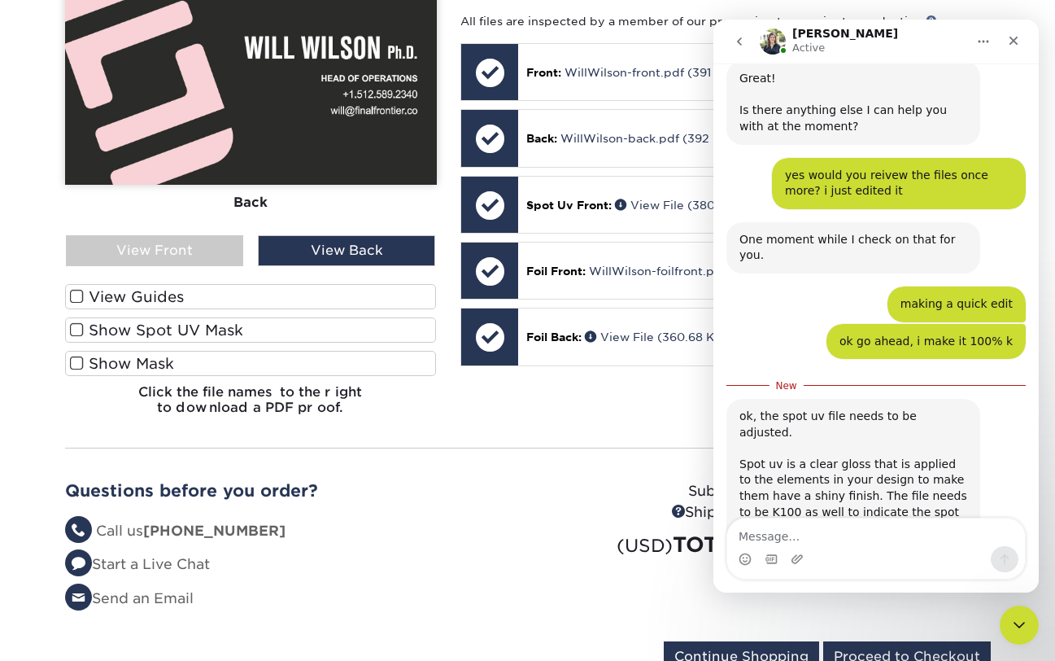
click at [789, 545] on textarea "Message…" at bounding box center [876, 532] width 298 height 28
type textarea "got it. one second"
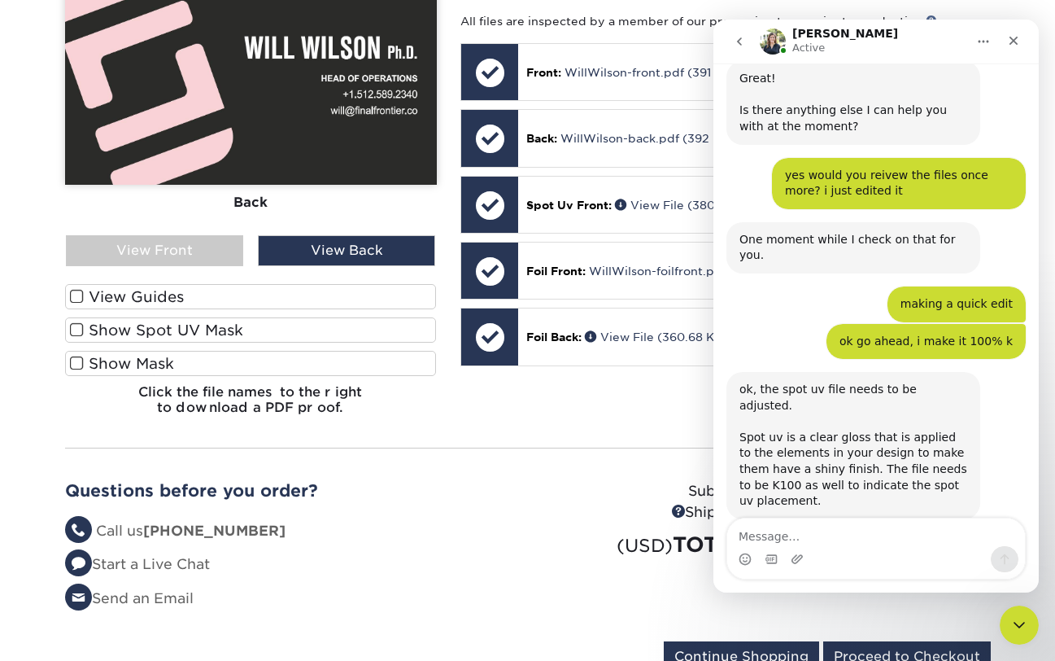
scroll to position [1346, 0]
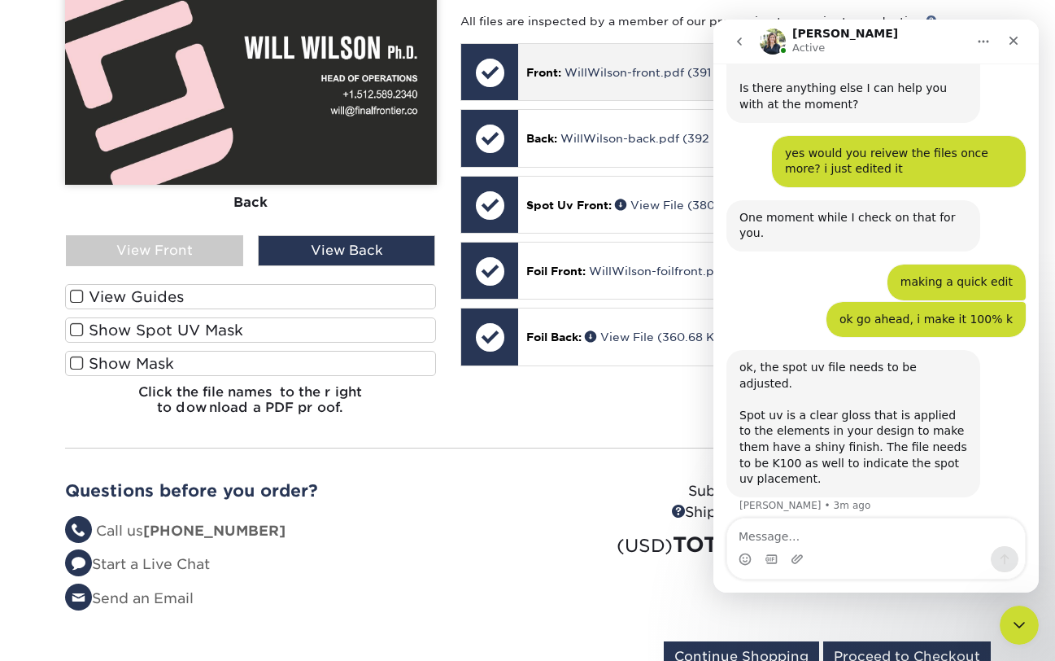
click at [578, 85] on div "Front: WillWilson-front.pdf (391 KB)" at bounding box center [753, 72] width 471 height 56
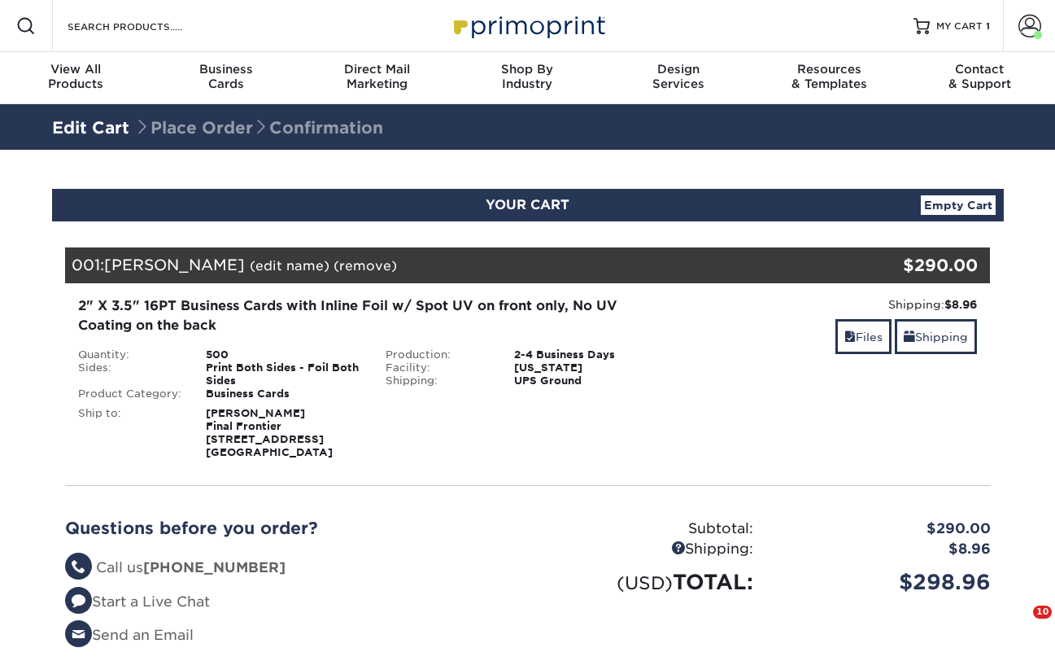
click at [824, 381] on div "Shipping: $8.96 Discount: - $0.00 Files Shipping" at bounding box center [836, 377] width 308 height 163
click at [851, 351] on link "Files" at bounding box center [863, 336] width 56 height 35
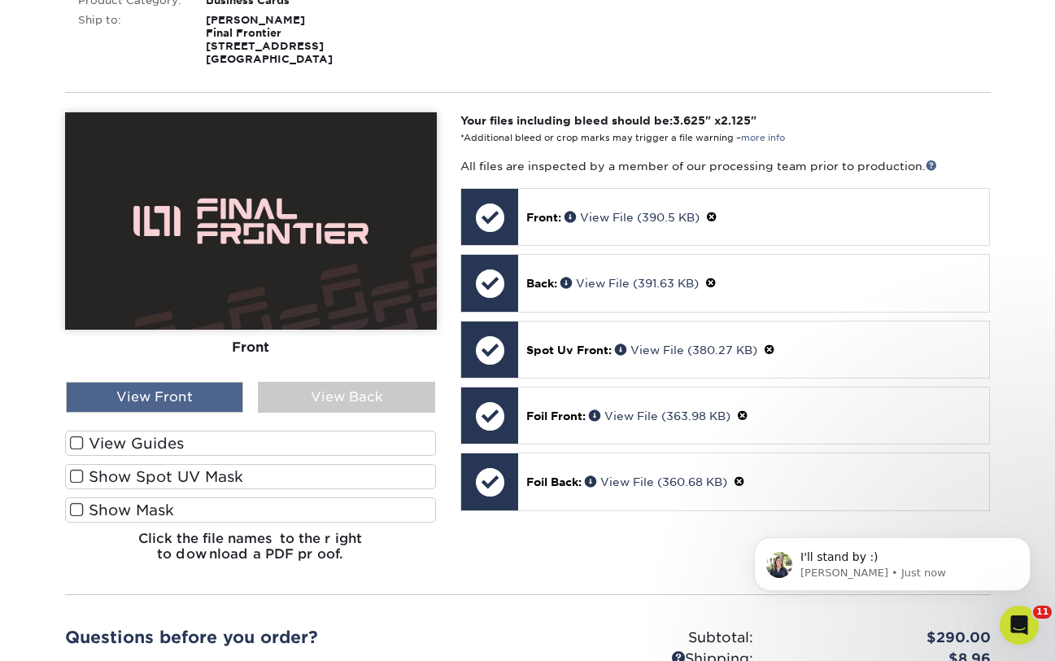
click at [170, 403] on div "View Front" at bounding box center [154, 396] width 177 height 31
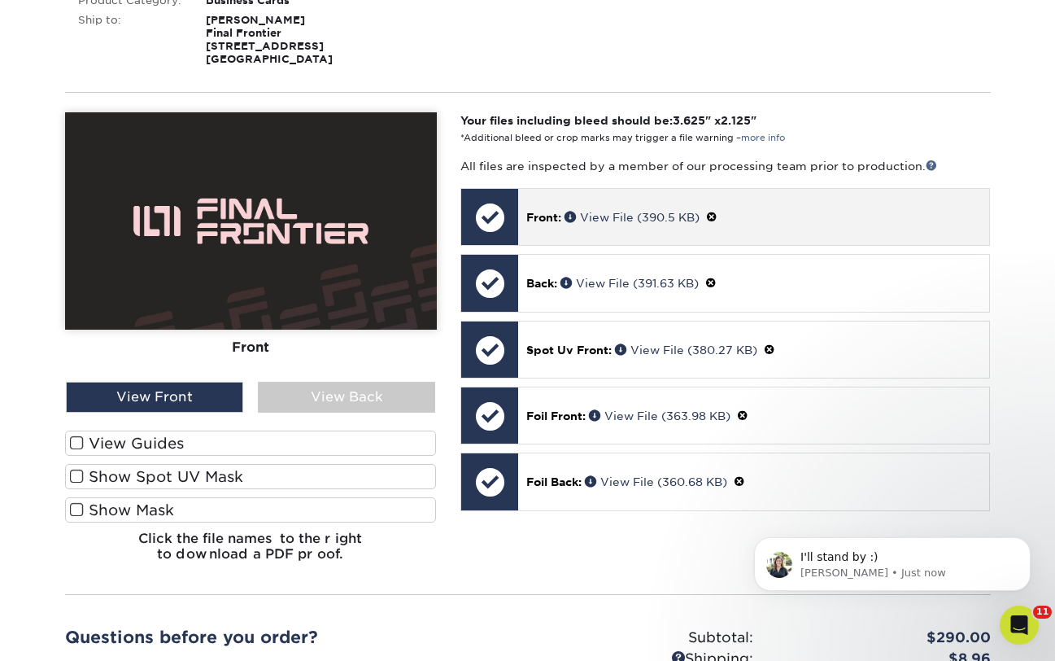
click at [717, 216] on span at bounding box center [711, 217] width 11 height 13
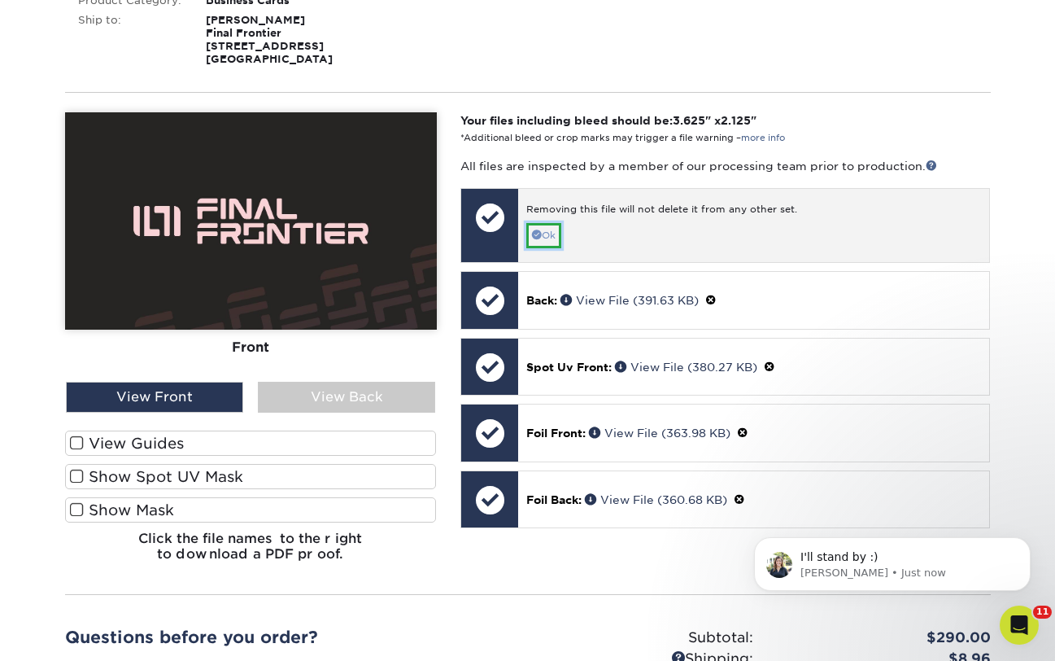
click at [542, 238] on link "Ok" at bounding box center [543, 235] width 35 height 25
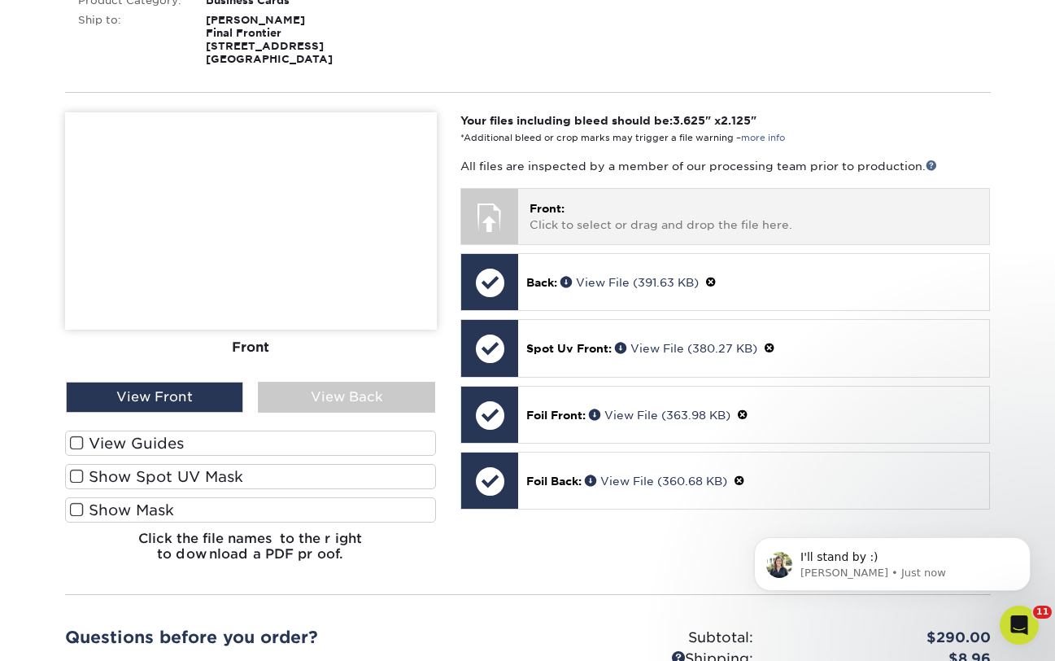
click at [571, 221] on p "Front: Click to select or drag and drop the file here." at bounding box center [754, 216] width 448 height 33
click at [569, 208] on p "Front: Click to select or drag and drop the file here." at bounding box center [754, 216] width 448 height 33
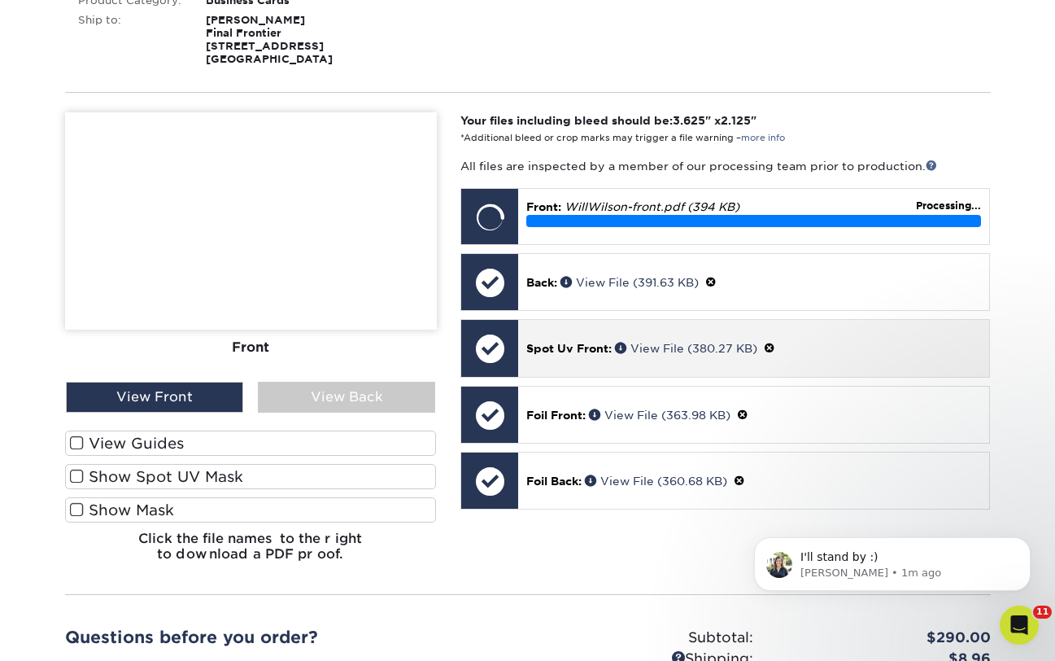
click at [774, 349] on span at bounding box center [769, 348] width 11 height 13
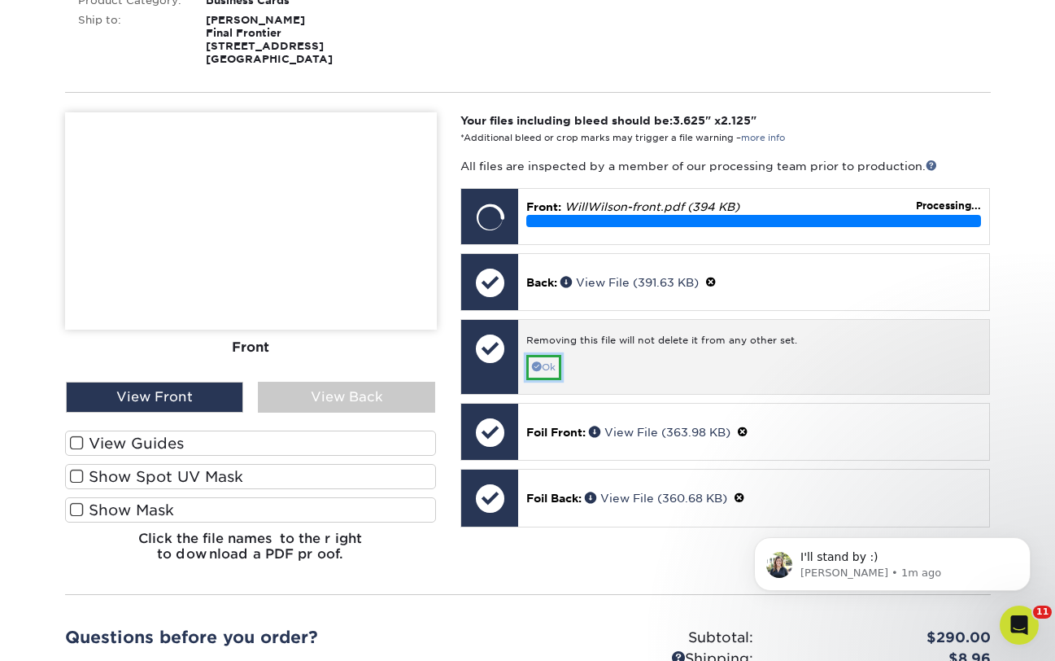
click at [544, 367] on link "Ok" at bounding box center [543, 367] width 35 height 25
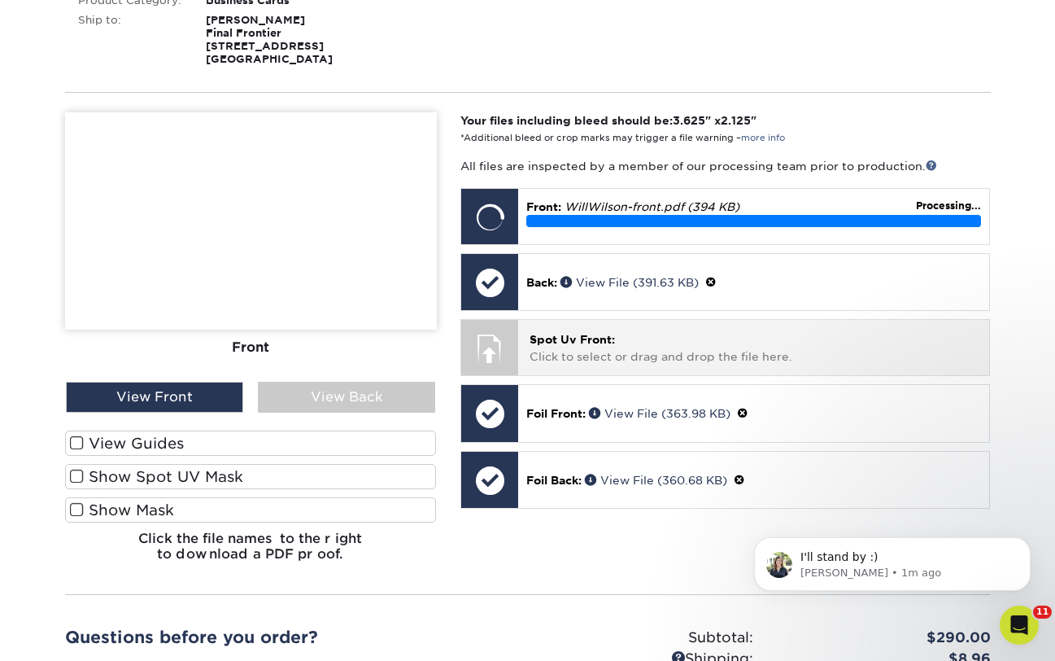
click at [585, 350] on p "Spot Uv Front: Click to select or drag and drop the file here." at bounding box center [754, 347] width 448 height 33
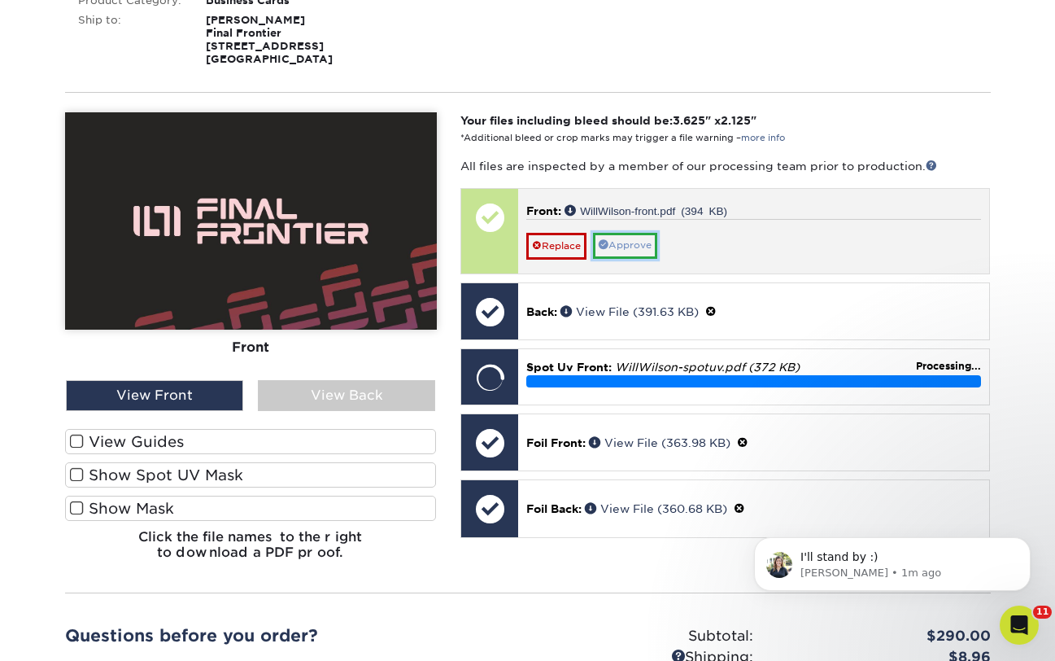
click at [651, 246] on link "Approve" at bounding box center [625, 245] width 64 height 25
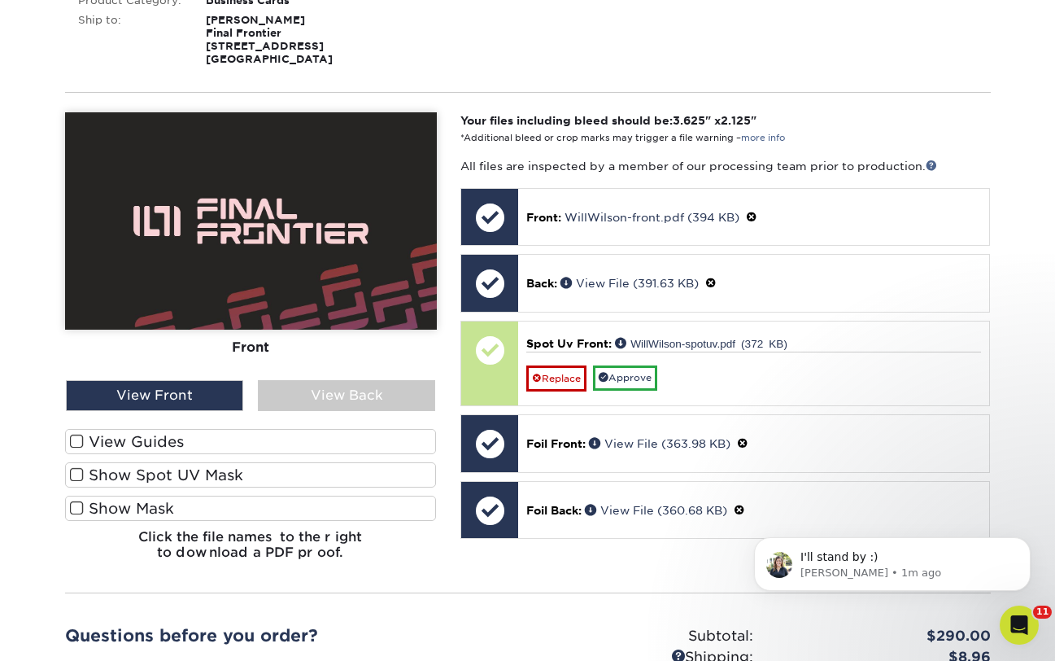
click at [168, 481] on label "Show Spot UV Mask" at bounding box center [251, 474] width 372 height 25
click at [0, 0] on input "Show Spot UV Mask" at bounding box center [0, 0] width 0 height 0
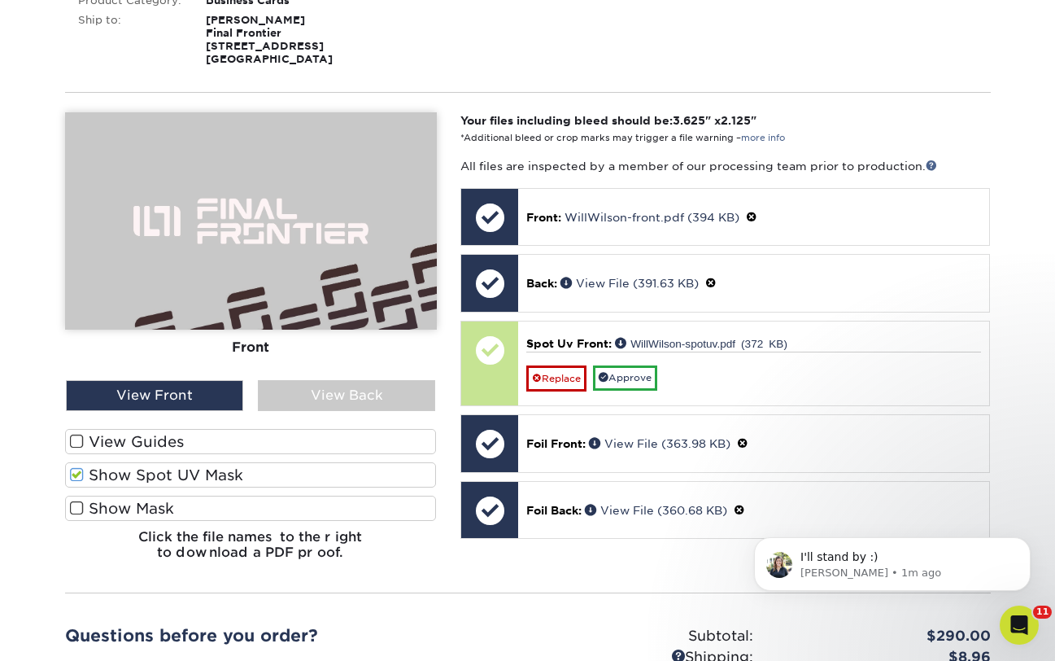
click at [168, 481] on label "Show Spot UV Mask" at bounding box center [251, 474] width 372 height 25
click at [0, 0] on input "Show Spot UV Mask" at bounding box center [0, 0] width 0 height 0
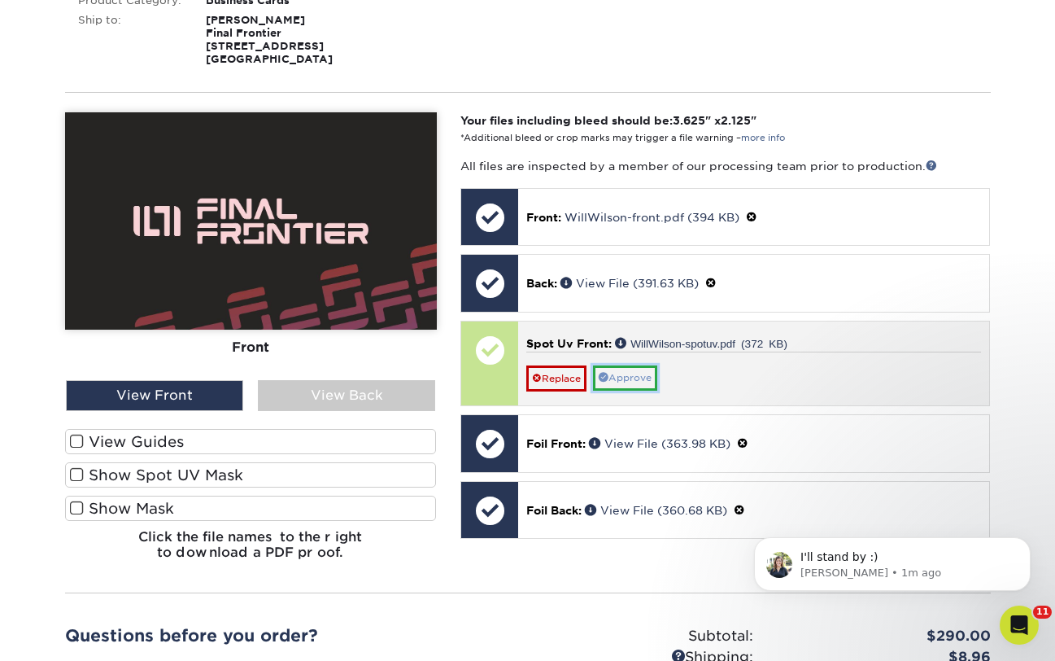
click at [630, 383] on link "Approve" at bounding box center [625, 377] width 64 height 25
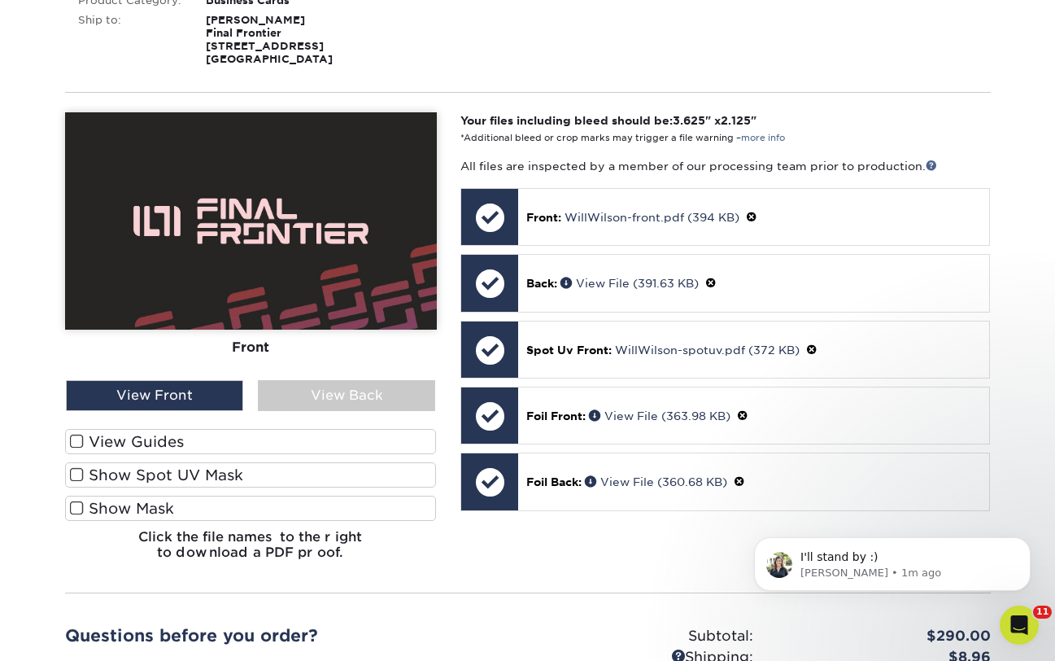
click at [182, 446] on label "View Guides" at bounding box center [251, 441] width 372 height 25
click at [0, 0] on input "View Guides" at bounding box center [0, 0] width 0 height 0
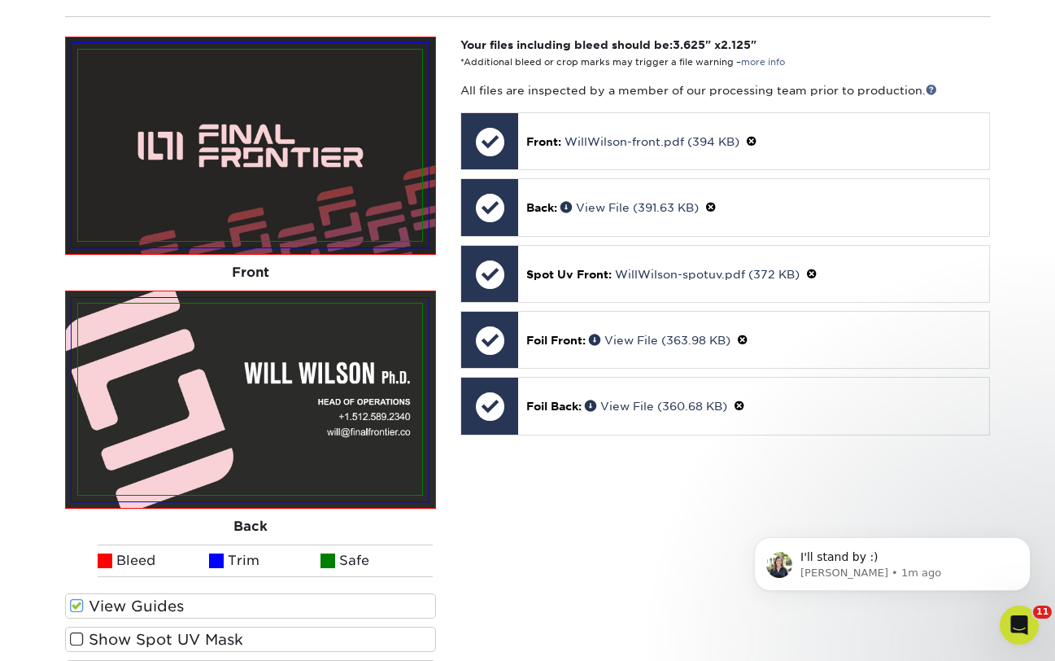
scroll to position [471, 0]
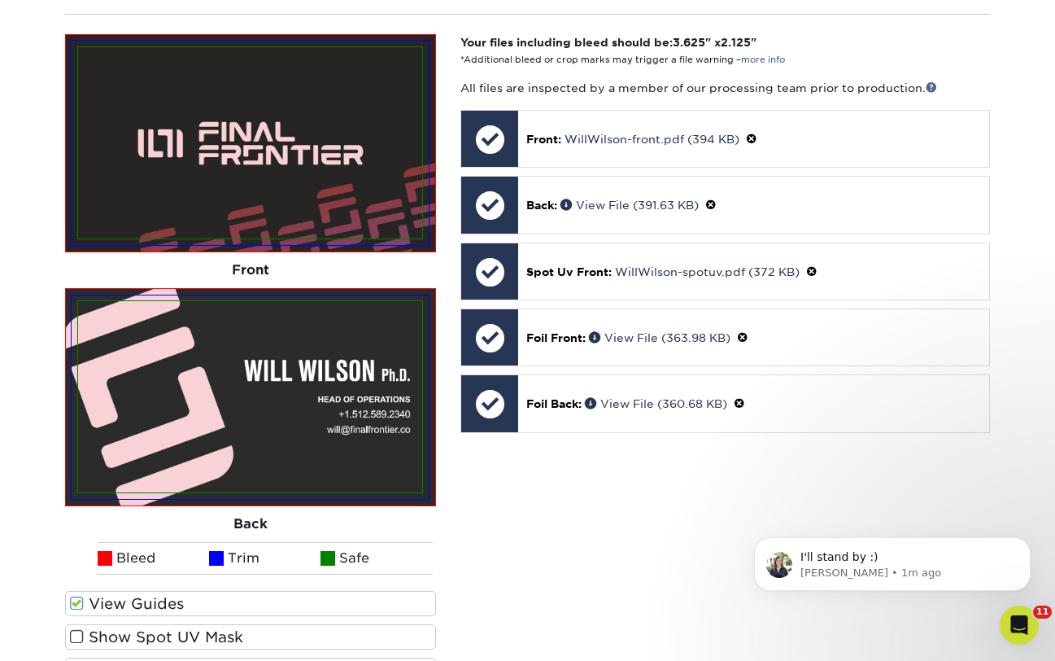
click at [79, 600] on span at bounding box center [77, 602] width 14 height 15
click at [0, 0] on input "View Guides" at bounding box center [0, 0] width 0 height 0
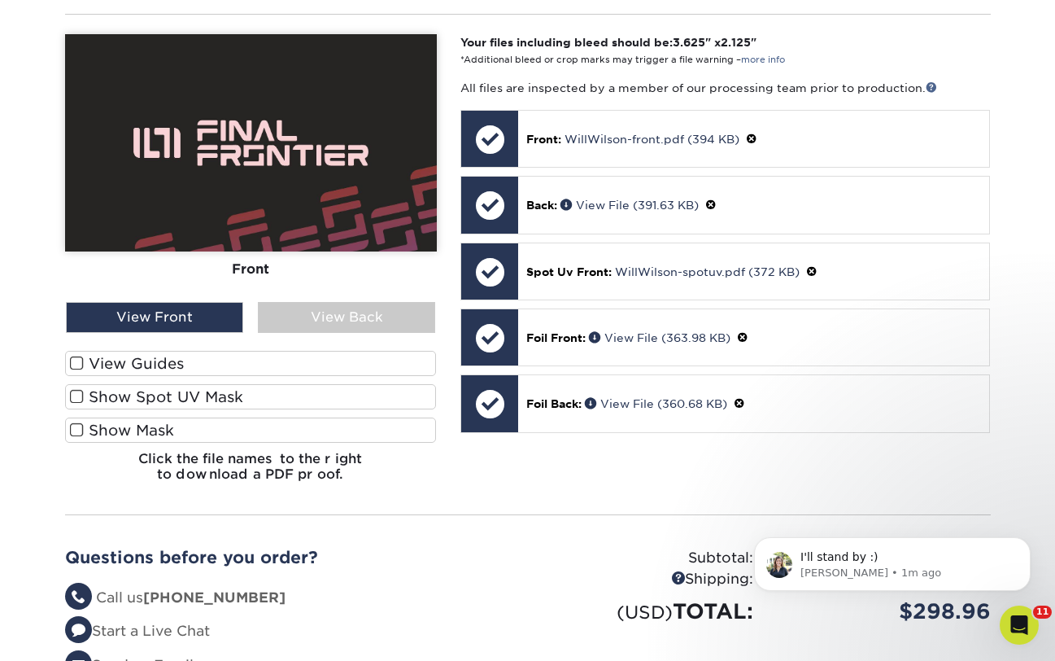
click at [80, 429] on span at bounding box center [77, 429] width 14 height 15
click at [0, 0] on input "Show Mask" at bounding box center [0, 0] width 0 height 0
click at [82, 389] on span at bounding box center [77, 396] width 14 height 15
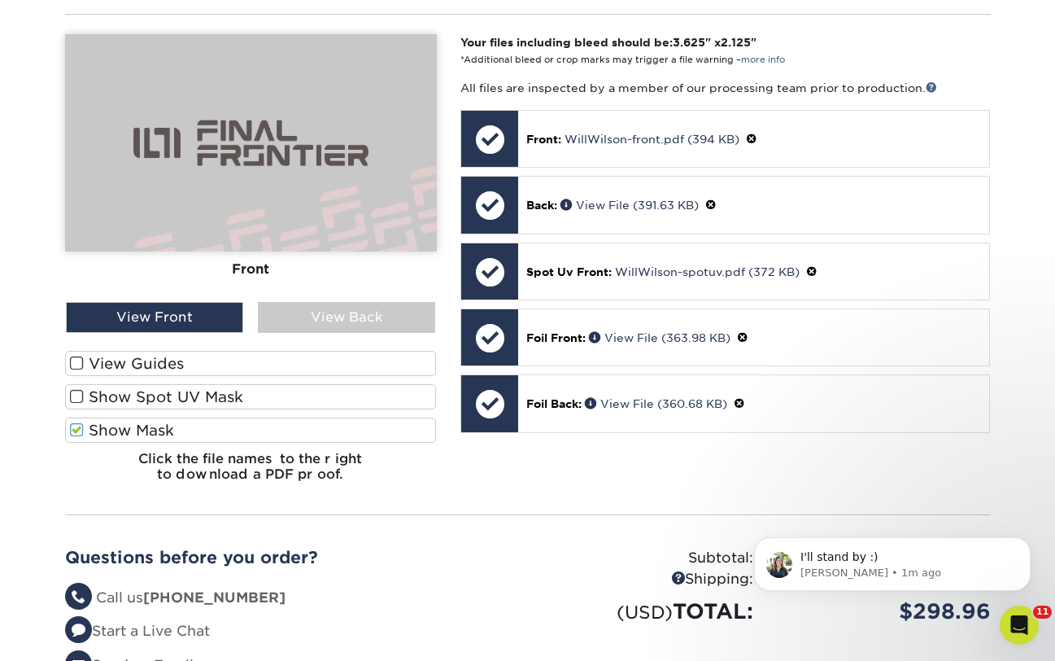
click at [0, 0] on input "Show Spot UV Mask" at bounding box center [0, 0] width 0 height 0
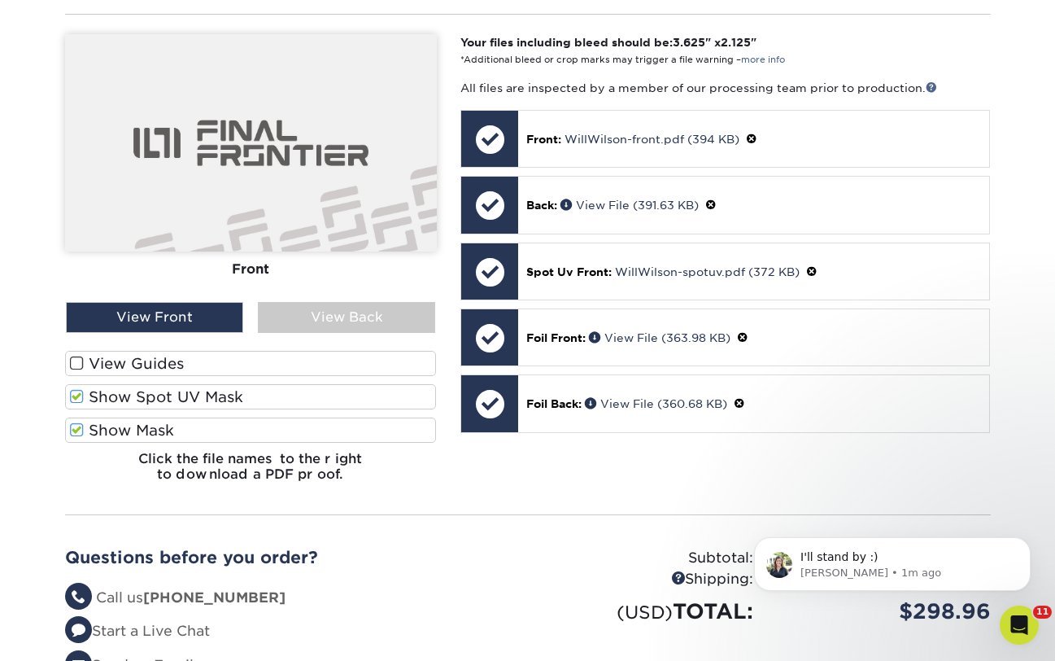
click at [82, 360] on span at bounding box center [77, 362] width 14 height 15
click at [0, 0] on input "View Guides" at bounding box center [0, 0] width 0 height 0
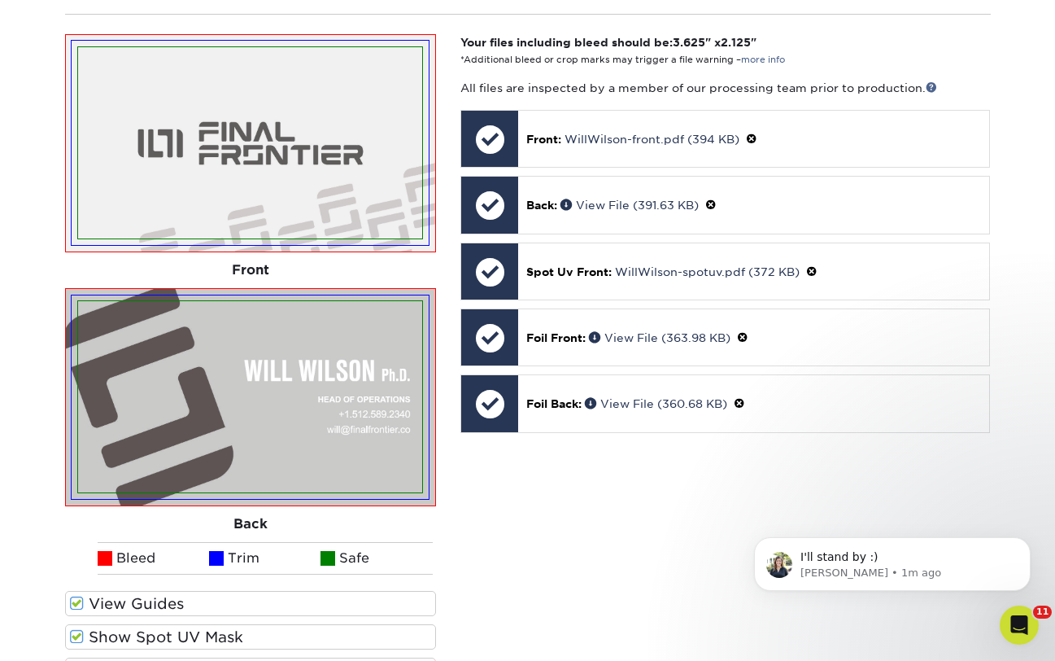
scroll to position [571, 0]
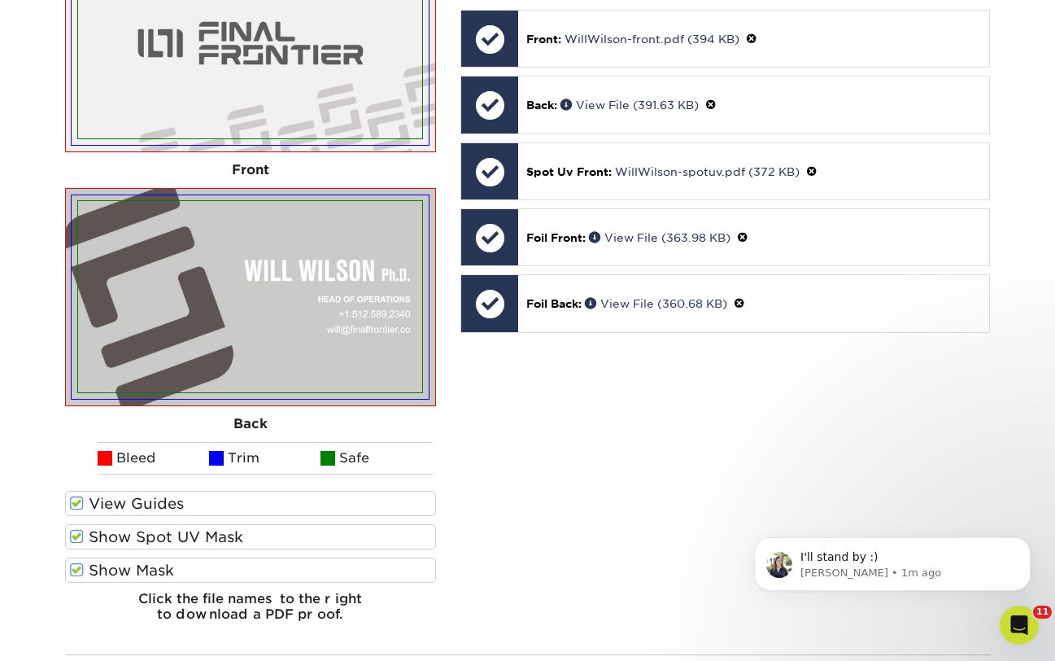
click at [79, 503] on span at bounding box center [77, 502] width 14 height 15
click at [0, 0] on input "View Guides" at bounding box center [0, 0] width 0 height 0
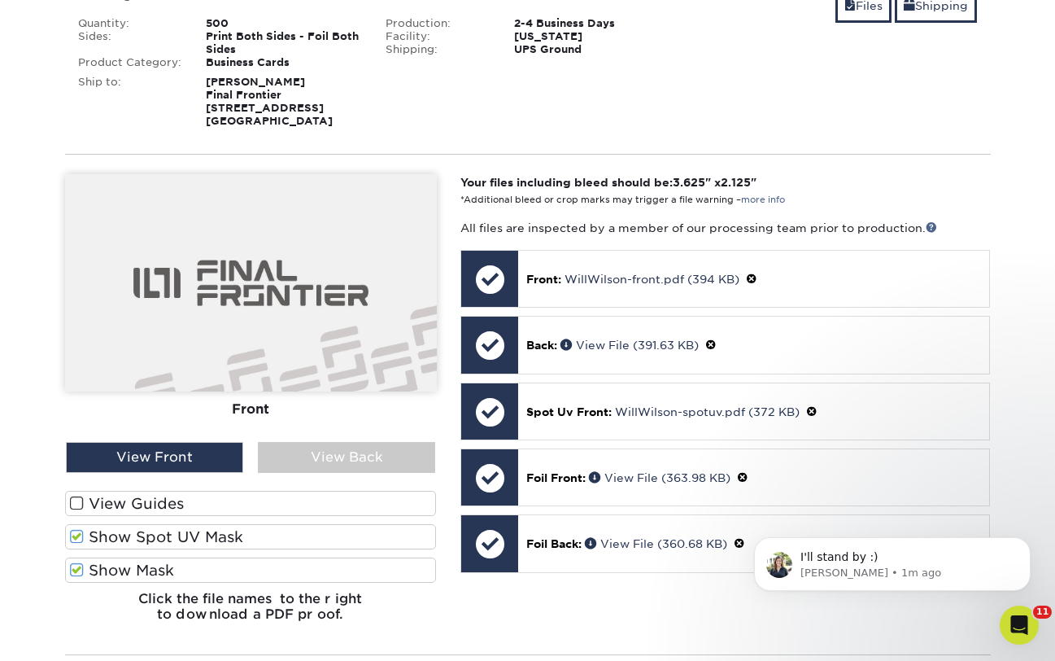
click at [79, 502] on span at bounding box center [77, 502] width 14 height 15
click at [0, 0] on input "View Guides" at bounding box center [0, 0] width 0 height 0
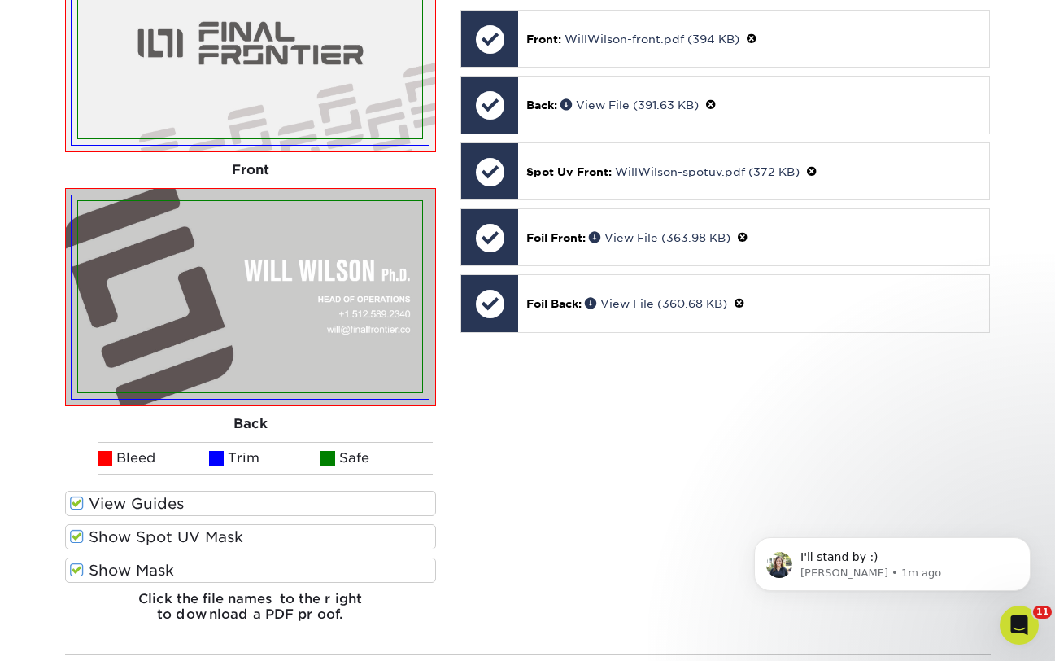
click at [79, 531] on span at bounding box center [77, 536] width 14 height 15
click at [0, 0] on input "Show Spot UV Mask" at bounding box center [0, 0] width 0 height 0
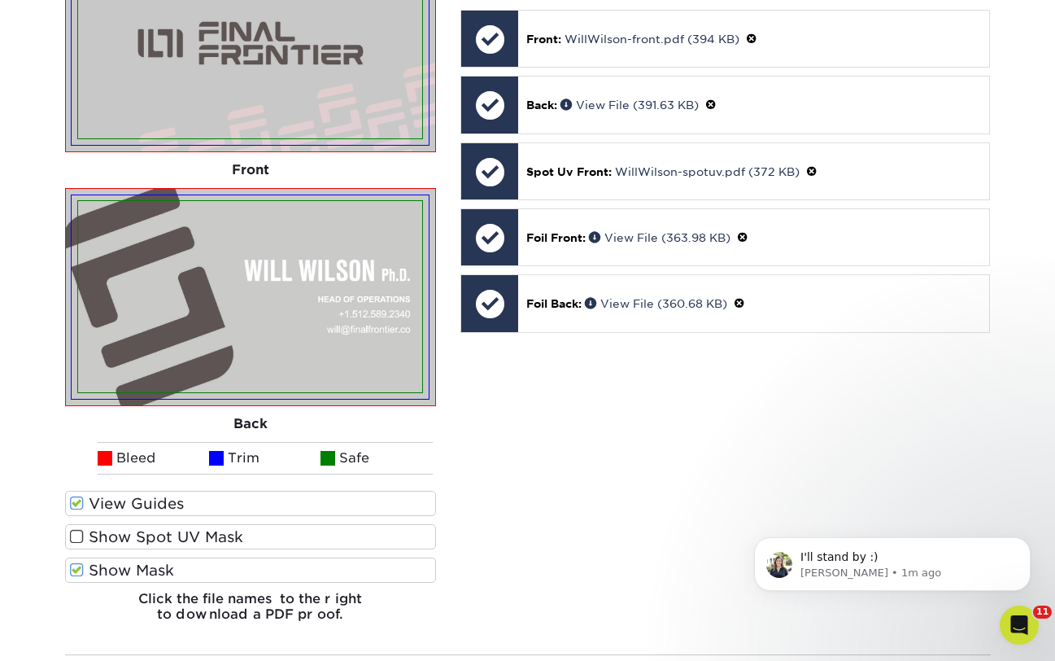
click at [74, 537] on span at bounding box center [77, 536] width 14 height 15
click at [0, 0] on input "Show Spot UV Mask" at bounding box center [0, 0] width 0 height 0
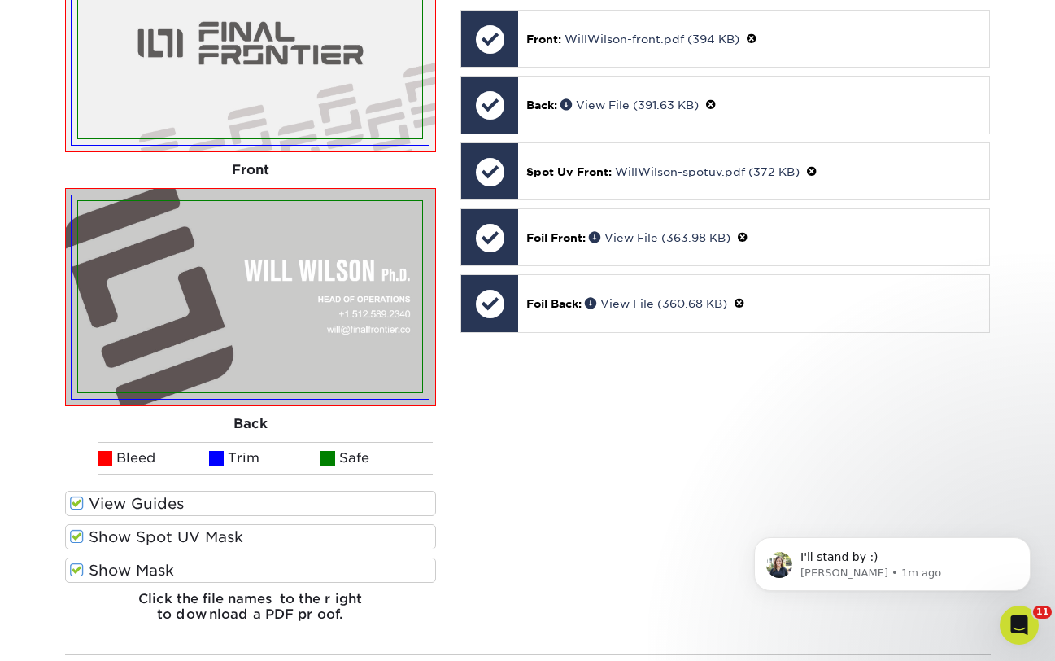
click at [75, 537] on span at bounding box center [77, 536] width 14 height 15
click at [0, 0] on input "Show Spot UV Mask" at bounding box center [0, 0] width 0 height 0
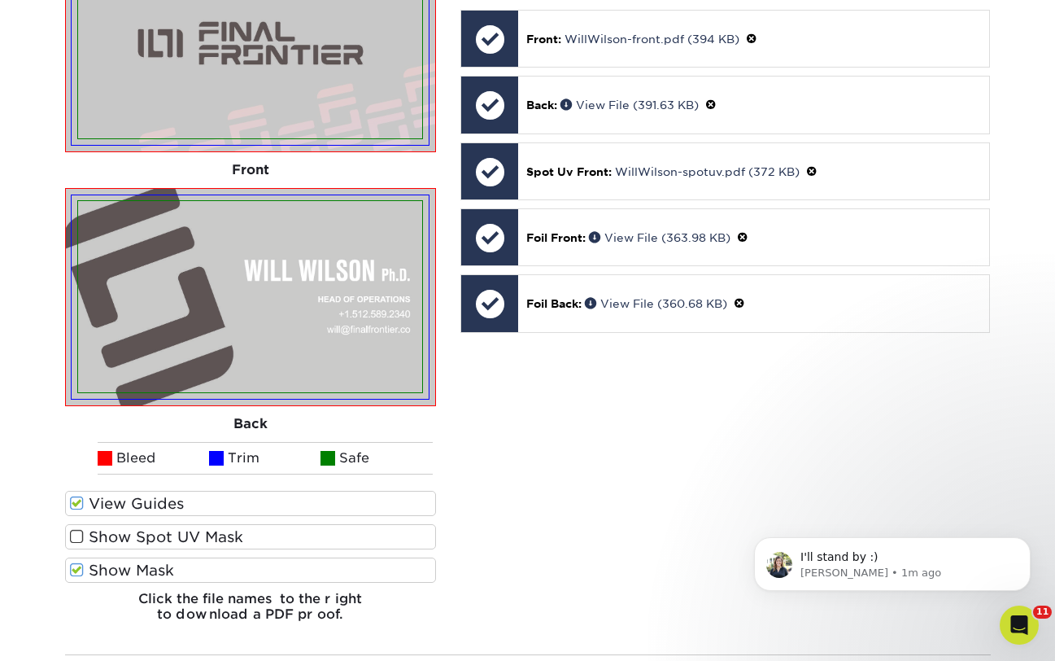
click at [75, 537] on span at bounding box center [77, 536] width 14 height 15
click at [0, 0] on input "Show Spot UV Mask" at bounding box center [0, 0] width 0 height 0
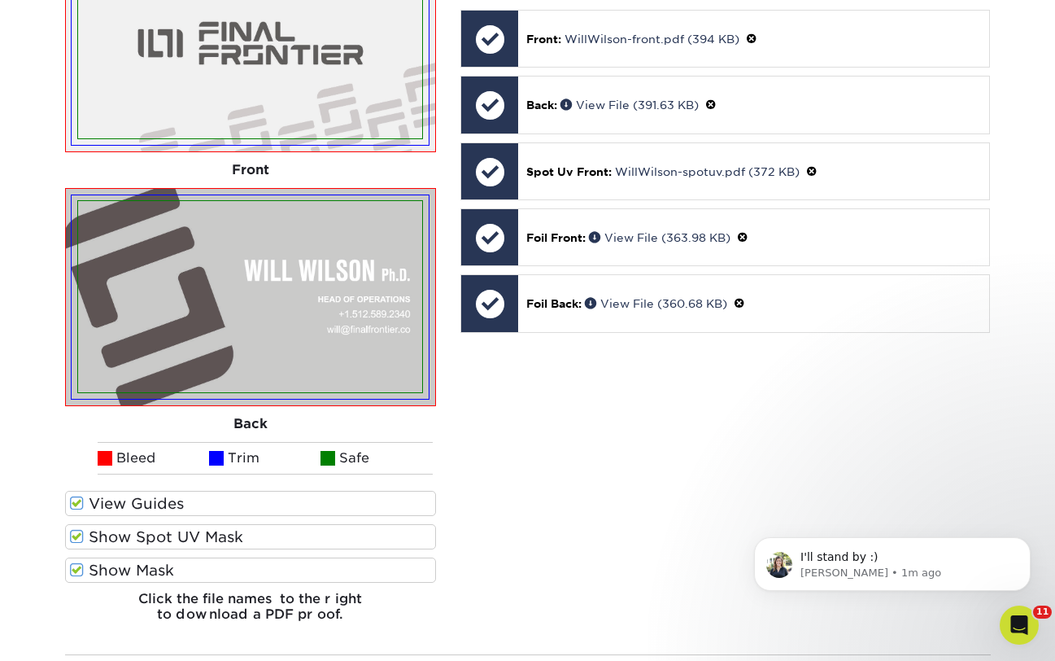
click at [75, 565] on span at bounding box center [77, 569] width 14 height 15
click at [0, 0] on input "Show Mask" at bounding box center [0, 0] width 0 height 0
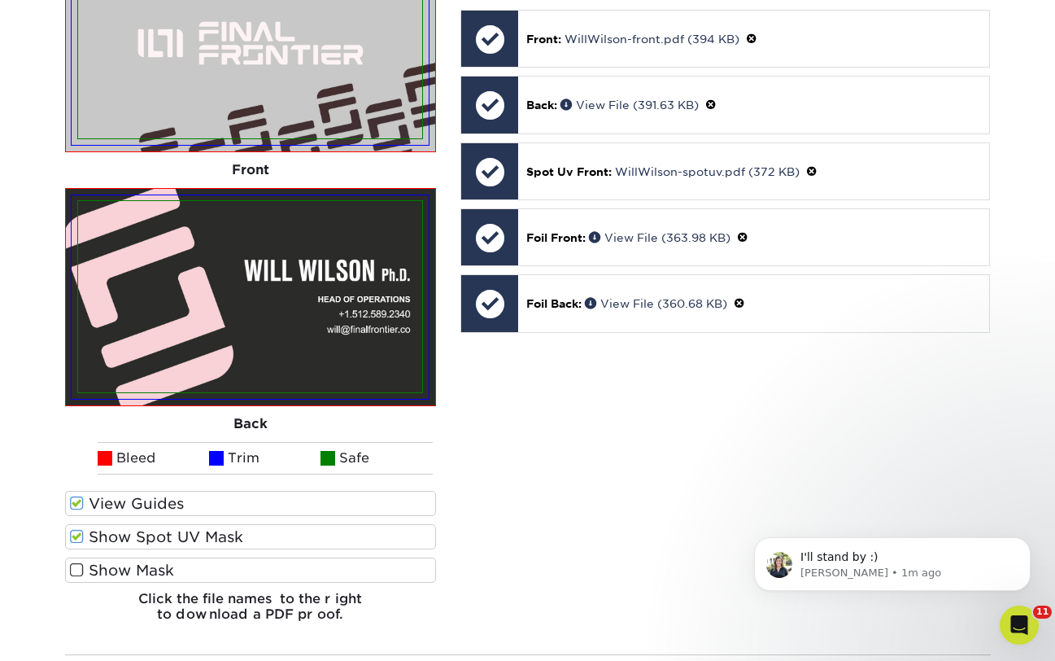
click at [79, 542] on span at bounding box center [77, 536] width 14 height 15
click at [0, 0] on input "Show Spot UV Mask" at bounding box center [0, 0] width 0 height 0
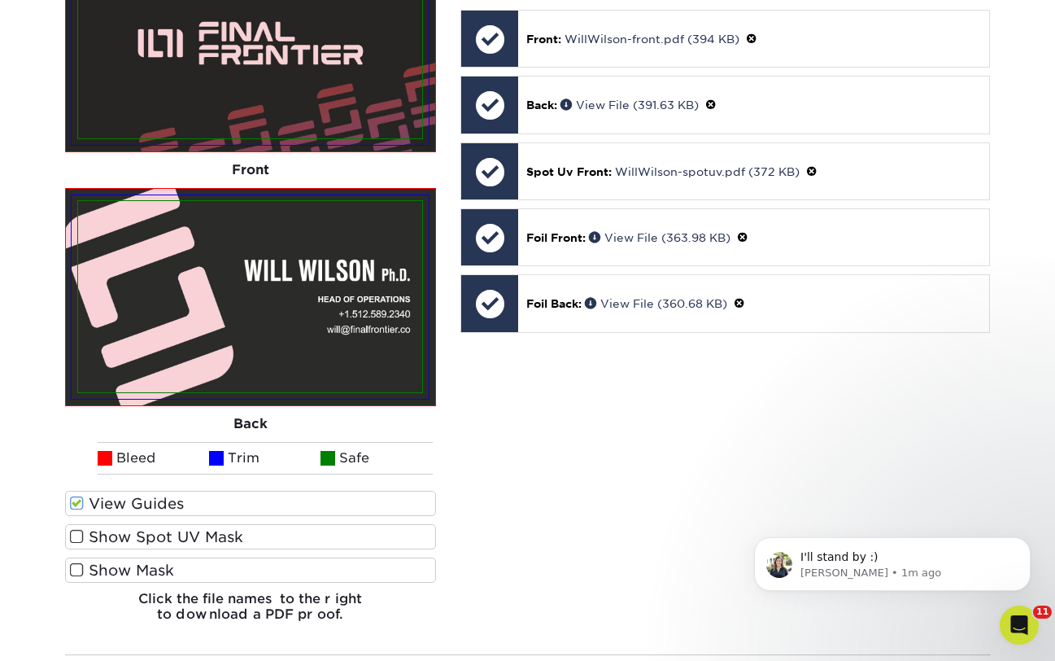
scroll to position [495, 0]
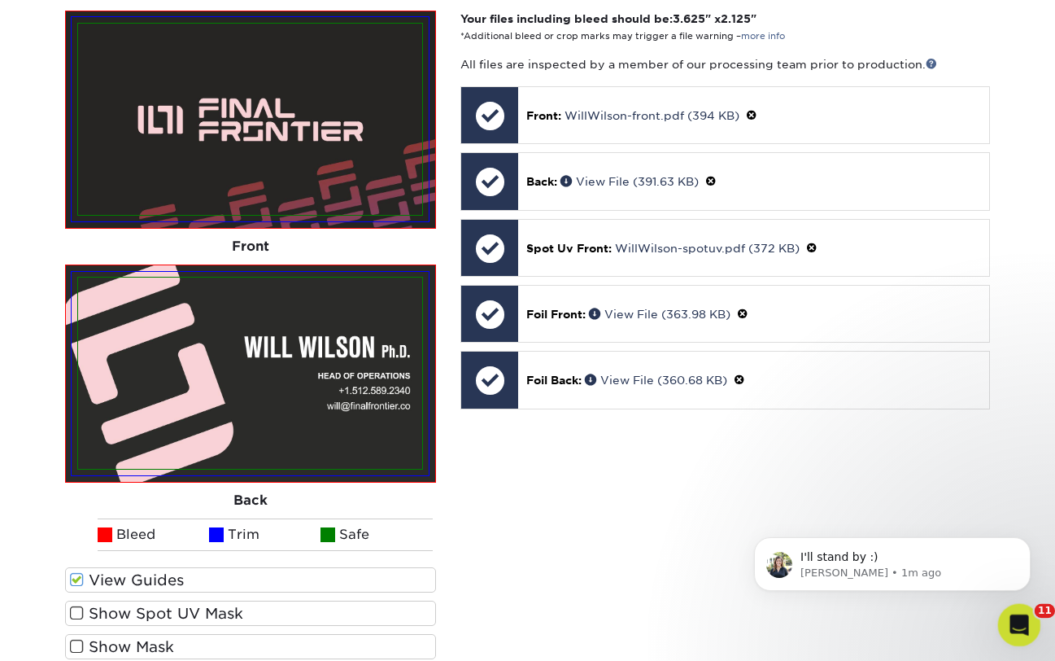
click at [1030, 634] on div "Open Intercom Messenger" at bounding box center [1017, 622] width 54 height 54
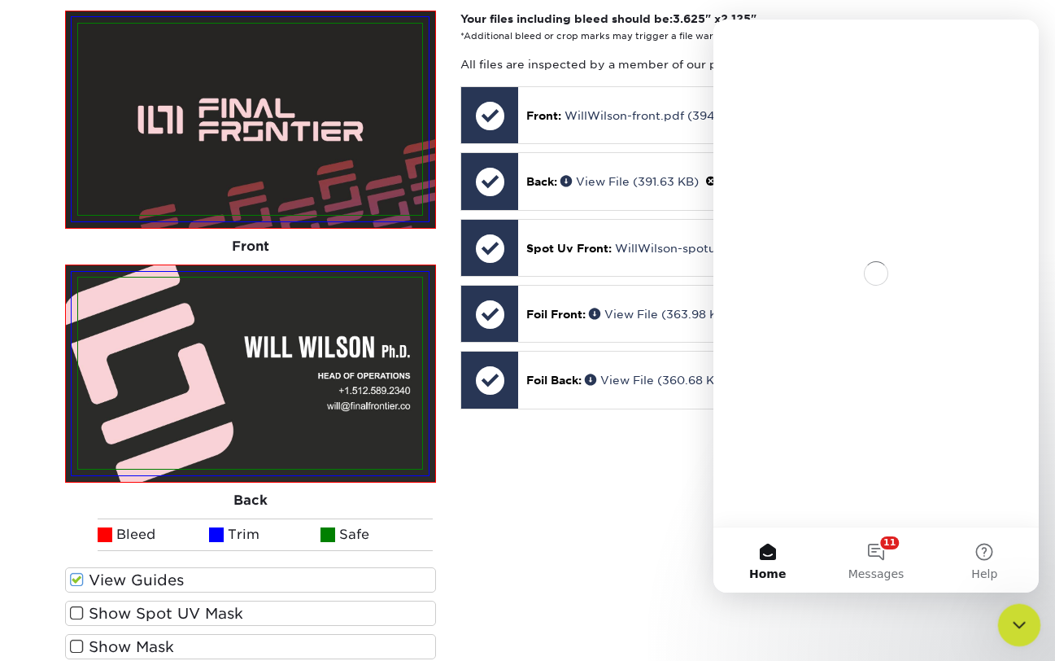
scroll to position [0, 0]
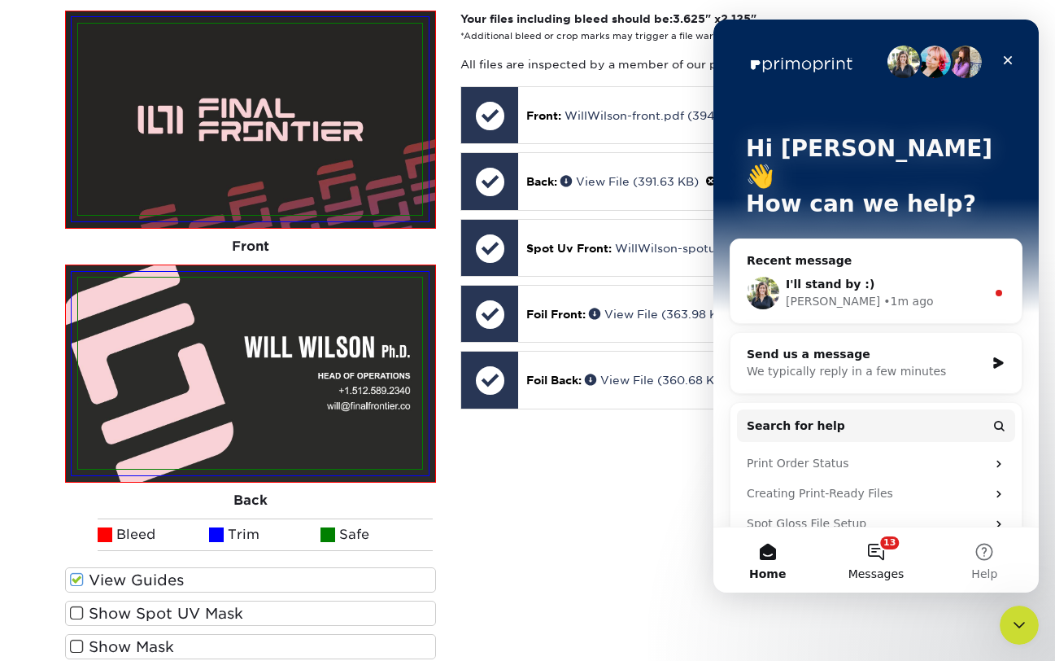
click at [861, 573] on span "Messages" at bounding box center [876, 573] width 56 height 11
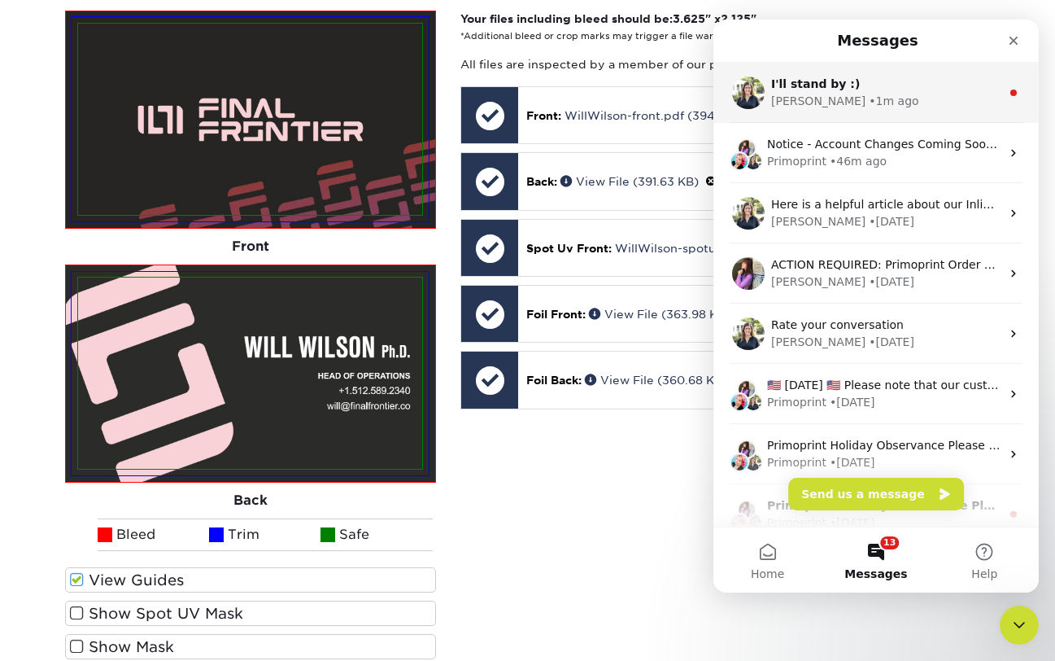
click at [861, 86] on div "I'll stand by :)" at bounding box center [885, 84] width 229 height 17
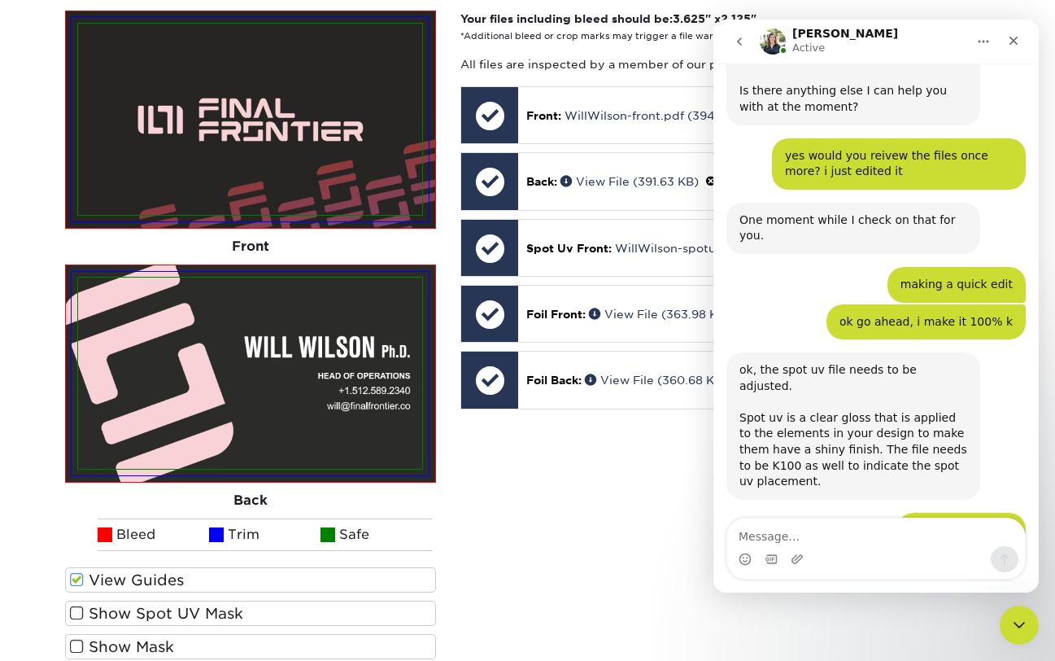
scroll to position [1421, 0]
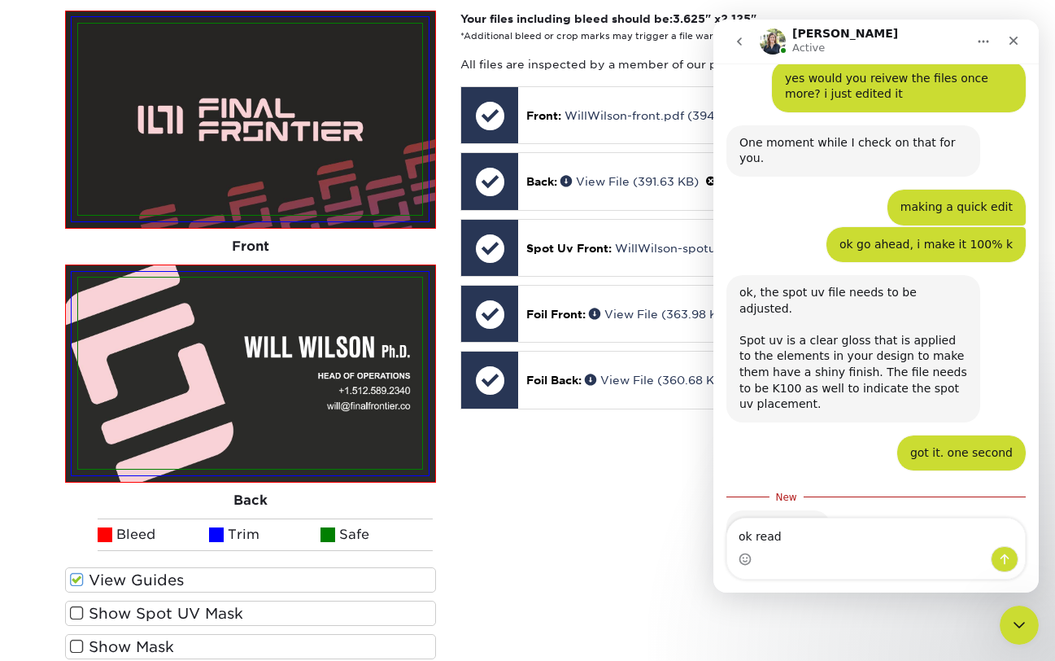
type textarea "ok ready"
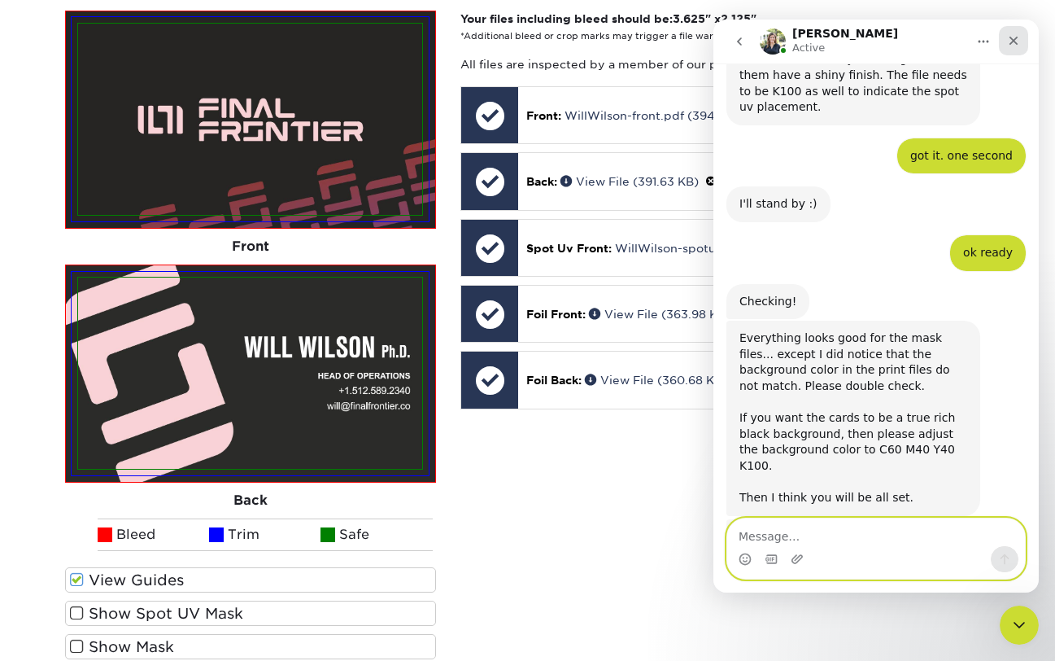
scroll to position [1709, 0]
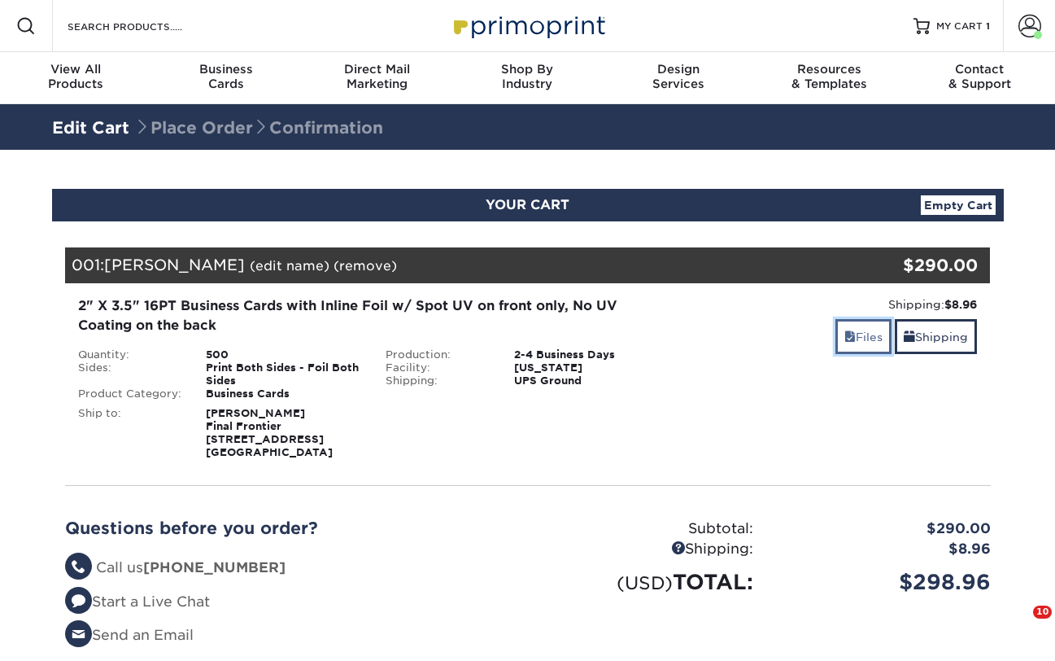
click at [844, 341] on span at bounding box center [849, 336] width 11 height 13
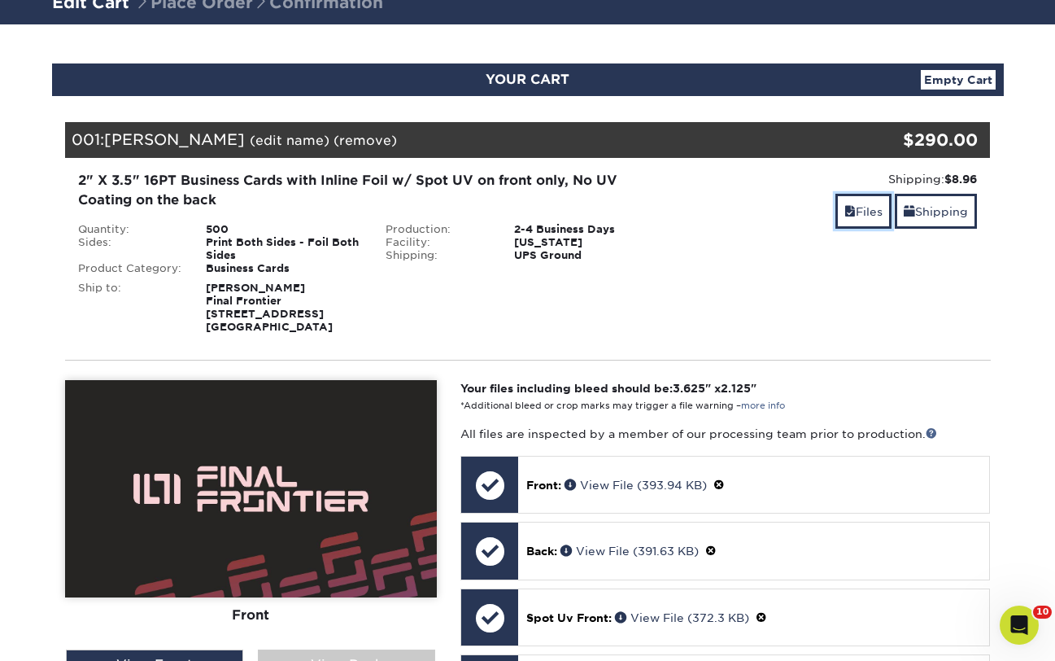
scroll to position [262, 0]
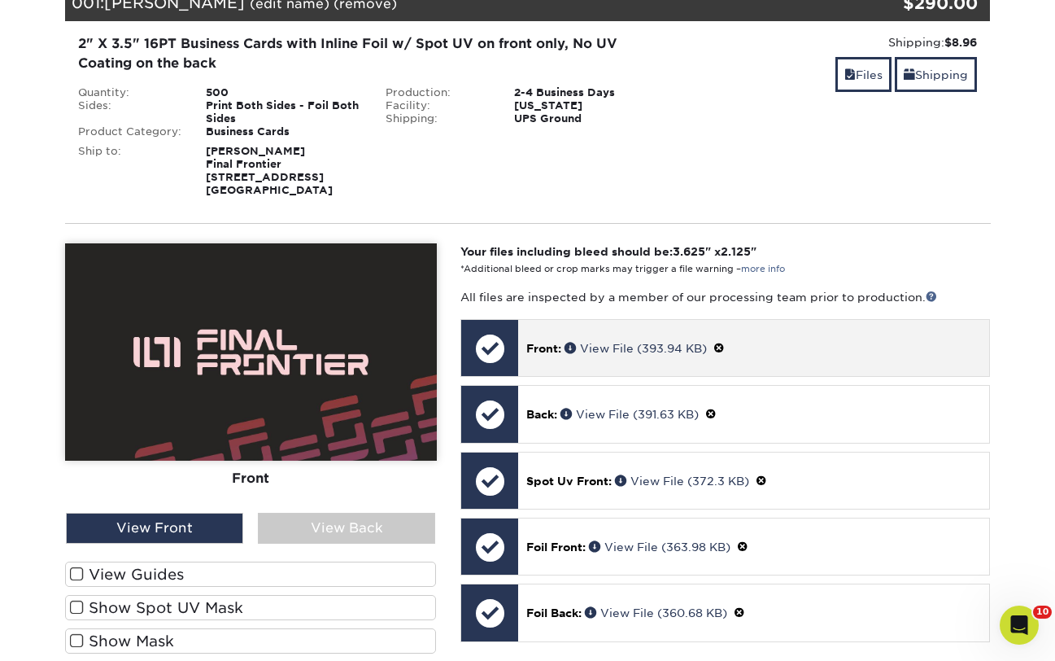
click at [722, 352] on span at bounding box center [718, 348] width 11 height 13
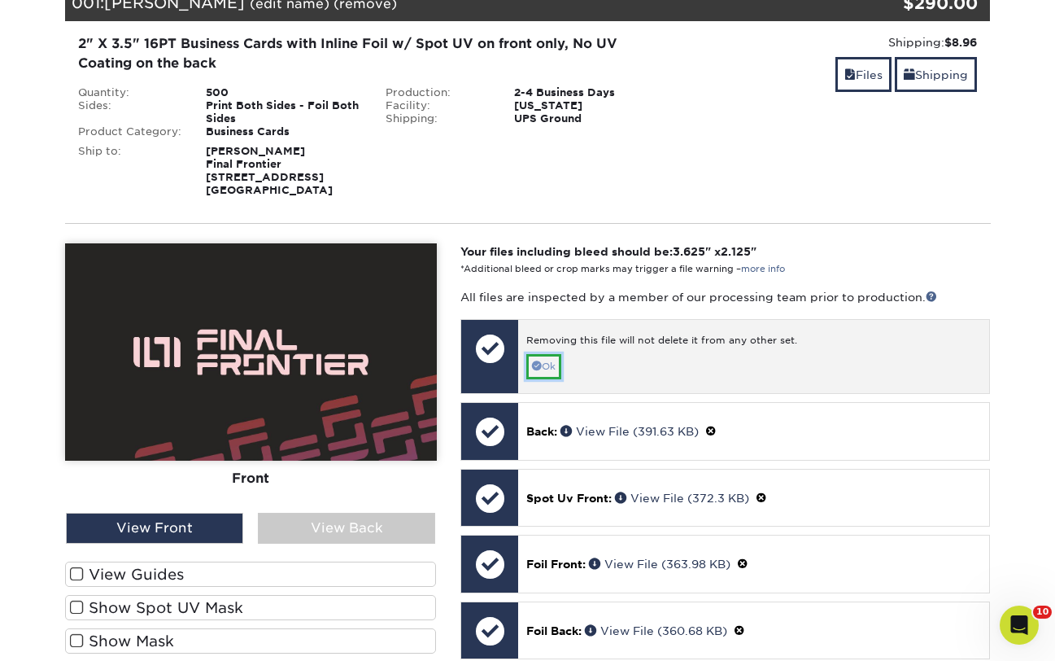
click at [552, 368] on link "Ok" at bounding box center [543, 366] width 35 height 25
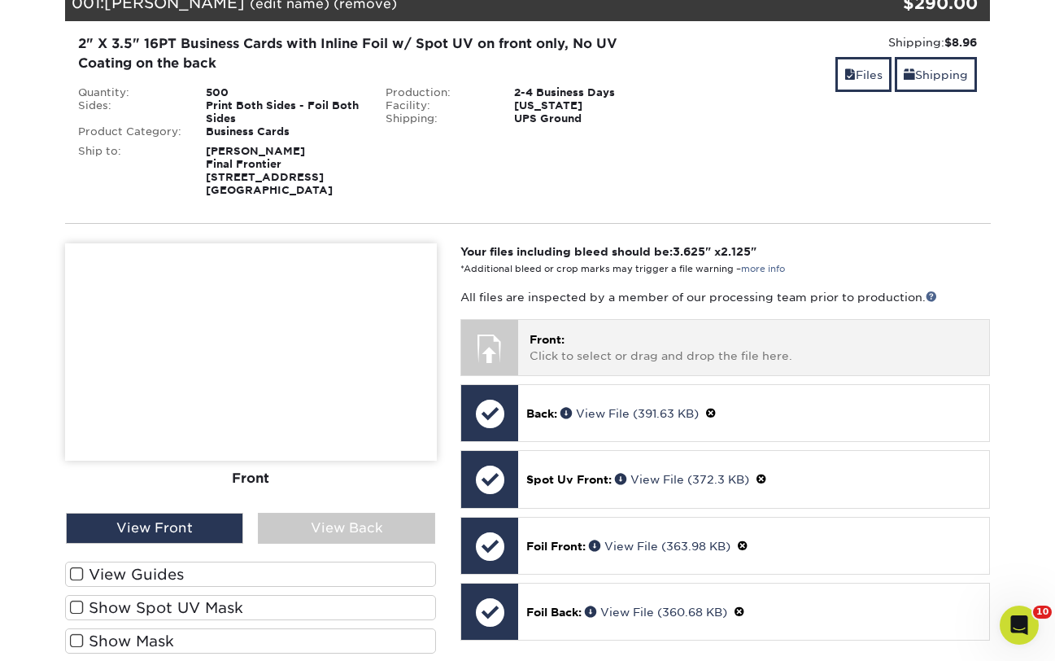
click at [567, 347] on p "Front: Click to select or drag and drop the file here." at bounding box center [754, 347] width 448 height 33
click at [642, 348] on p "Front: Click to select or drag and drop the file here." at bounding box center [754, 347] width 448 height 33
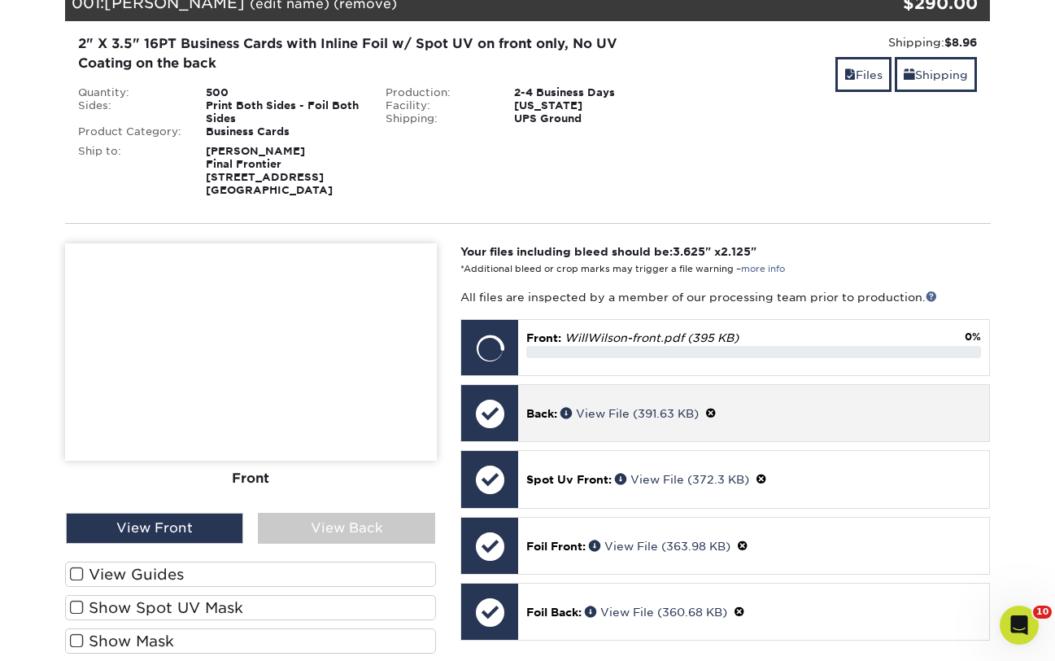
scroll to position [408, 0]
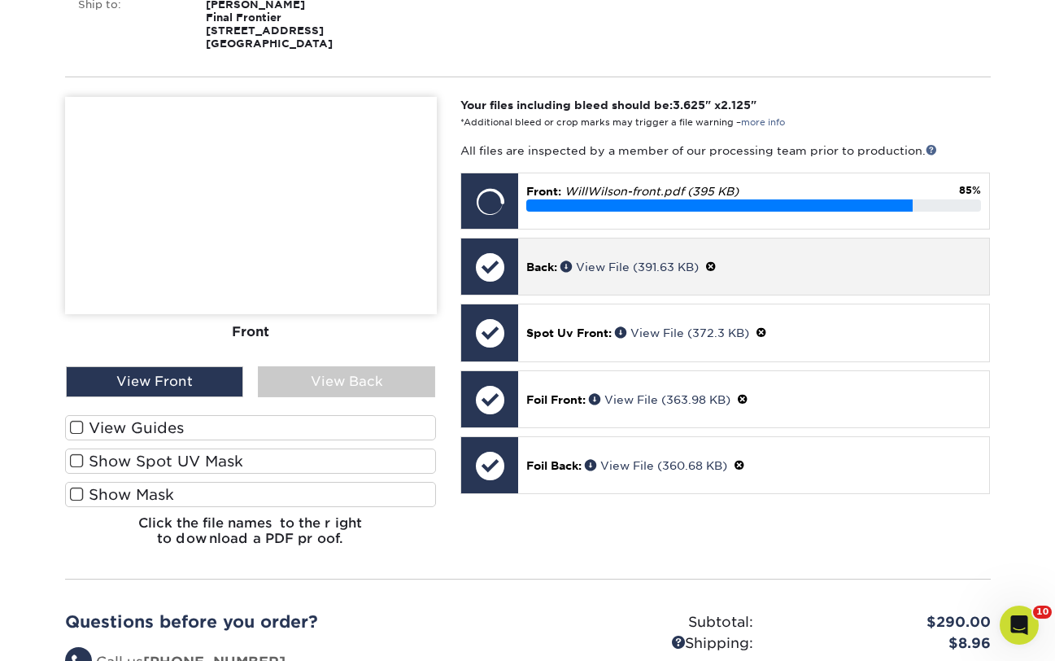
click at [717, 266] on span at bounding box center [710, 266] width 11 height 13
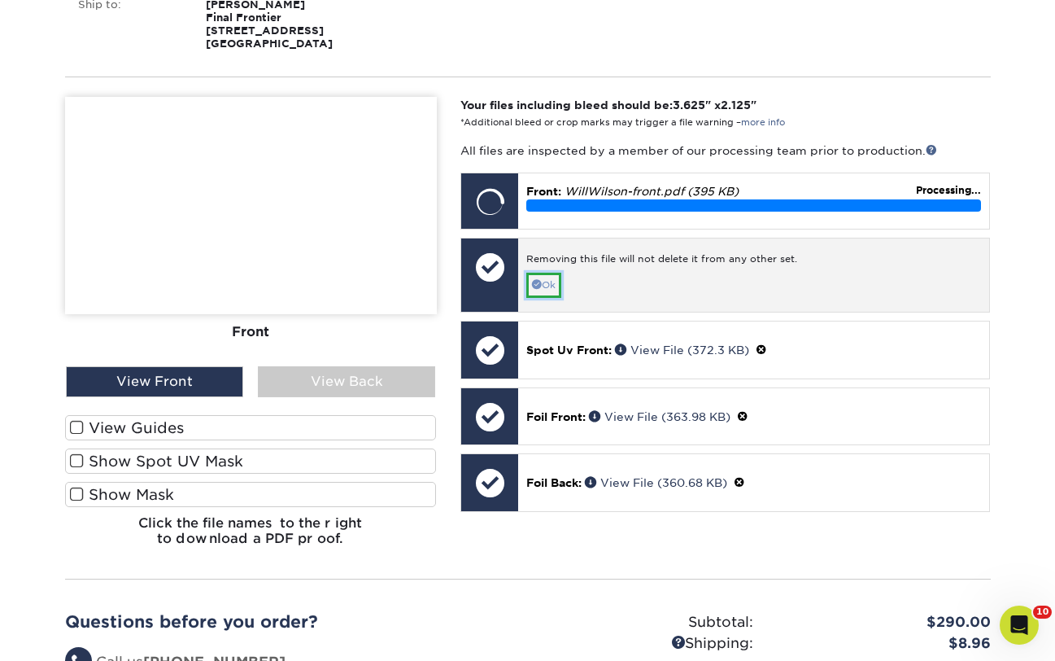
click at [559, 285] on link "Ok" at bounding box center [543, 284] width 35 height 25
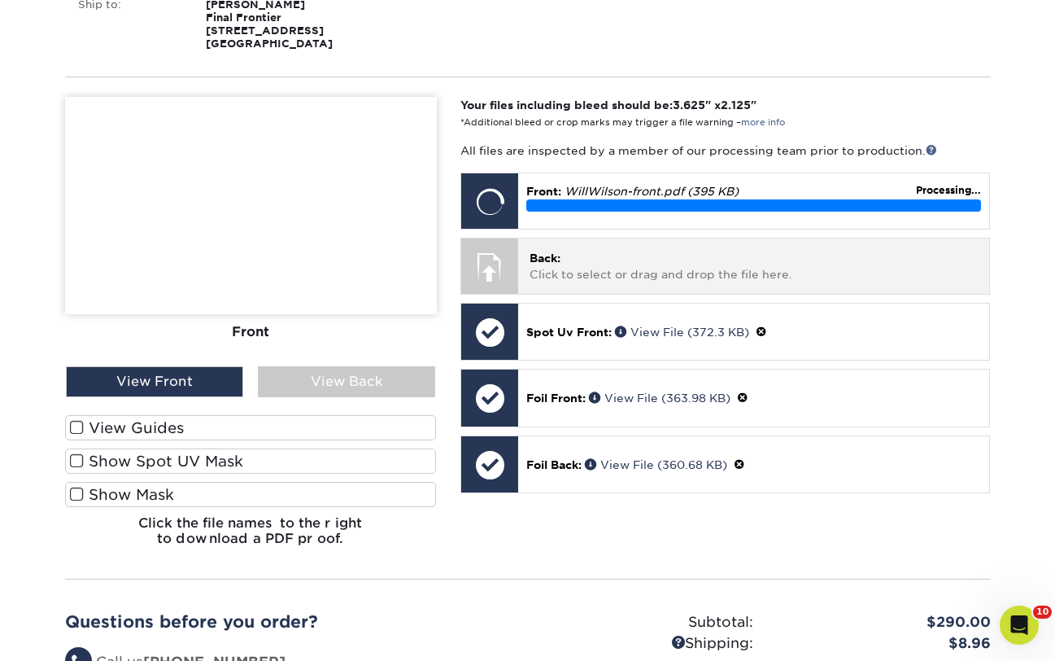
click at [558, 265] on p "Back: Click to select or drag and drop the file here." at bounding box center [754, 266] width 448 height 33
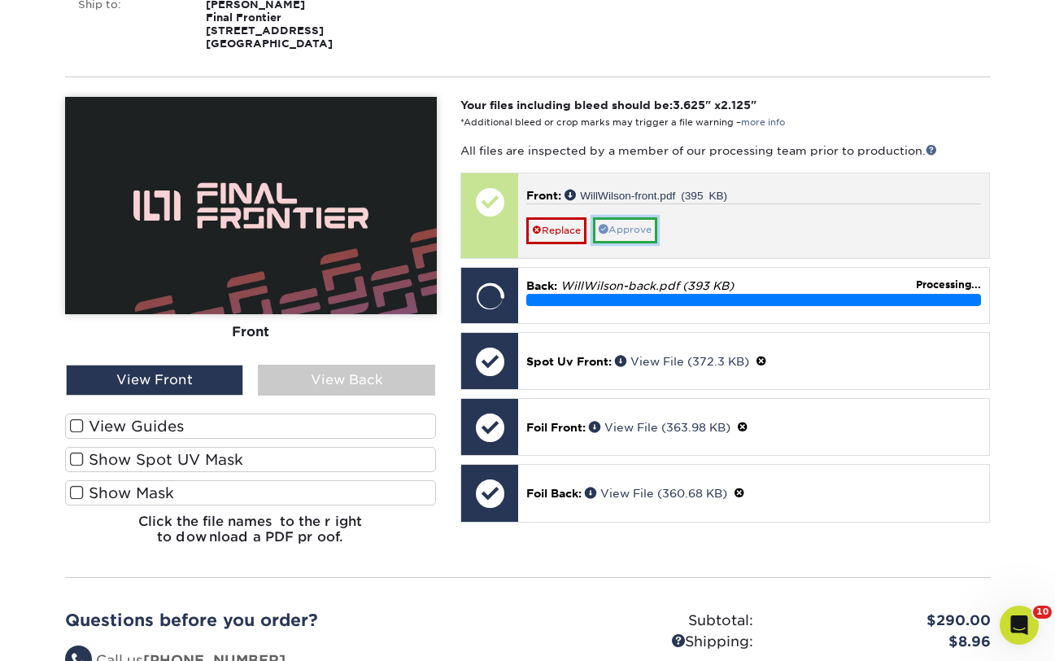
click at [648, 221] on link "Approve" at bounding box center [625, 229] width 64 height 25
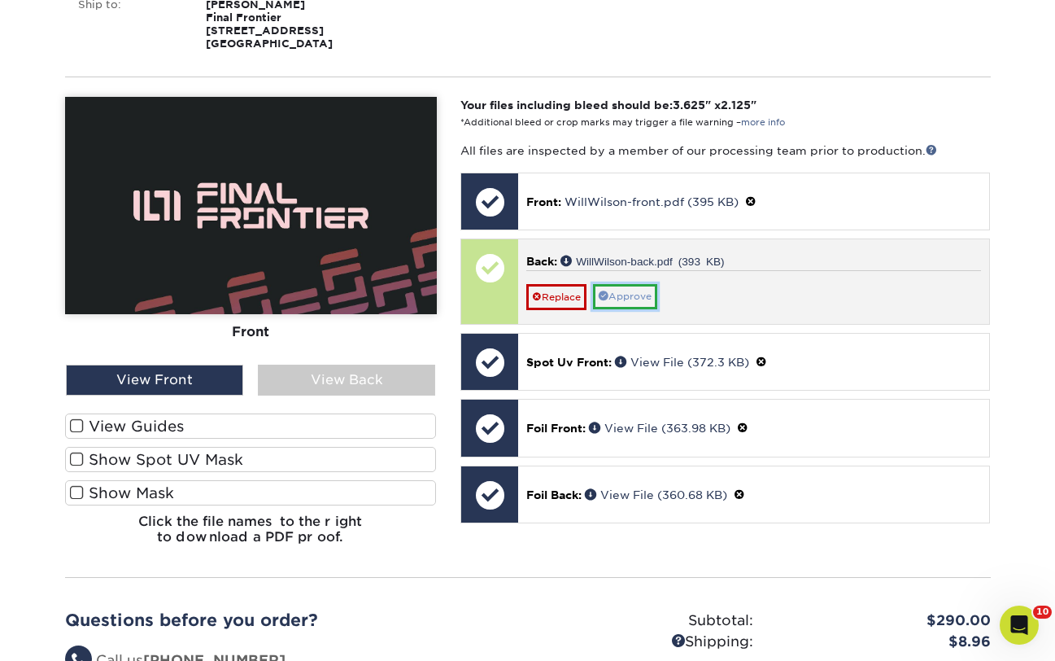
click at [630, 298] on link "Approve" at bounding box center [625, 296] width 64 height 25
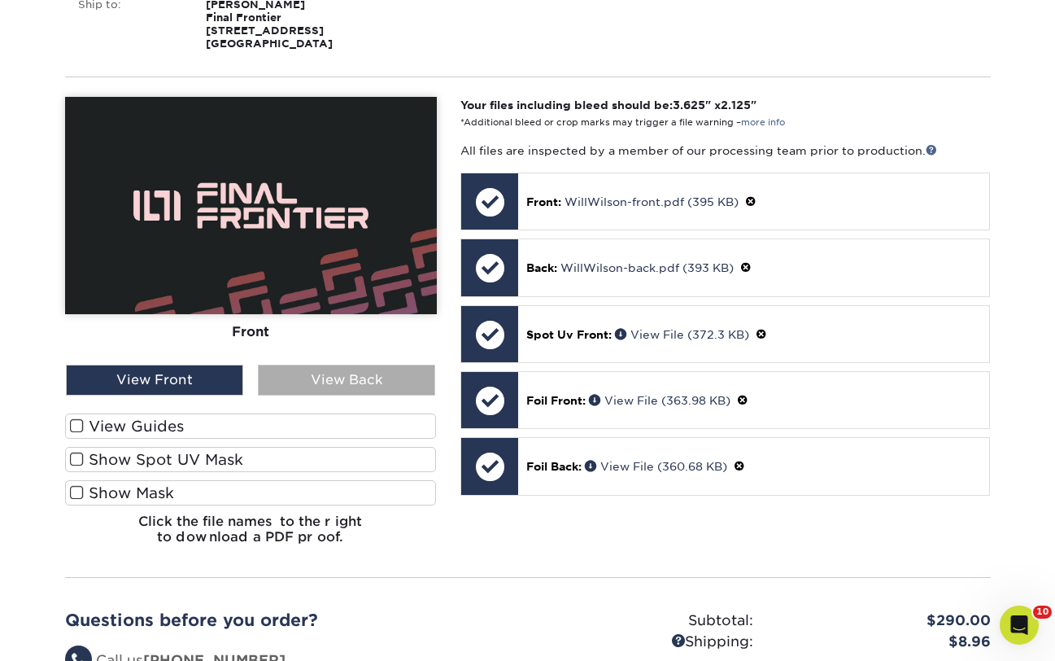
click at [332, 385] on div "View Back" at bounding box center [346, 379] width 177 height 31
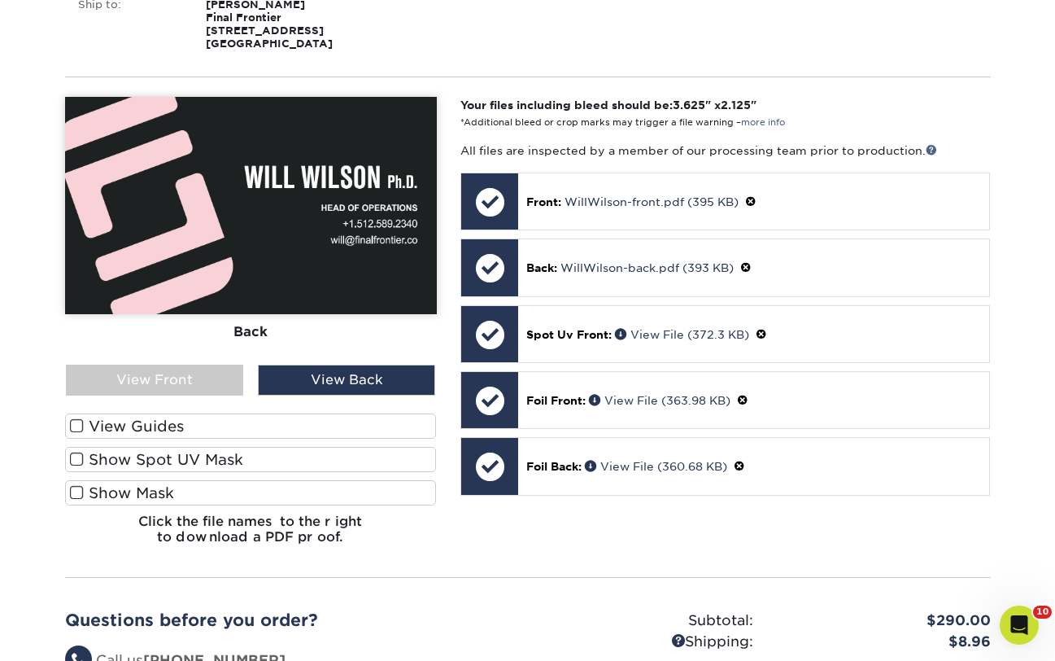
click at [179, 487] on label "Show Mask" at bounding box center [251, 492] width 372 height 25
click at [0, 0] on input "Show Mask" at bounding box center [0, 0] width 0 height 0
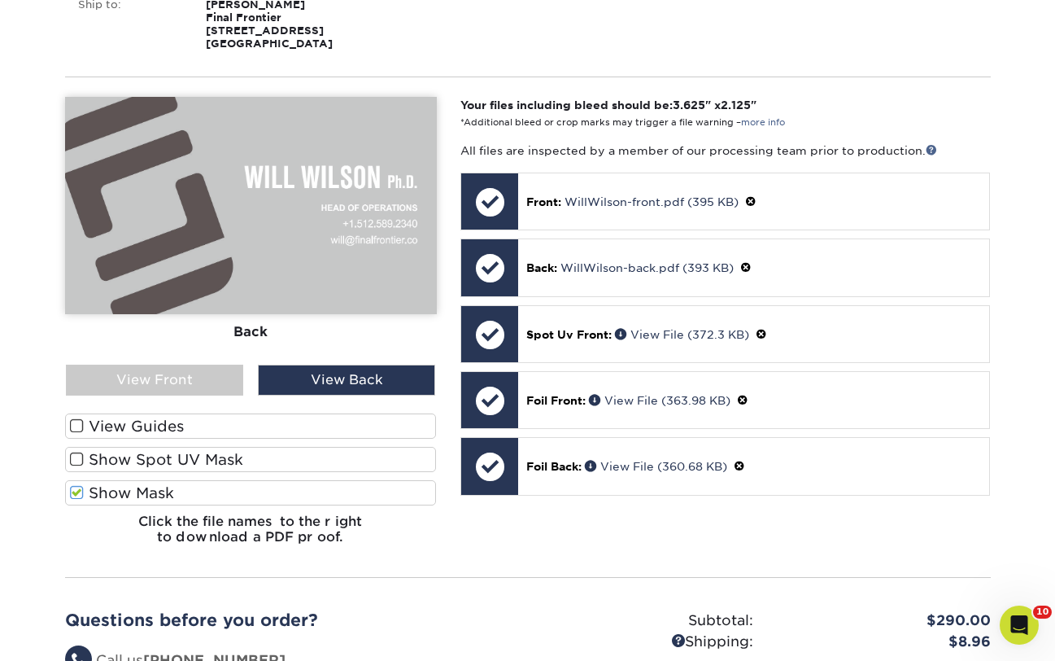
click at [179, 487] on label "Show Mask" at bounding box center [251, 492] width 372 height 25
click at [0, 0] on input "Show Mask" at bounding box center [0, 0] width 0 height 0
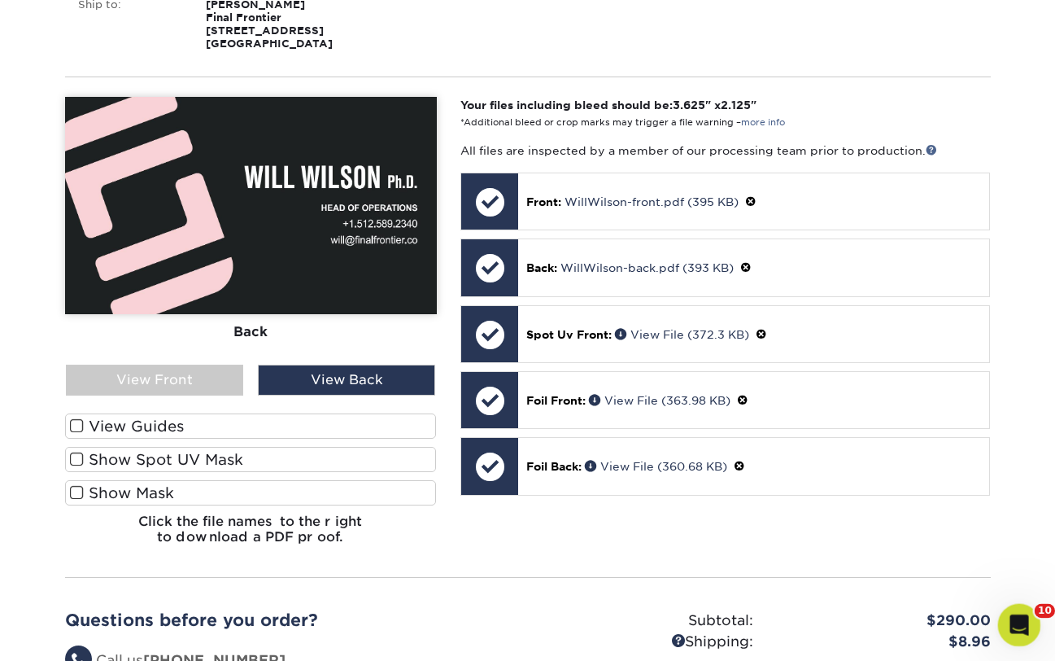
click at [1009, 613] on div "Open Intercom Messenger" at bounding box center [1017, 622] width 54 height 54
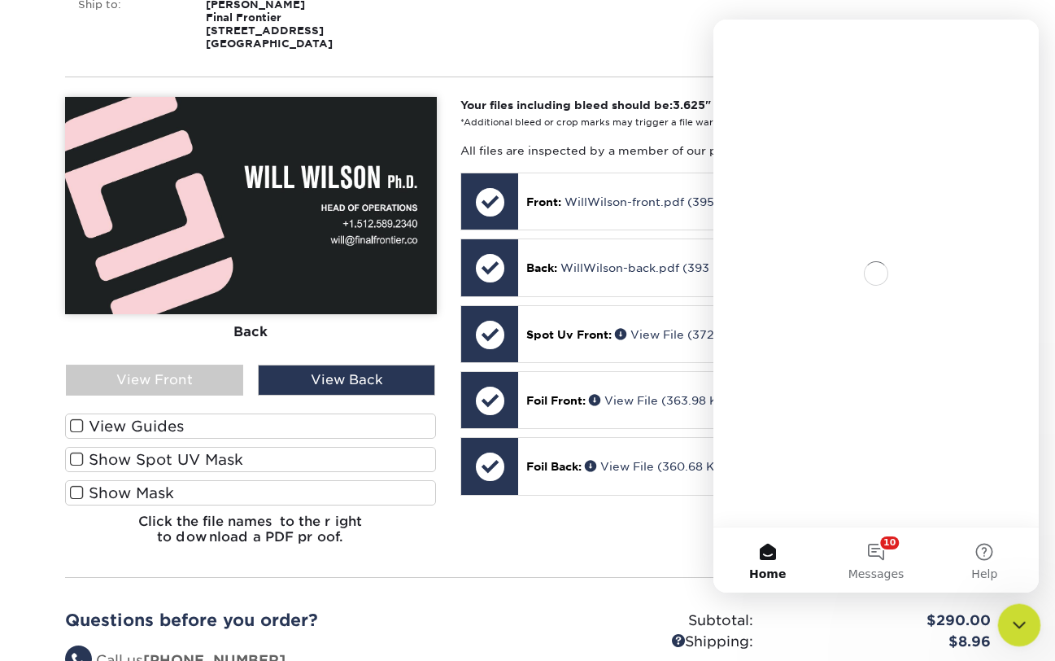
scroll to position [0, 0]
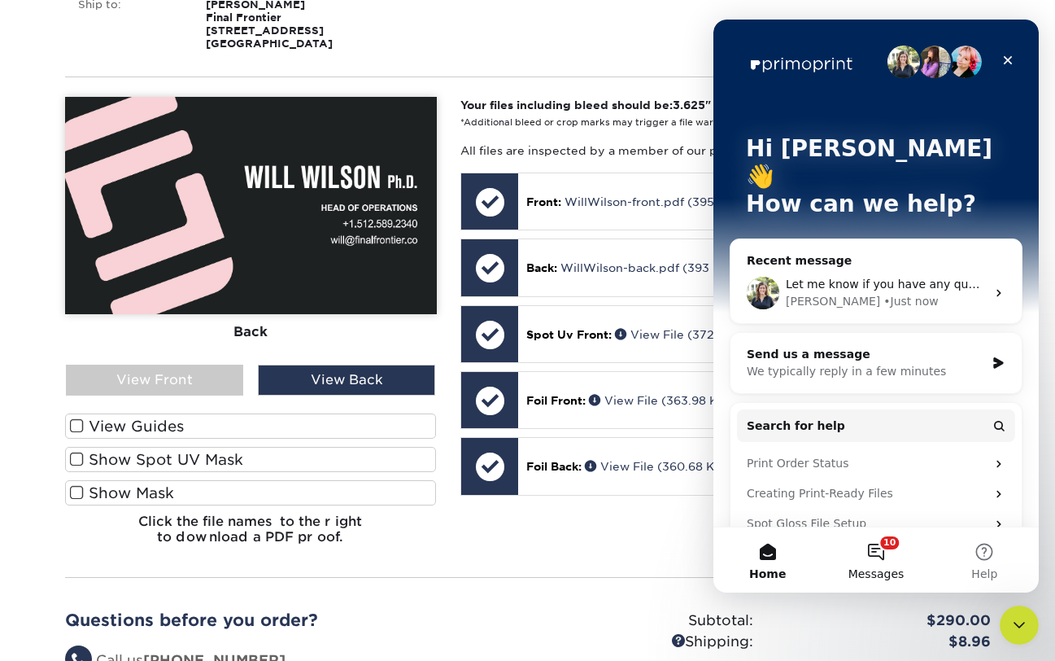
click at [863, 569] on span "Messages" at bounding box center [876, 573] width 56 height 11
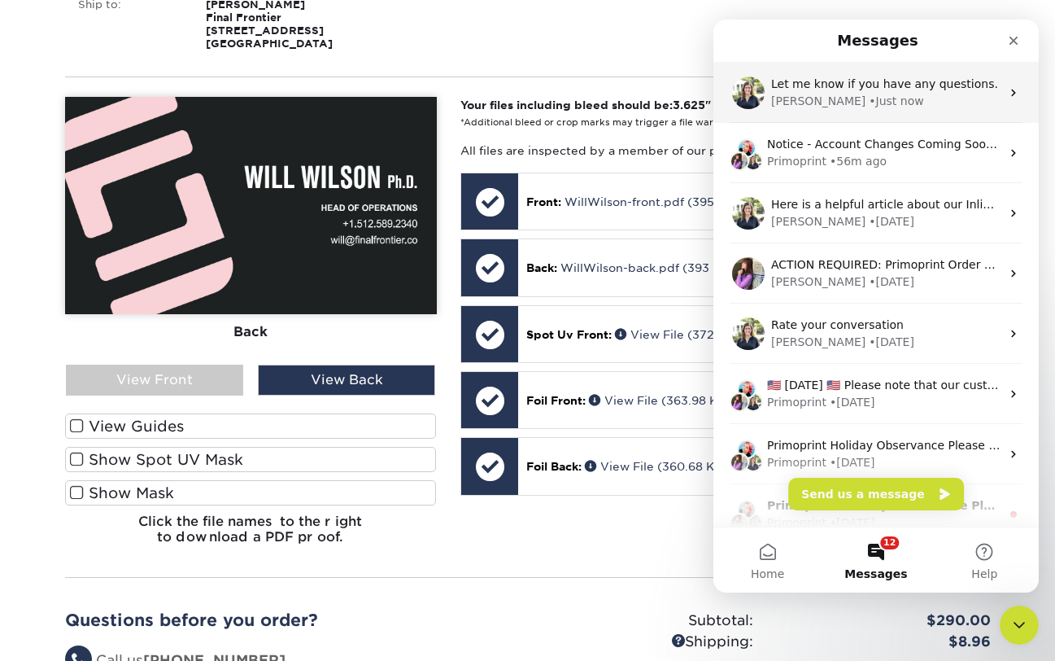
click at [857, 93] on div "[PERSON_NAME] • Just now" at bounding box center [885, 101] width 229 height 17
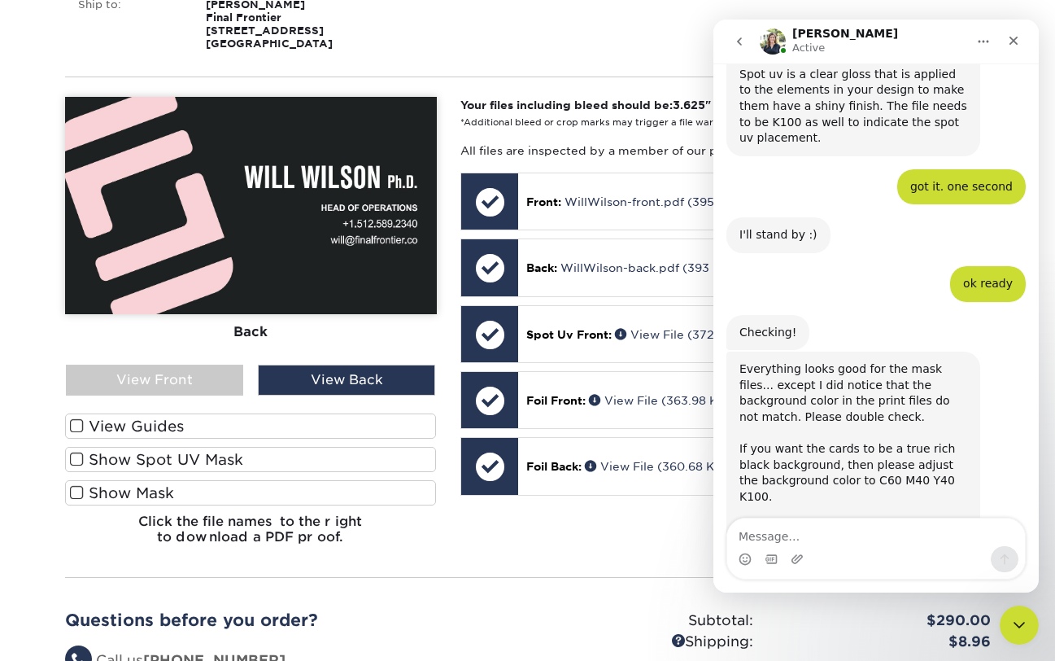
scroll to position [1709, 0]
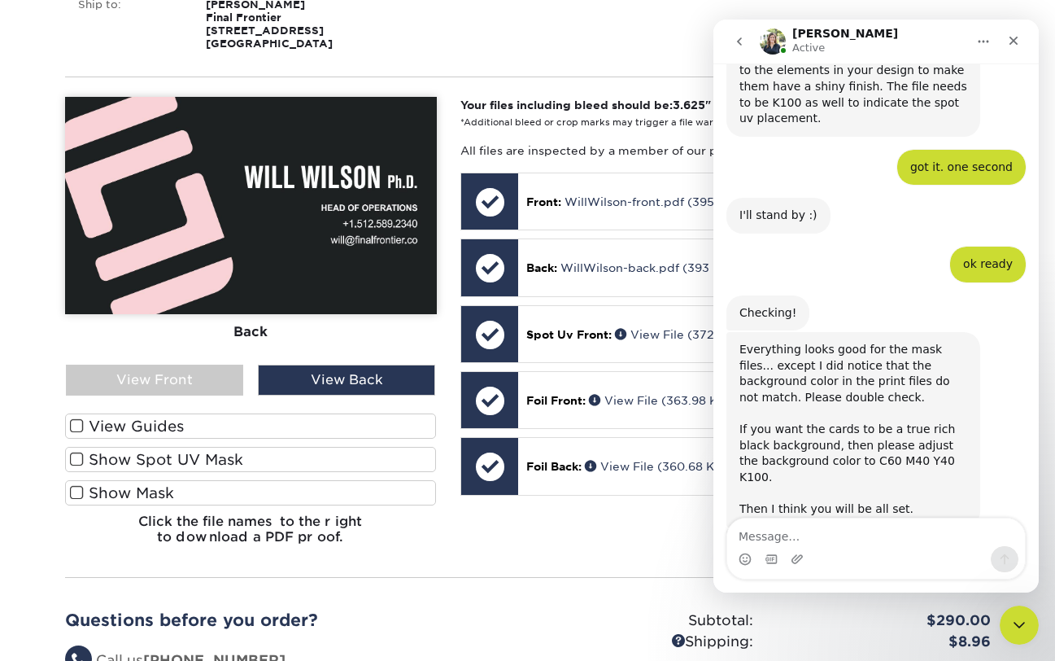
click at [766, 545] on textarea "Message…" at bounding box center [876, 532] width 298 height 28
type textarea "ok edited"
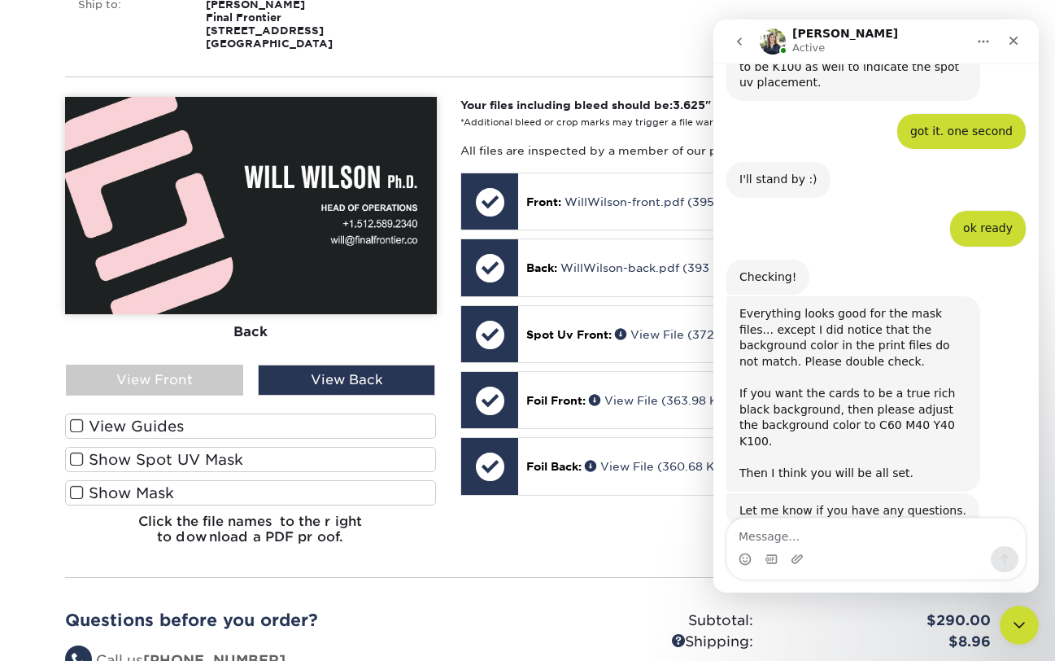
scroll to position [1758, 0]
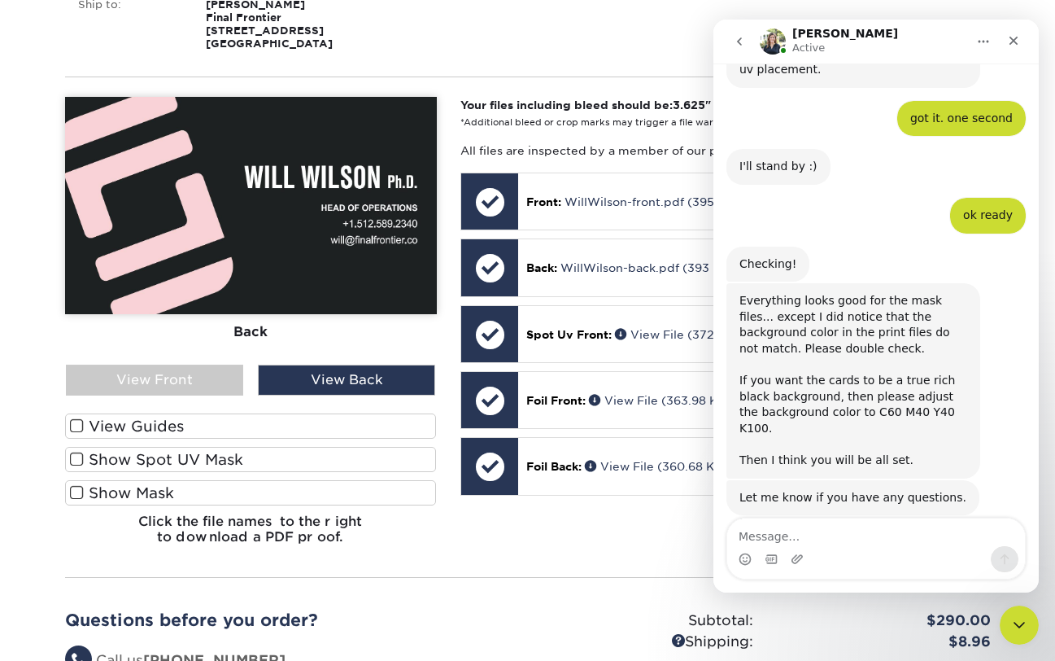
click at [190, 425] on label "View Guides" at bounding box center [251, 425] width 372 height 25
click at [0, 0] on input "View Guides" at bounding box center [0, 0] width 0 height 0
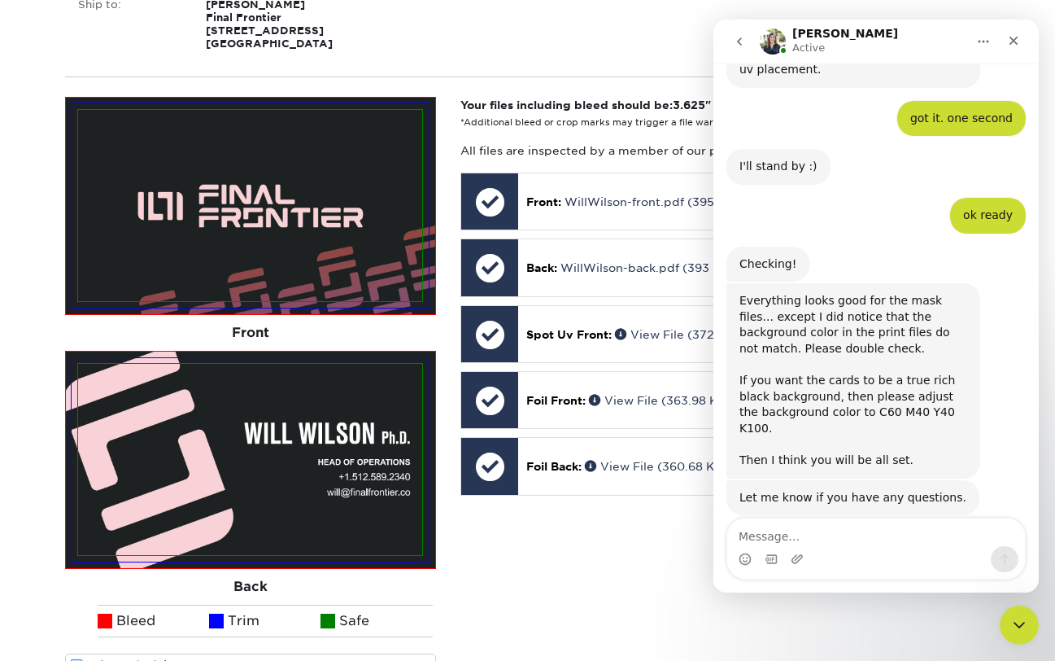
click at [24, 277] on section "YOUR CART Empty Cart Your Cart is Empty View Account Active Orders Order Histor…" at bounding box center [527, 420] width 1055 height 1358
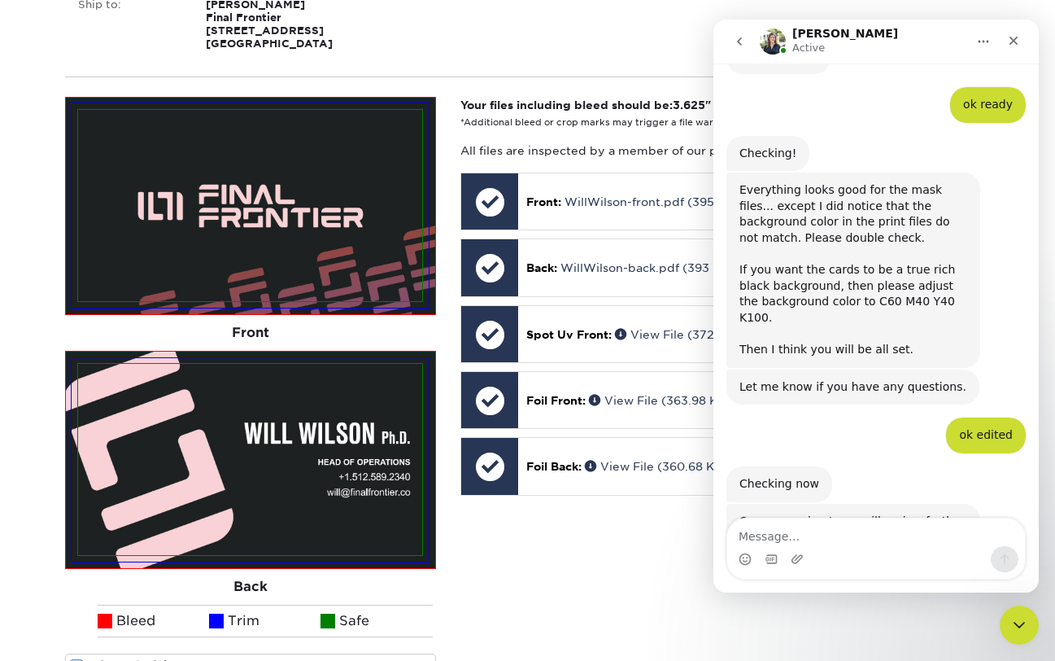
scroll to position [1907, 0]
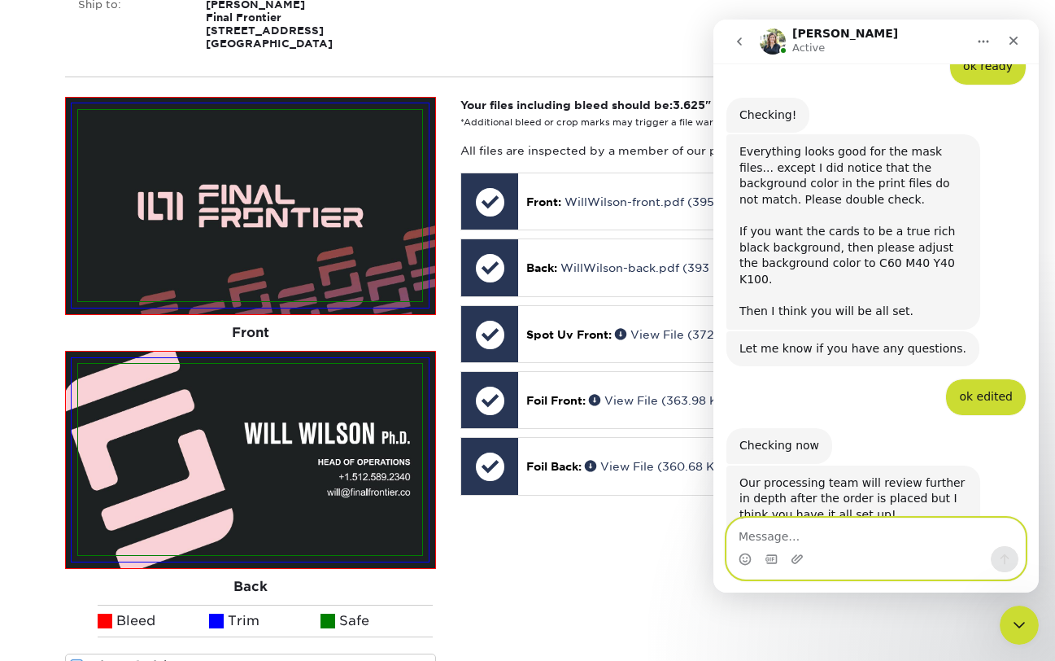
click at [802, 536] on textarea "Message…" at bounding box center [876, 532] width 298 height 28
type textarea "great thanks for your help"
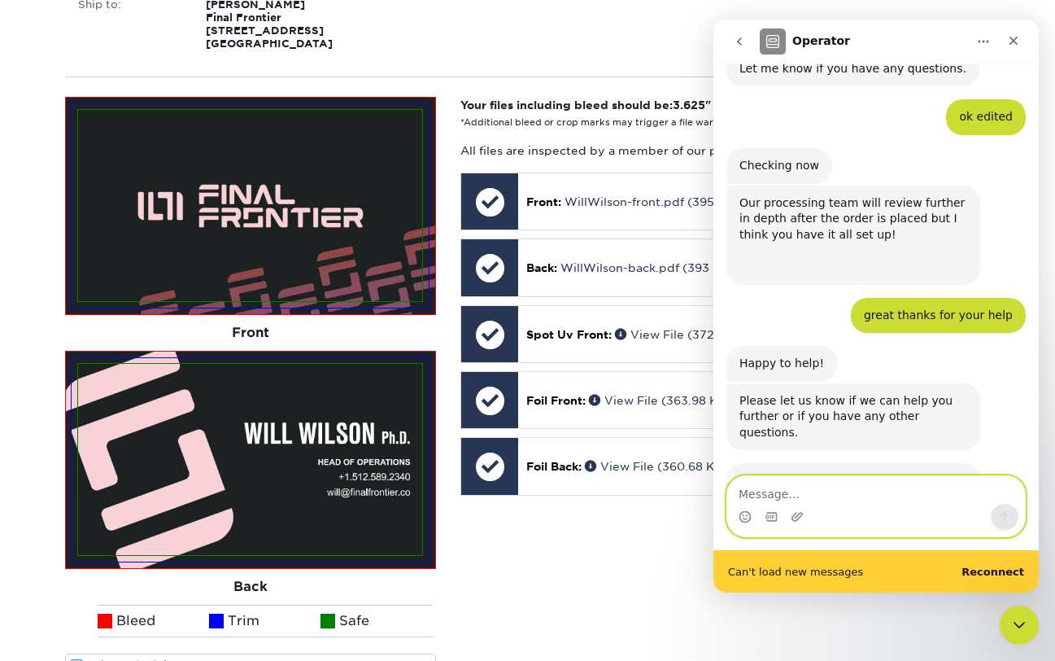
scroll to position [2229, 0]
